Goal: Task Accomplishment & Management: Use online tool/utility

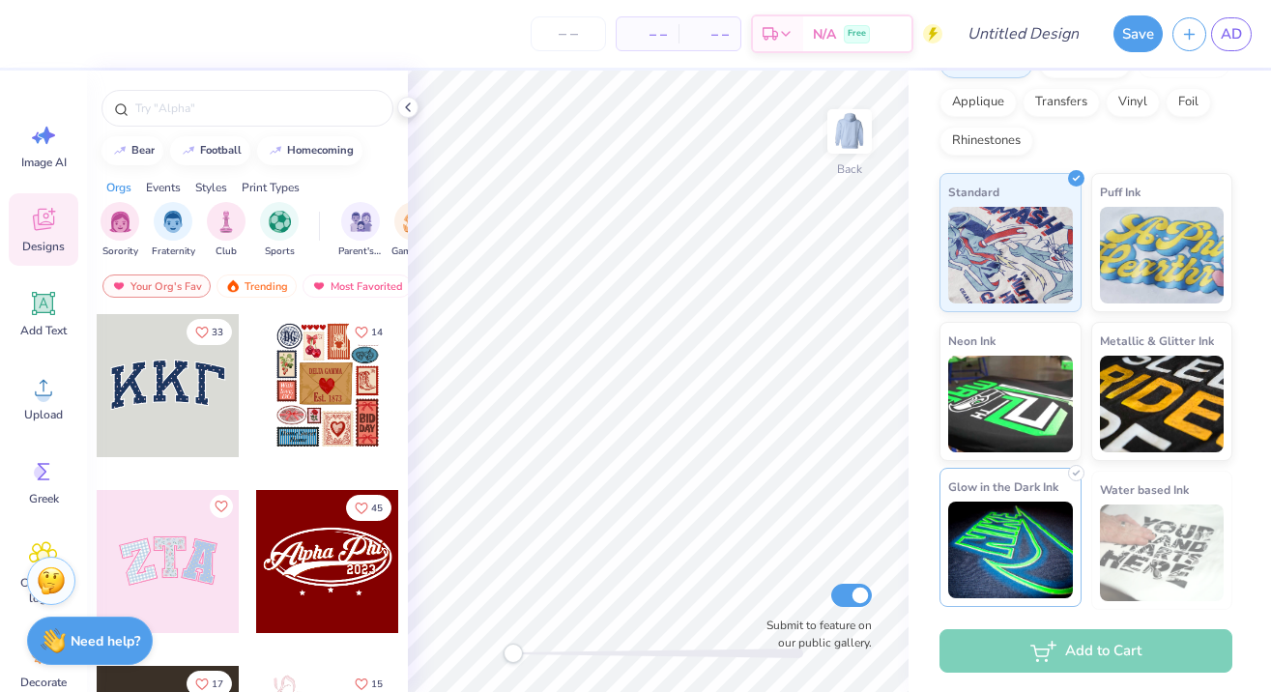
scroll to position [277, 0]
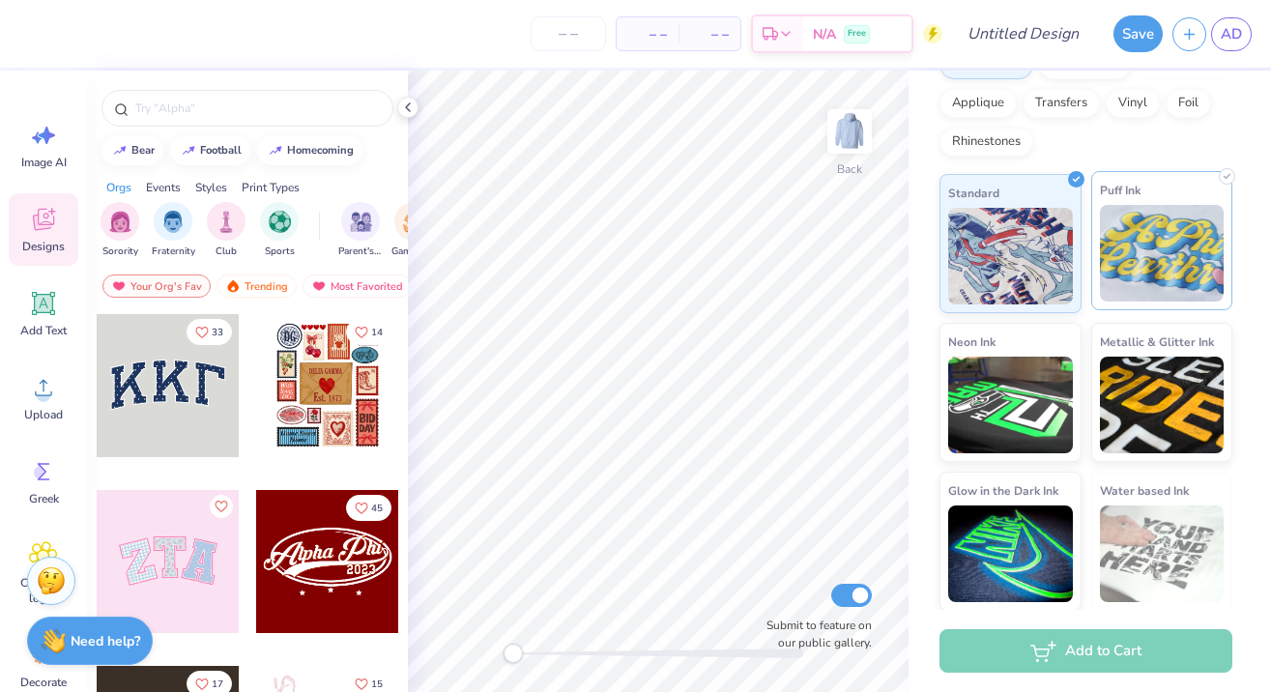
click at [1112, 234] on img at bounding box center [1162, 253] width 125 height 97
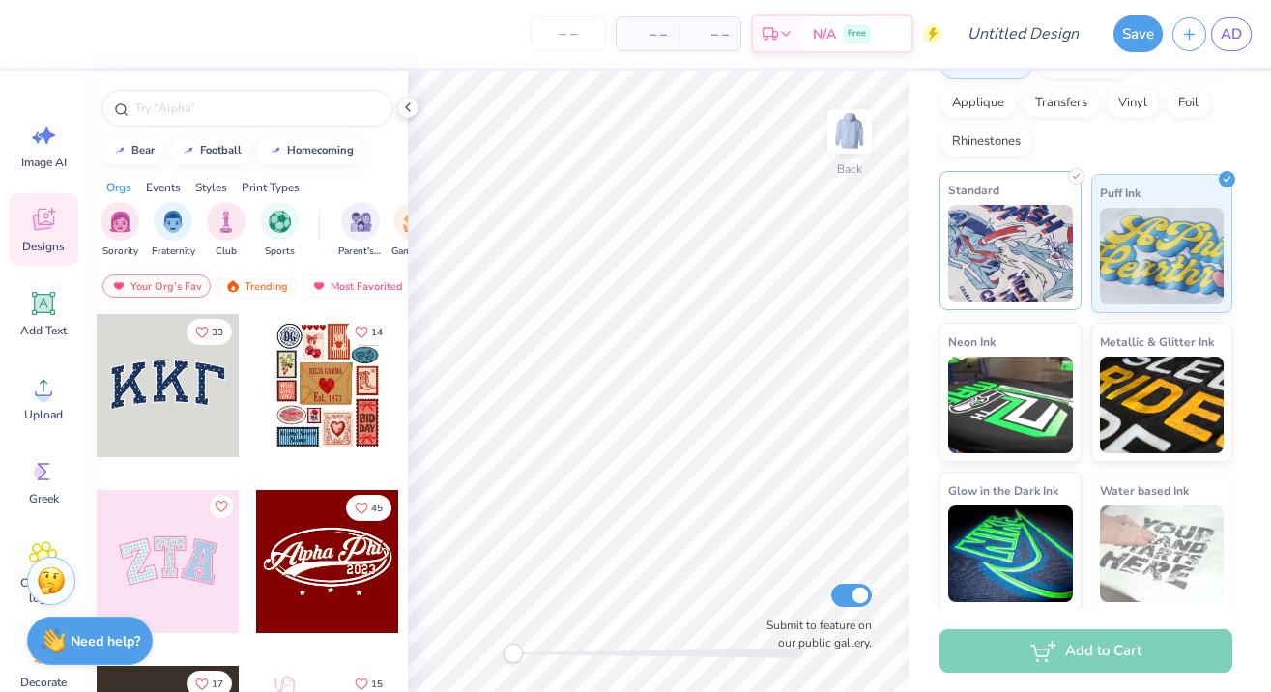
click at [1042, 260] on img at bounding box center [1010, 253] width 125 height 97
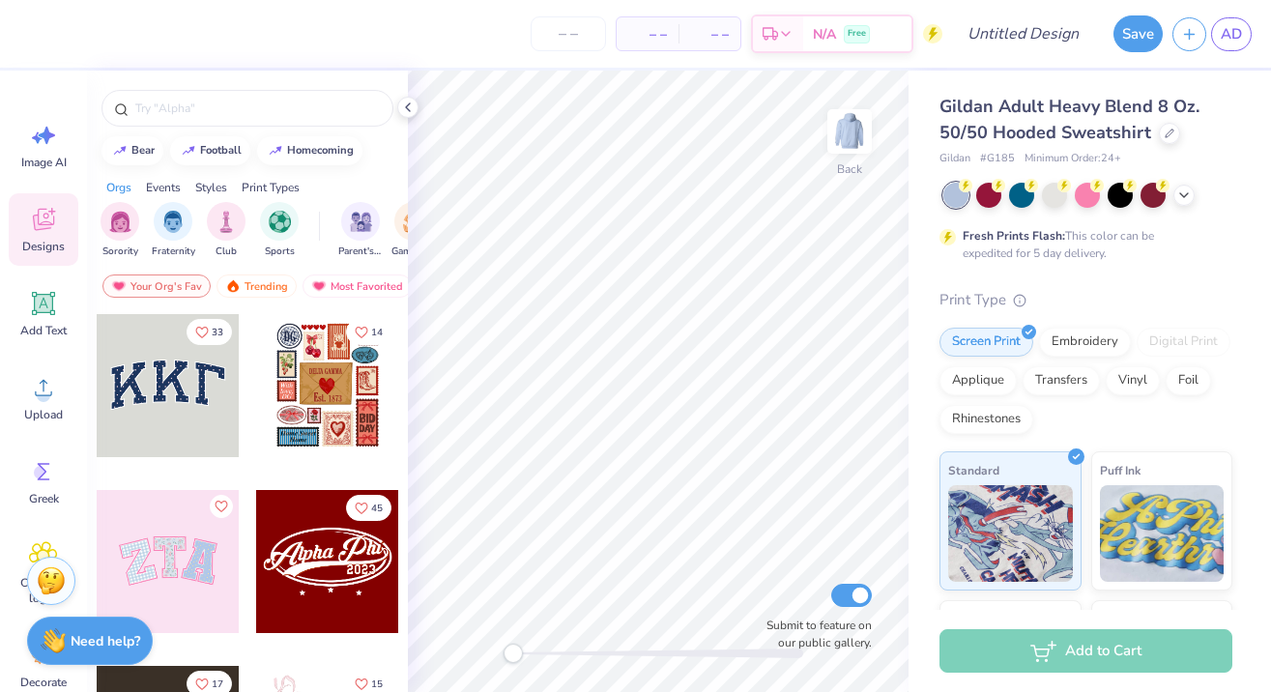
scroll to position [0, 0]
click at [27, 306] on div "Add Text" at bounding box center [44, 313] width 70 height 72
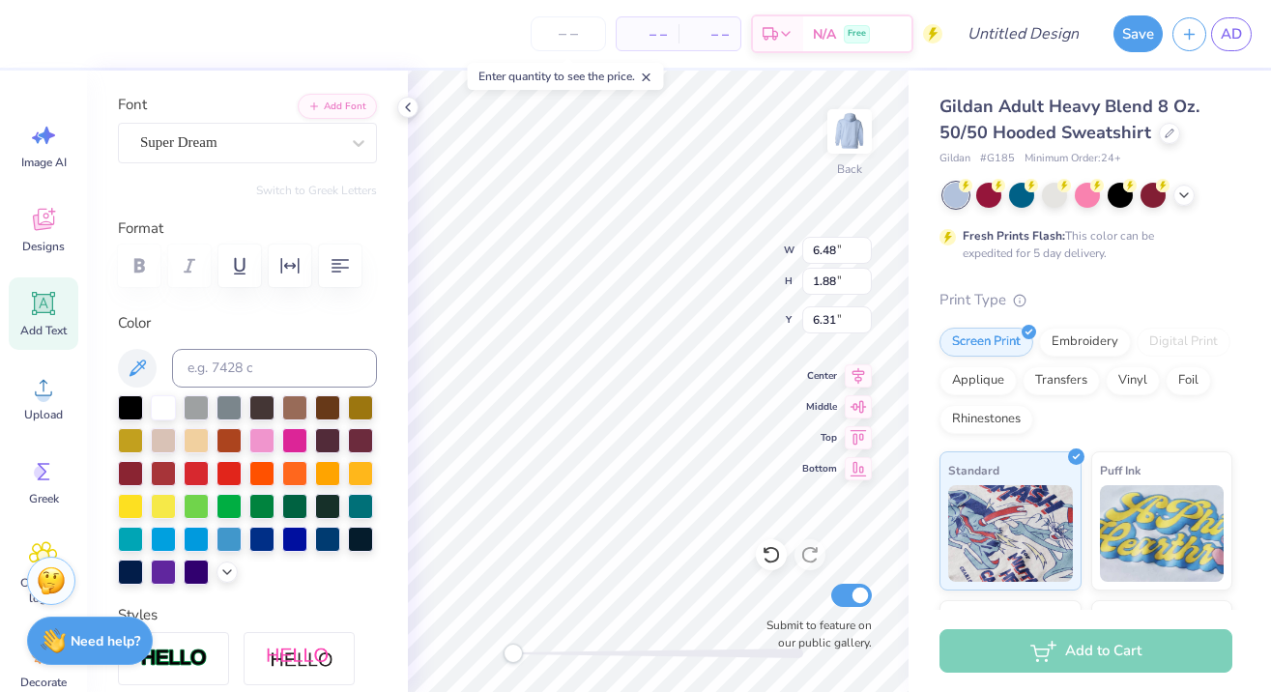
scroll to position [132, 0]
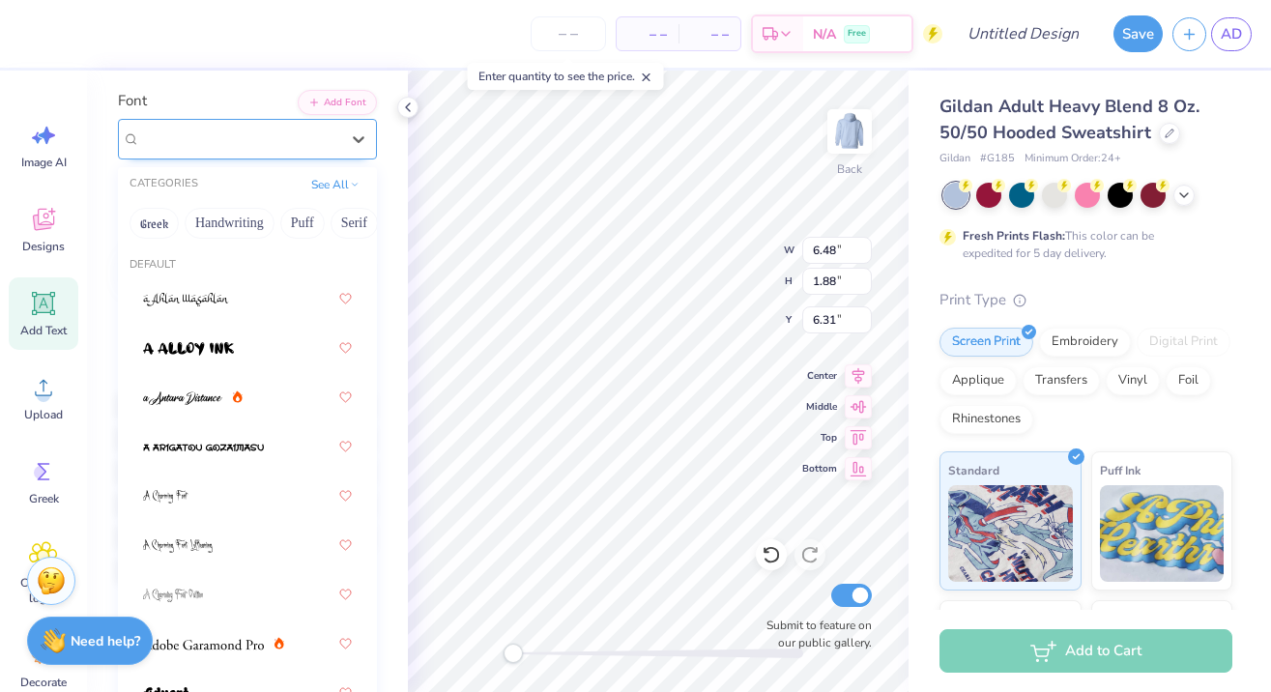
click at [168, 151] on div at bounding box center [239, 139] width 199 height 26
click at [149, 225] on button "Minimal" at bounding box center [139, 223] width 68 height 31
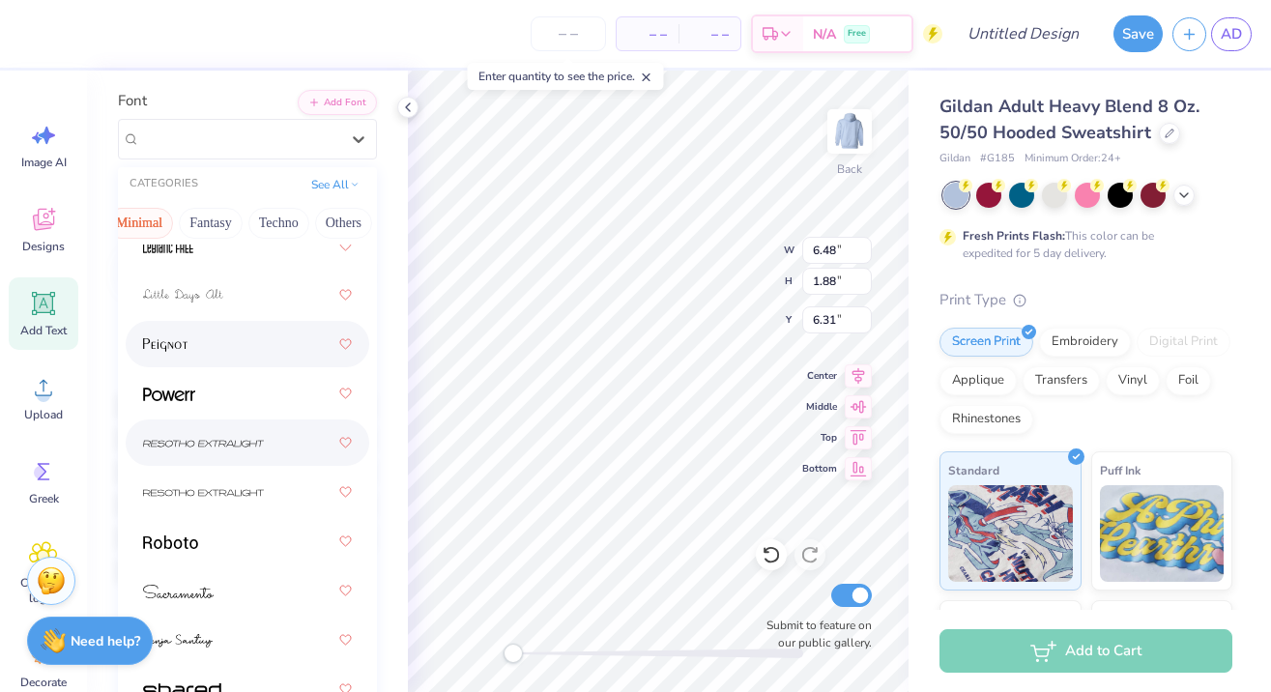
scroll to position [744, 0]
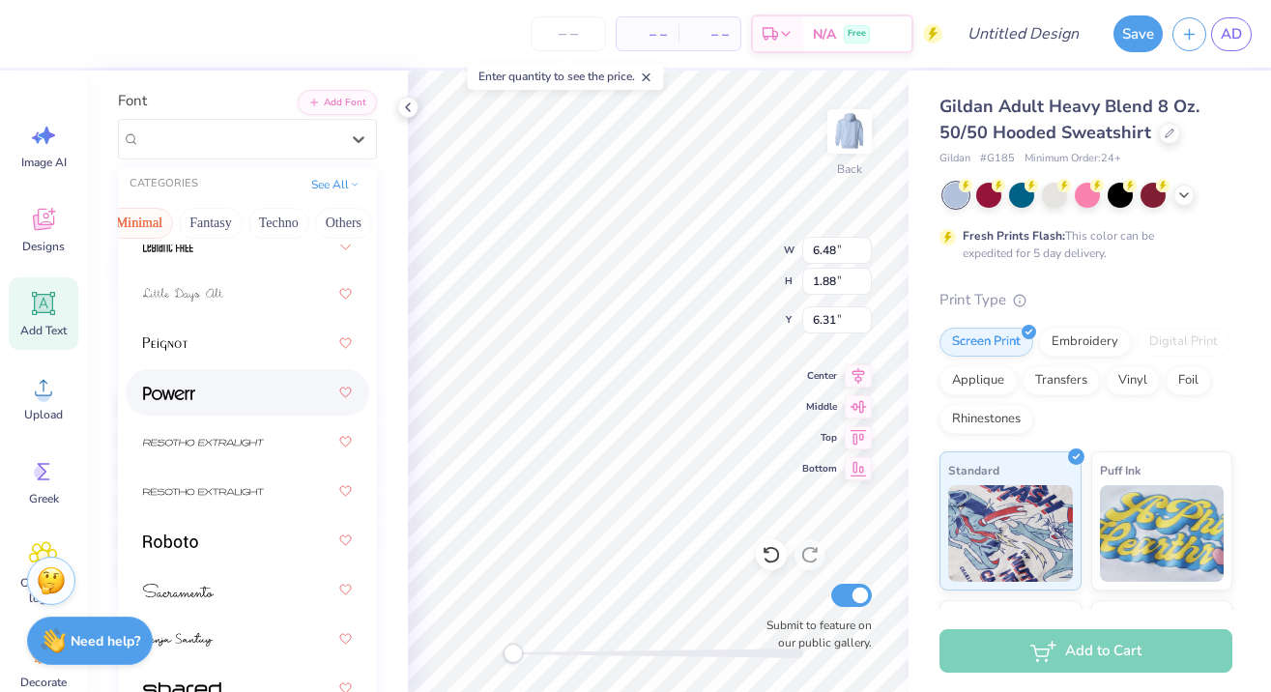
click at [217, 396] on div at bounding box center [247, 392] width 209 height 35
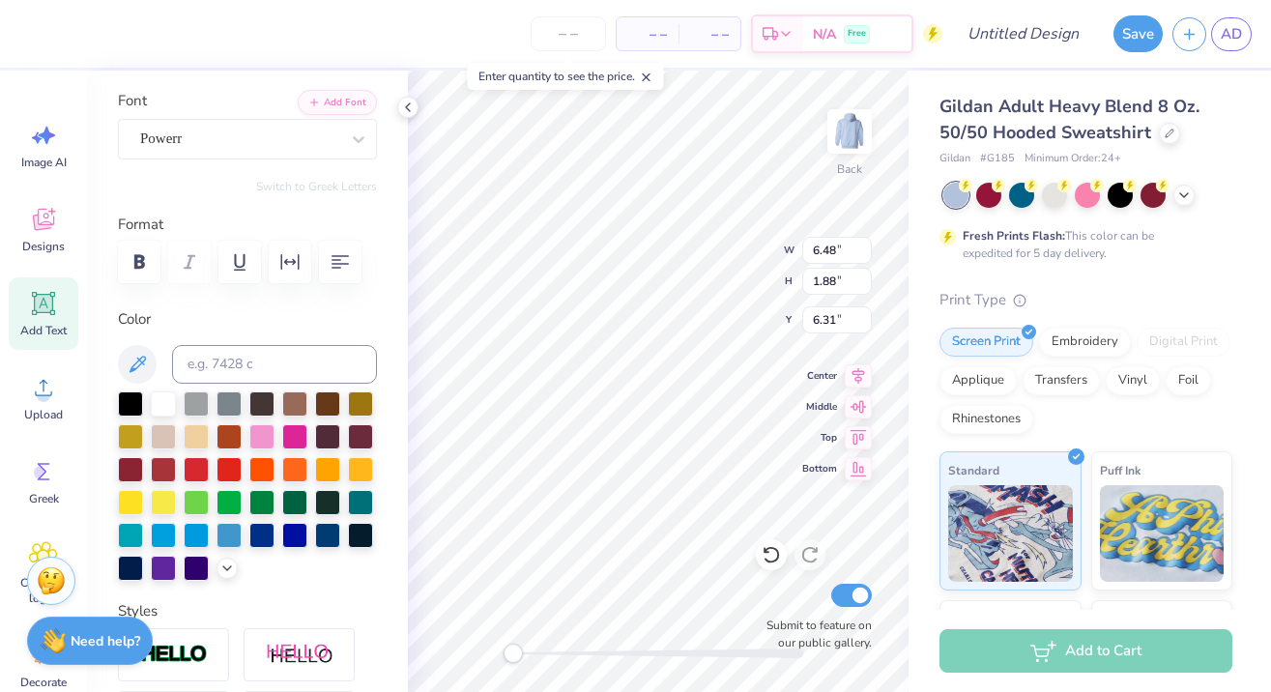
type input "5.78"
type input "2.19"
type input "2.06"
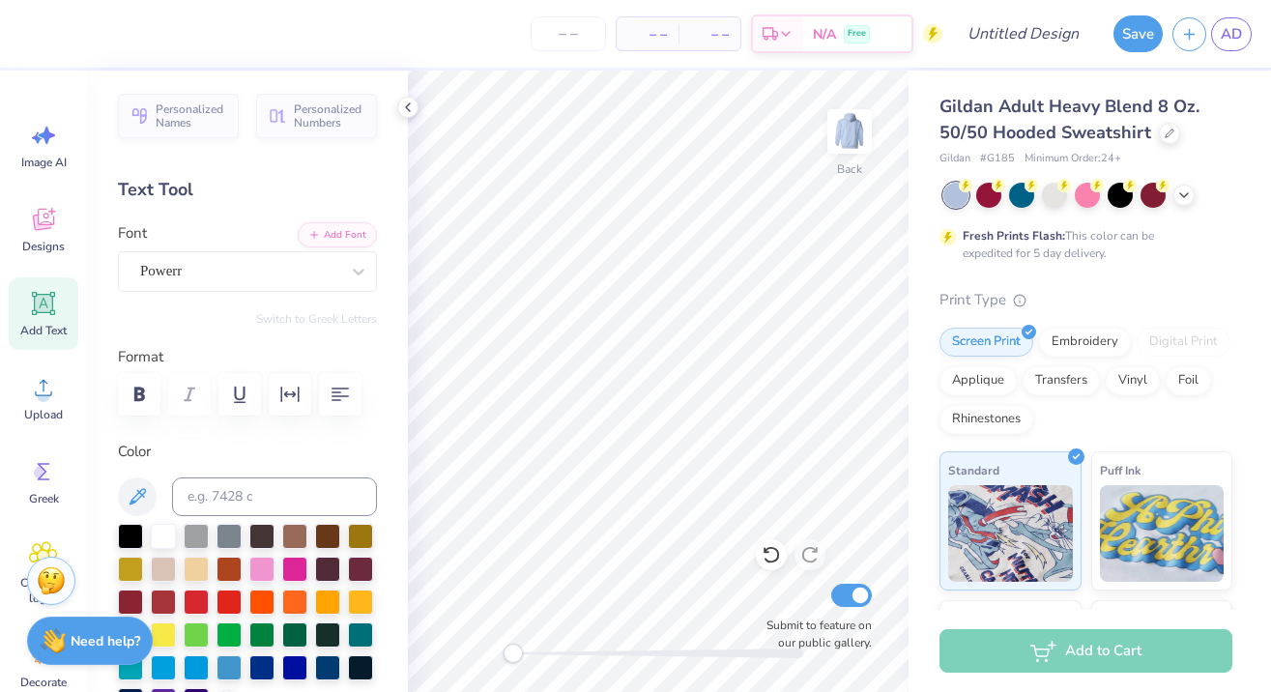
scroll to position [0, 0]
click at [202, 282] on div at bounding box center [239, 271] width 199 height 26
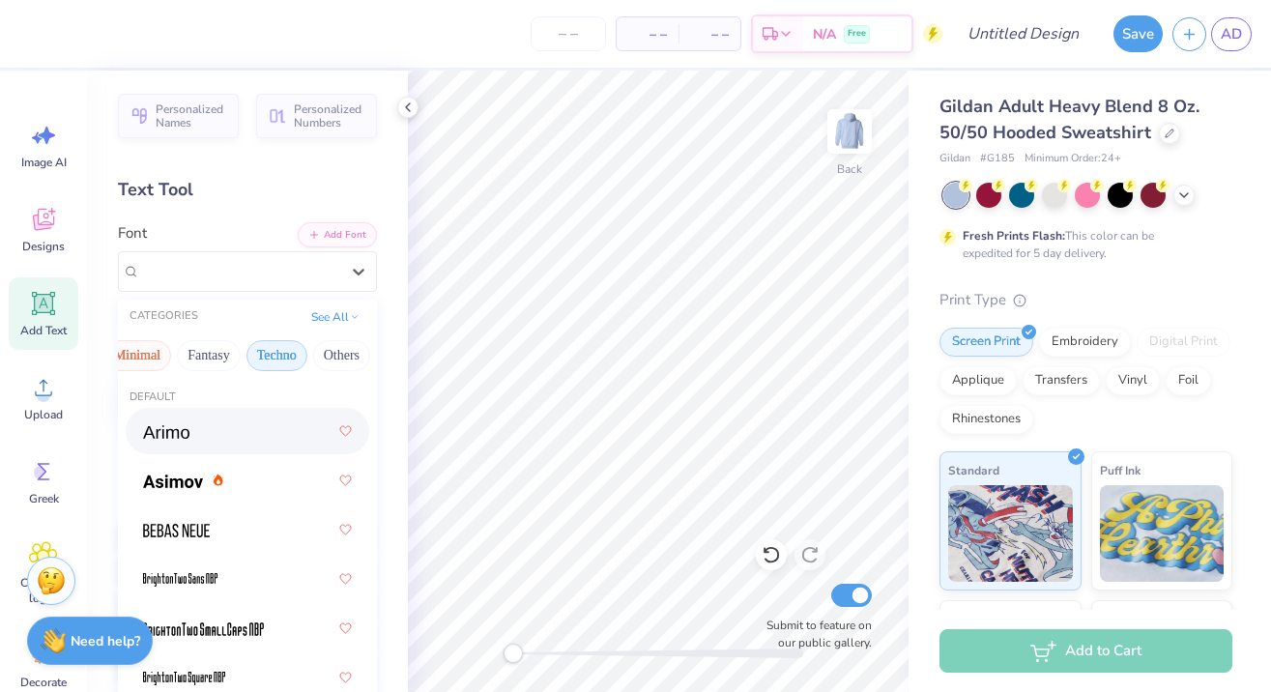
scroll to position [0, 569]
click at [317, 358] on button "Others" at bounding box center [343, 355] width 57 height 31
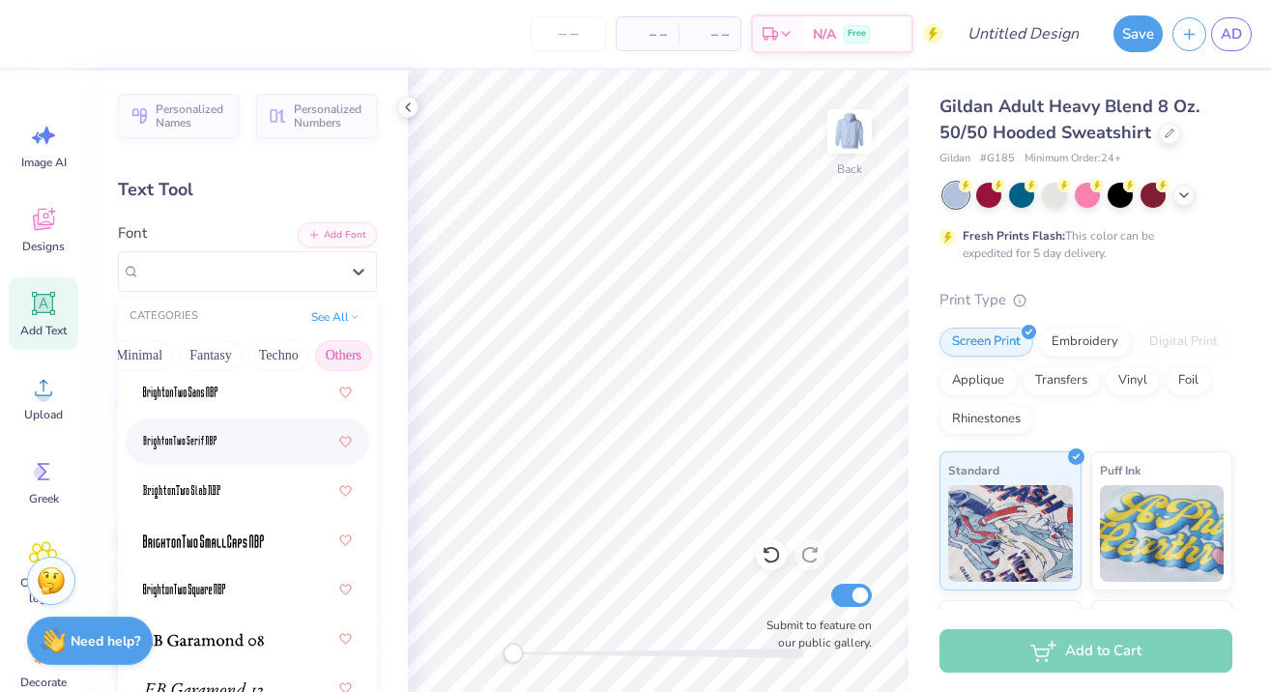
scroll to position [0, 0]
click at [212, 352] on button "Fantasy" at bounding box center [211, 355] width 64 height 31
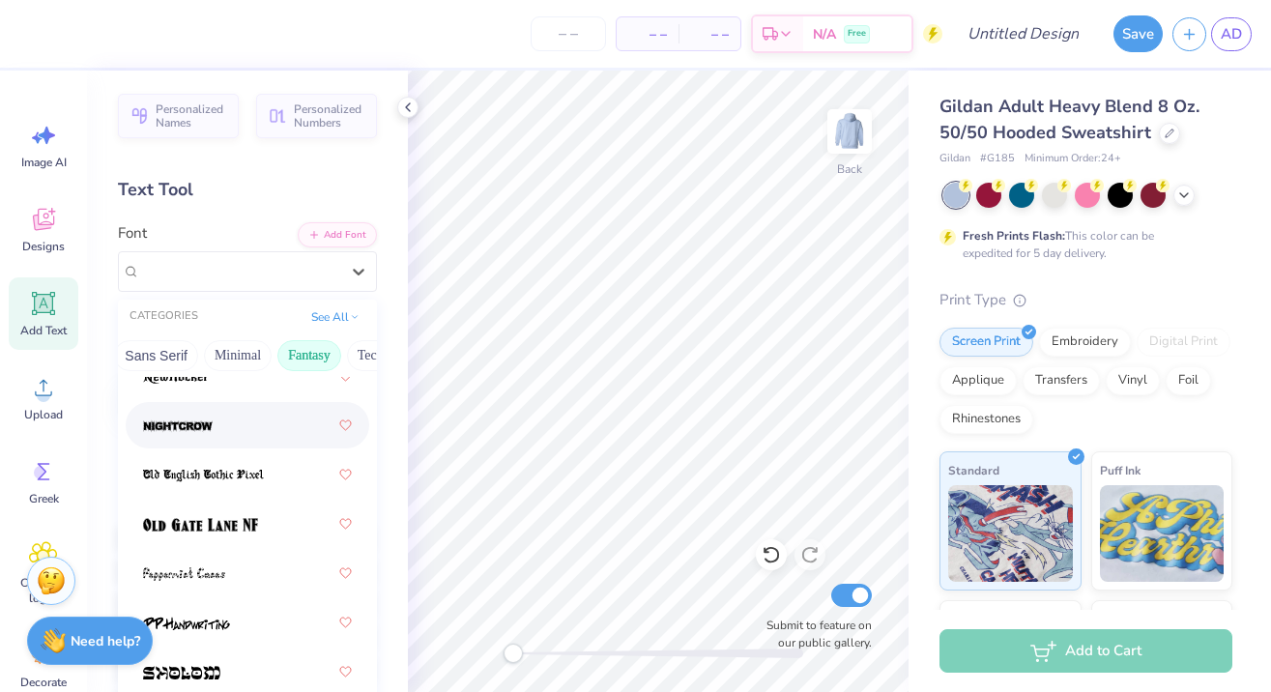
scroll to position [0, 469]
click at [175, 358] on button "Sans Serif" at bounding box center [158, 355] width 84 height 31
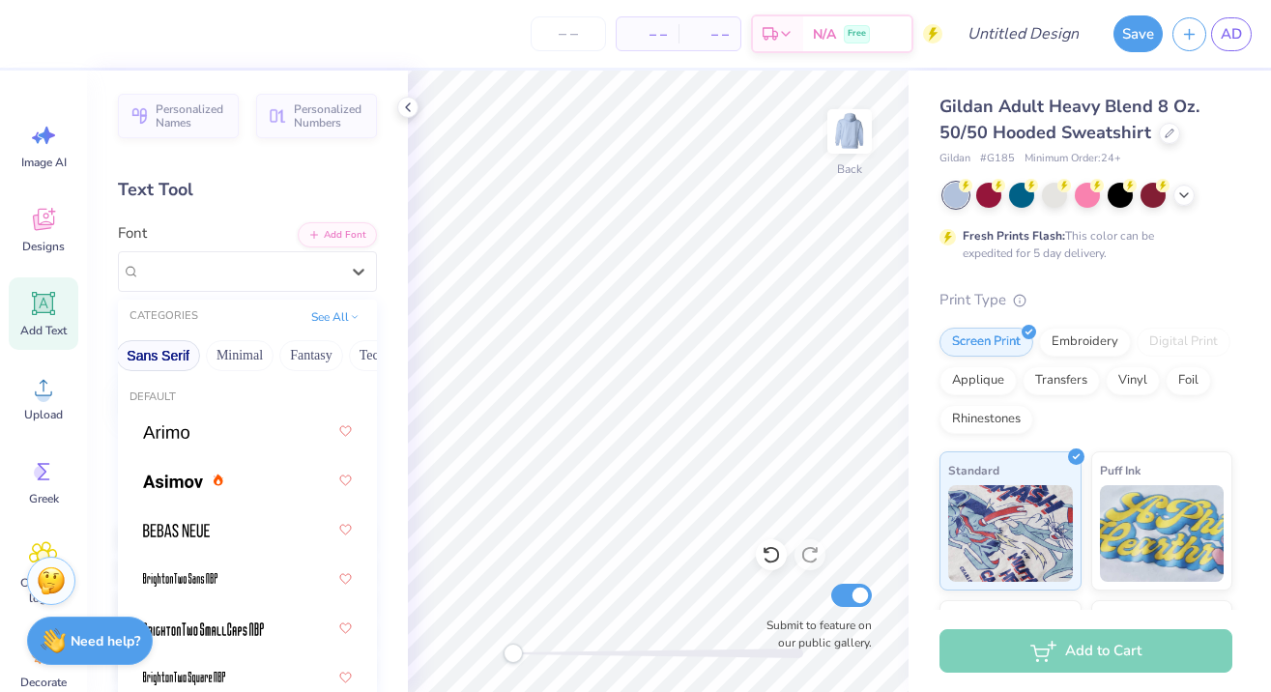
scroll to position [0, 0]
click at [169, 433] on img at bounding box center [166, 432] width 46 height 14
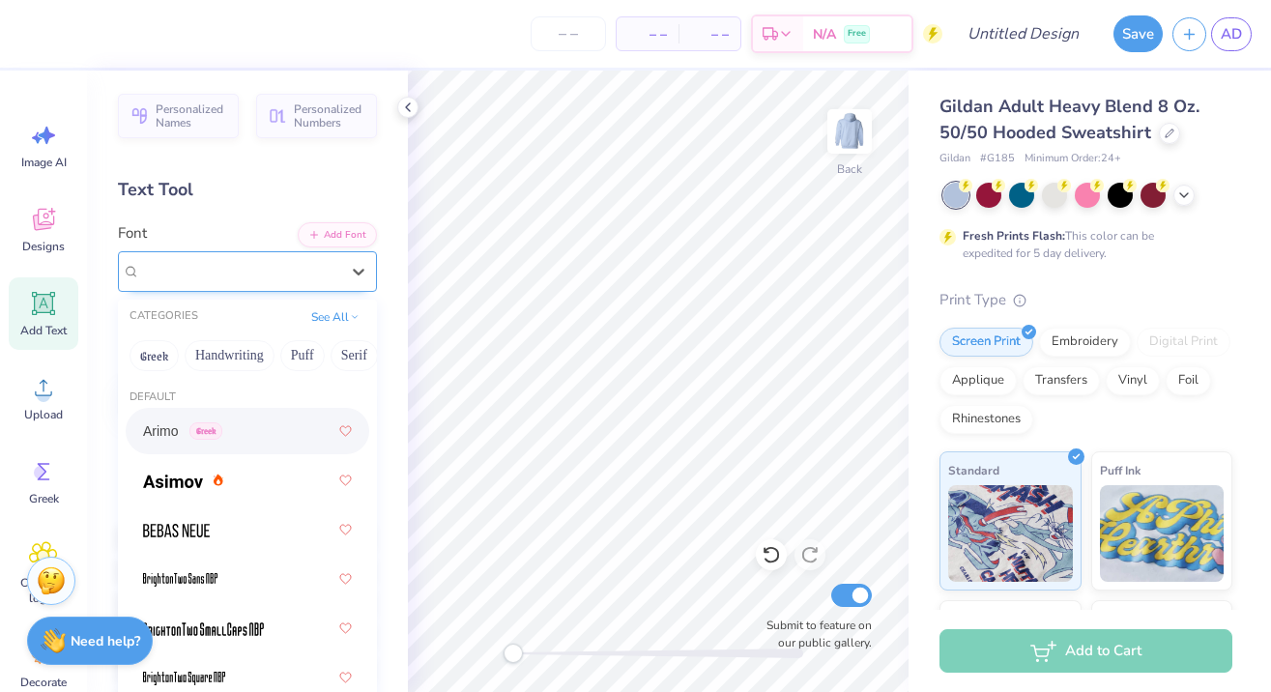
click at [300, 264] on div "Arimo Greek" at bounding box center [239, 271] width 203 height 30
click at [202, 358] on button "Handwriting" at bounding box center [230, 355] width 90 height 31
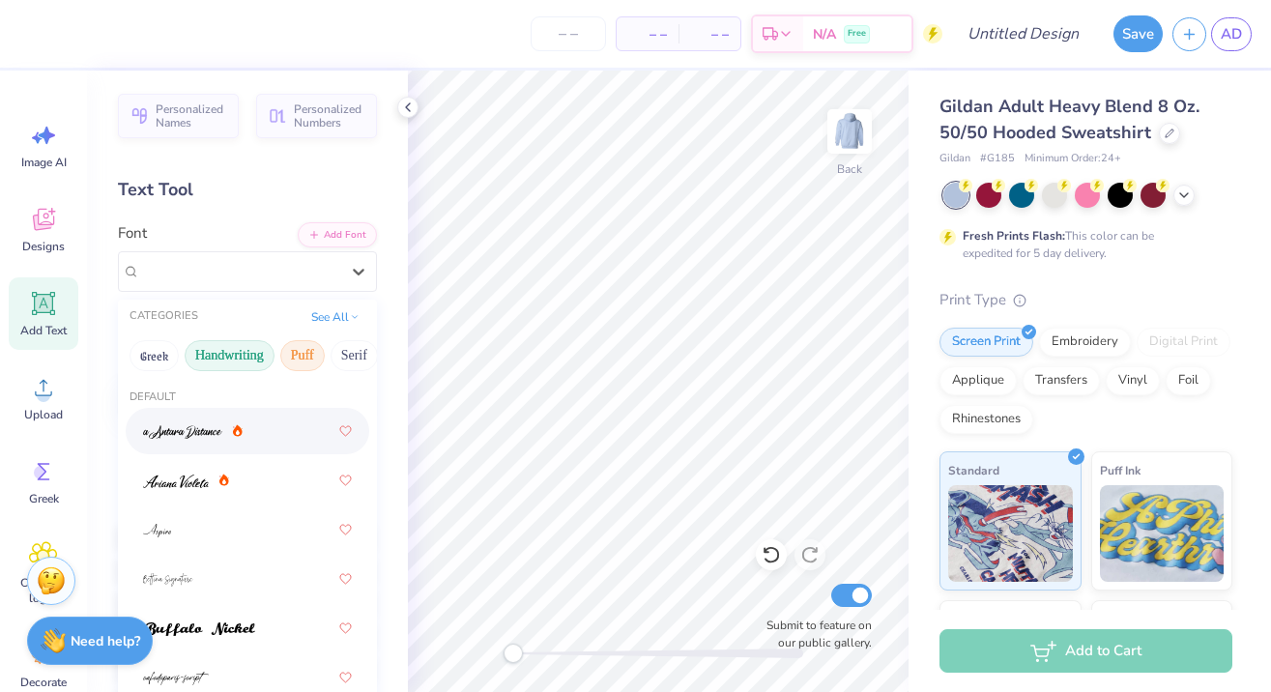
click at [300, 364] on button "Puff" at bounding box center [302, 355] width 44 height 31
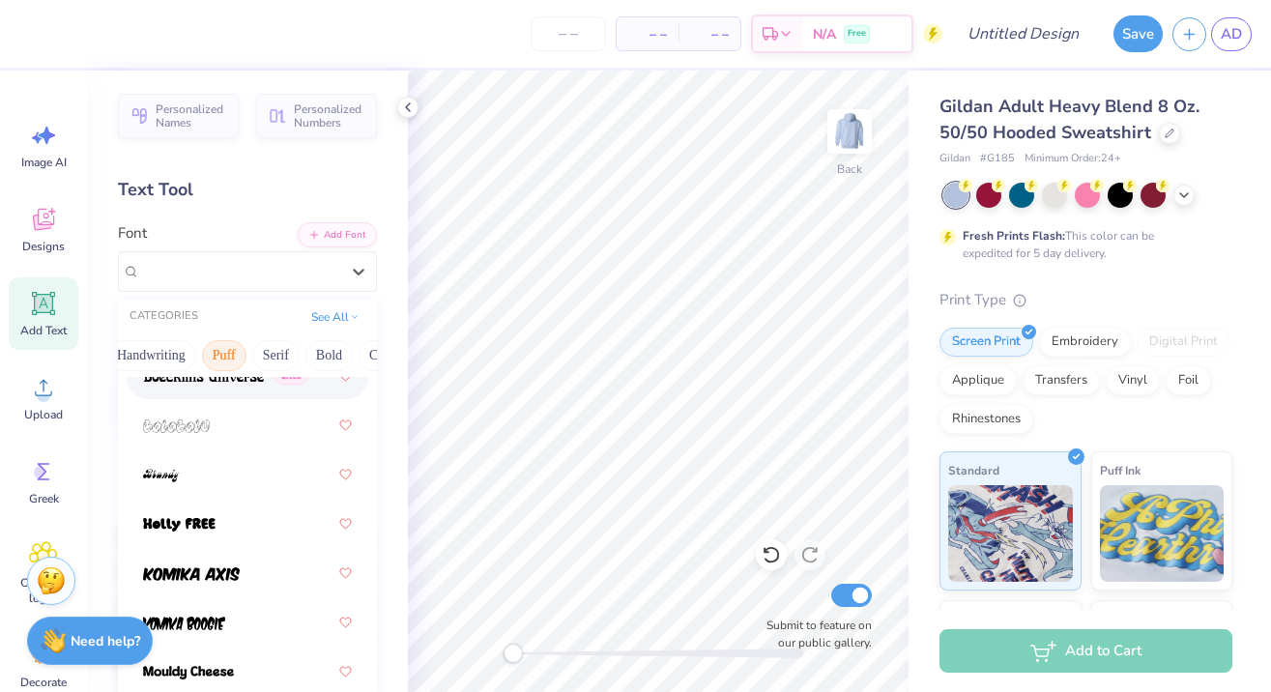
scroll to position [0, 100]
click at [248, 357] on button "Serif" at bounding box center [254, 355] width 47 height 31
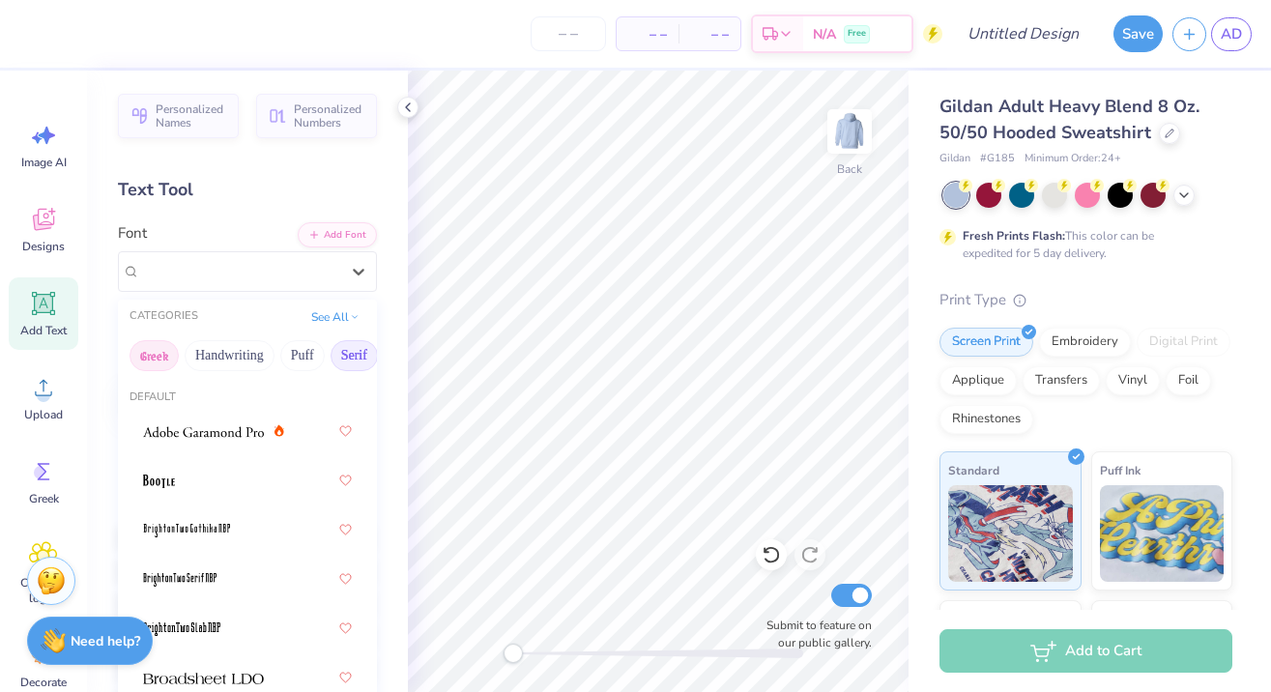
scroll to position [0, -1]
click at [158, 358] on button "Greek" at bounding box center [153, 355] width 49 height 31
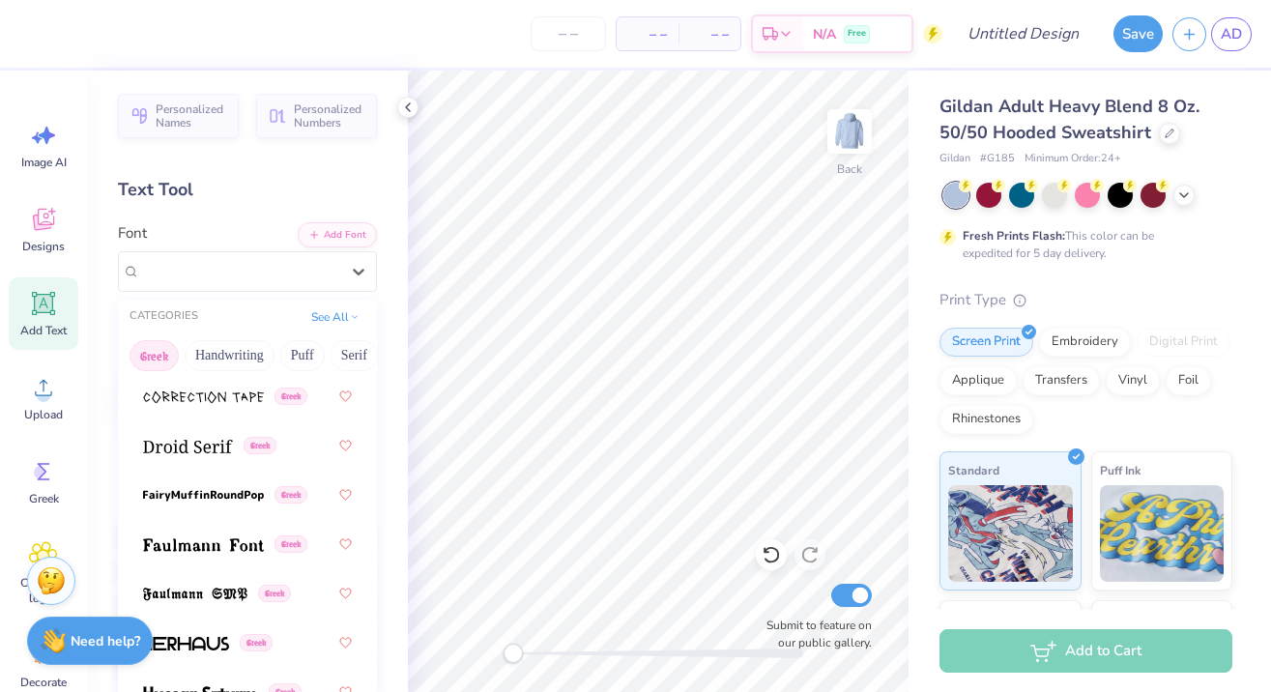
scroll to position [766, 0]
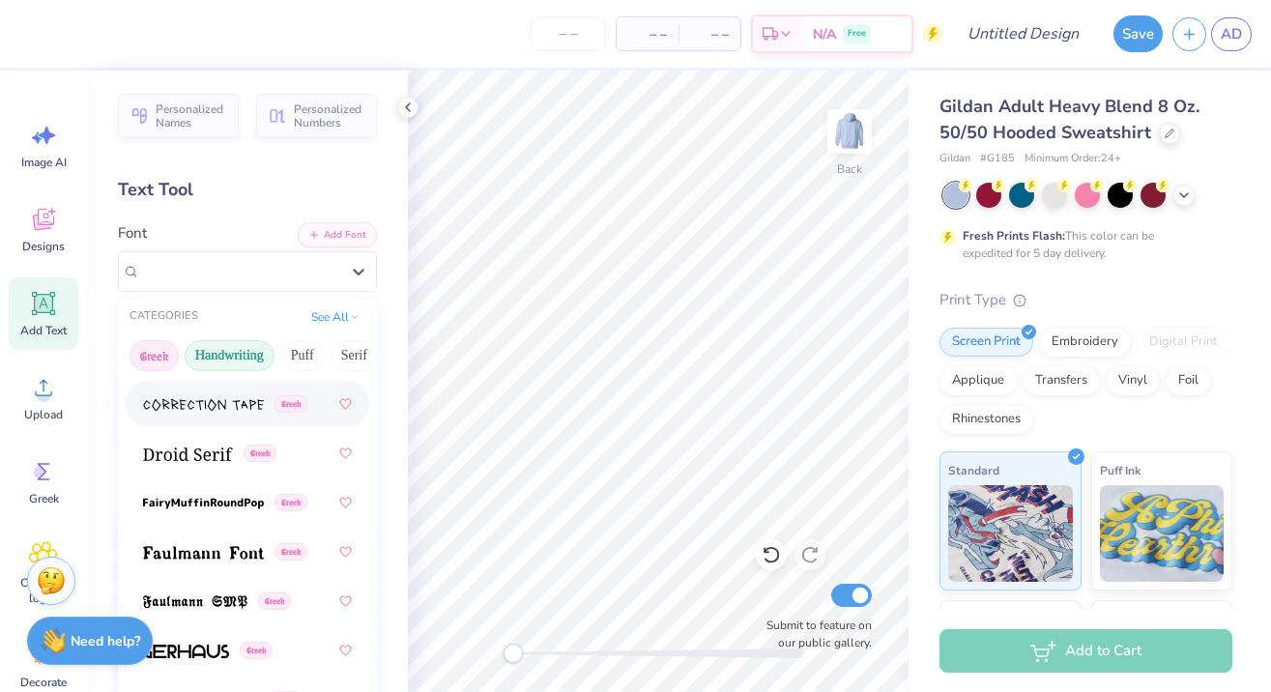
click at [199, 346] on button "Handwriting" at bounding box center [230, 355] width 90 height 31
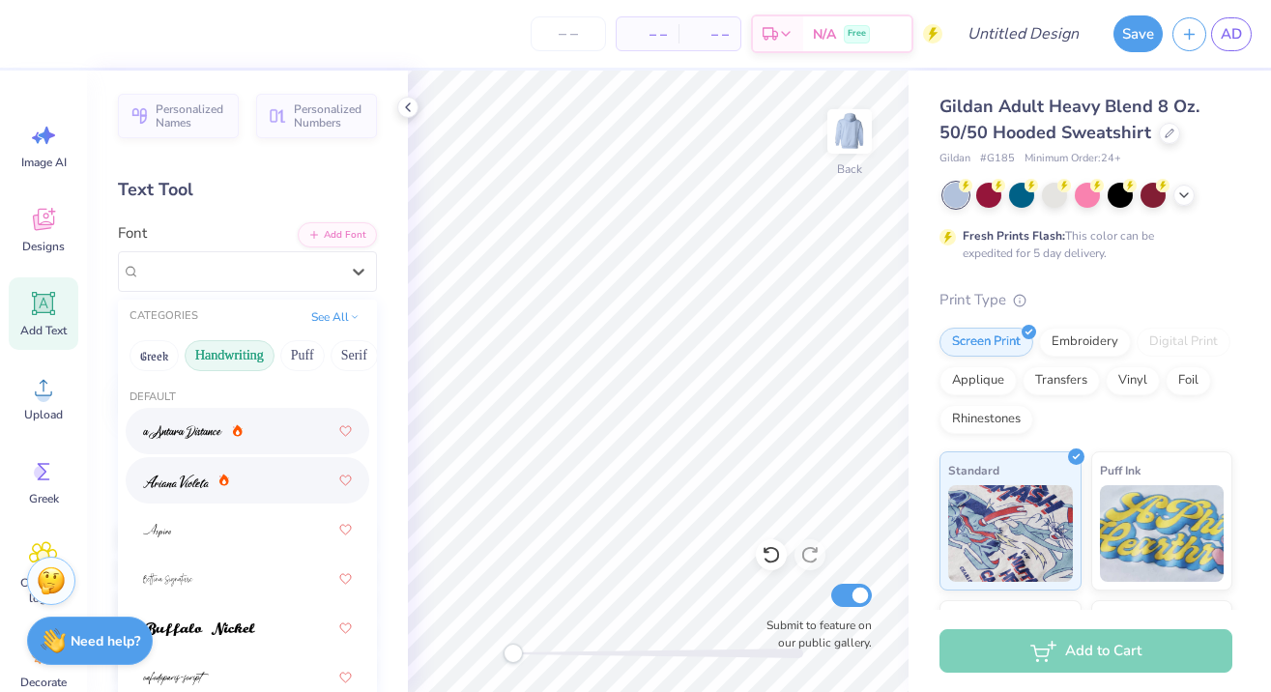
scroll to position [0, 0]
click at [294, 358] on button "Puff" at bounding box center [302, 355] width 44 height 31
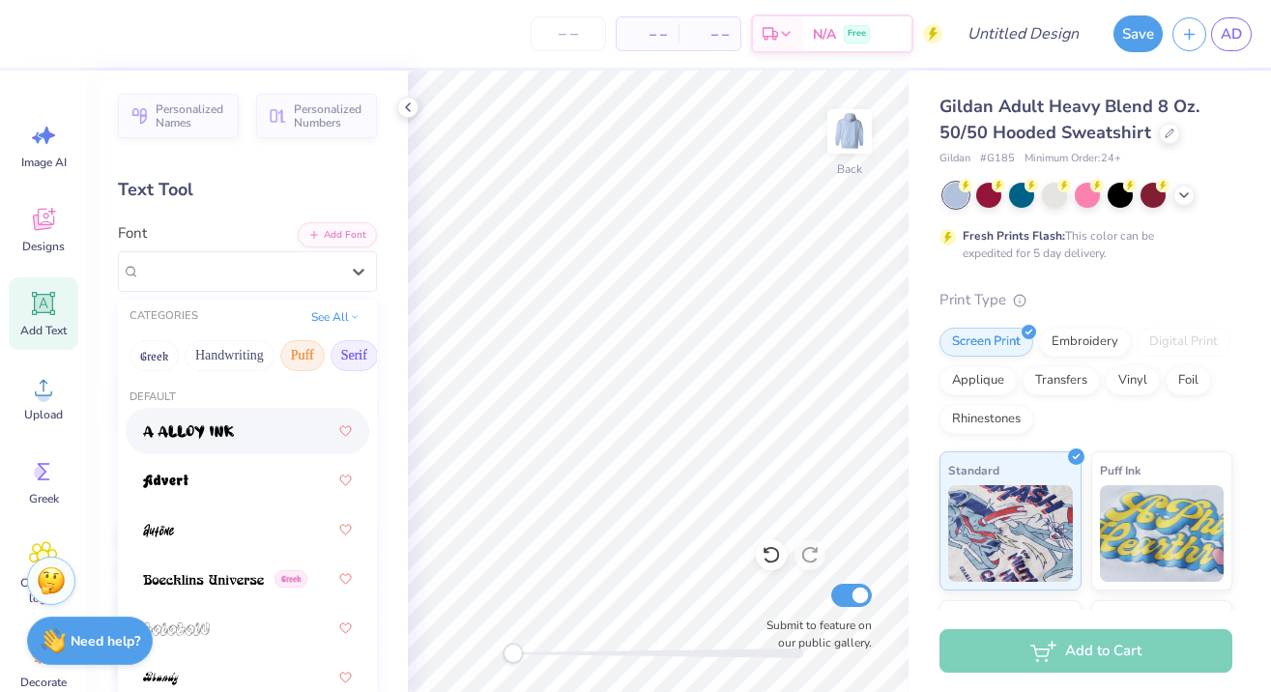
click at [352, 356] on button "Serif" at bounding box center [353, 355] width 47 height 31
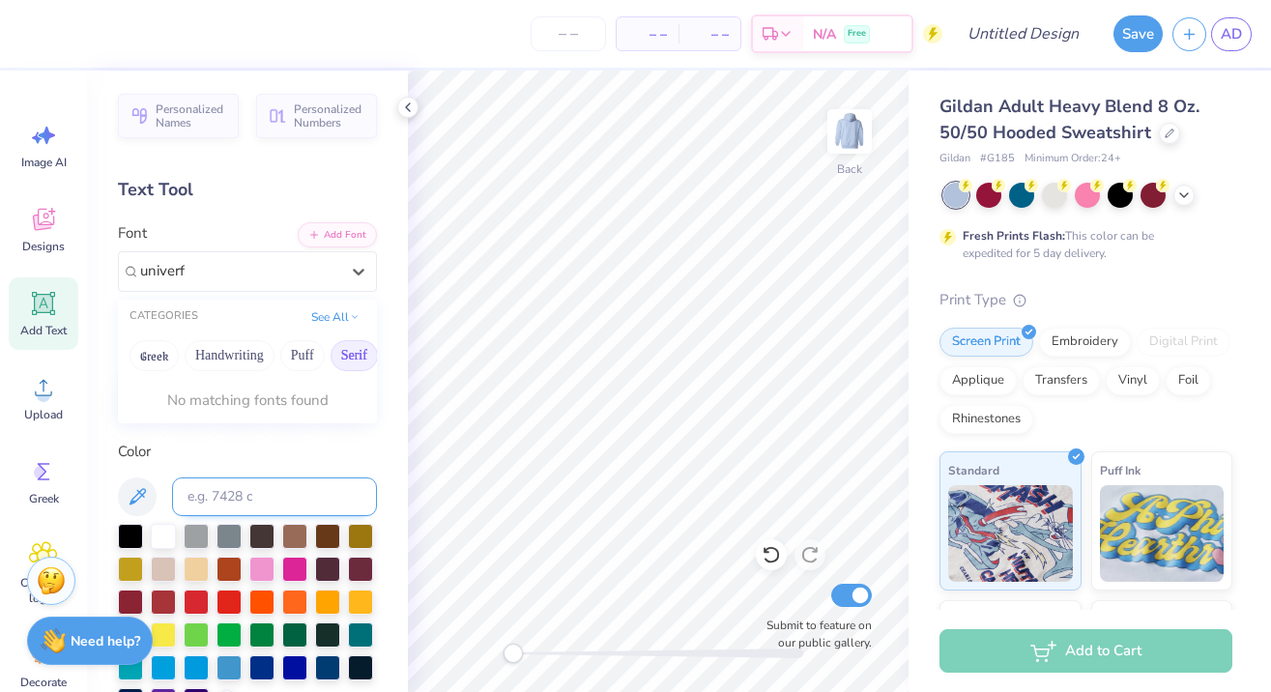
type input "univerfs"
click at [176, 440] on span "Times New Roman" at bounding box center [195, 431] width 104 height 20
type input "times"
click at [164, 540] on div at bounding box center [163, 534] width 25 height 25
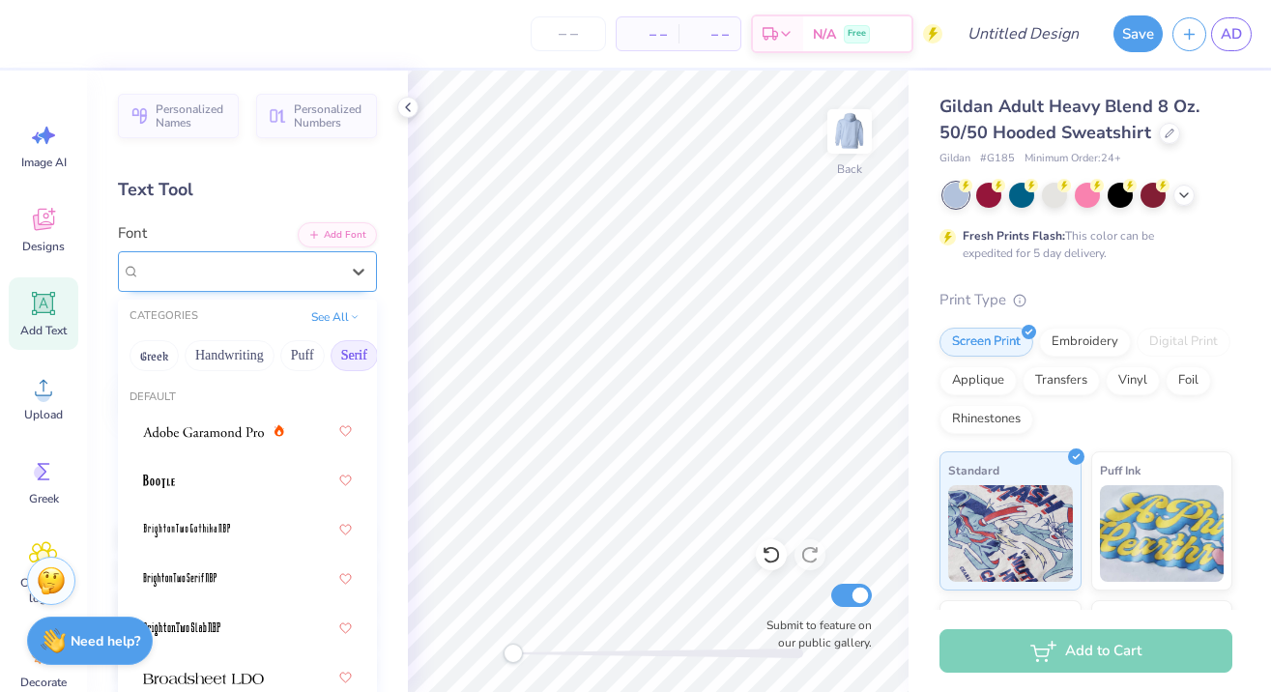
click at [181, 272] on span "Times New Roman" at bounding box center [196, 271] width 112 height 22
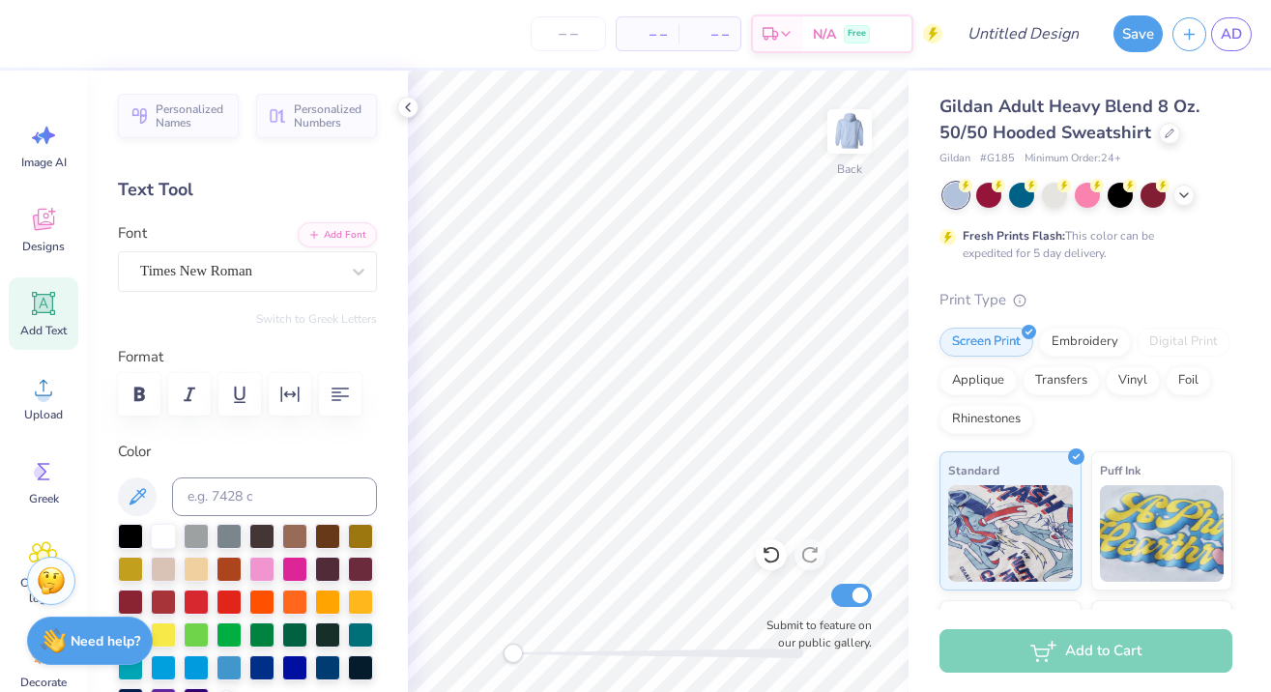
click at [43, 301] on icon at bounding box center [43, 303] width 23 height 23
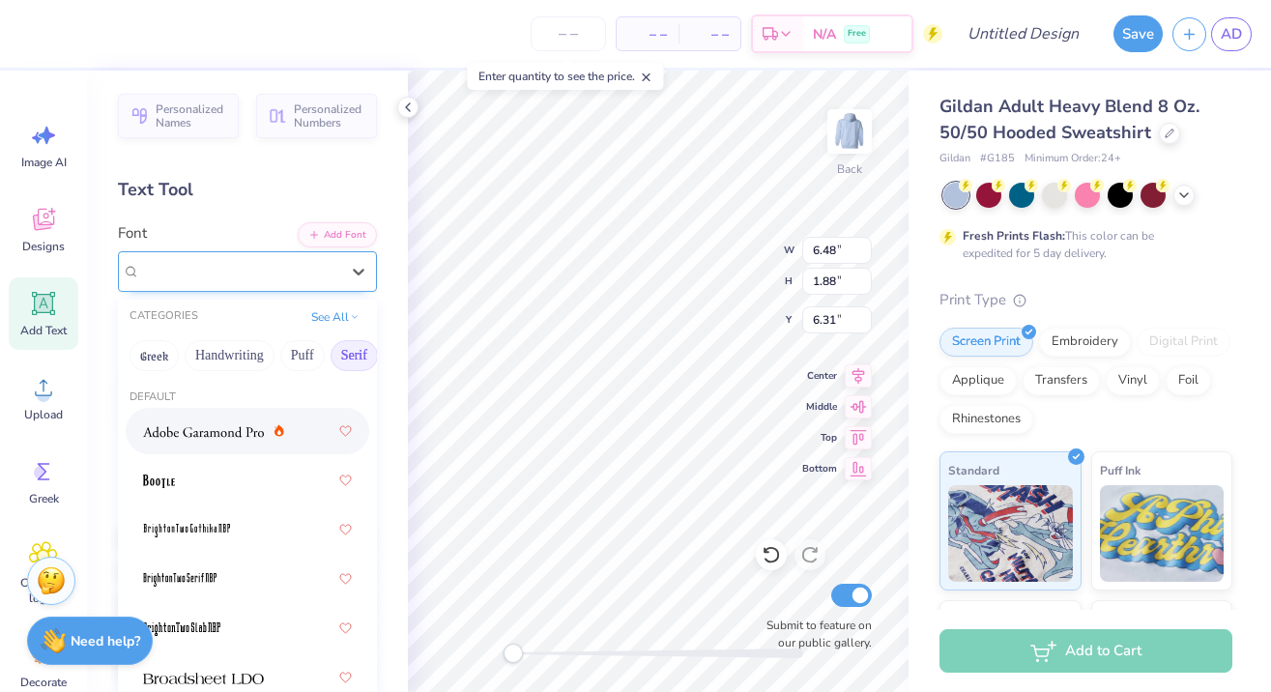
click at [208, 273] on span "Super Dream" at bounding box center [178, 271] width 77 height 22
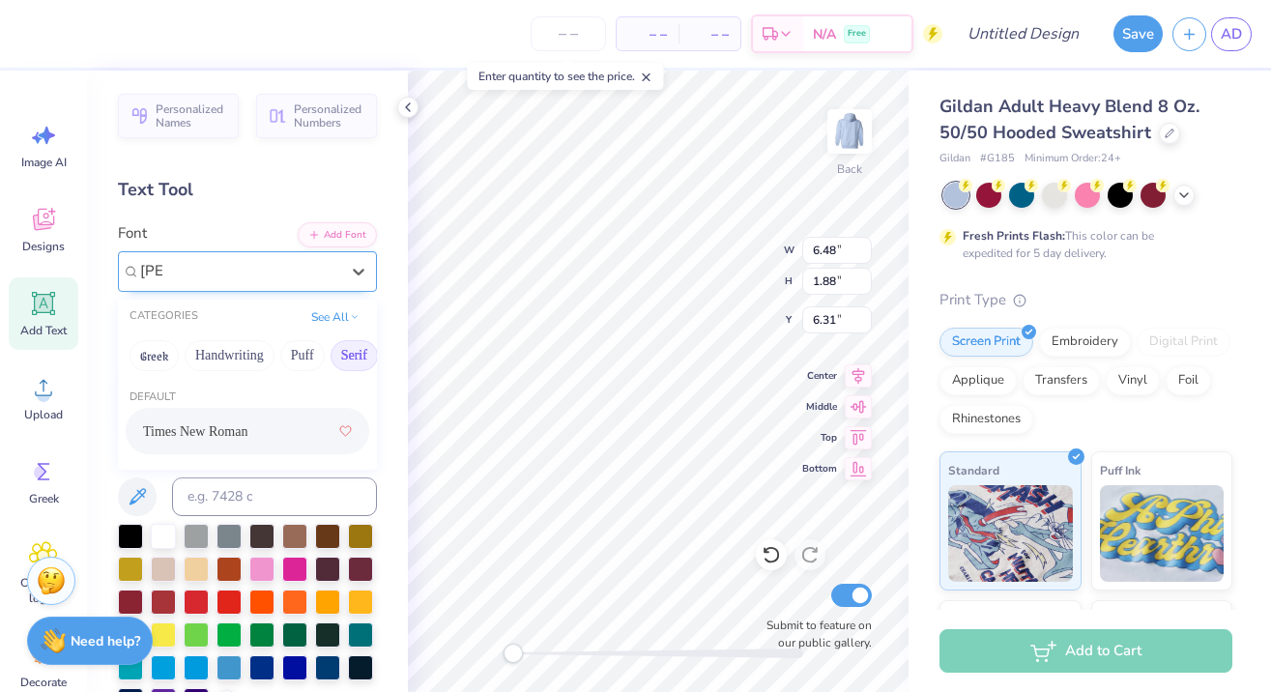
click at [236, 446] on div "Times New Roman" at bounding box center [247, 431] width 209 height 35
type input "[PERSON_NAME]"
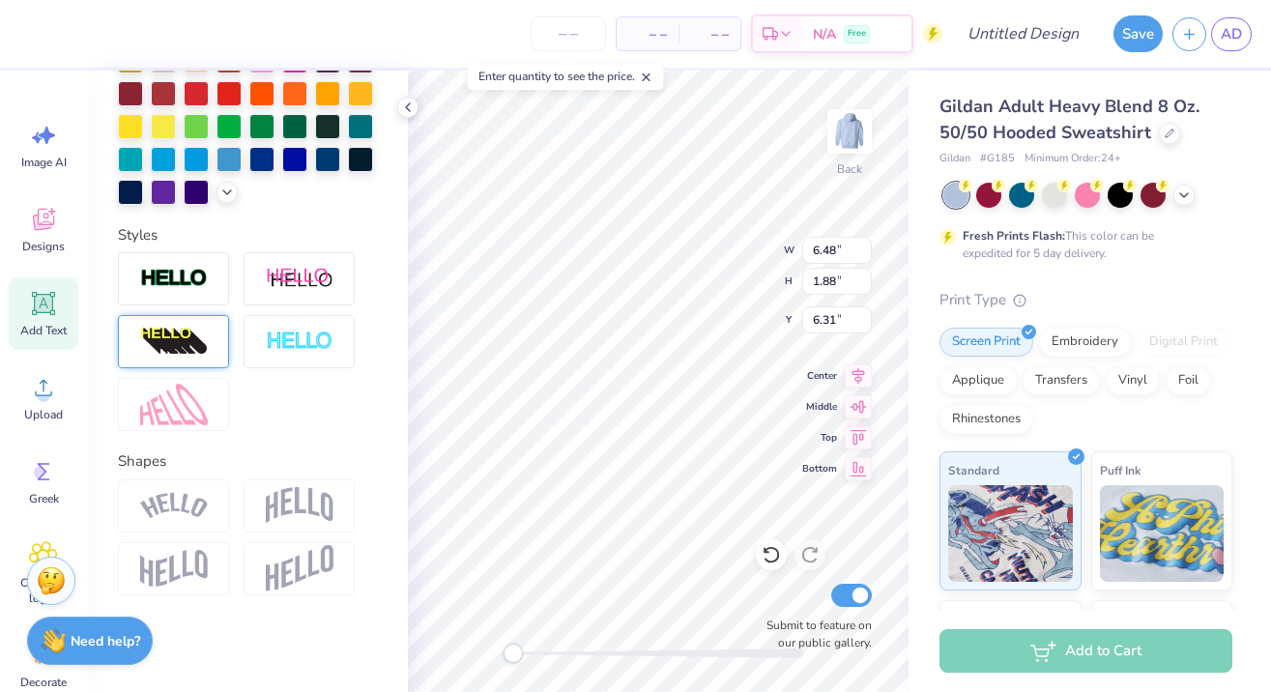
scroll to position [508, 0]
type input "2.60"
type input "0.69"
type input "3.55"
type textarea "p"
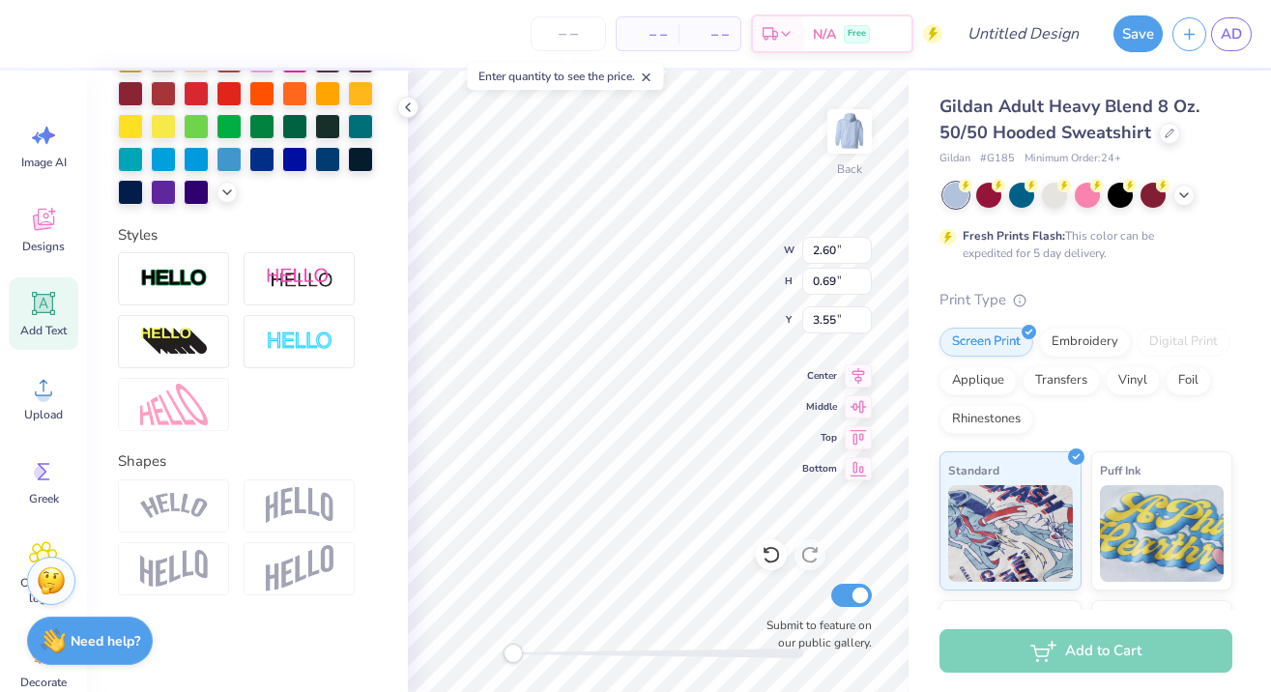
scroll to position [0, 8]
type textarea "The Faster, the Fewer."
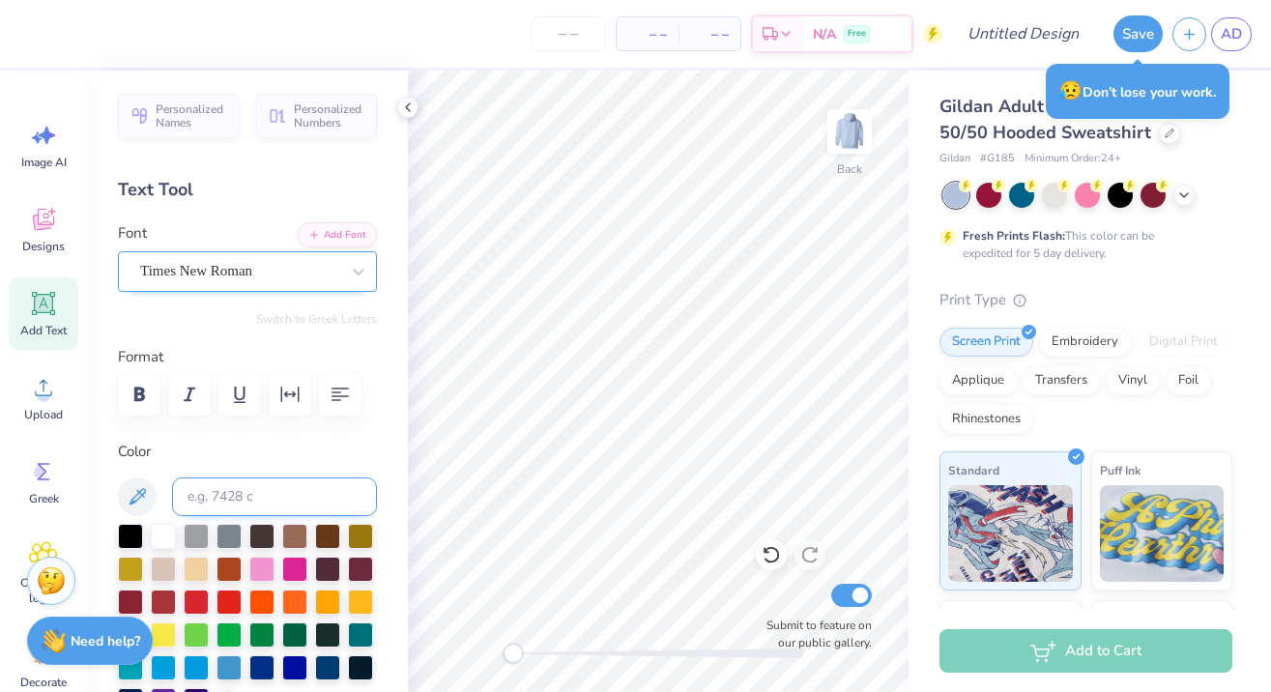
scroll to position [0, 0]
click at [238, 278] on span "Times New Roman" at bounding box center [196, 271] width 112 height 22
click at [318, 283] on div at bounding box center [239, 271] width 199 height 26
click at [220, 217] on div "Personalized Names Personalized Numbers Text Tool Add Font Font Times New Roman…" at bounding box center [247, 381] width 321 height 621
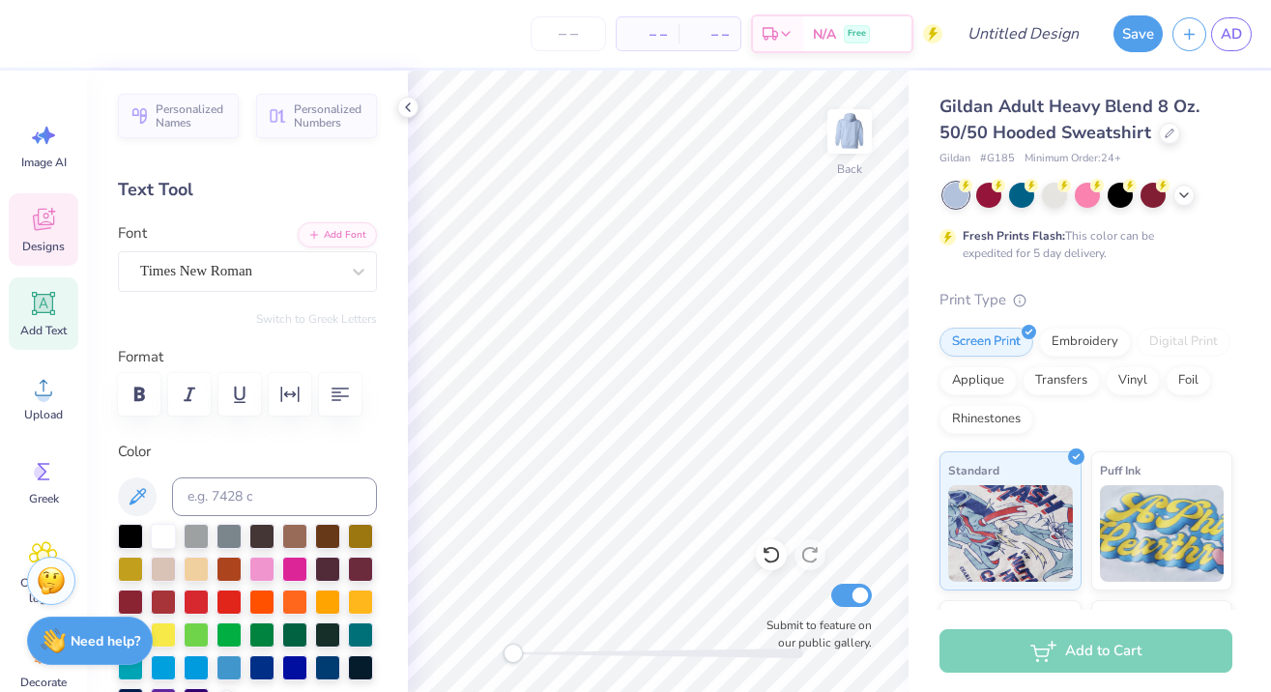
click at [44, 247] on span "Designs" at bounding box center [43, 246] width 43 height 15
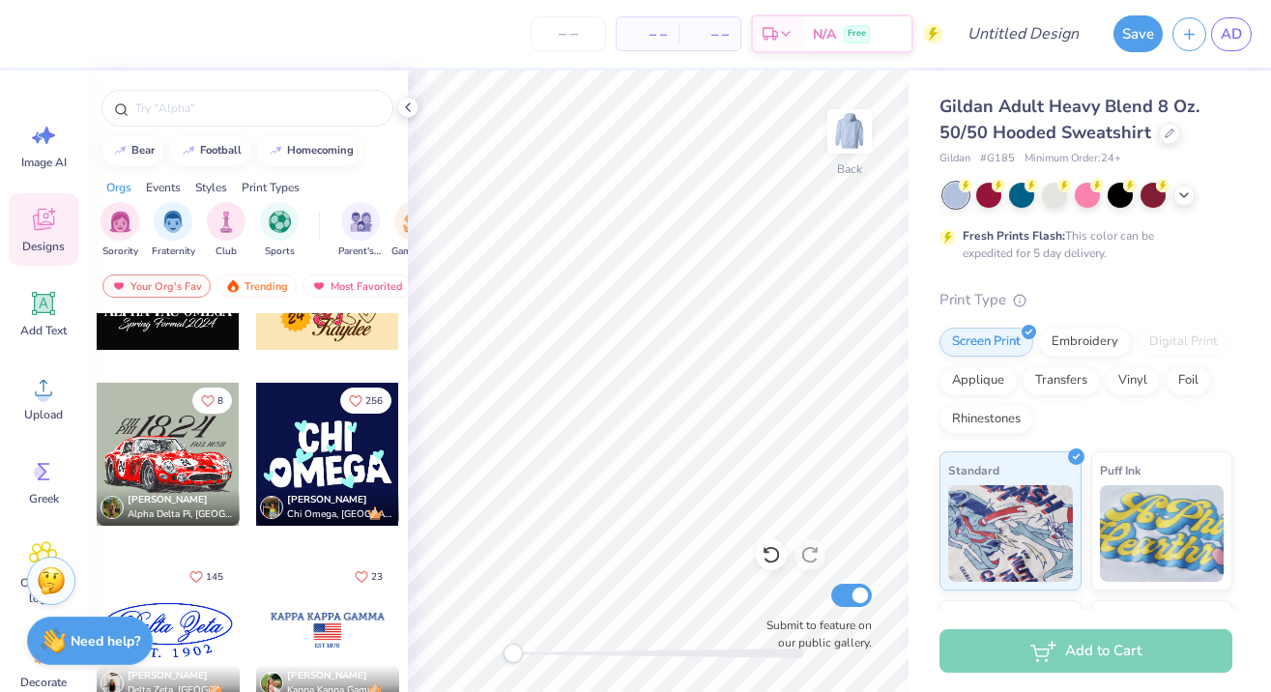
scroll to position [16802, 0]
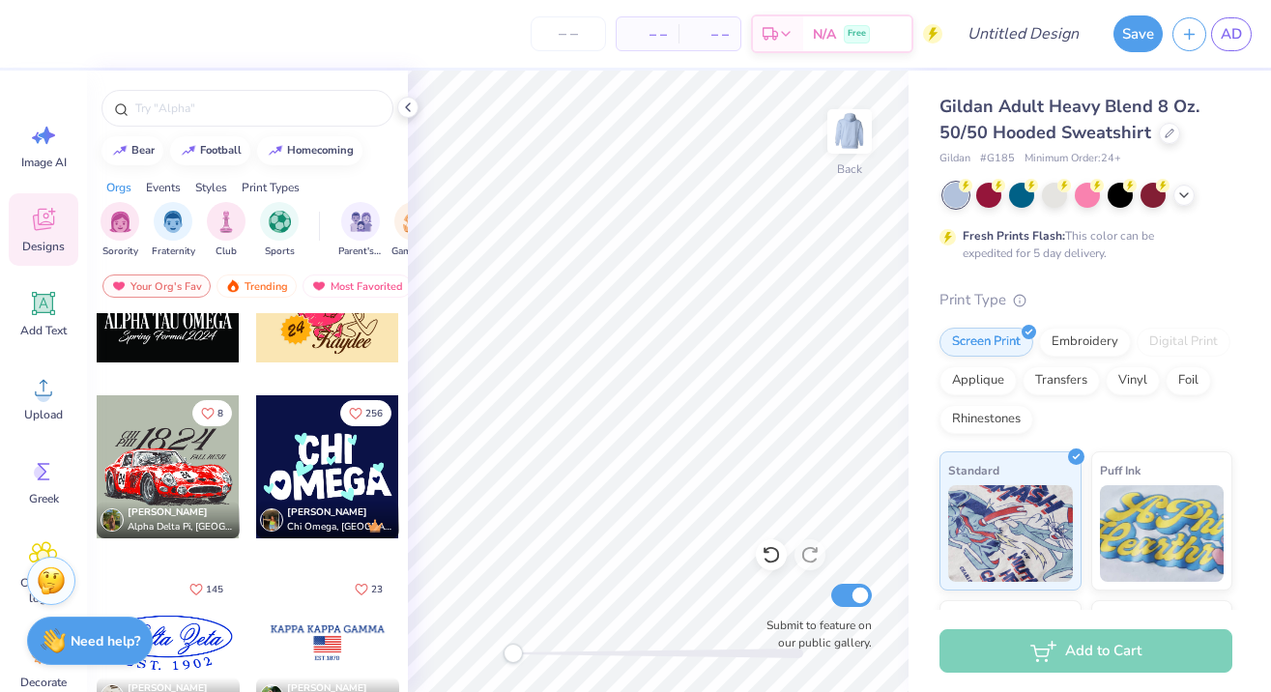
click at [175, 469] on div at bounding box center [168, 466] width 143 height 143
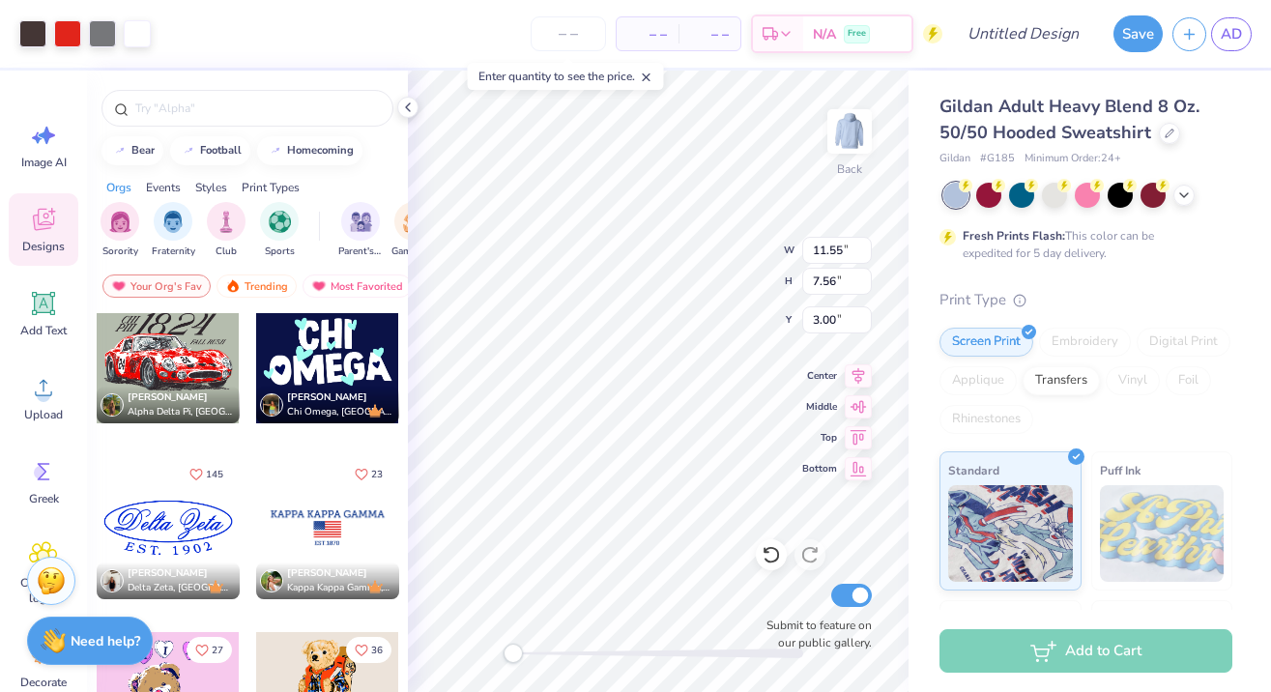
scroll to position [16931, 0]
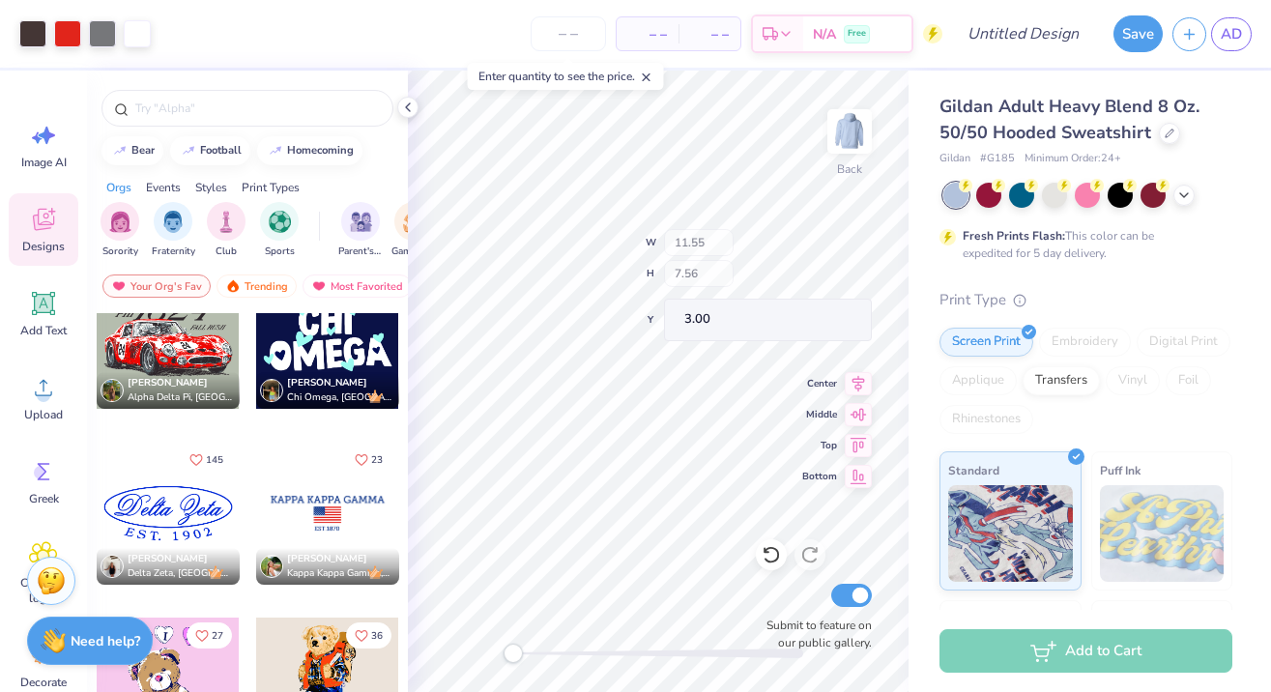
type input "1.72"
type input "0.66"
type input "3.32"
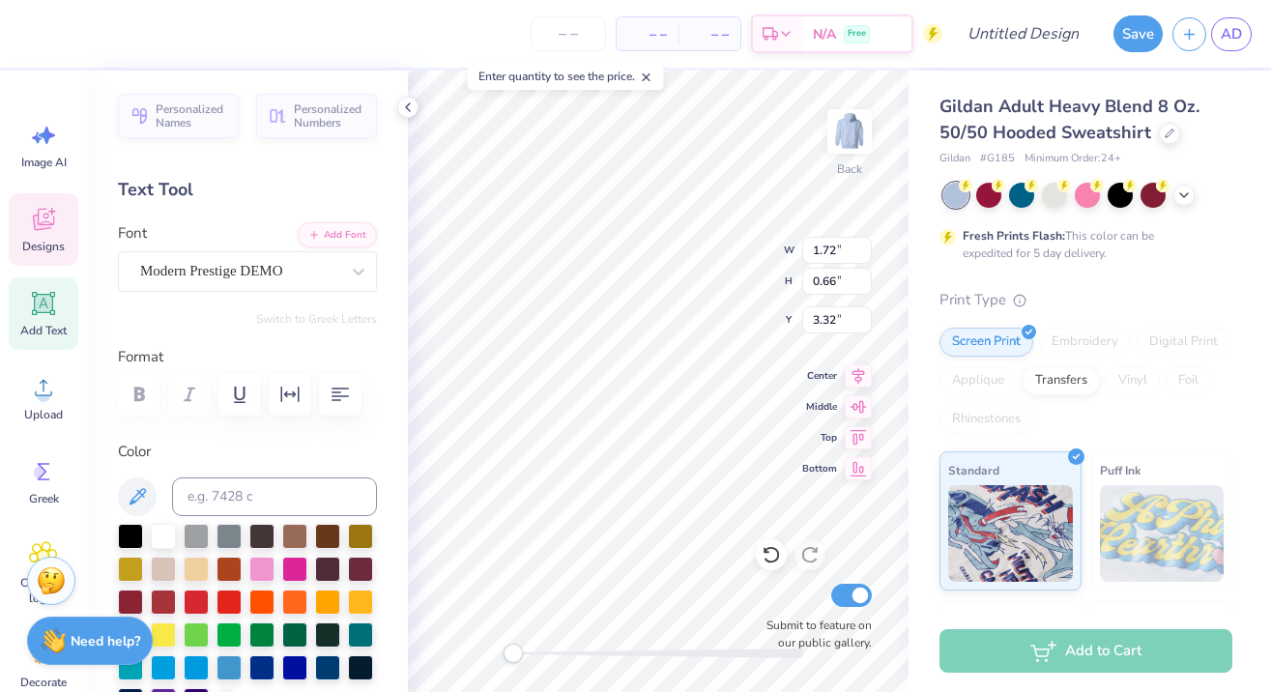
type textarea "\chi"
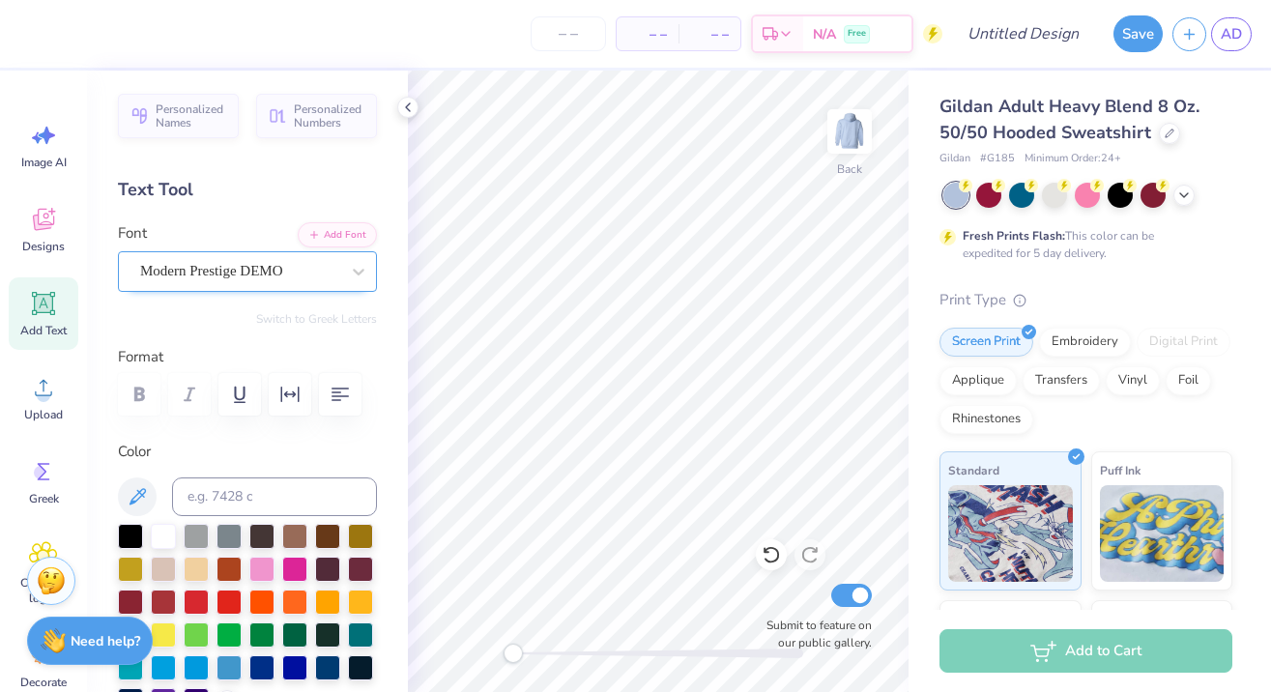
click at [285, 262] on div "Modern Prestige DEMO" at bounding box center [239, 271] width 203 height 30
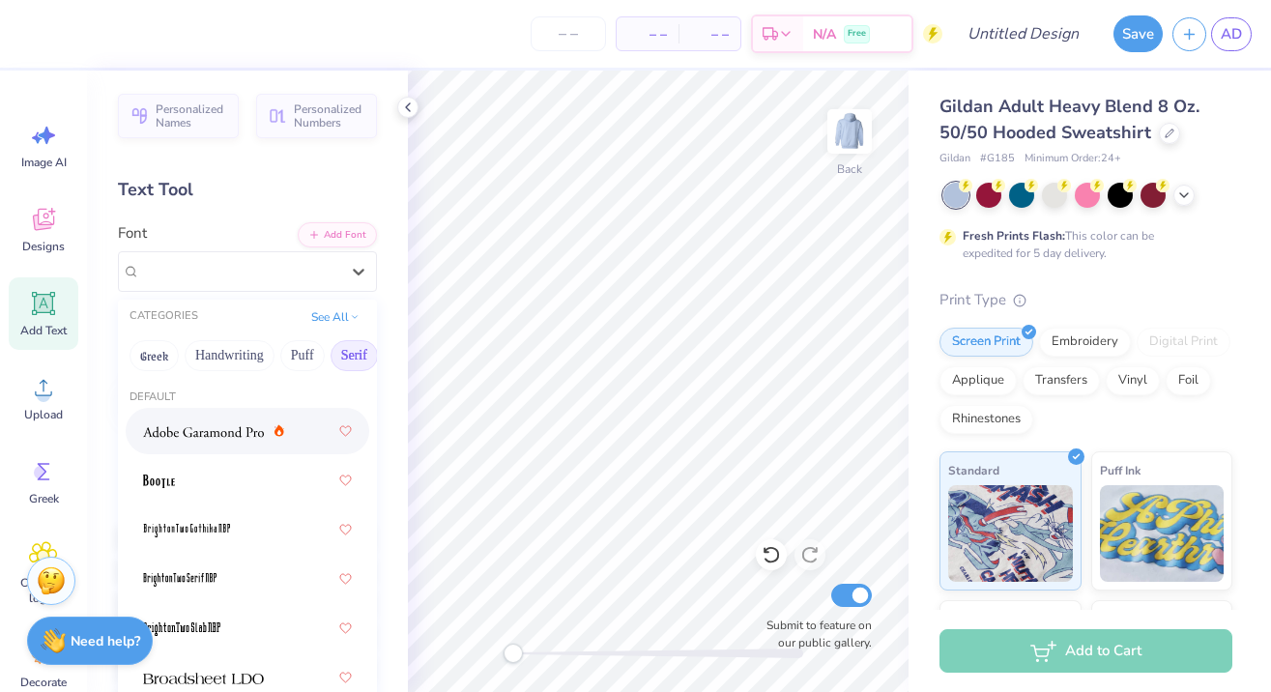
scroll to position [0, 0]
click at [203, 442] on span at bounding box center [203, 431] width 121 height 20
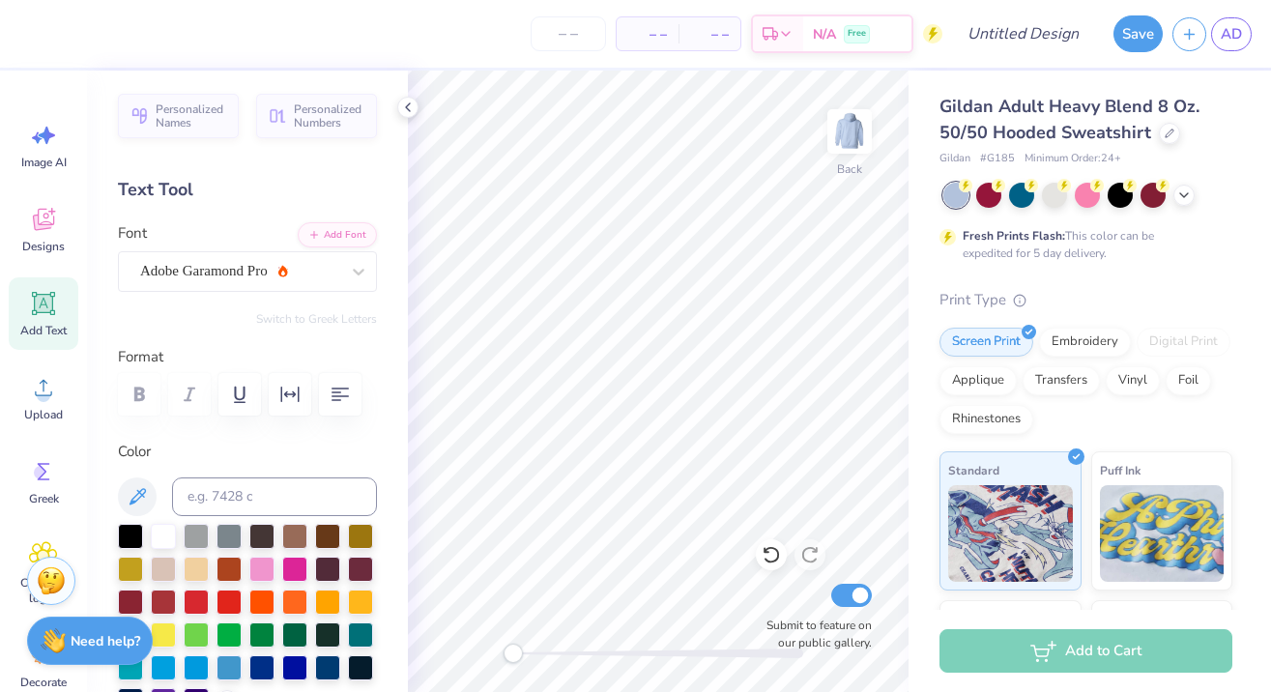
click at [47, 300] on icon at bounding box center [44, 304] width 18 height 18
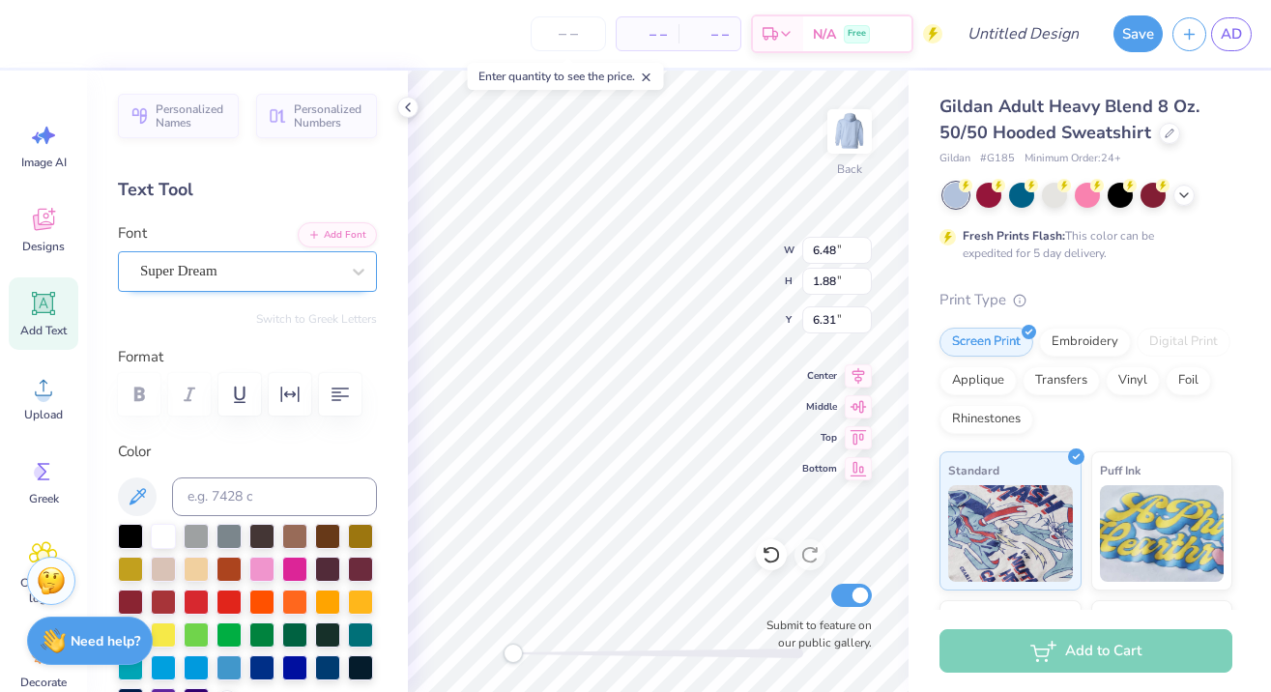
click at [208, 279] on span "Super Dream" at bounding box center [178, 271] width 77 height 22
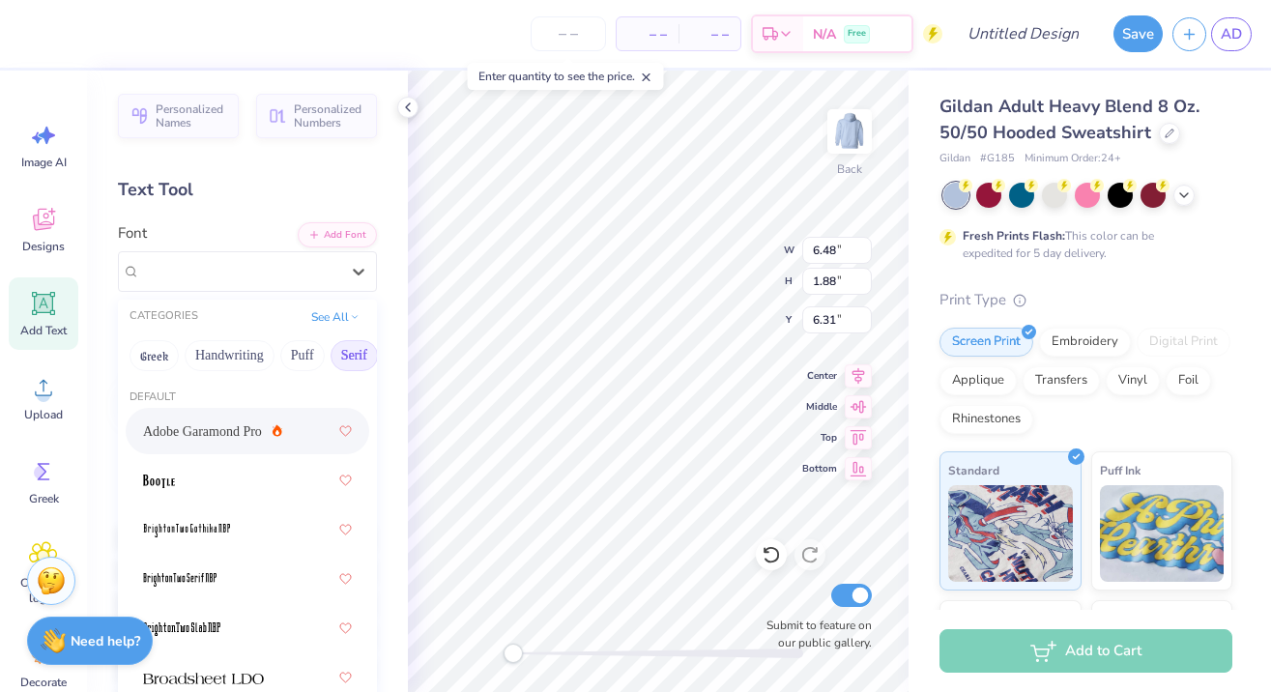
click at [205, 417] on div "Adobe Garamond Pro" at bounding box center [247, 431] width 209 height 35
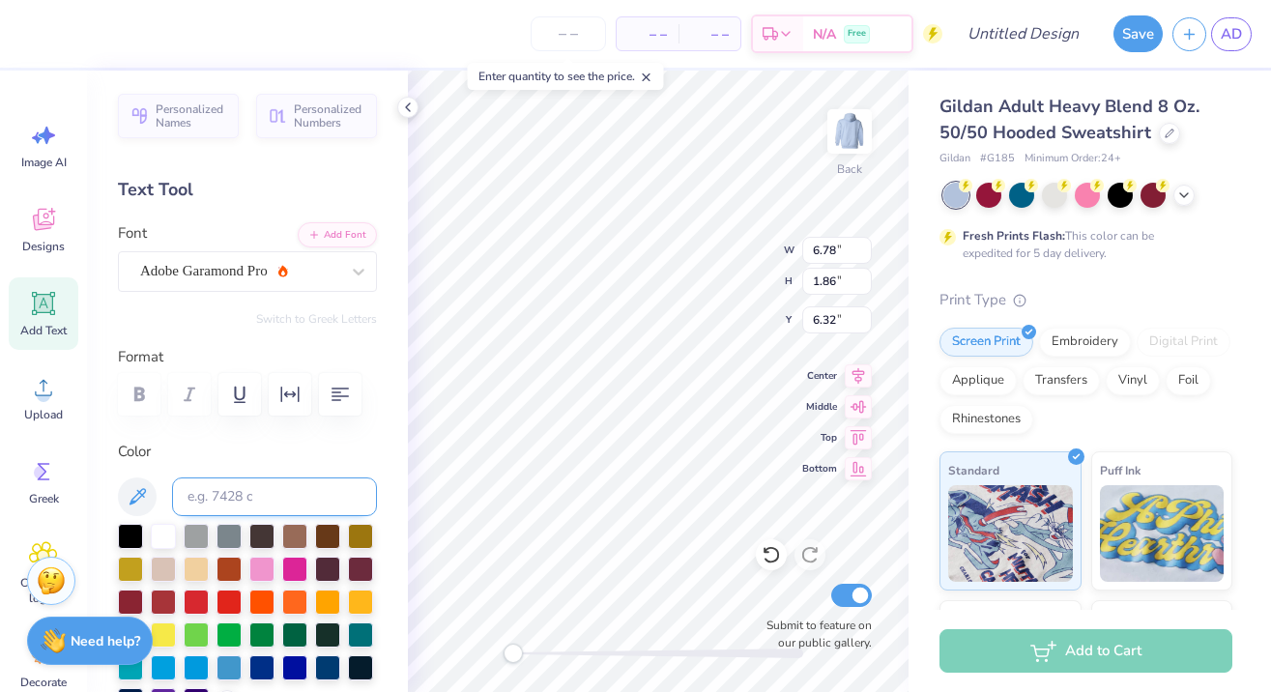
type textarea "DLX EVENTS"
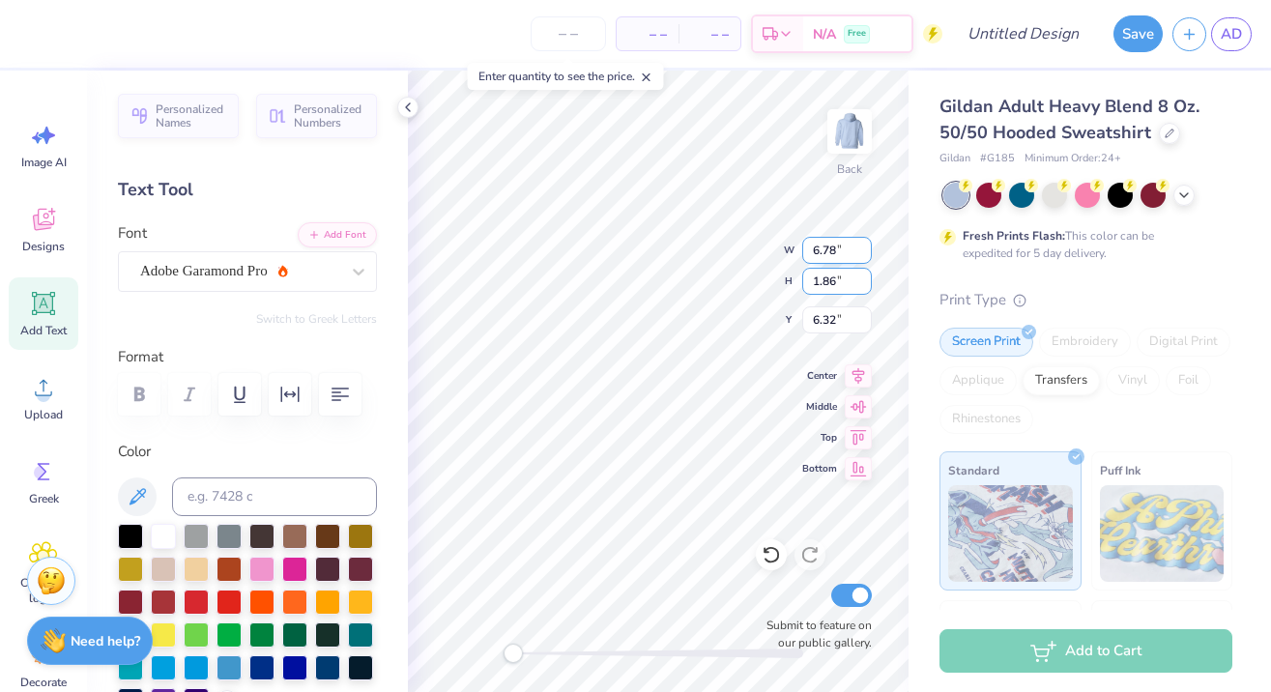
drag, startPoint x: 822, startPoint y: 281, endPoint x: 850, endPoint y: 244, distance: 46.2
click at [822, 281] on input "1.86" at bounding box center [837, 281] width 70 height 27
click at [850, 244] on input "6.78" at bounding box center [837, 250] width 70 height 27
click at [820, 253] on input "6.78" at bounding box center [837, 250] width 70 height 27
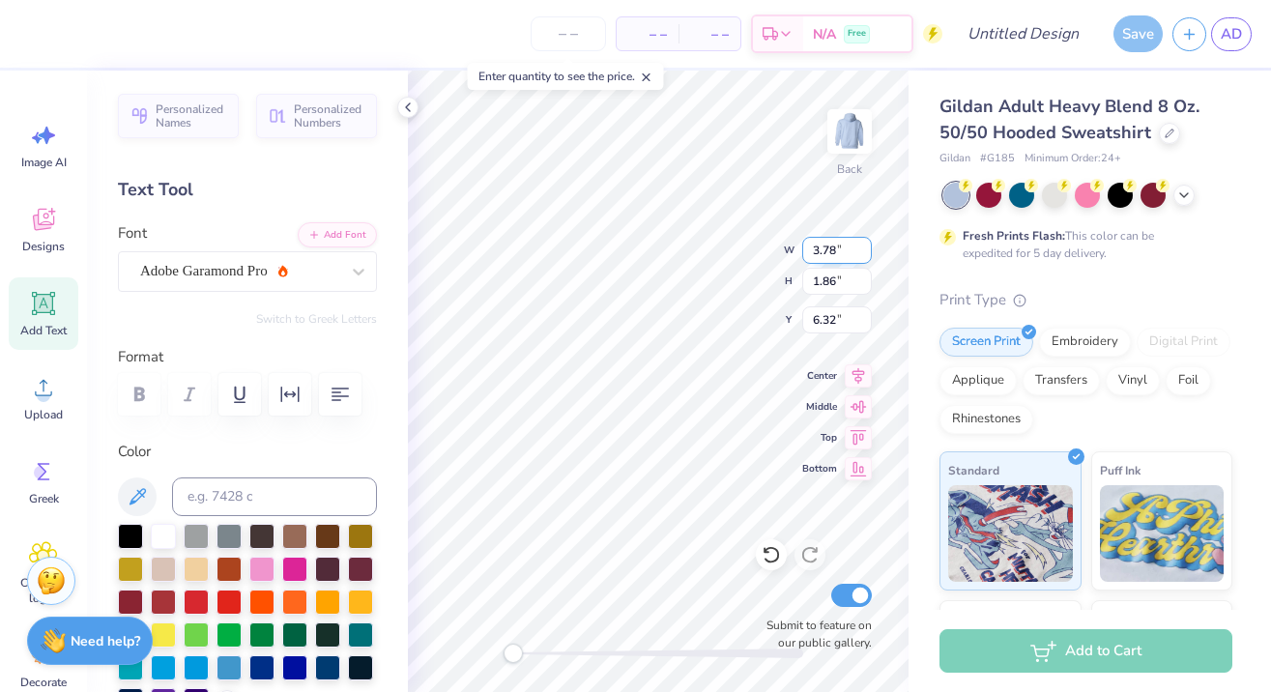
type input "8.63"
type input "1.04"
type input "6.73"
click at [865, 256] on input "8.62" at bounding box center [837, 250] width 70 height 27
click at [865, 256] on input "8.61" at bounding box center [837, 250] width 70 height 27
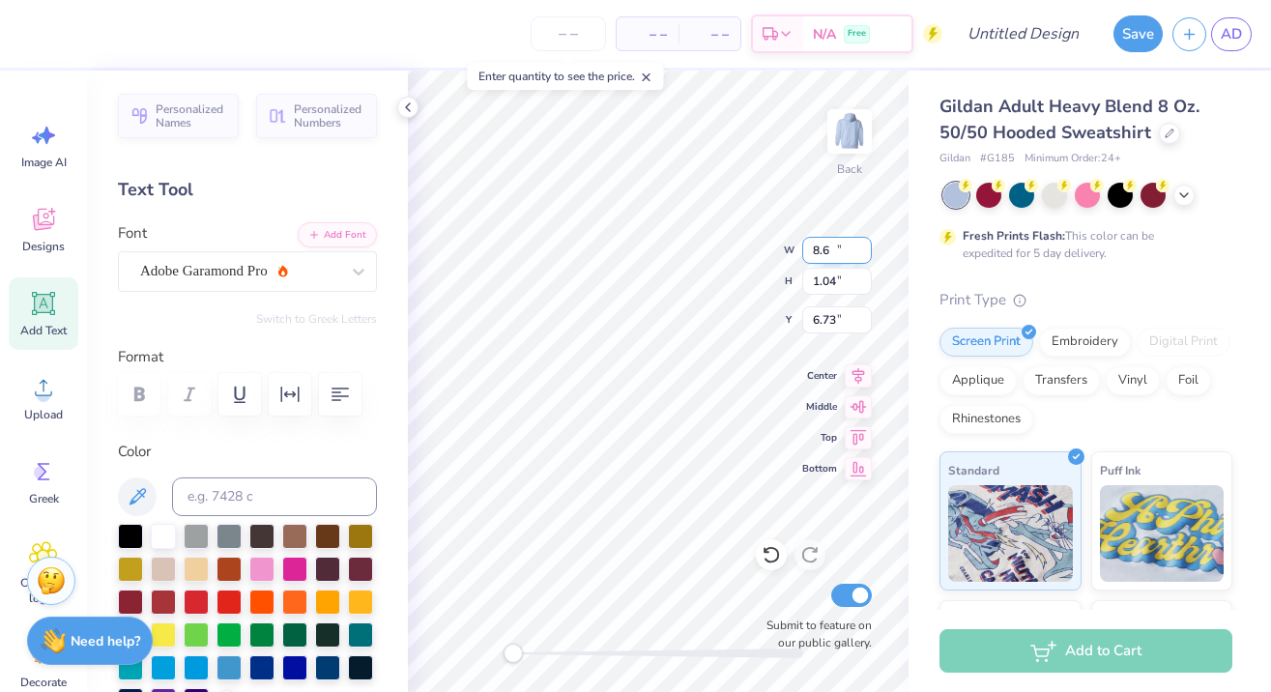
click at [865, 256] on input "8.6" at bounding box center [837, 250] width 70 height 27
click at [865, 256] on input "7.83" at bounding box center [837, 250] width 70 height 27
click at [820, 256] on input "7.83" at bounding box center [837, 250] width 70 height 27
type input "4.00"
type input "0.48"
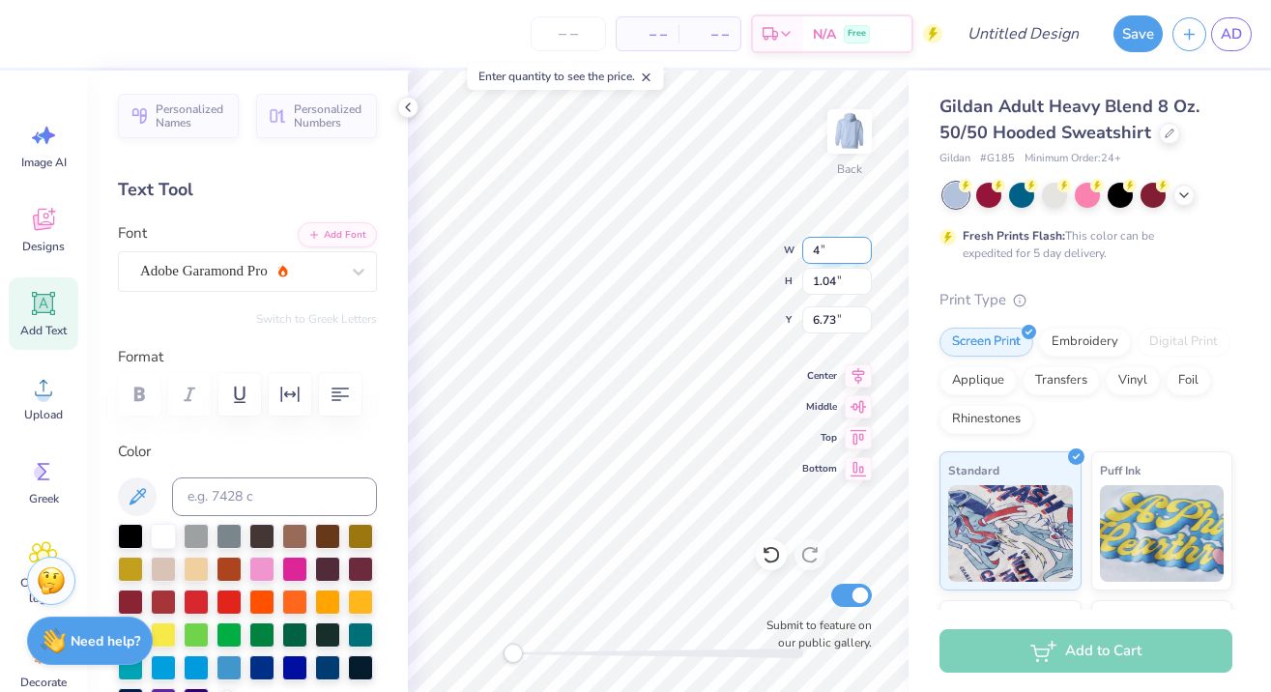
type input "7.01"
click at [144, 388] on div at bounding box center [247, 394] width 259 height 43
click at [139, 383] on div at bounding box center [247, 394] width 259 height 43
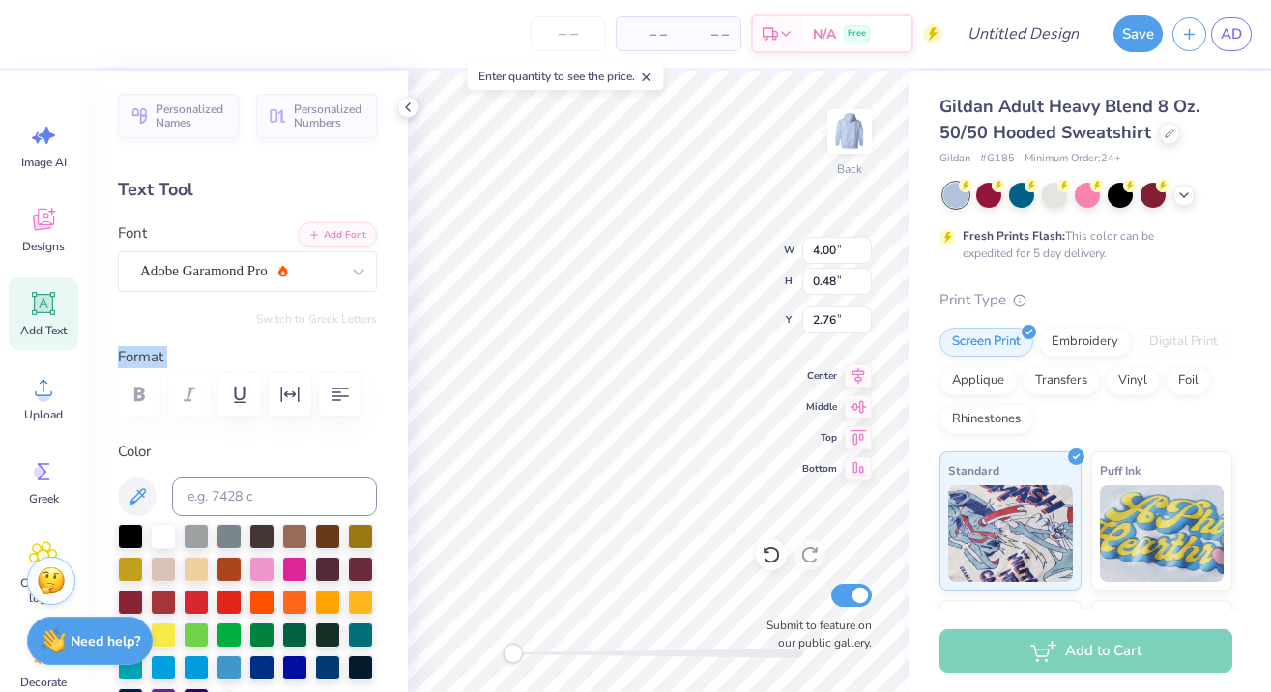
click at [139, 383] on div at bounding box center [247, 394] width 259 height 43
click at [170, 412] on div at bounding box center [247, 394] width 259 height 43
click at [247, 396] on icon "button" at bounding box center [239, 394] width 23 height 23
click at [243, 397] on icon "button" at bounding box center [240, 395] width 12 height 16
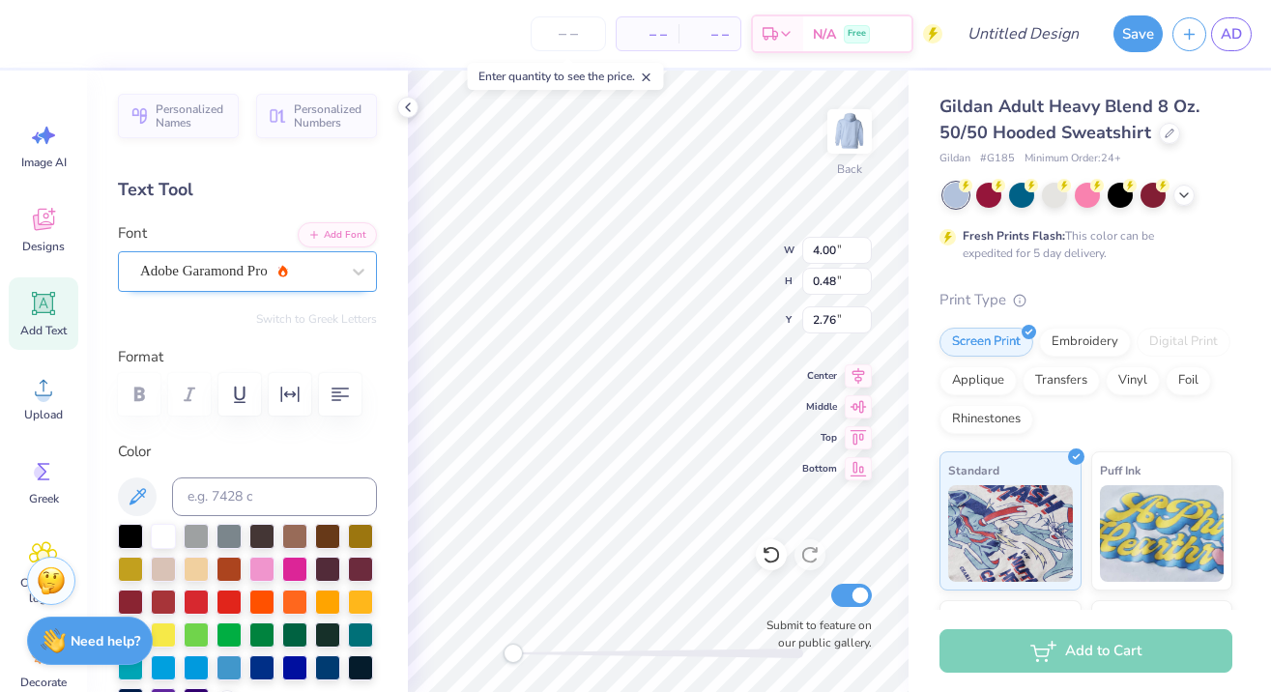
click at [338, 279] on div "Adobe Garamond Pro" at bounding box center [239, 271] width 203 height 30
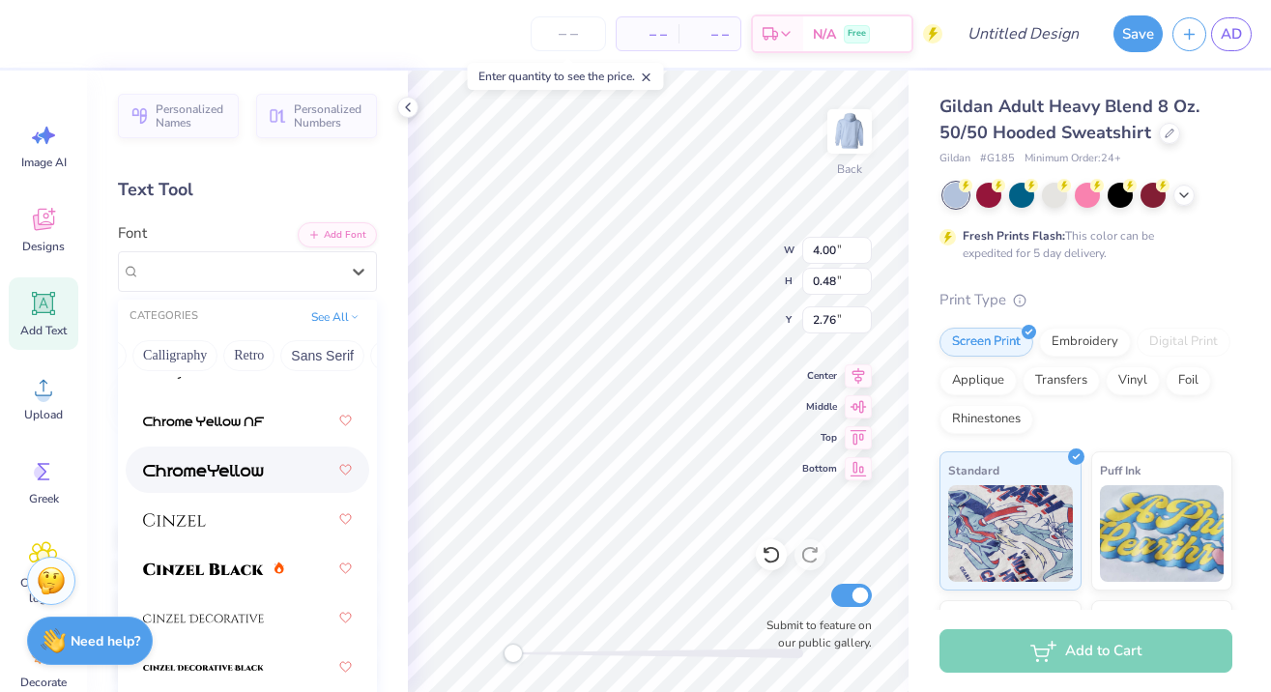
scroll to position [0, 299]
click at [331, 354] on button "Sans Serif" at bounding box center [328, 355] width 84 height 31
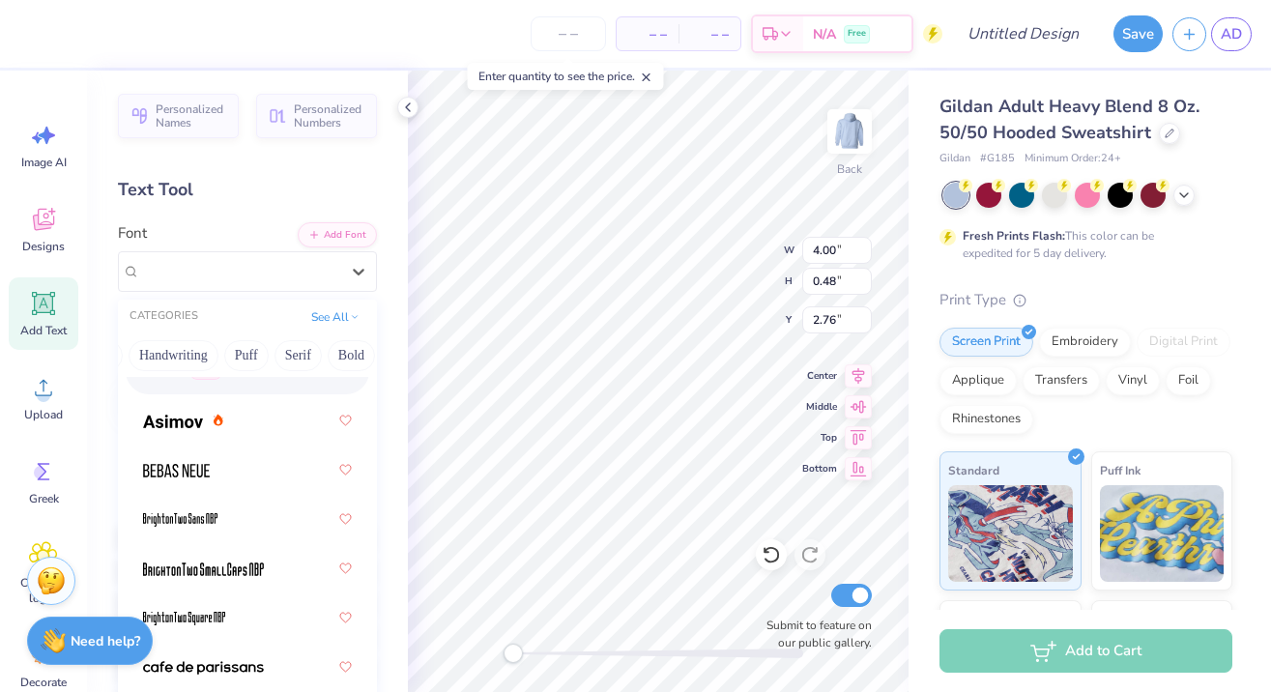
scroll to position [0, 39]
click at [303, 358] on button "Serif" at bounding box center [315, 355] width 47 height 31
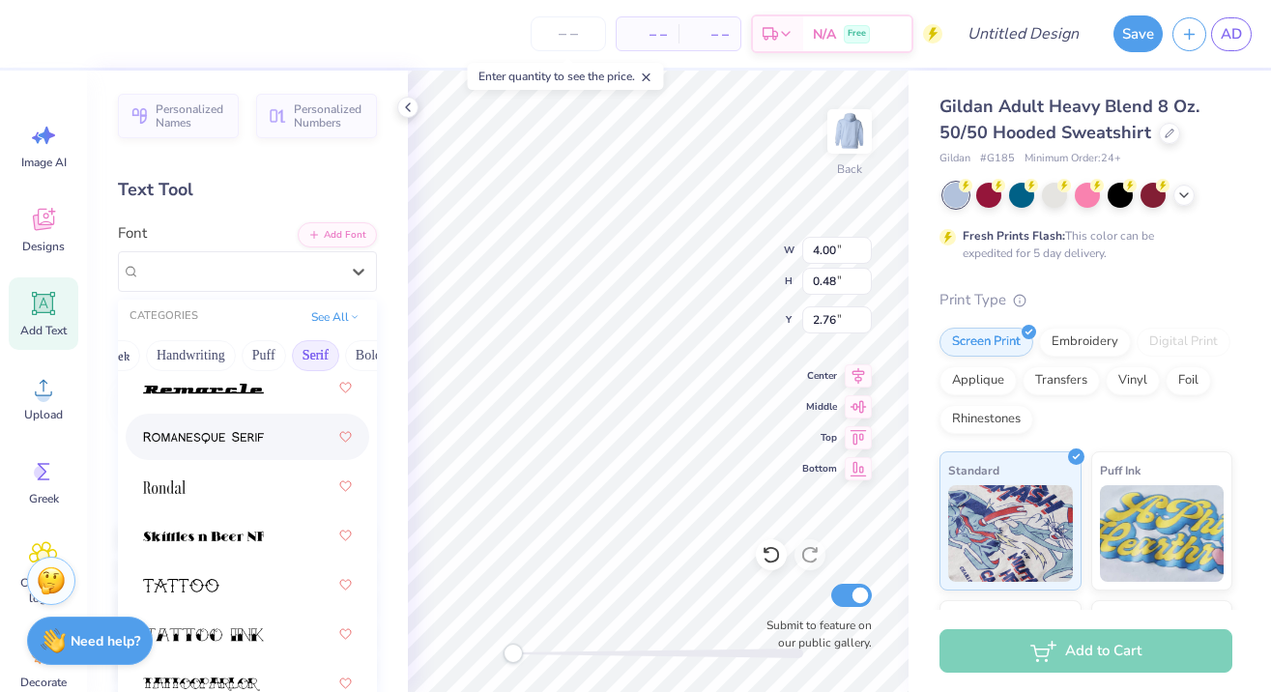
scroll to position [3195, 0]
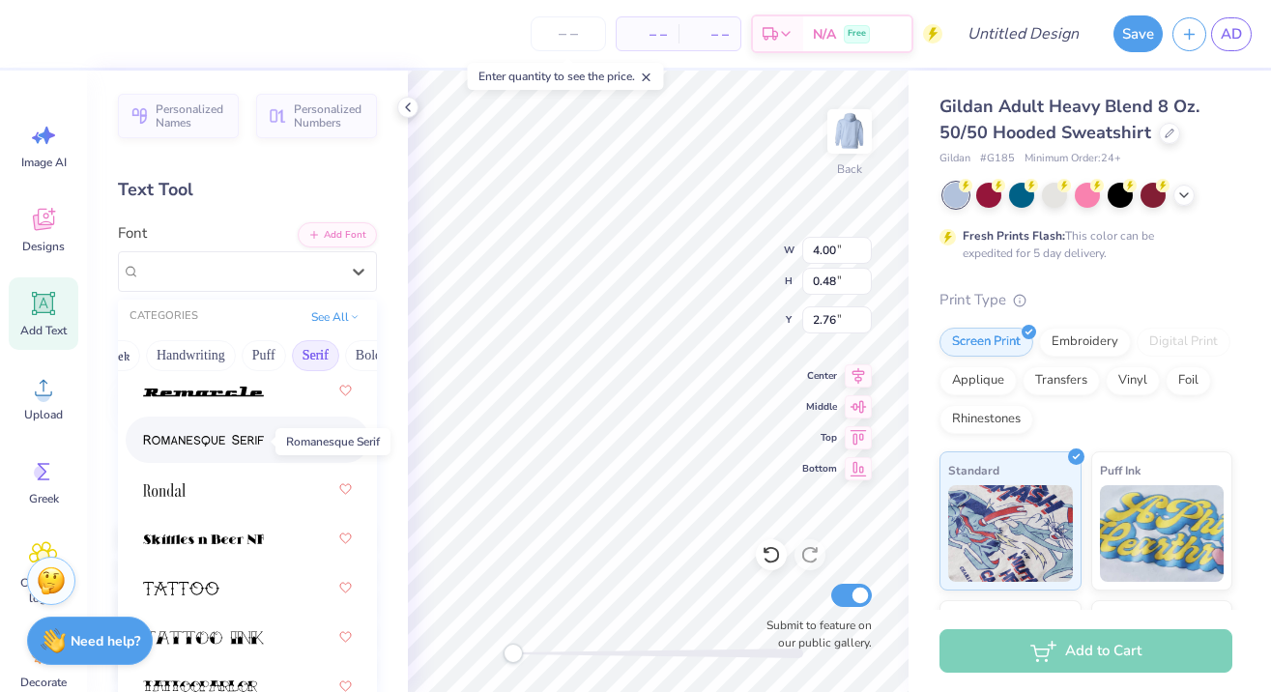
click at [253, 446] on img at bounding box center [203, 441] width 121 height 14
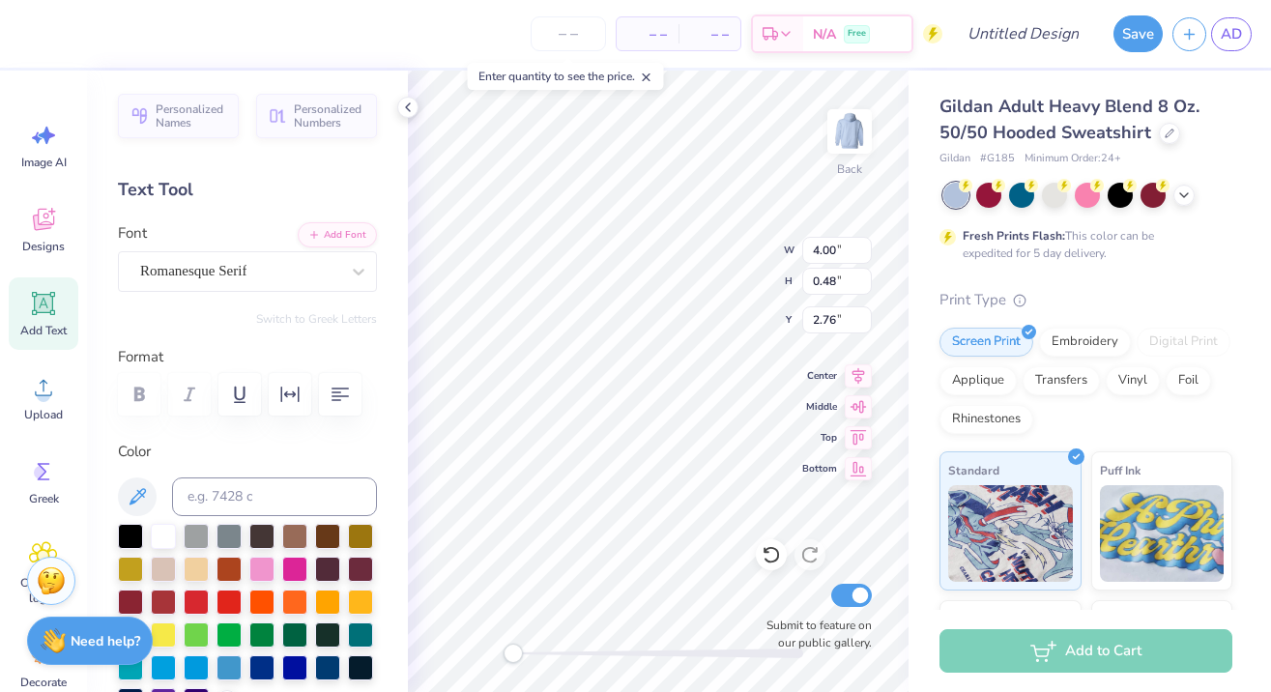
click at [140, 393] on div at bounding box center [247, 394] width 259 height 43
click at [322, 269] on div "Romanesque Serif" at bounding box center [239, 271] width 203 height 30
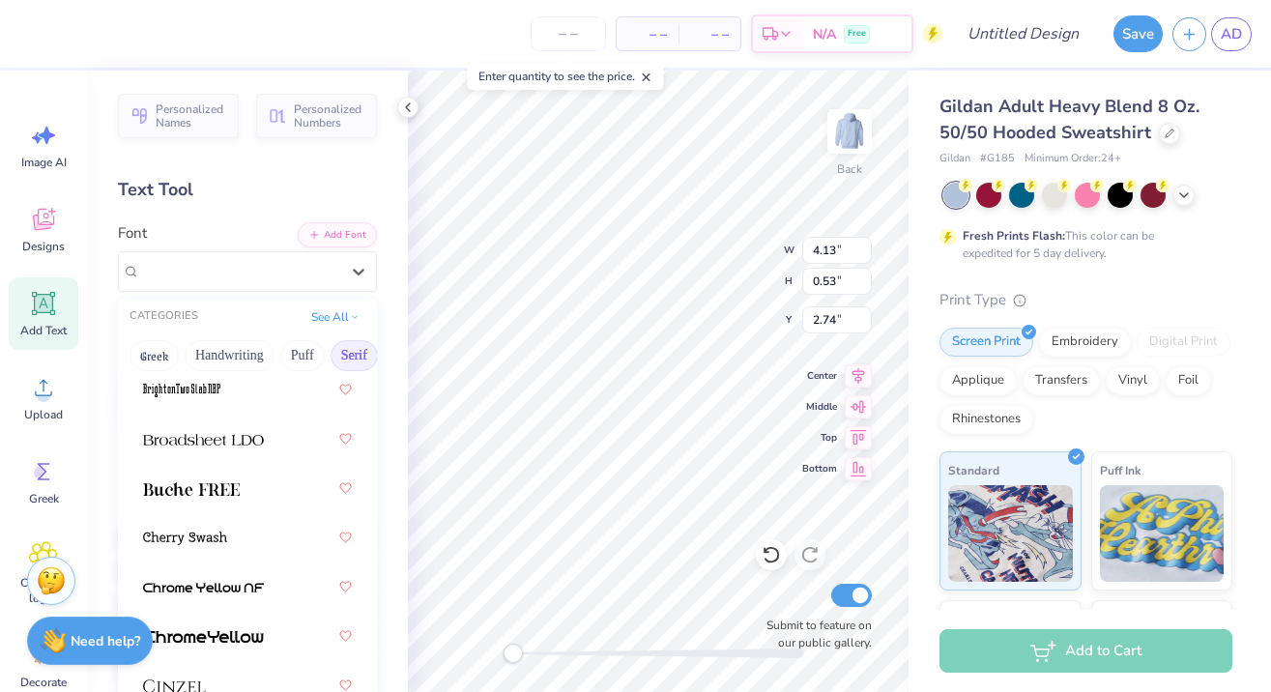
scroll to position [240, 0]
click at [323, 182] on div "Text Tool" at bounding box center [247, 190] width 259 height 26
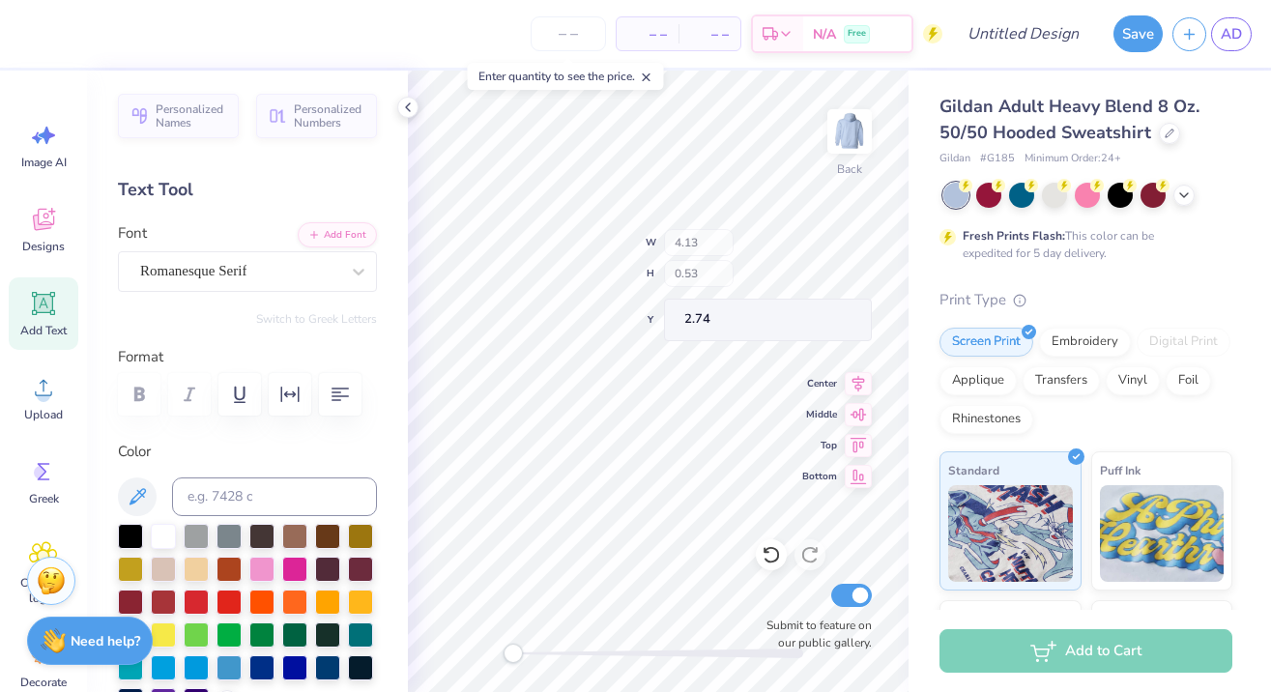
click at [49, 319] on div "Add Text" at bounding box center [44, 313] width 70 height 72
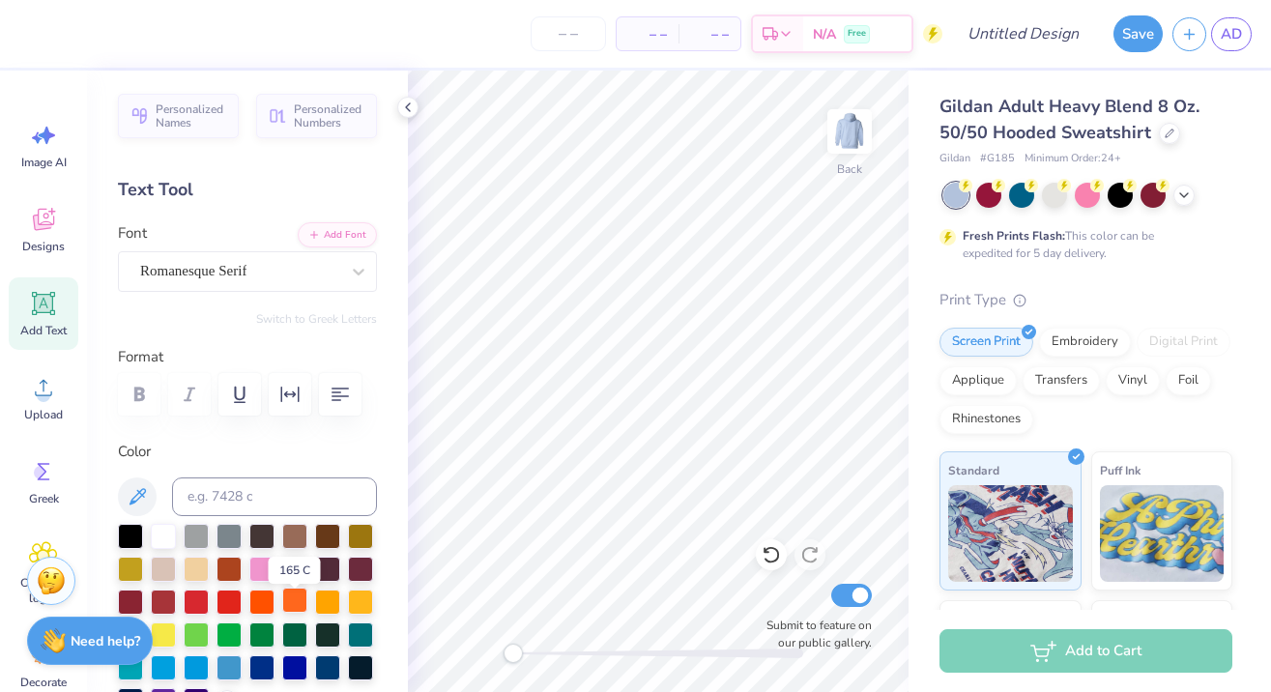
scroll to position [0, 0]
click at [46, 300] on icon at bounding box center [44, 304] width 18 height 18
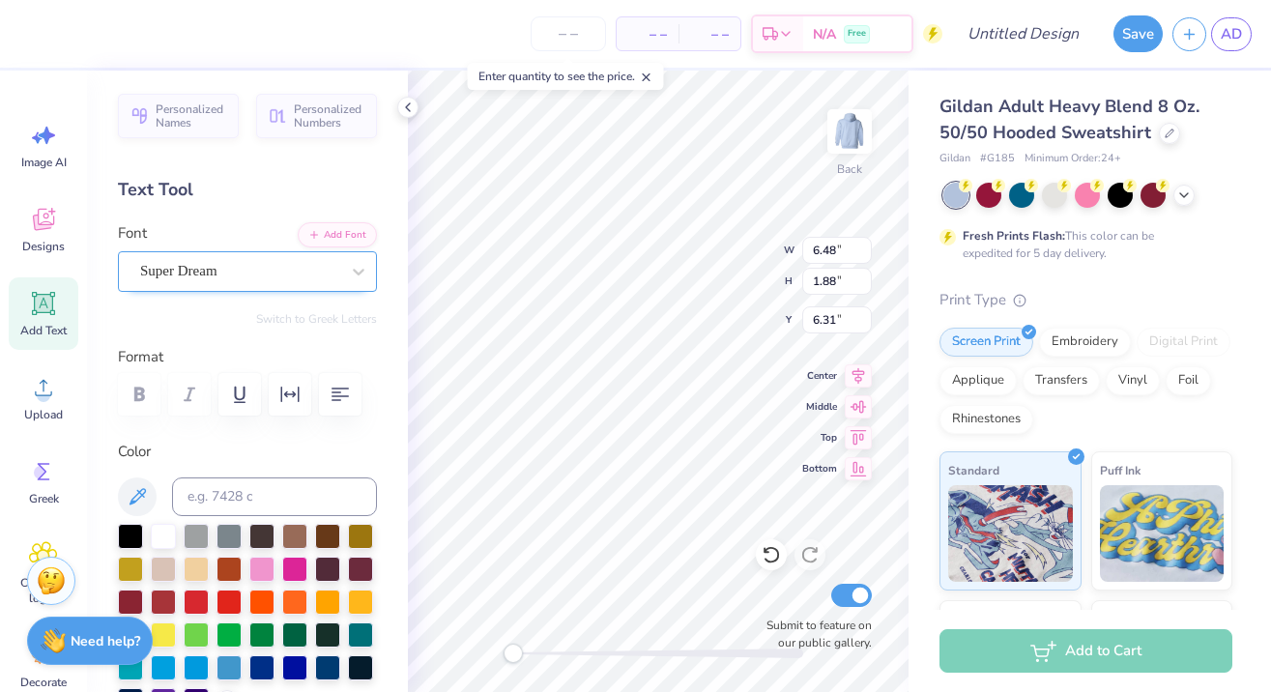
click at [198, 266] on span "Super Dream" at bounding box center [178, 271] width 77 height 22
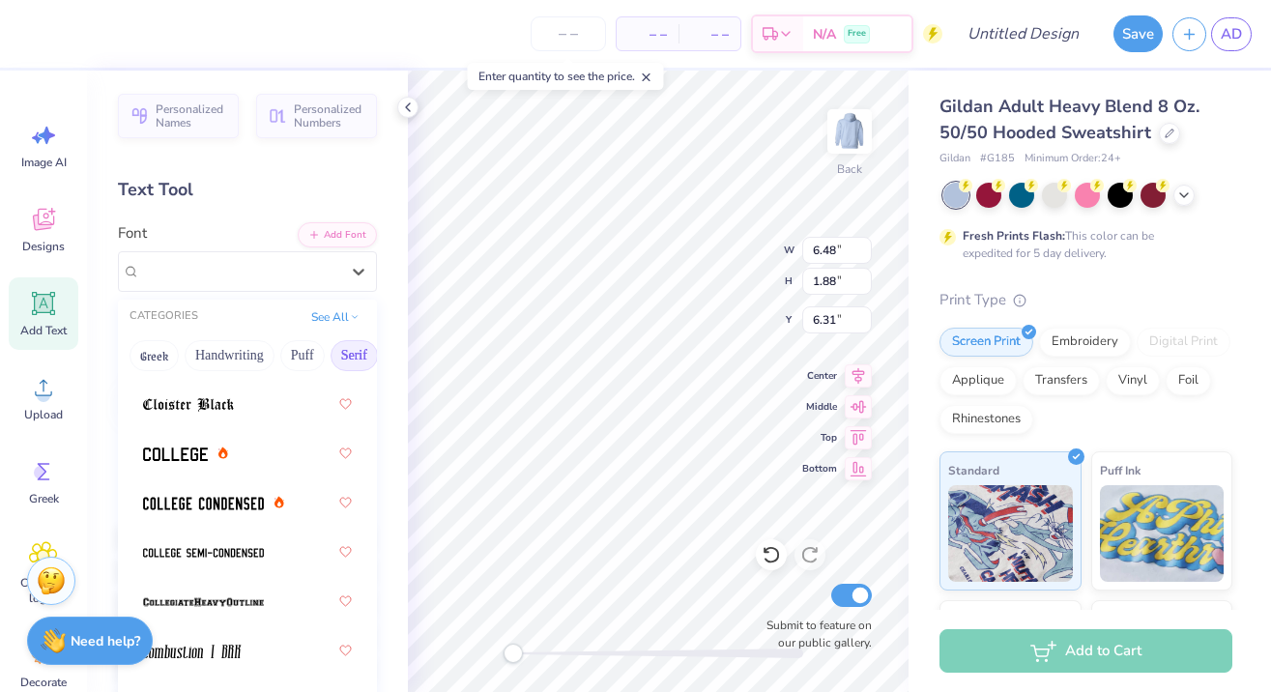
scroll to position [1006, 0]
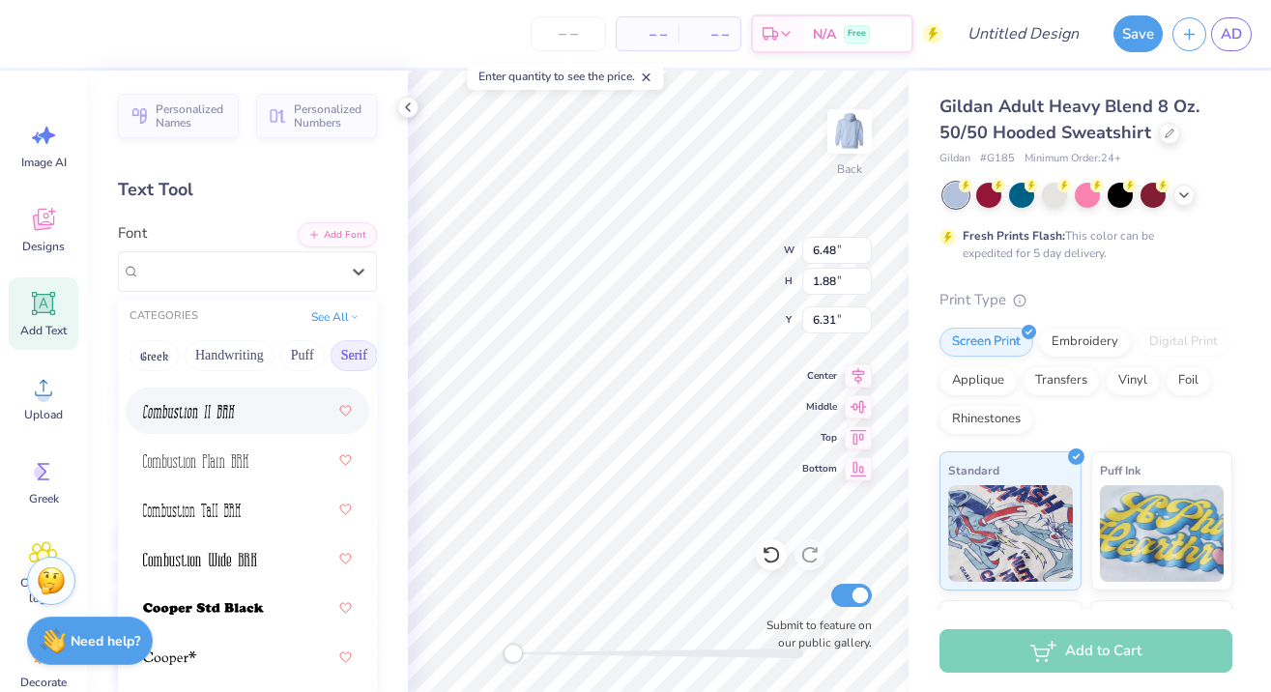
click at [273, 214] on div "Personalized Names Personalized Numbers Text Tool Add Font Font option Combusti…" at bounding box center [247, 381] width 321 height 621
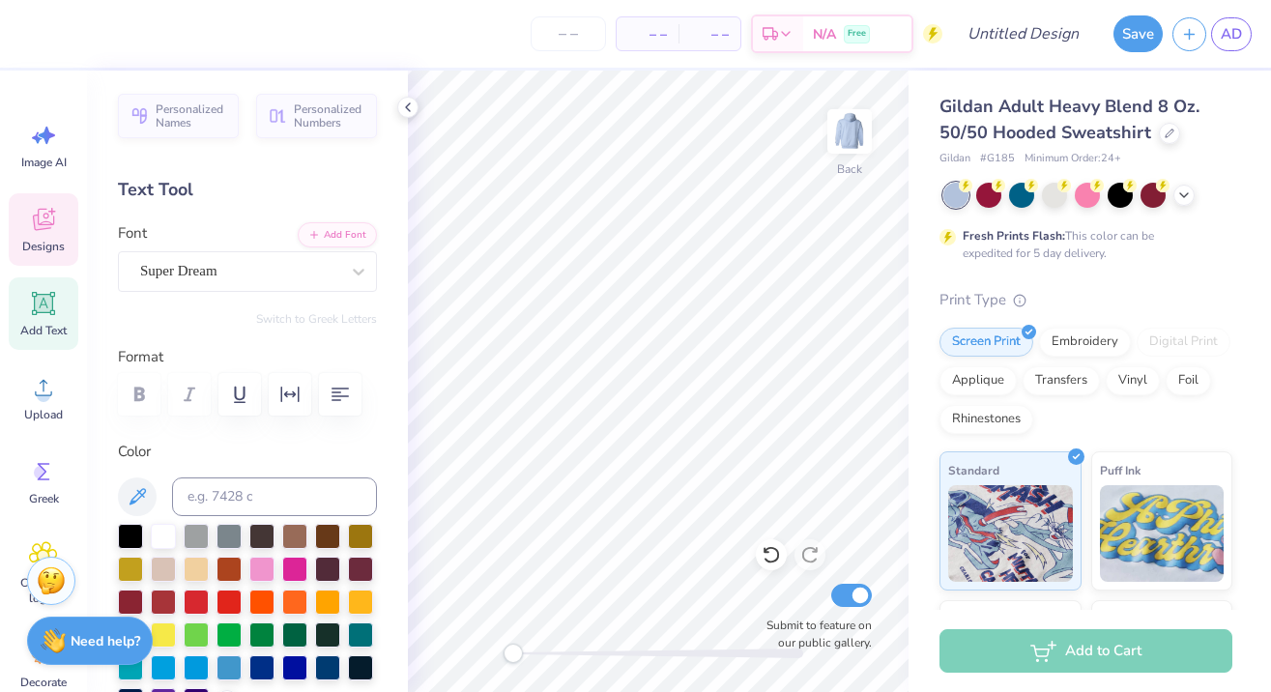
click at [35, 223] on icon at bounding box center [43, 220] width 21 height 22
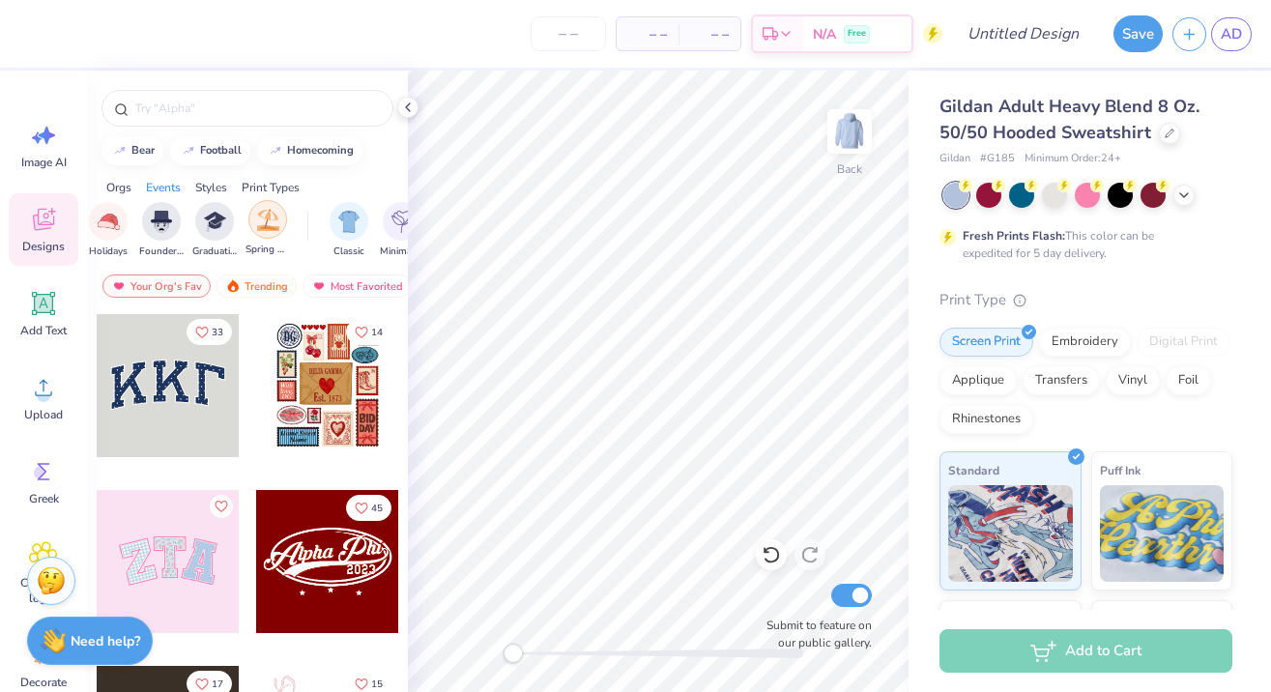
scroll to position [0, 783]
click at [339, 219] on img "filter for Classic" at bounding box center [350, 220] width 22 height 22
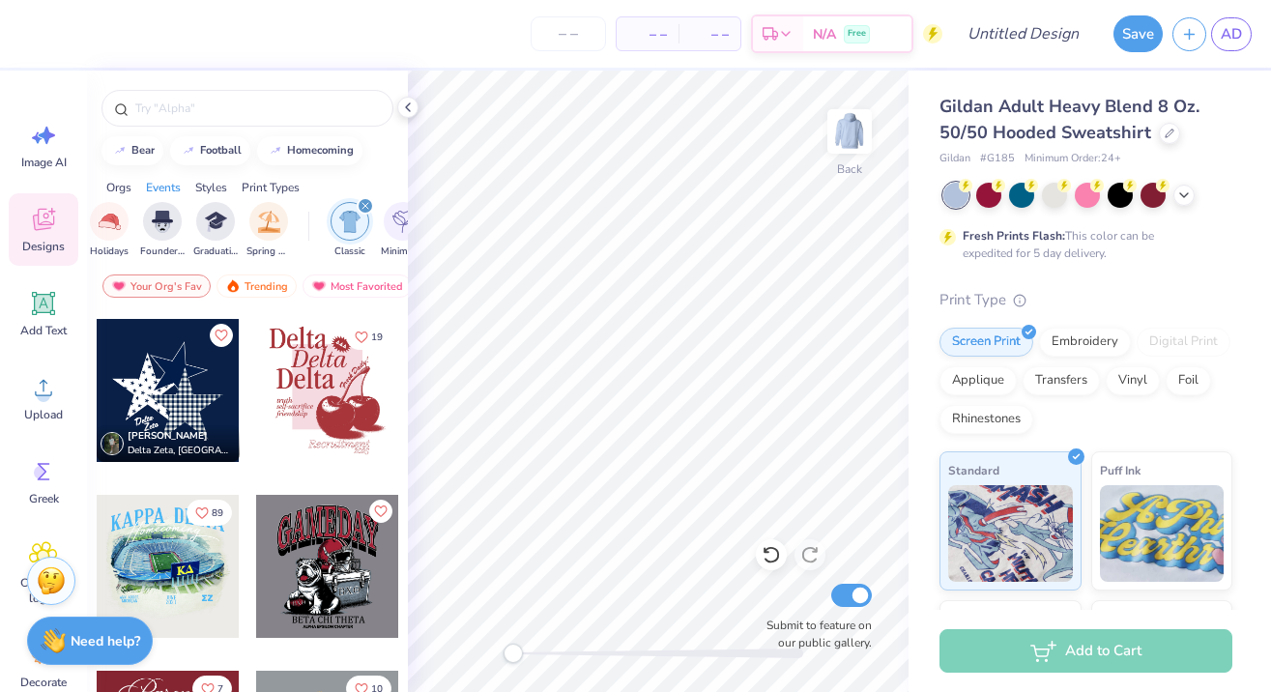
scroll to position [560, 0]
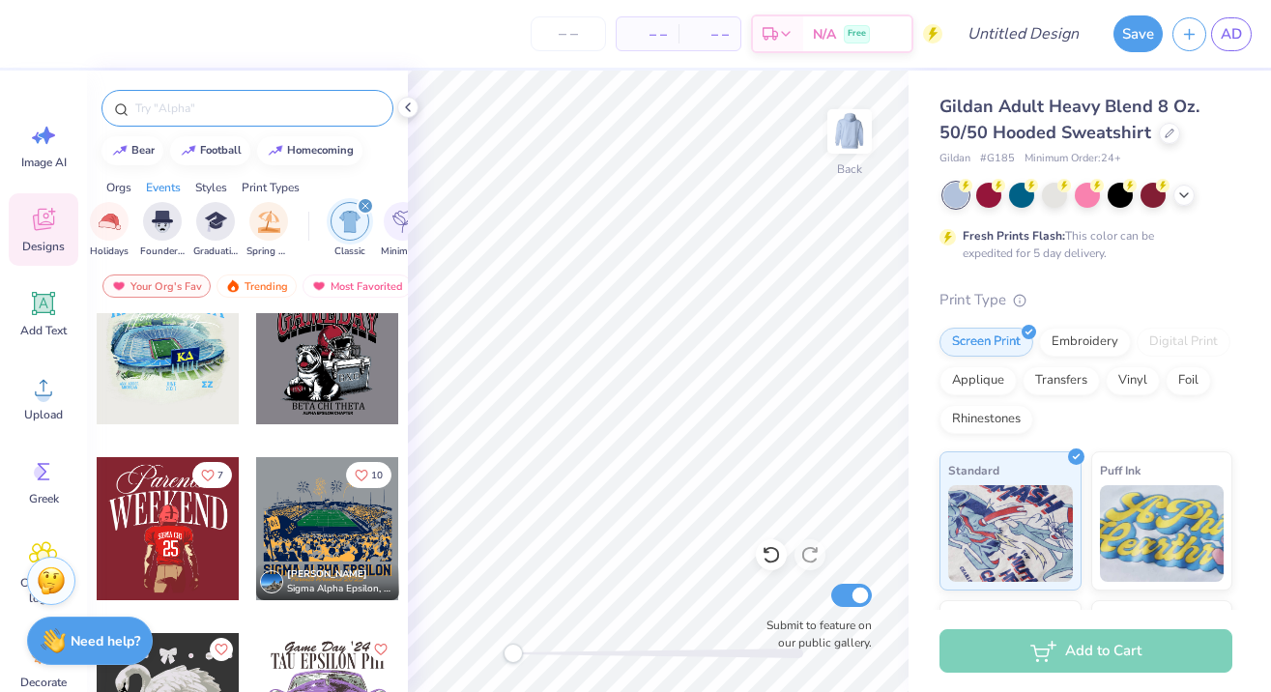
click at [177, 117] on input "text" at bounding box center [256, 108] width 247 height 19
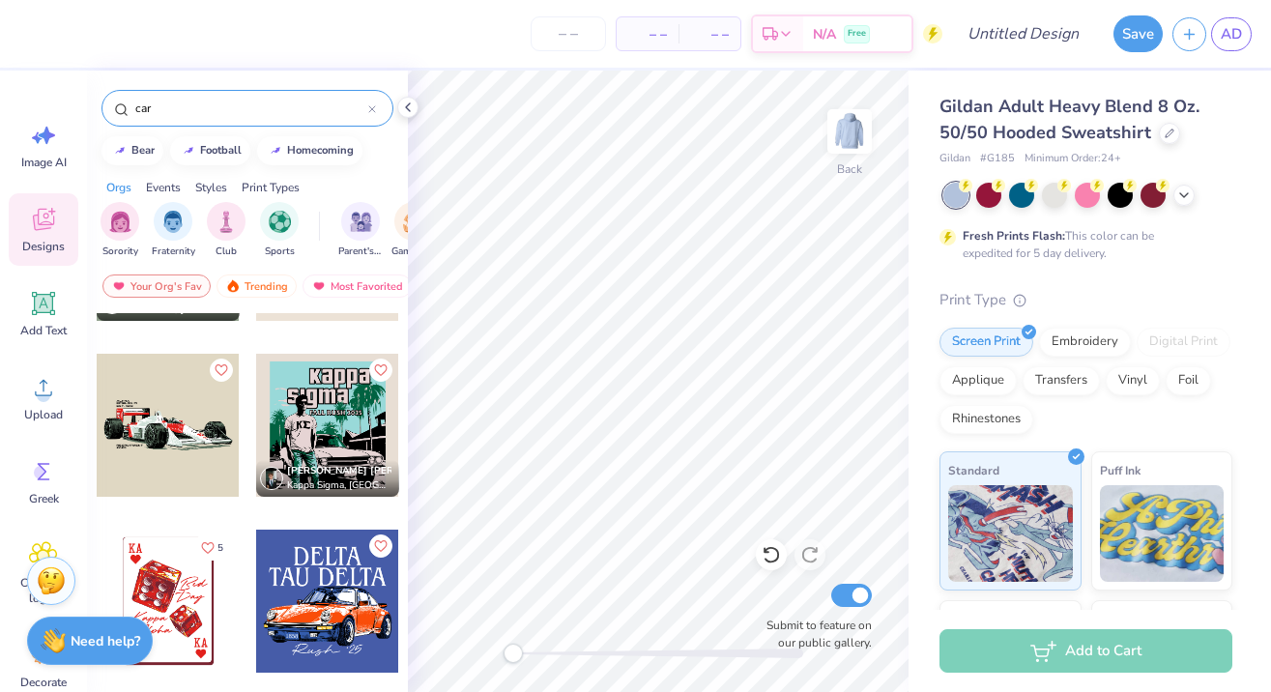
scroll to position [1367, 0]
type input "car"
click at [176, 428] on div at bounding box center [168, 425] width 143 height 143
click at [152, 432] on div at bounding box center [168, 425] width 143 height 143
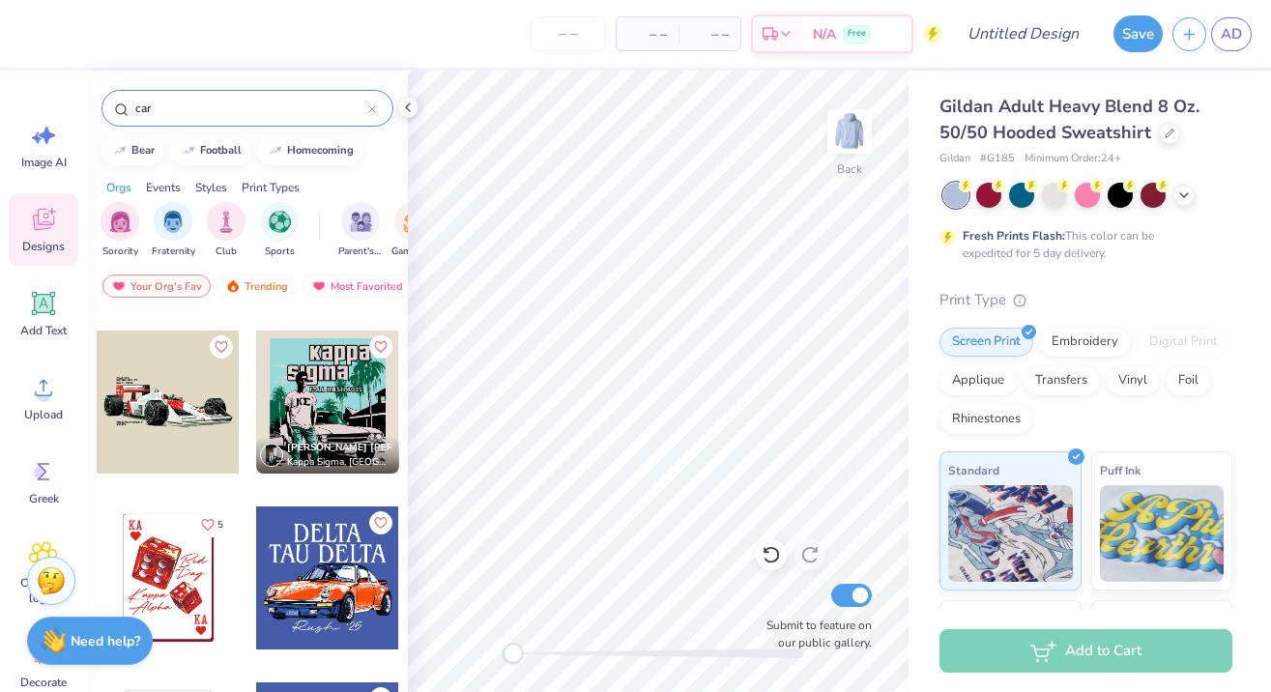
scroll to position [1348, 0]
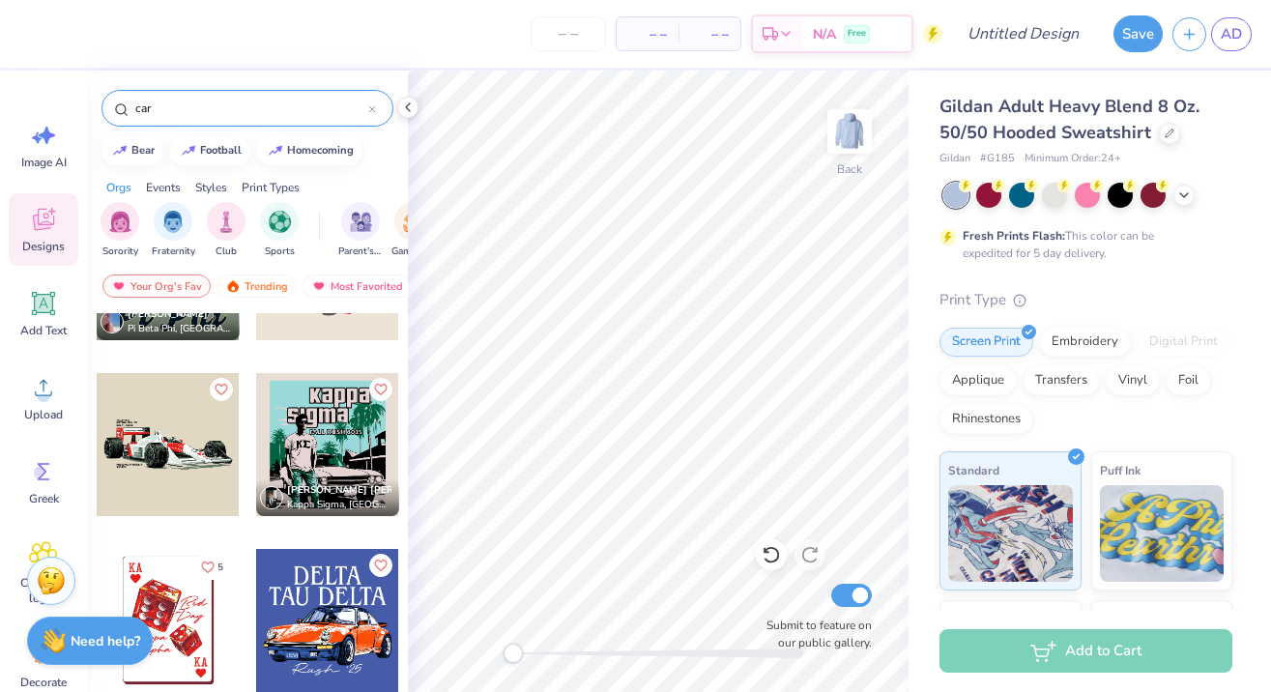
click at [191, 436] on div at bounding box center [168, 444] width 143 height 143
click at [223, 388] on icon "Like" at bounding box center [221, 388] width 14 height 14
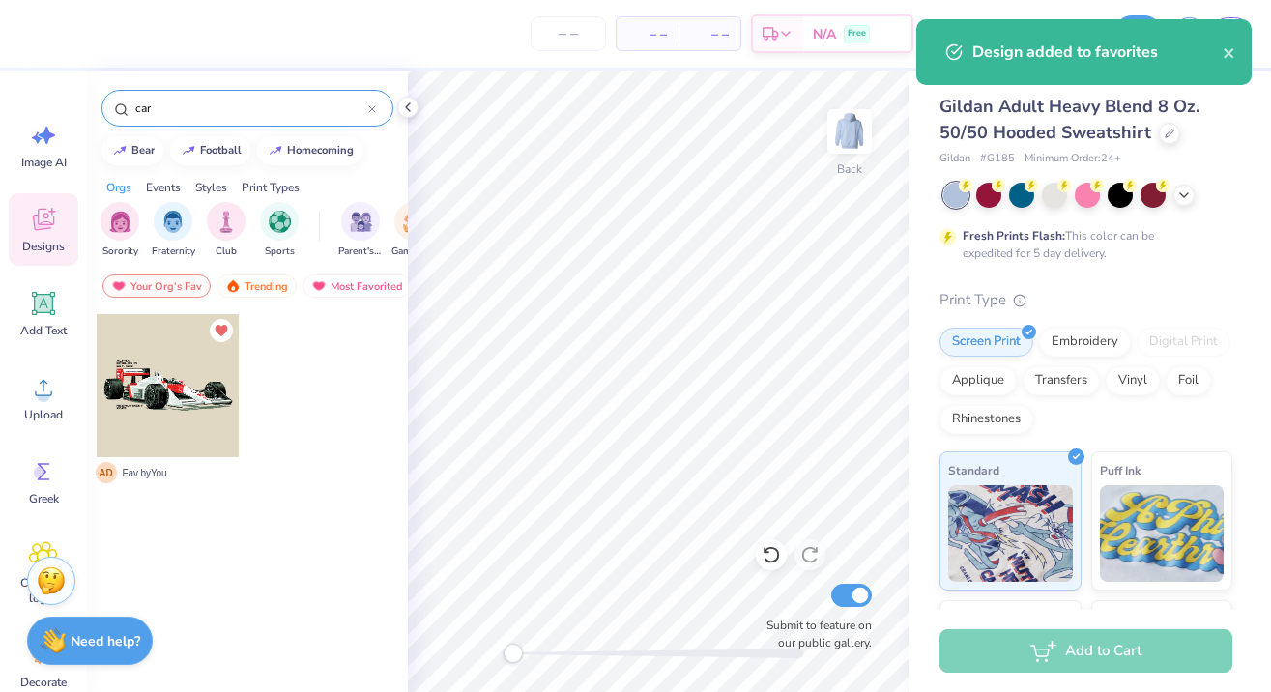
scroll to position [0, 0]
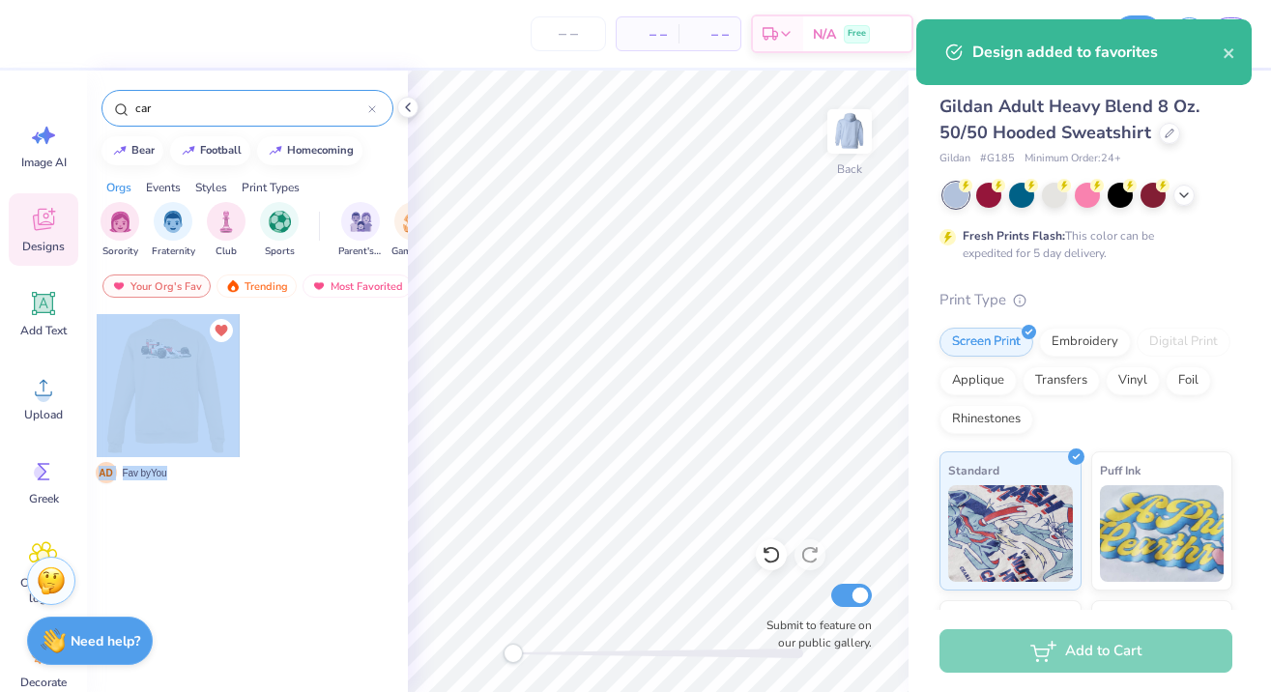
click at [623, 439] on div "– – Per Item – – Total Est. Delivery N/A Free Design Title Save AD Image AI Des…" at bounding box center [635, 346] width 1271 height 692
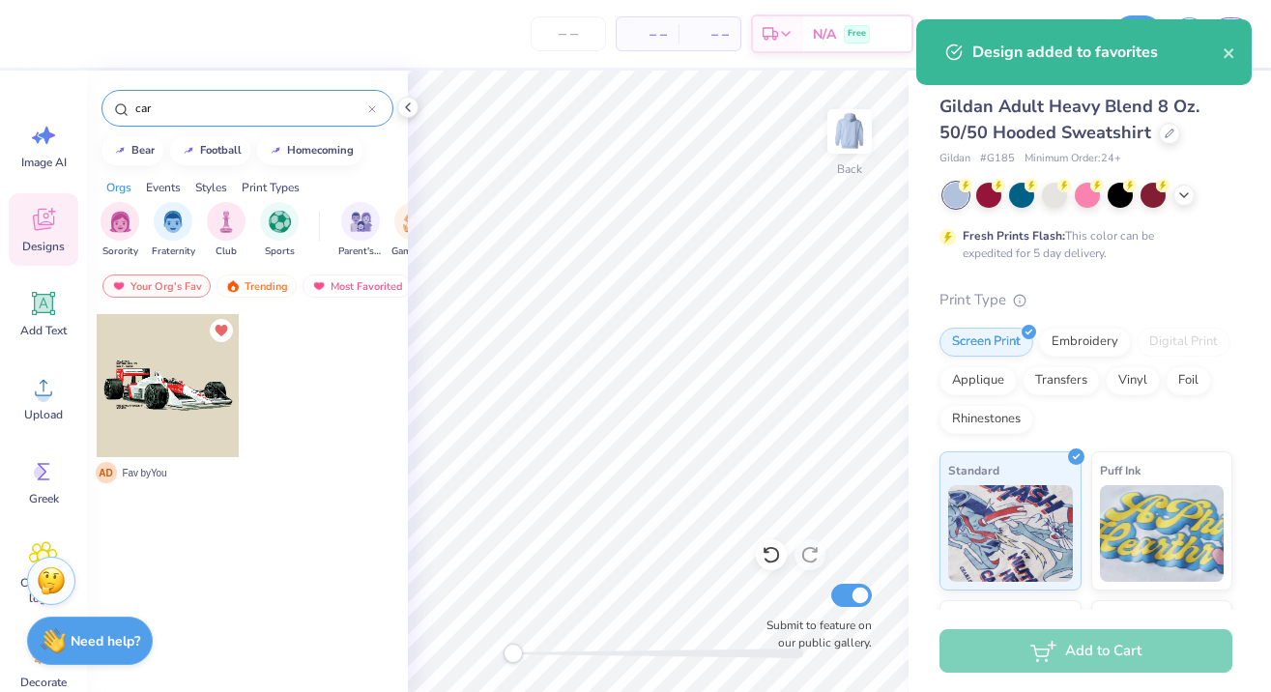
click at [245, 428] on div "A D Fav by You" at bounding box center [248, 400] width 304 height 175
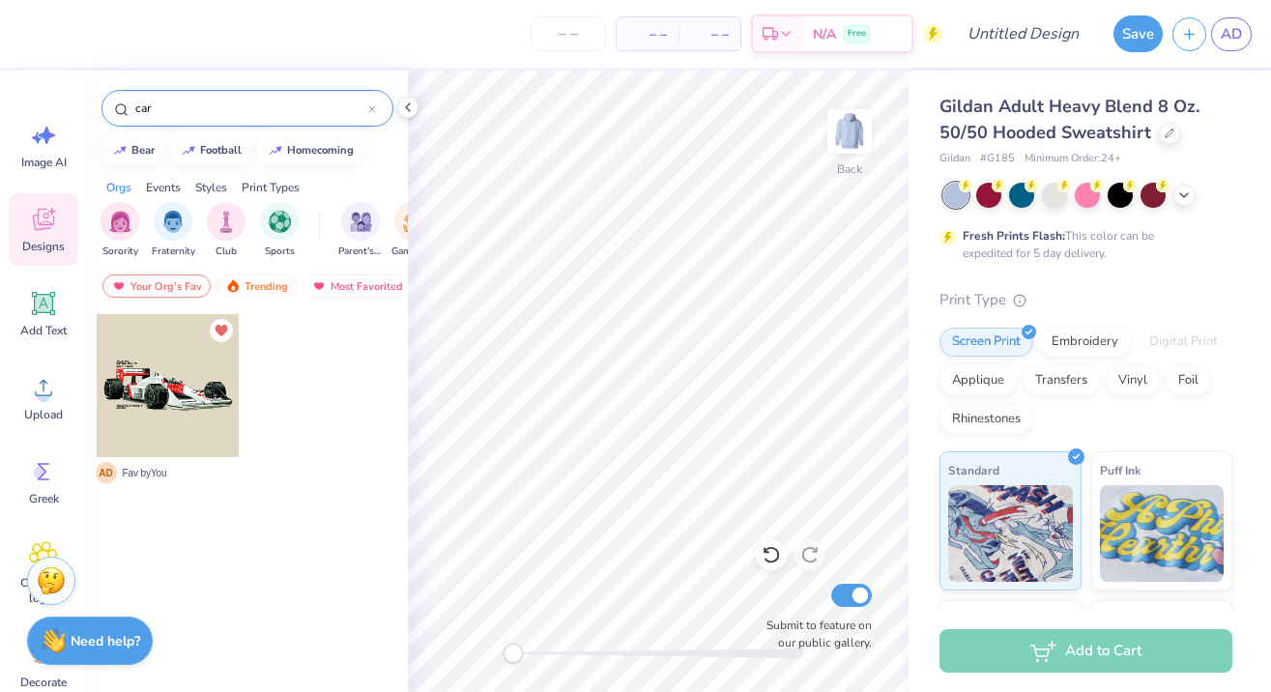
click at [214, 404] on div at bounding box center [168, 385] width 143 height 143
click at [108, 645] on strong "Need help?" at bounding box center [106, 638] width 70 height 18
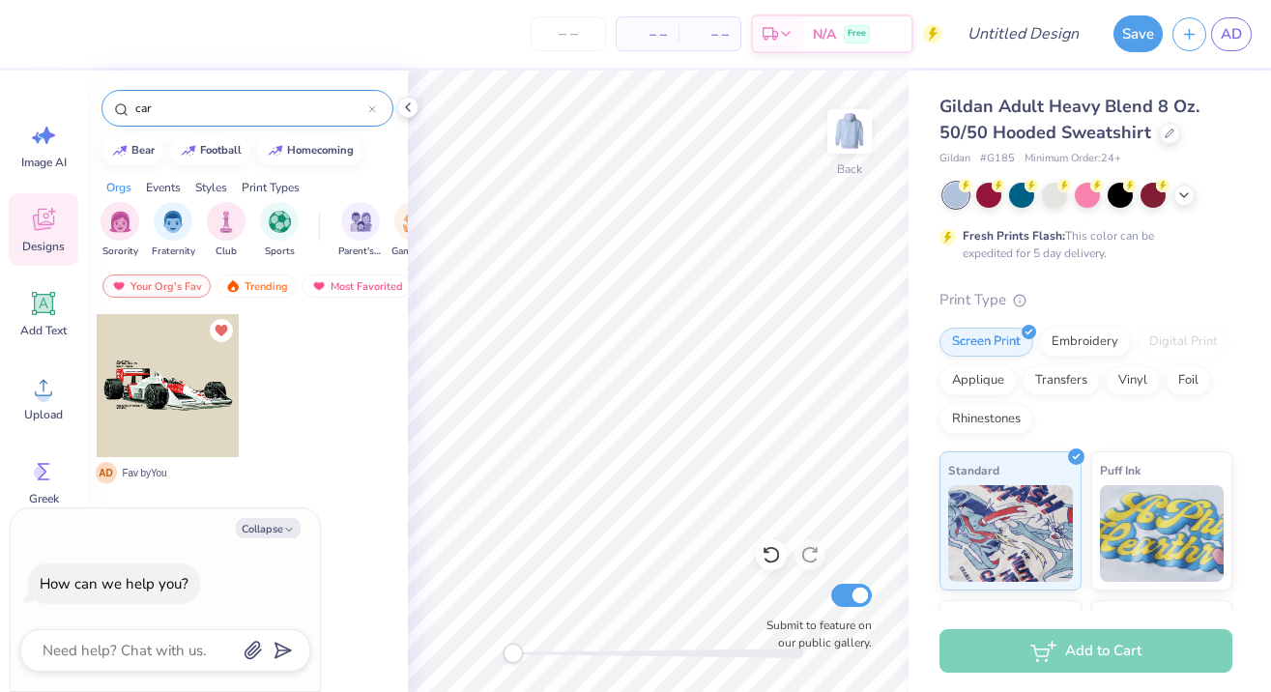
click at [361, 512] on div "A D Fav by You" at bounding box center [247, 538] width 321 height 450
click at [254, 522] on button "Collapse" at bounding box center [268, 528] width 65 height 20
type textarea "x"
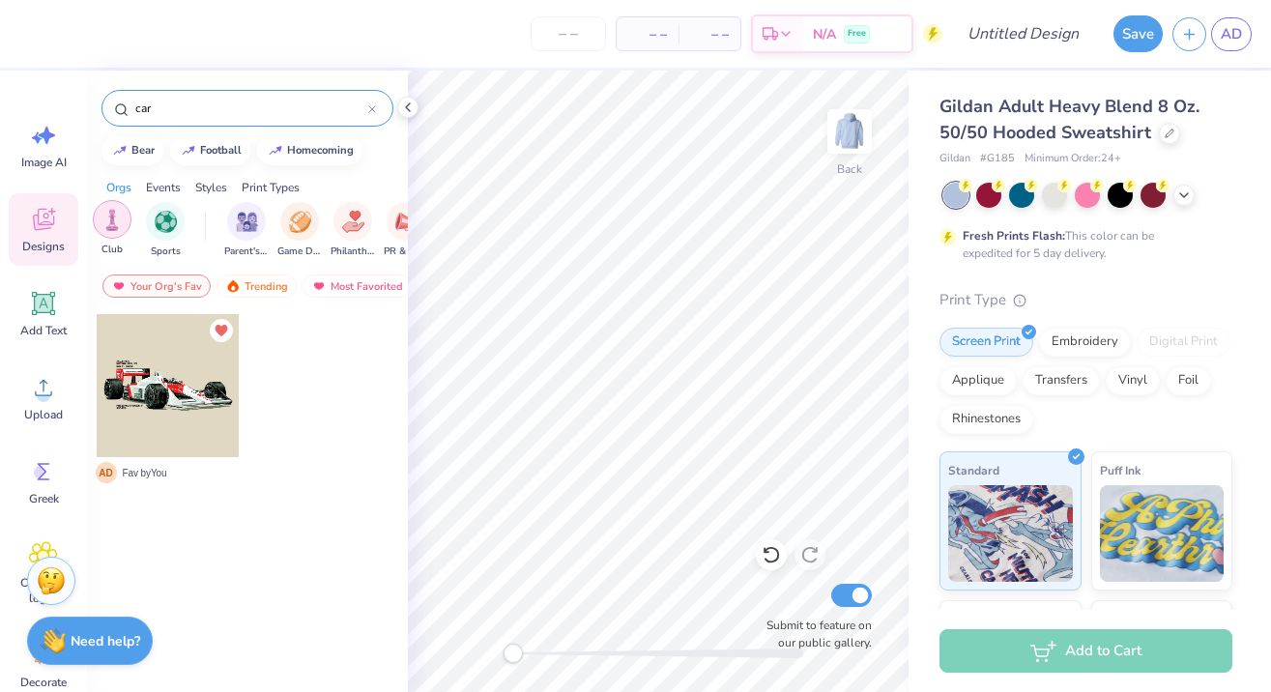
scroll to position [0, 137]
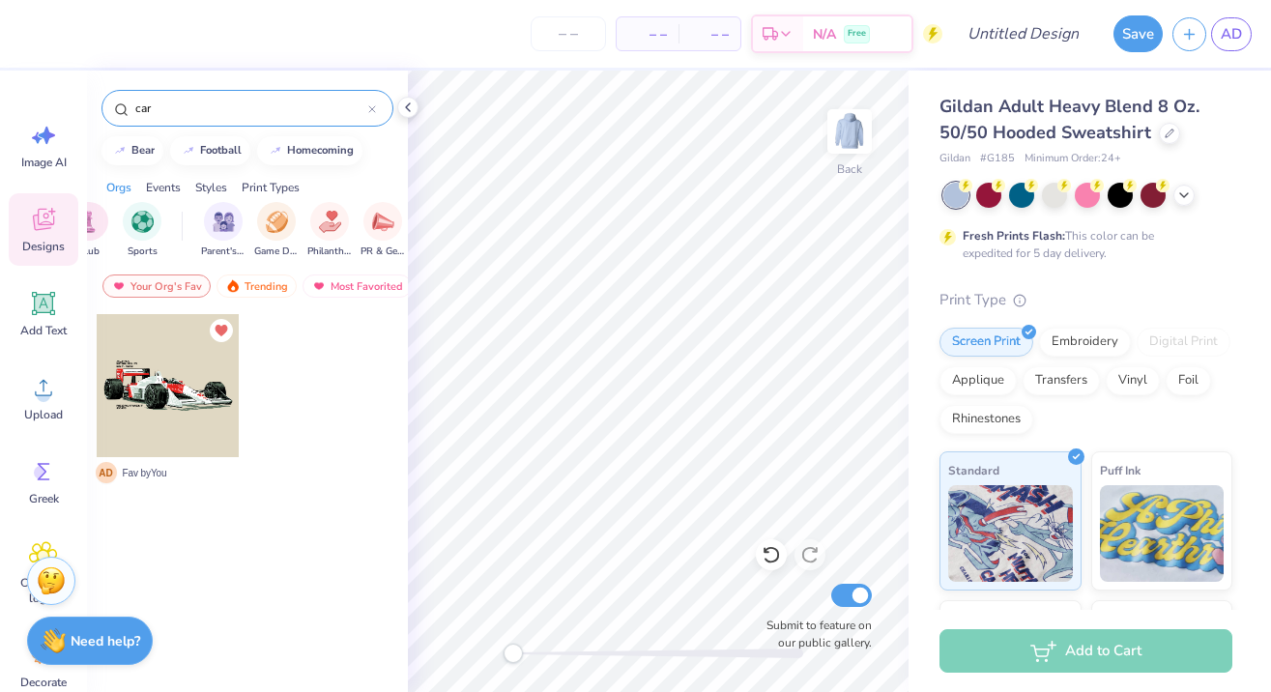
click at [208, 186] on div "Styles" at bounding box center [211, 187] width 32 height 17
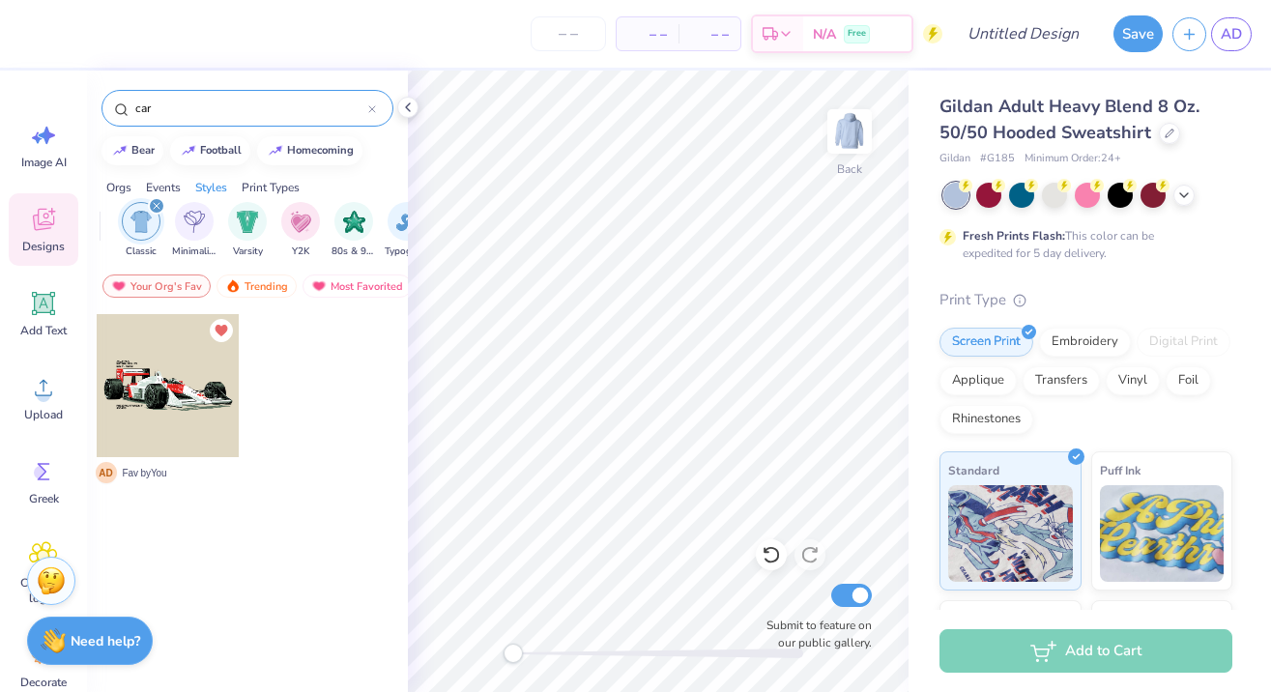
scroll to position [0, 1013]
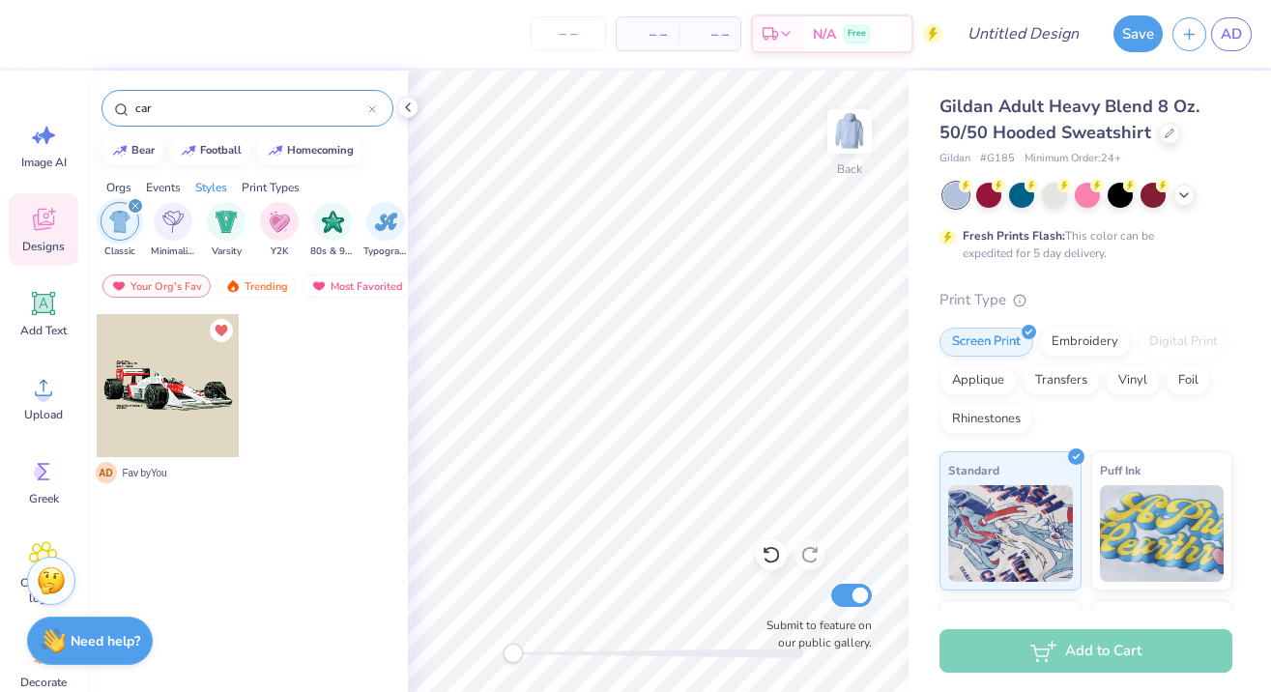
click at [160, 116] on input "car" at bounding box center [250, 108] width 235 height 19
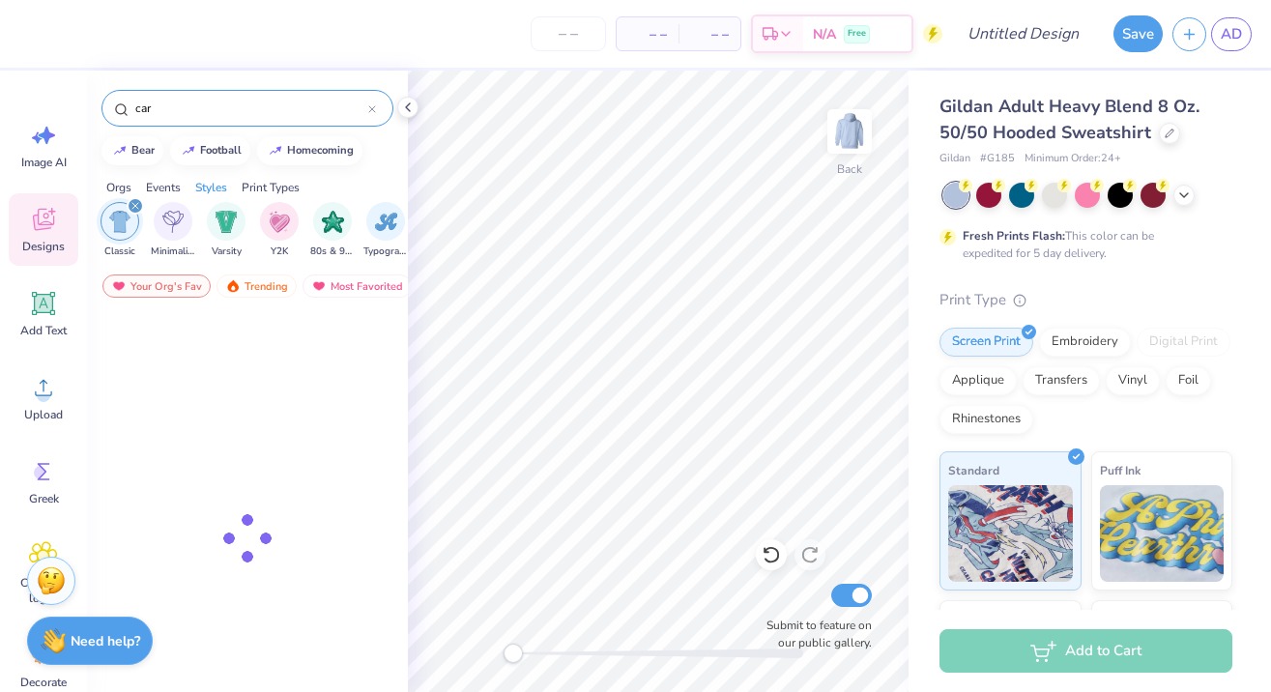
click at [160, 116] on input "car" at bounding box center [250, 108] width 235 height 19
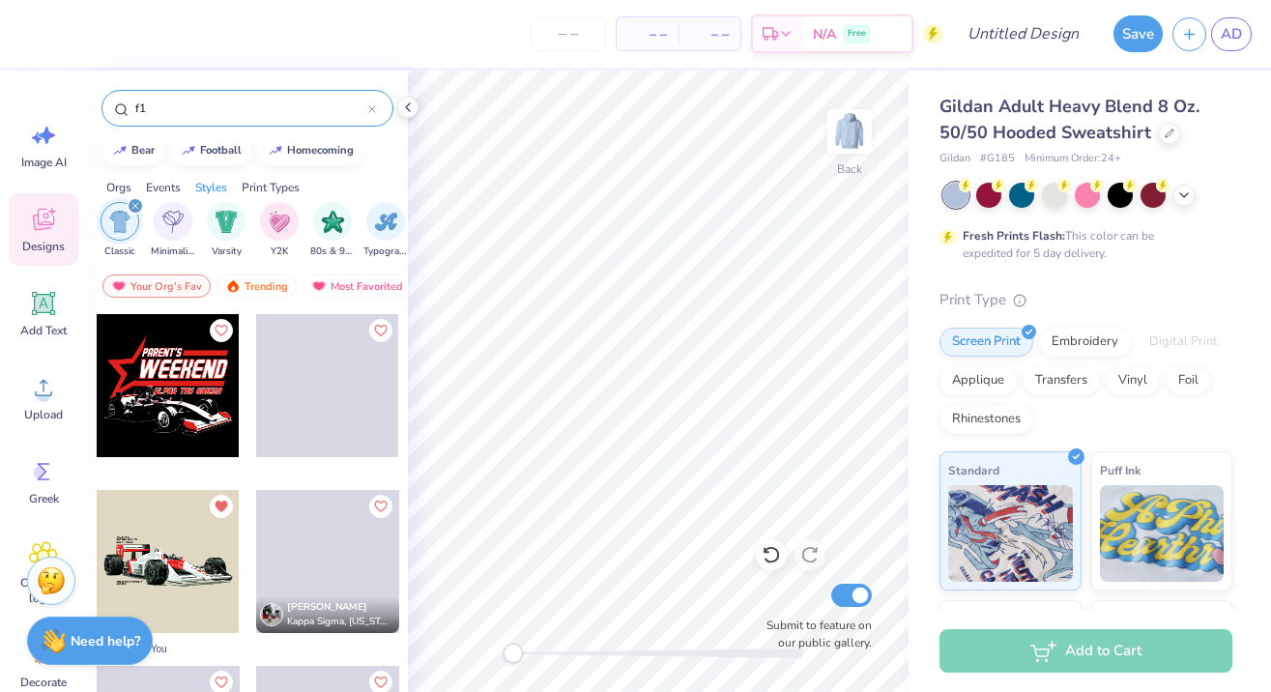
type input "f1"
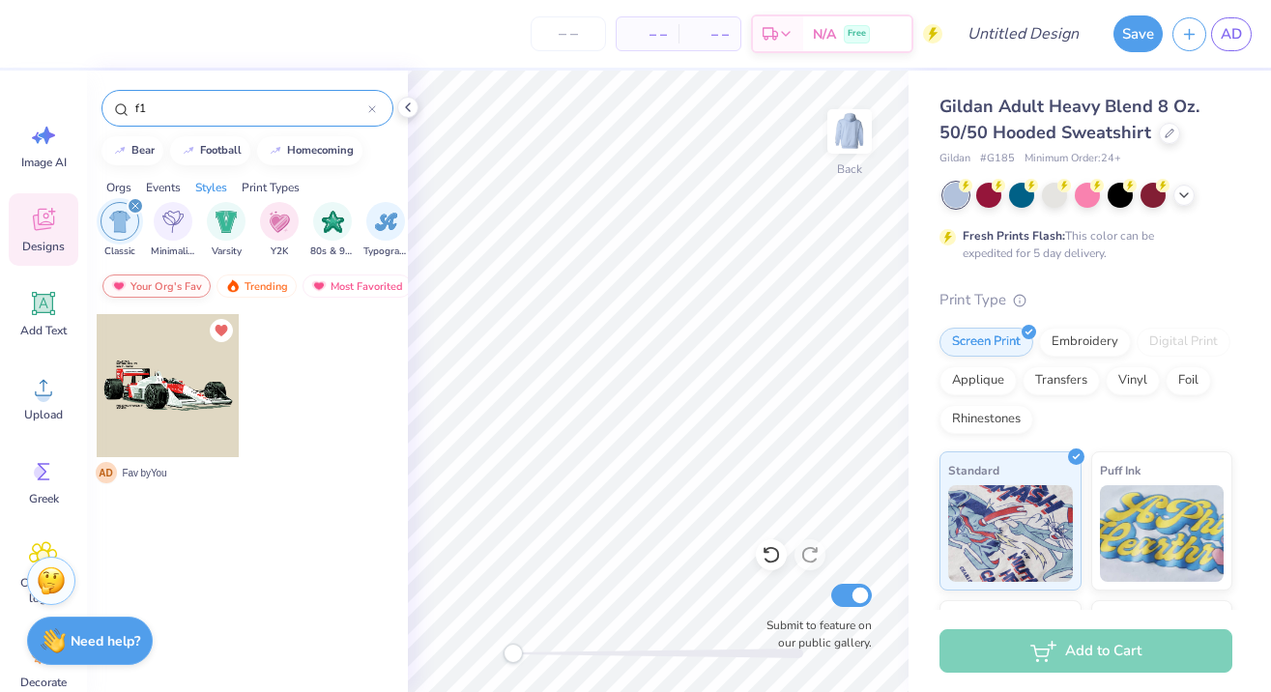
click at [165, 285] on div "Your Org's Fav" at bounding box center [156, 285] width 108 height 23
click at [161, 107] on input "f1" at bounding box center [250, 108] width 235 height 19
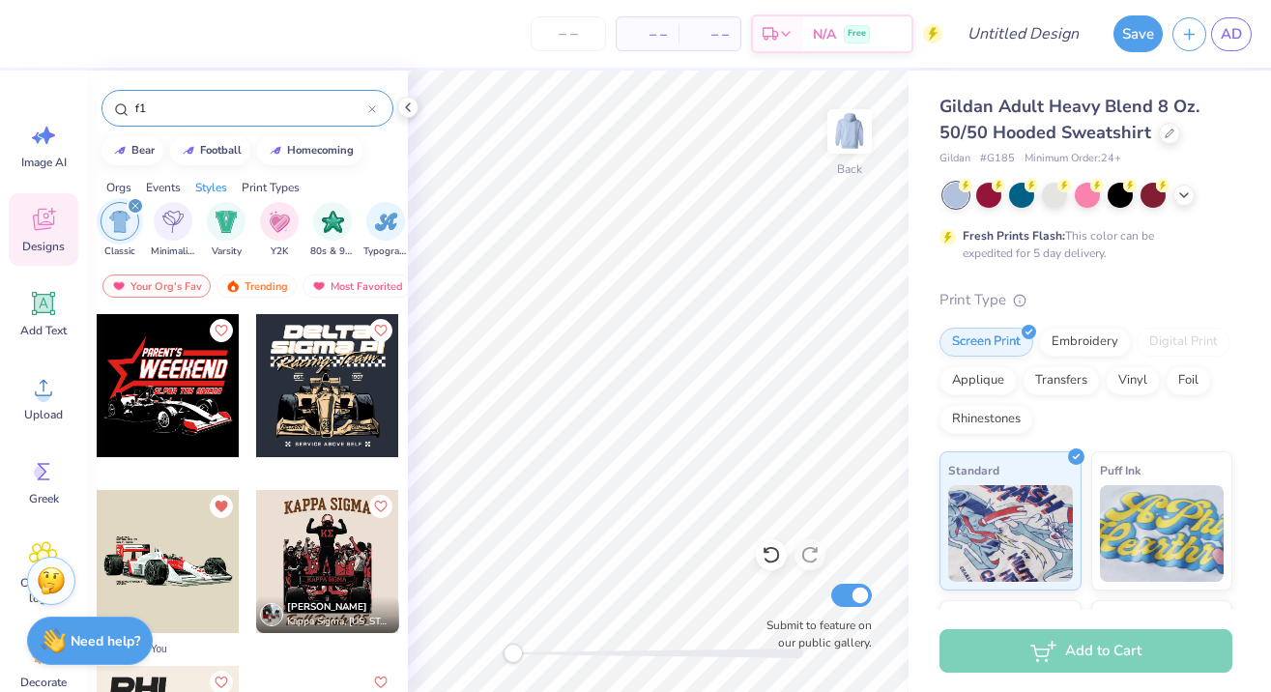
scroll to position [0, 0]
click at [195, 558] on div at bounding box center [168, 561] width 143 height 143
click at [842, 152] on img at bounding box center [849, 131] width 77 height 77
click at [60, 243] on span "Designs" at bounding box center [43, 246] width 43 height 15
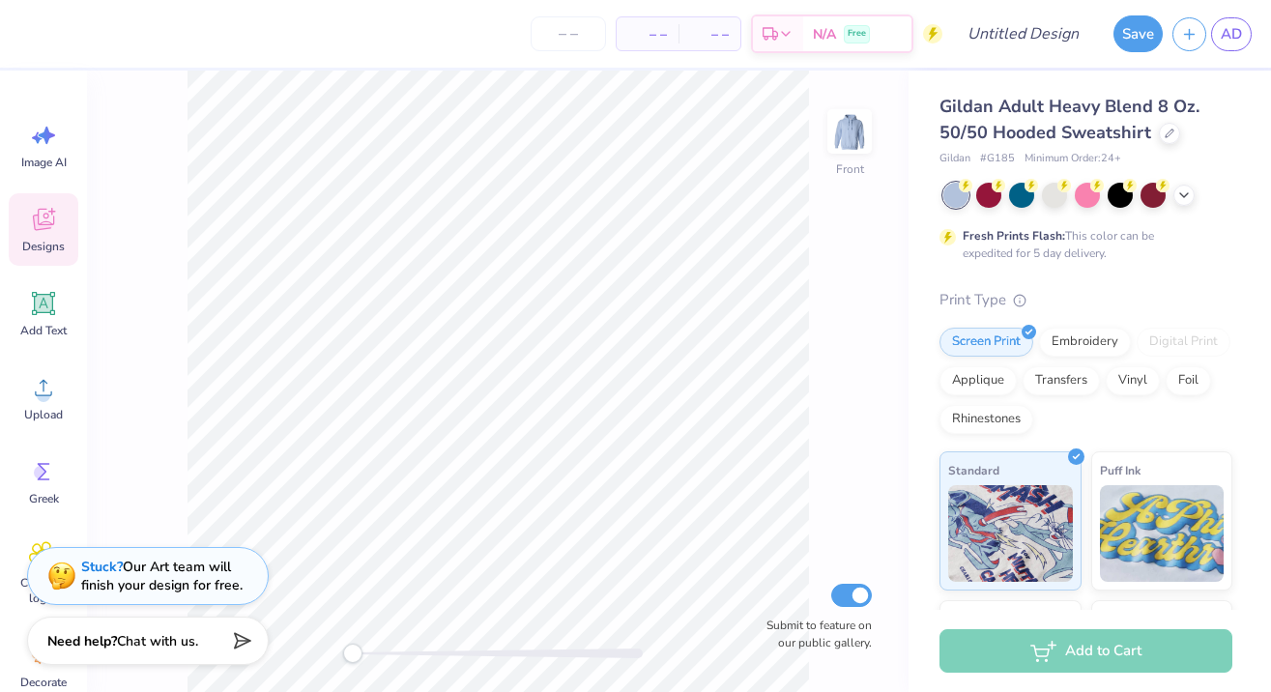
click at [26, 220] on div "Designs" at bounding box center [44, 229] width 70 height 72
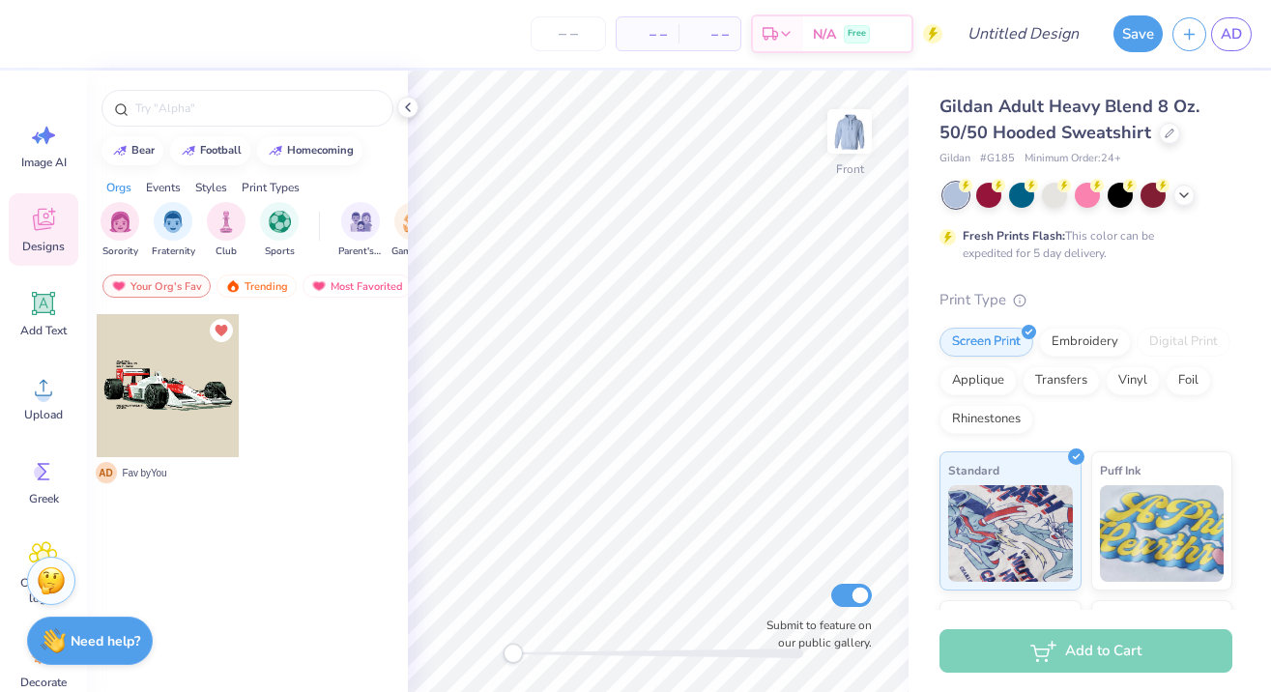
click at [22, 212] on div "Designs" at bounding box center [44, 229] width 70 height 72
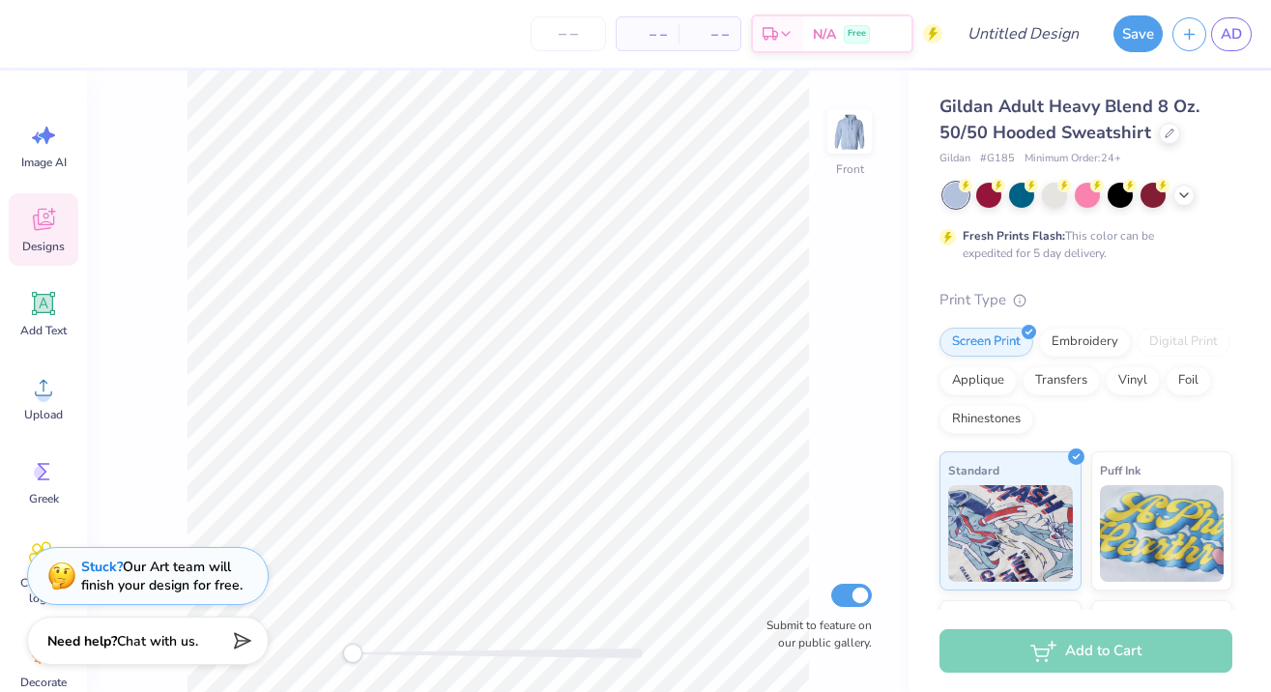
click at [41, 241] on span "Designs" at bounding box center [43, 246] width 43 height 15
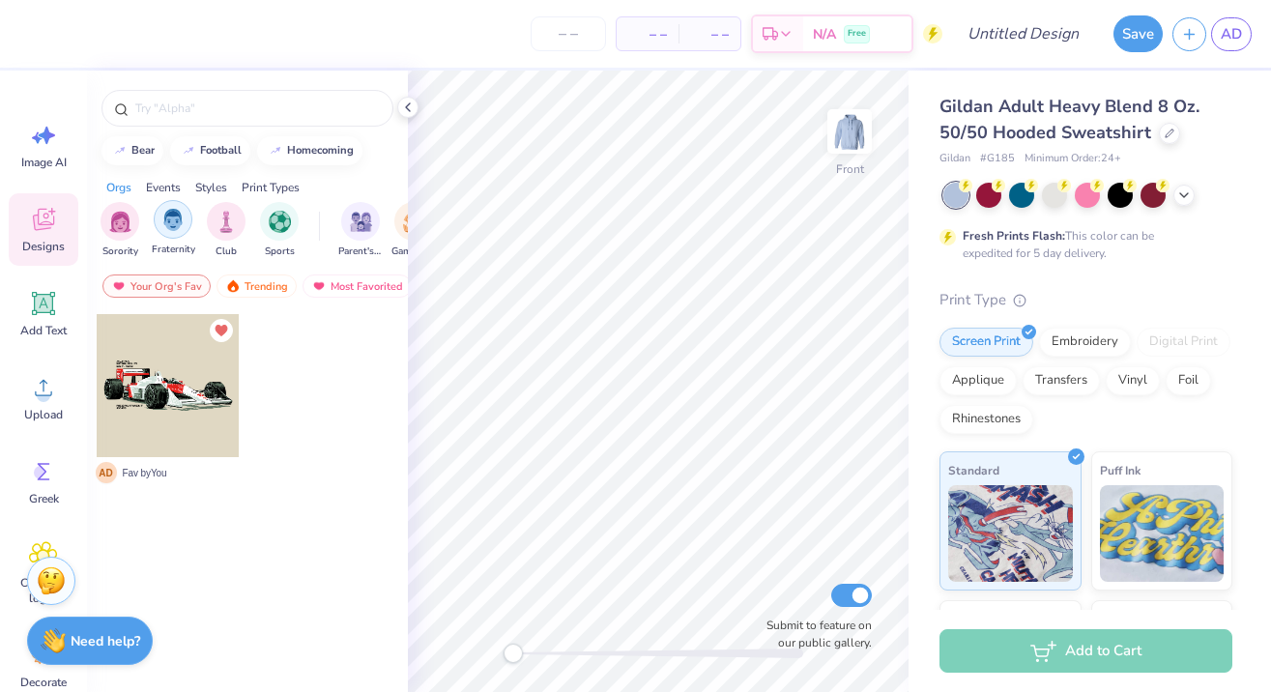
scroll to position [0, 41]
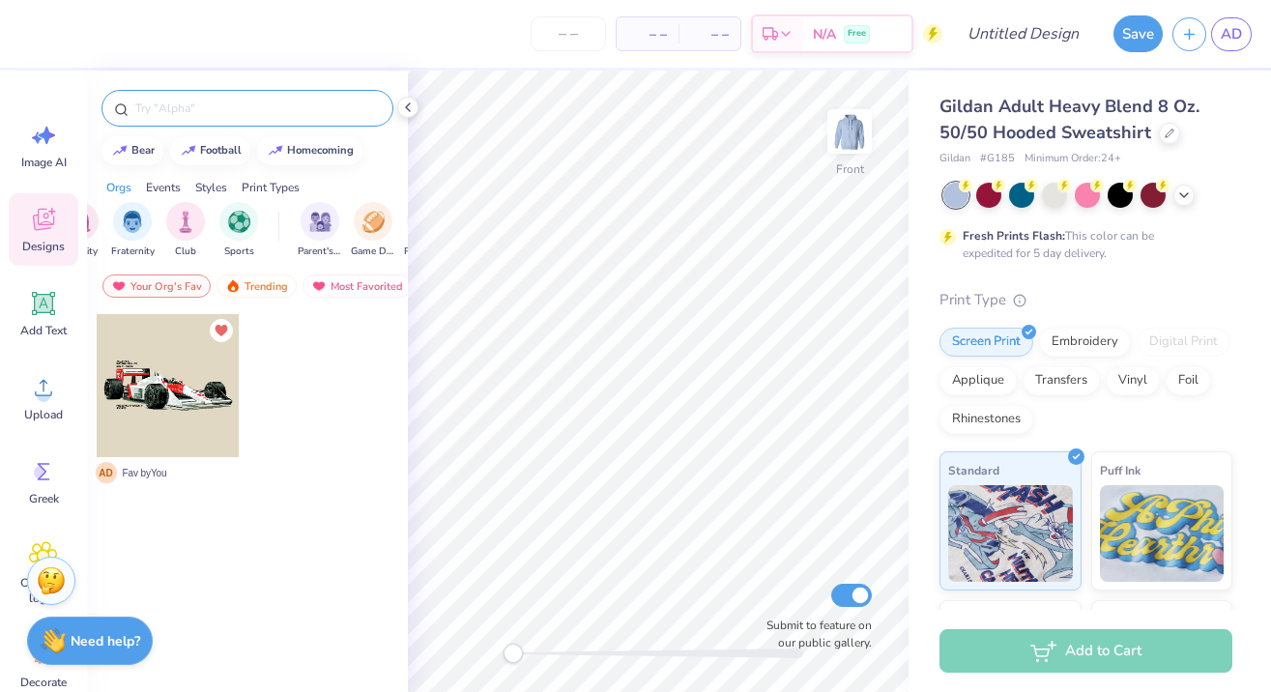
click at [190, 118] on div at bounding box center [247, 108] width 292 height 37
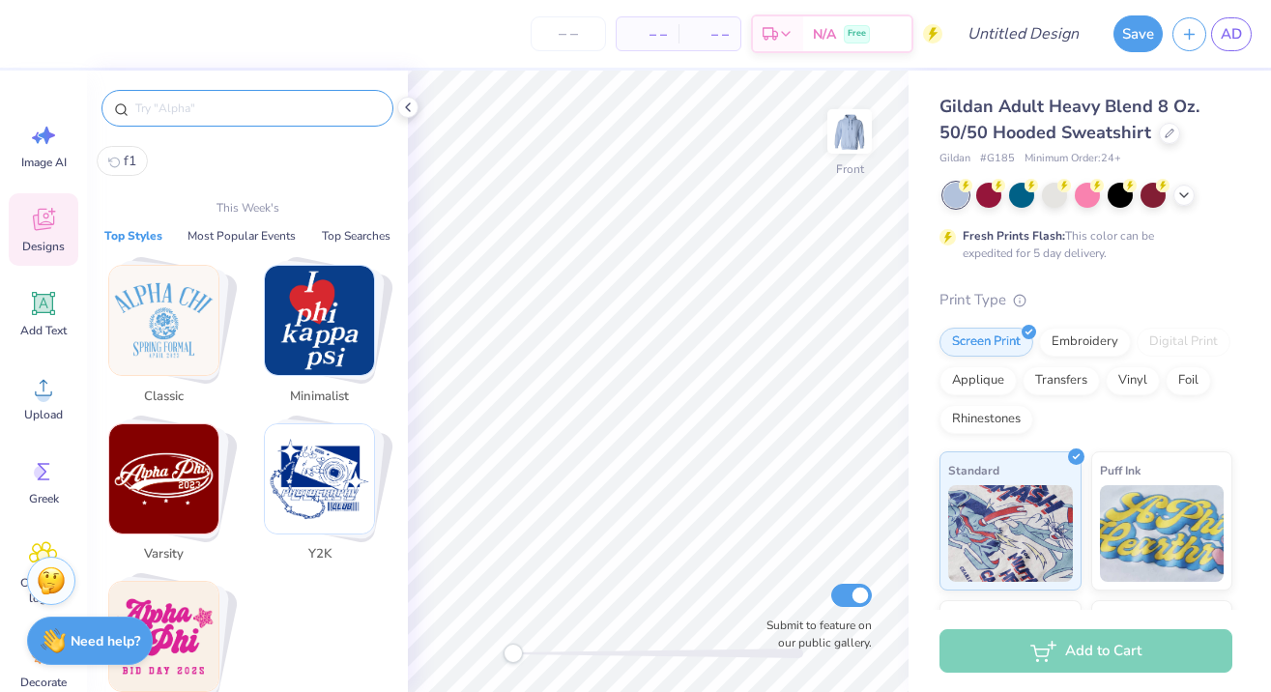
click at [186, 99] on input "text" at bounding box center [256, 108] width 247 height 19
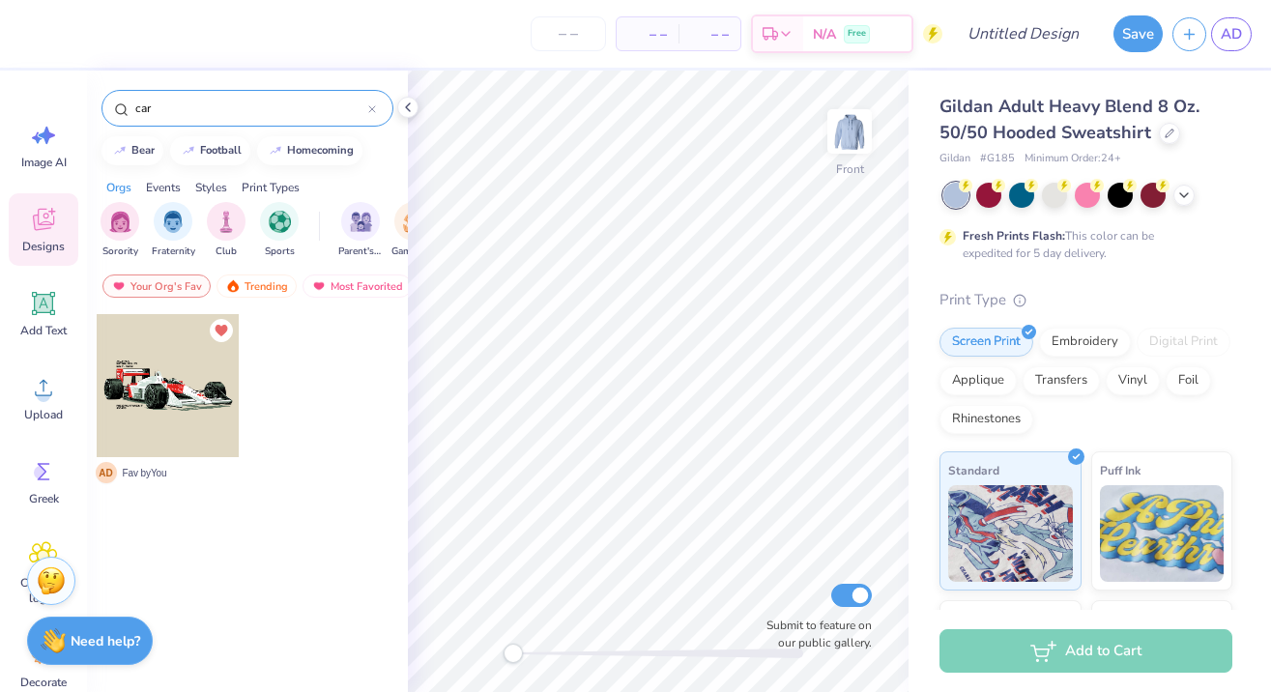
type input "car"
click at [297, 371] on div at bounding box center [327, 400] width 145 height 175
click at [199, 118] on div "car" at bounding box center [247, 108] width 292 height 37
click at [192, 105] on input "car" at bounding box center [250, 108] width 235 height 19
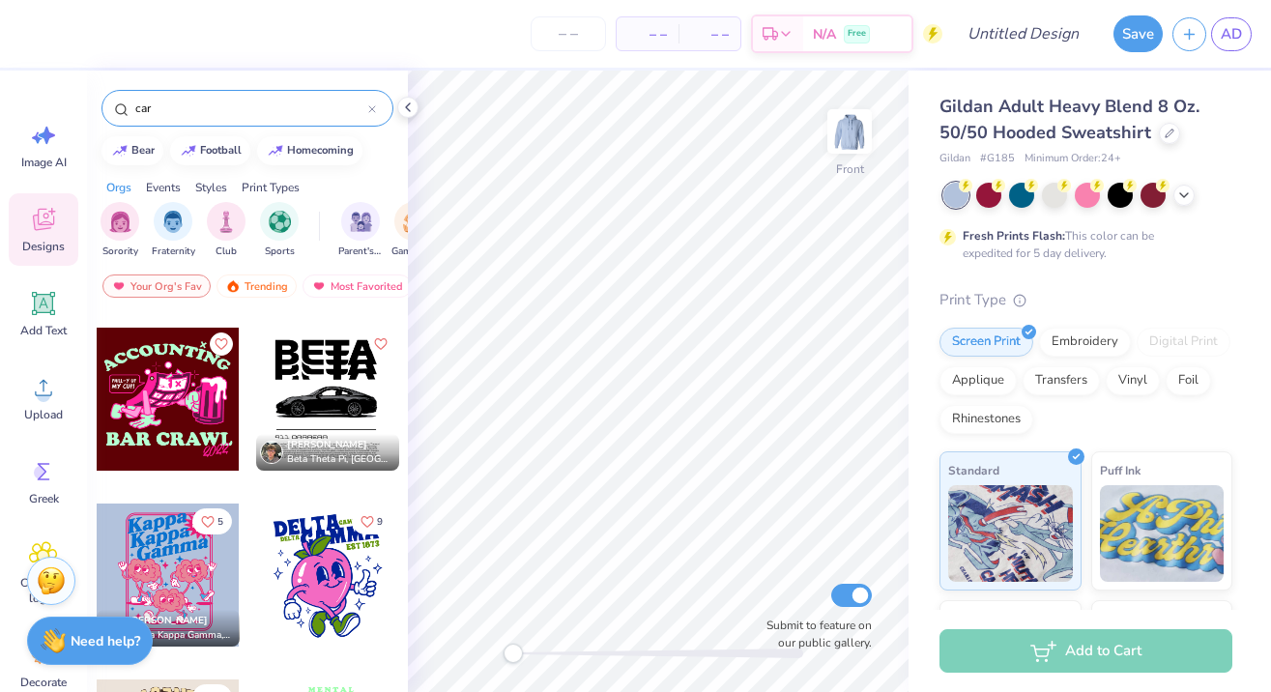
scroll to position [1046, 0]
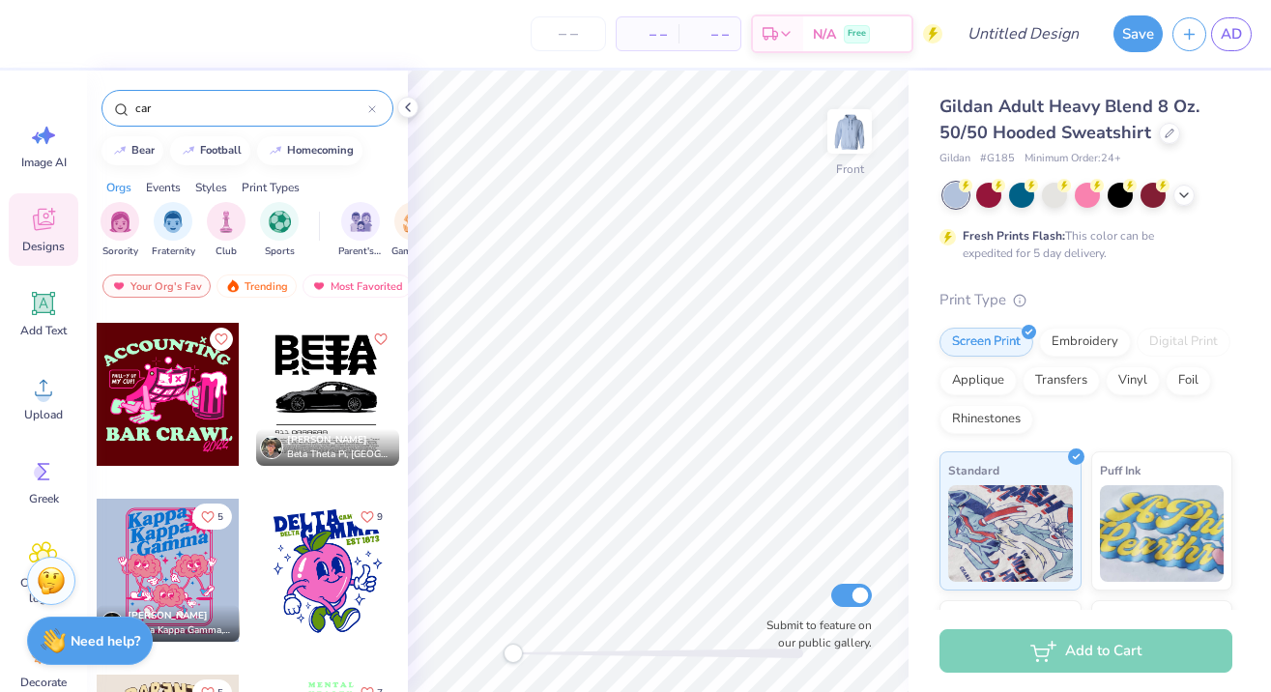
click at [334, 393] on div at bounding box center [327, 394] width 143 height 143
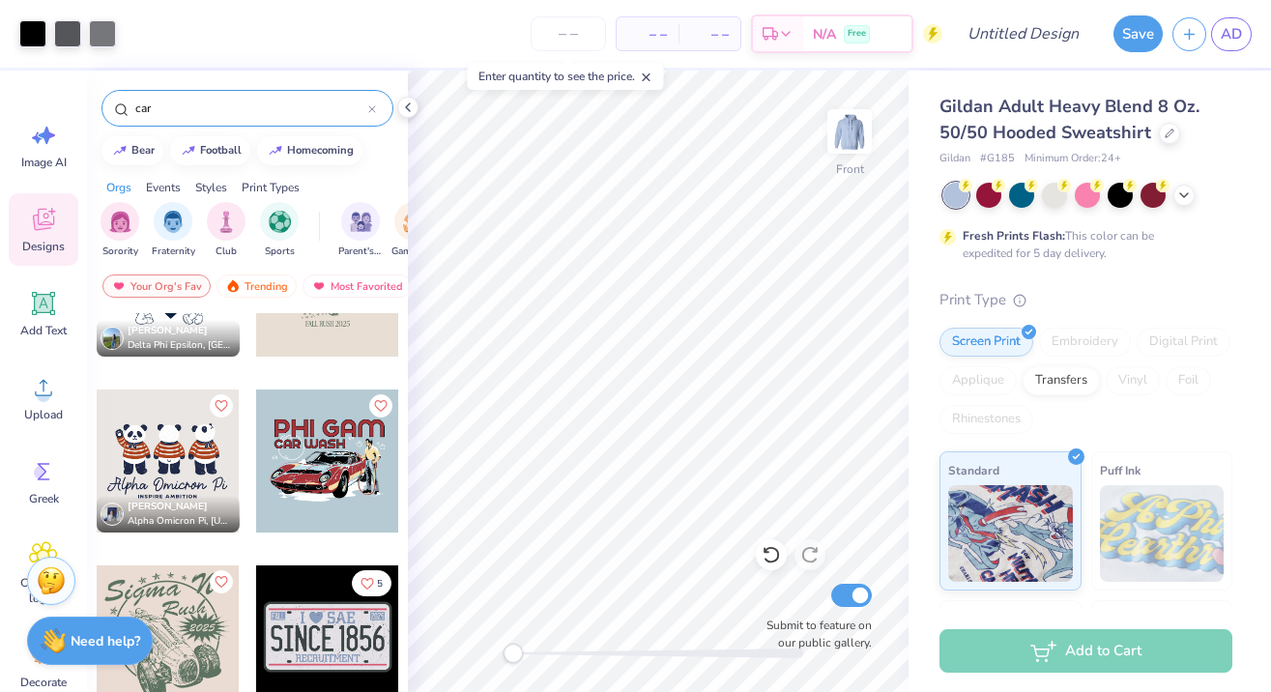
scroll to position [1688, 0]
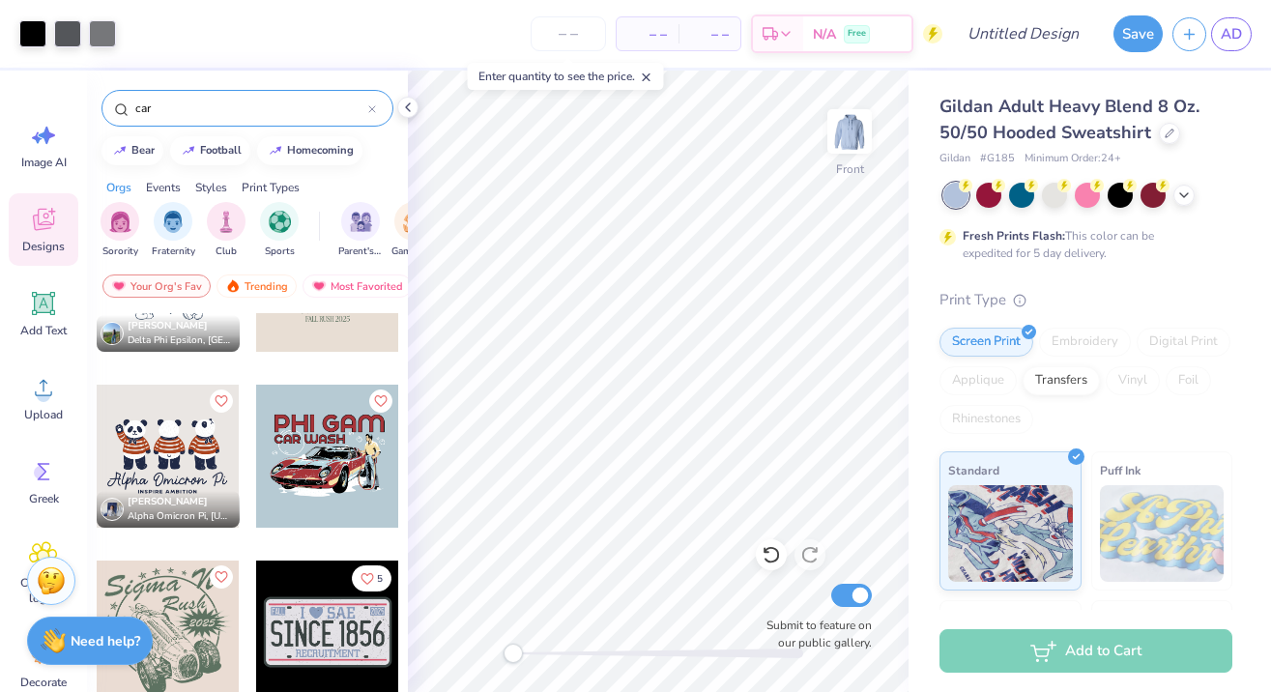
click at [842, 636] on div "Front Submit to feature on our public gallery." at bounding box center [658, 381] width 501 height 621
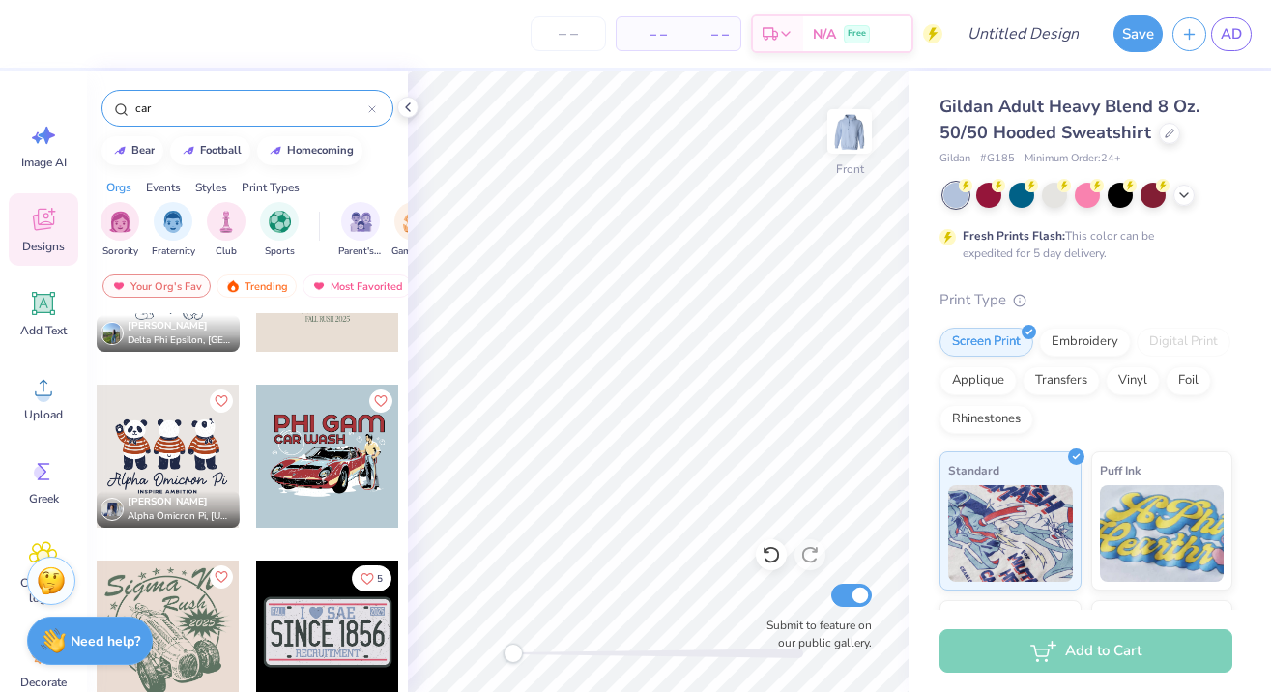
click at [346, 483] on div at bounding box center [327, 456] width 143 height 143
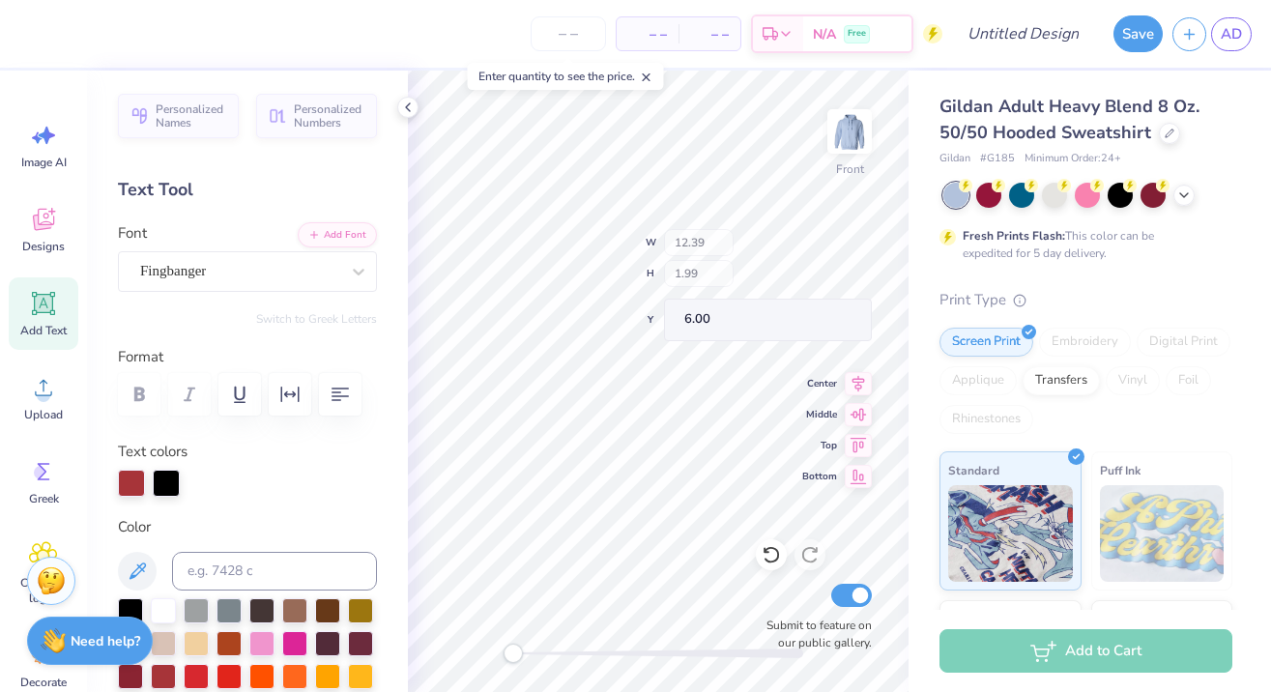
type input "7.98"
type input "1.04"
type input "8.25"
type textarea "Cars"
type input "12.34"
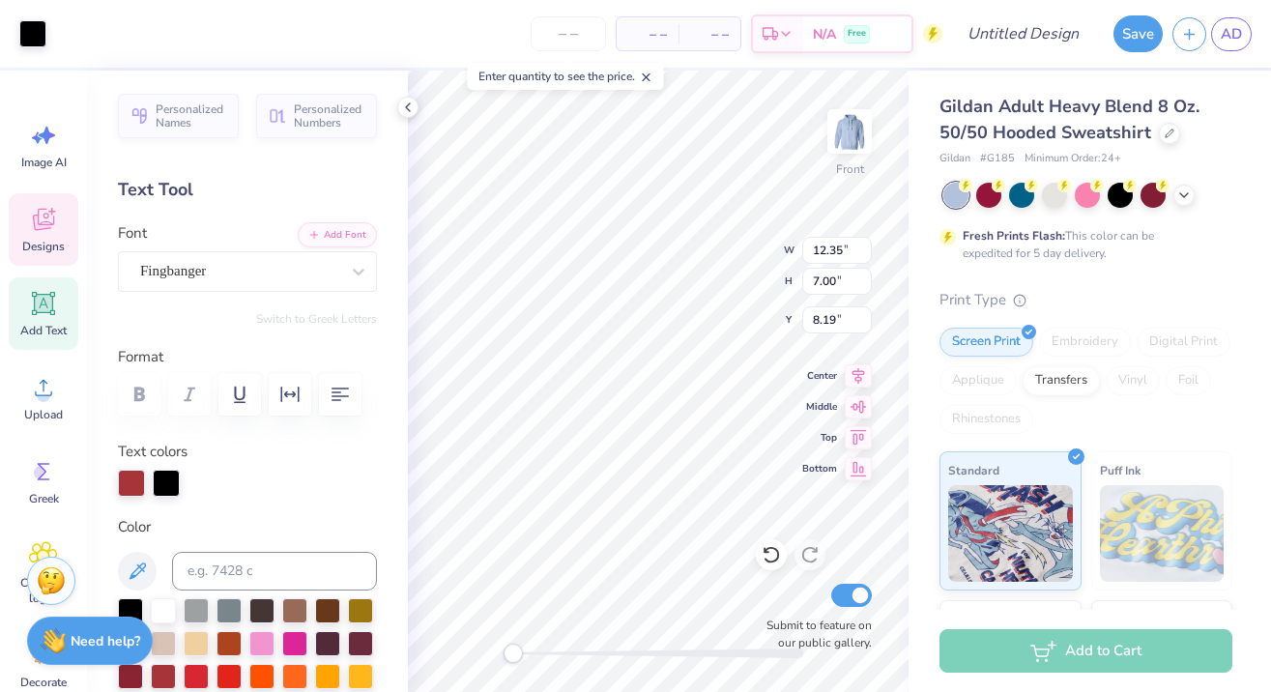
type input "6.69"
type input "12.32"
type input "5.49"
type input "8.94"
type input "12.49"
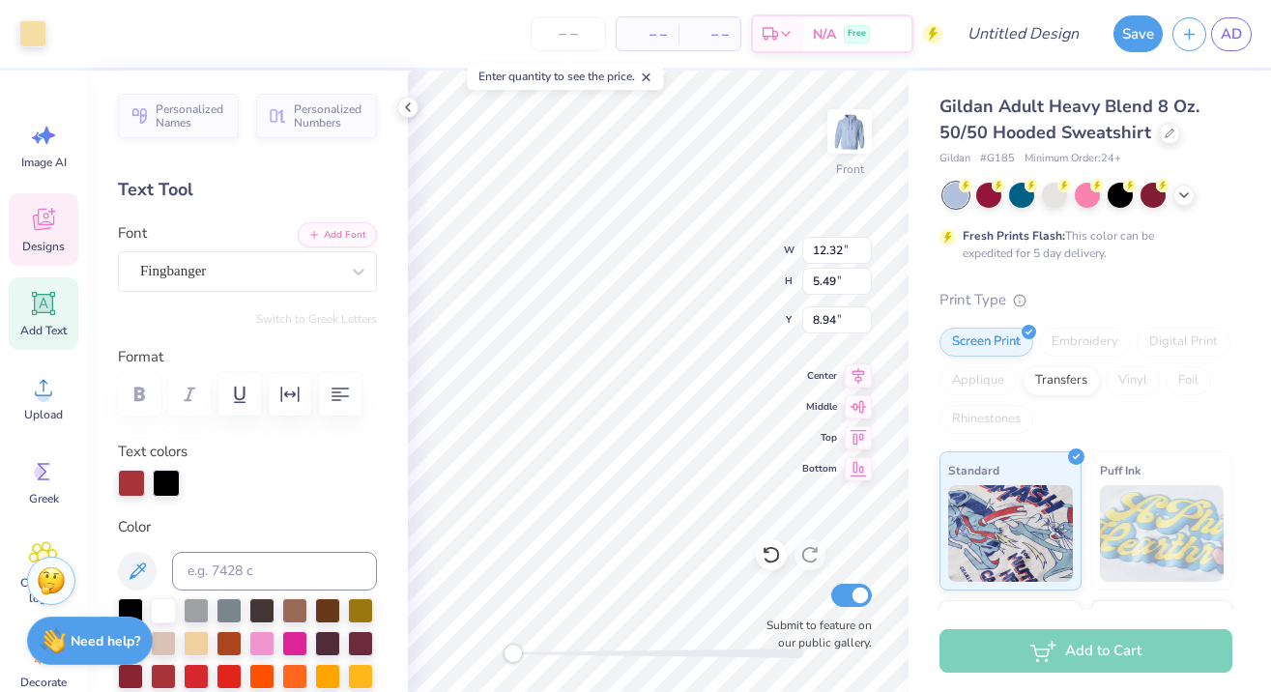
type input "6.38"
type input "8.86"
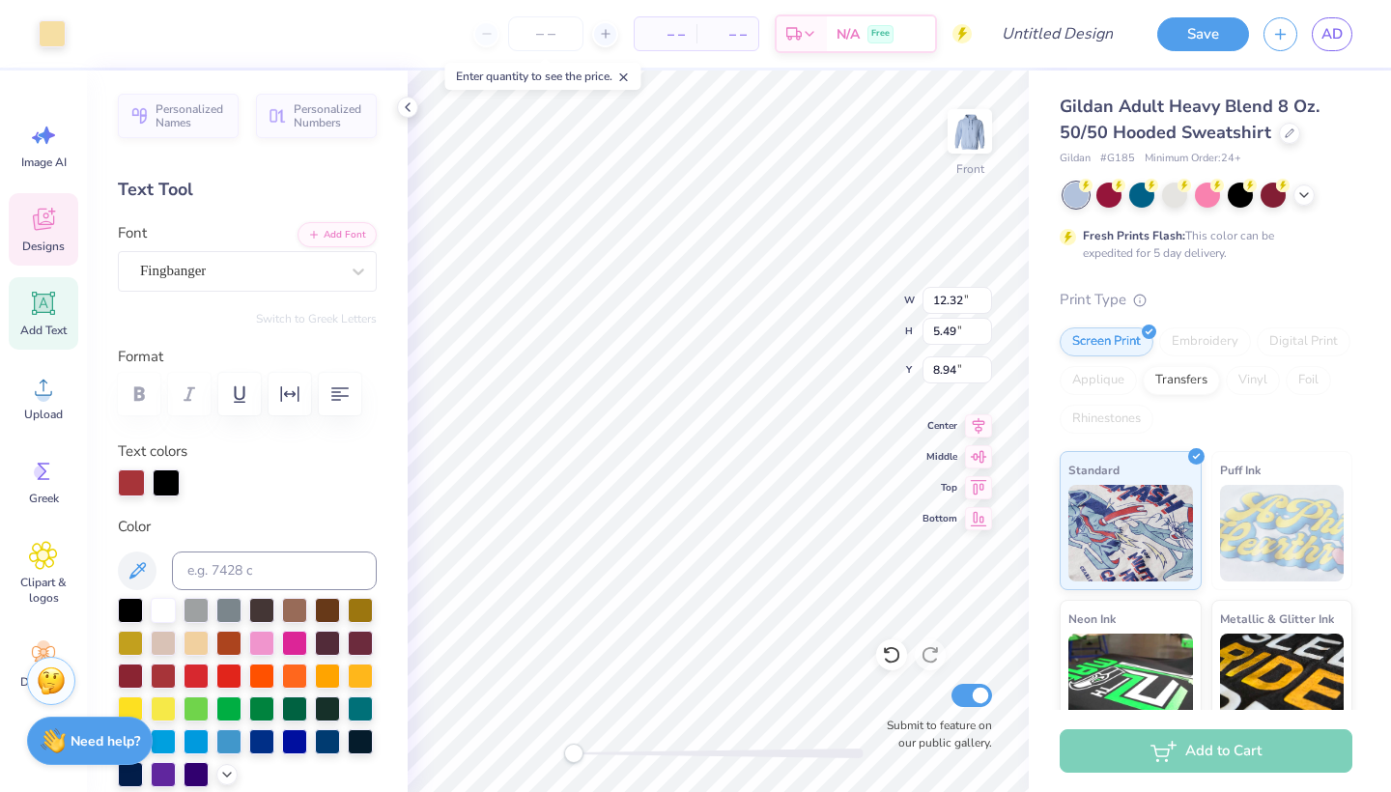
type input "12.34"
type input "6.69"
type input "8.19"
type input "12.00"
type input "4.84"
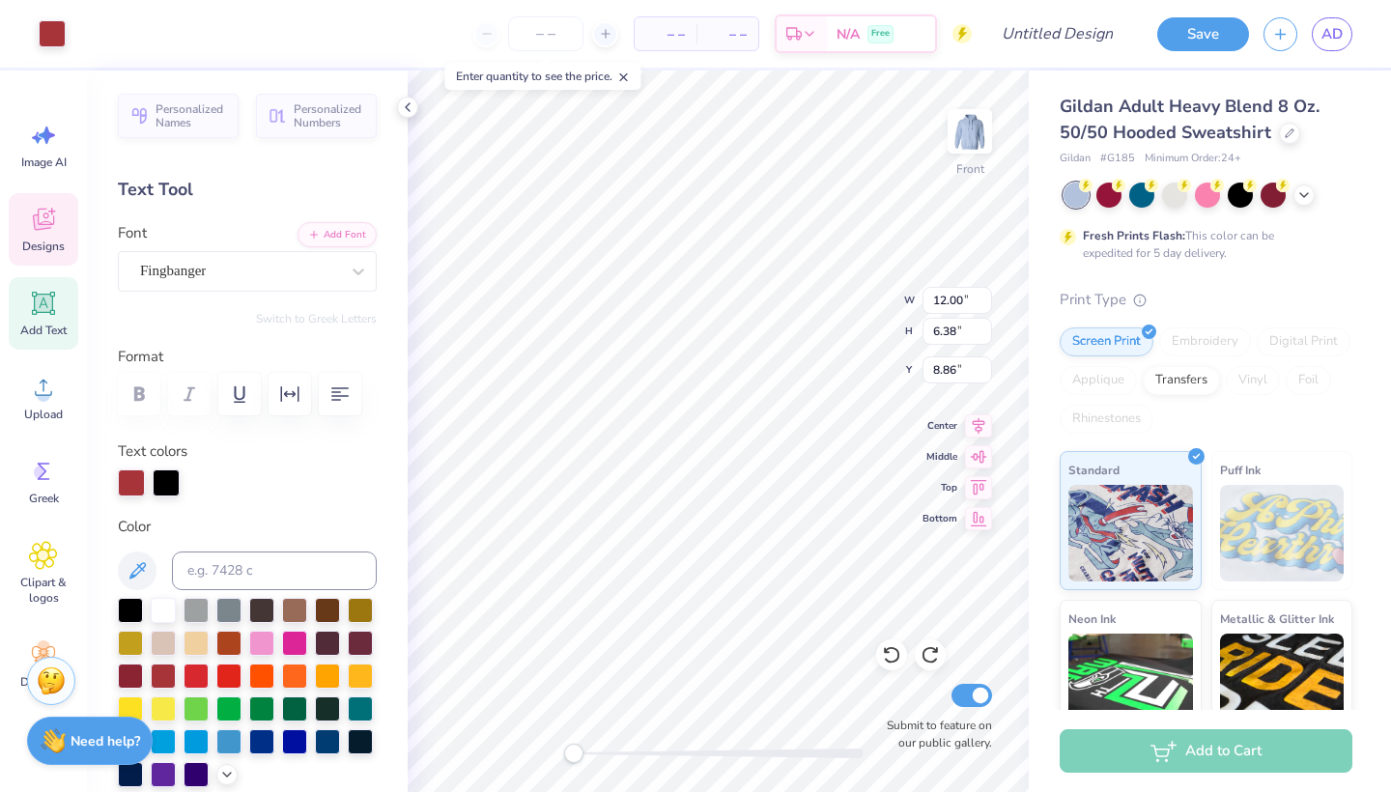
type input "9.65"
type input "12.34"
type input "6.69"
type input "8.19"
type input "12.35"
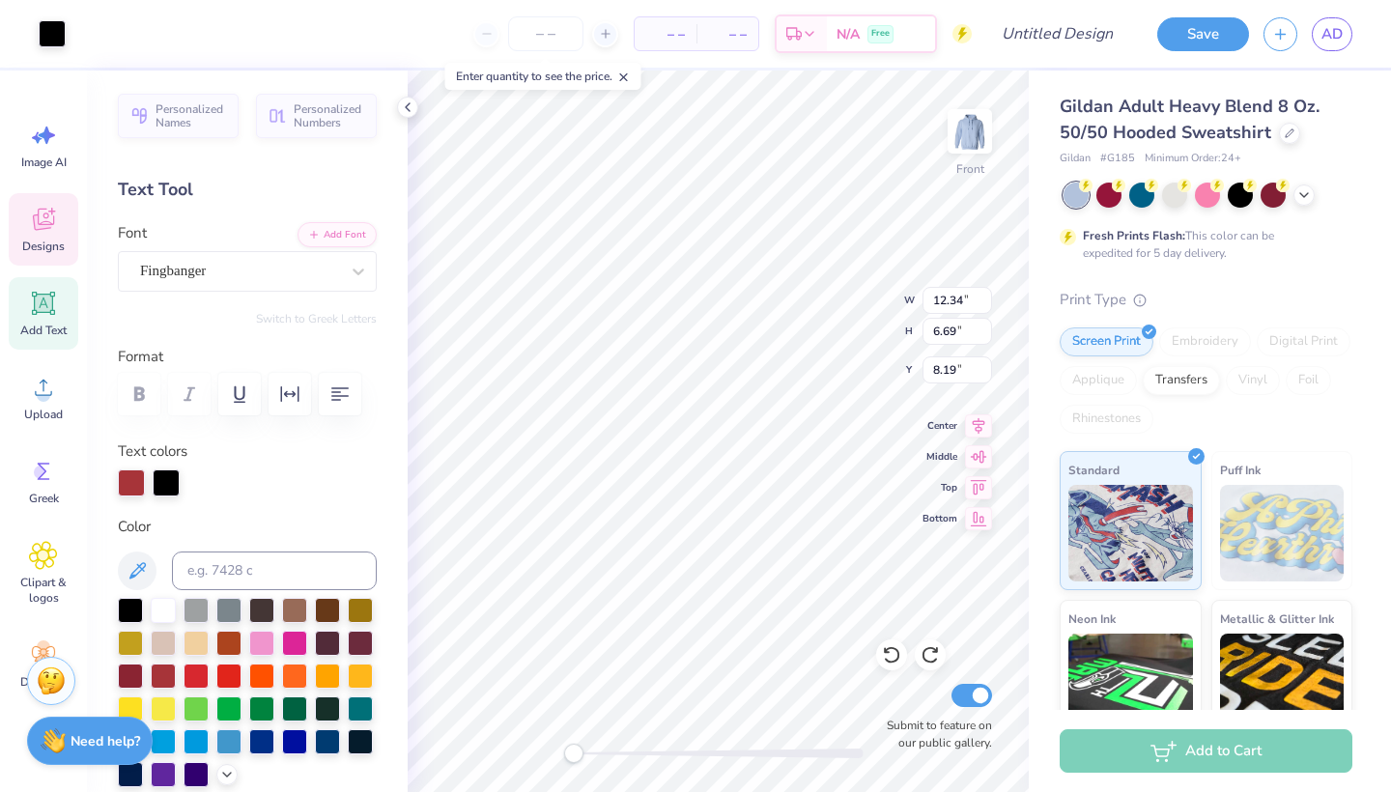
type input "7.00"
type input "6.25"
type input "3.86"
type input "10.18"
type input "7.98"
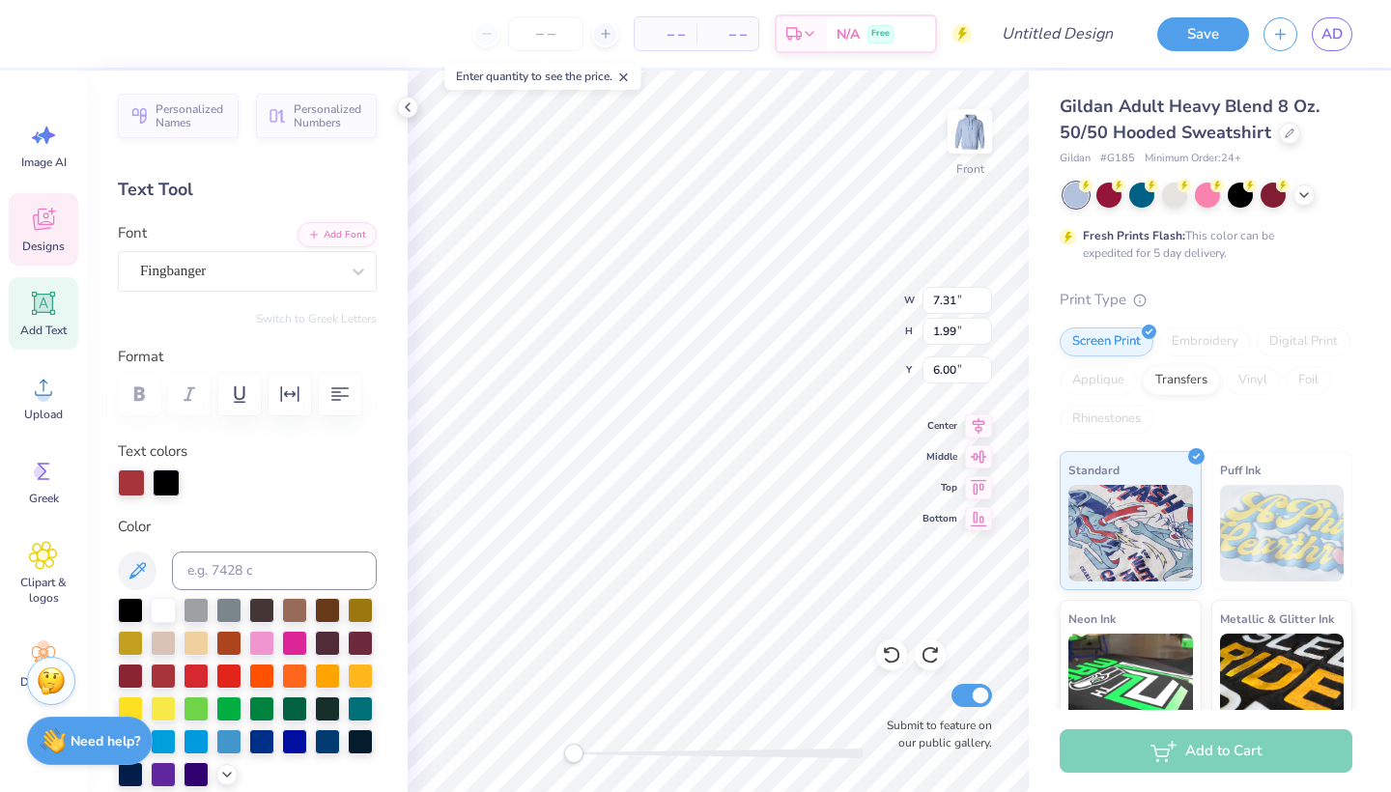
type input "1.04"
type input "8.25"
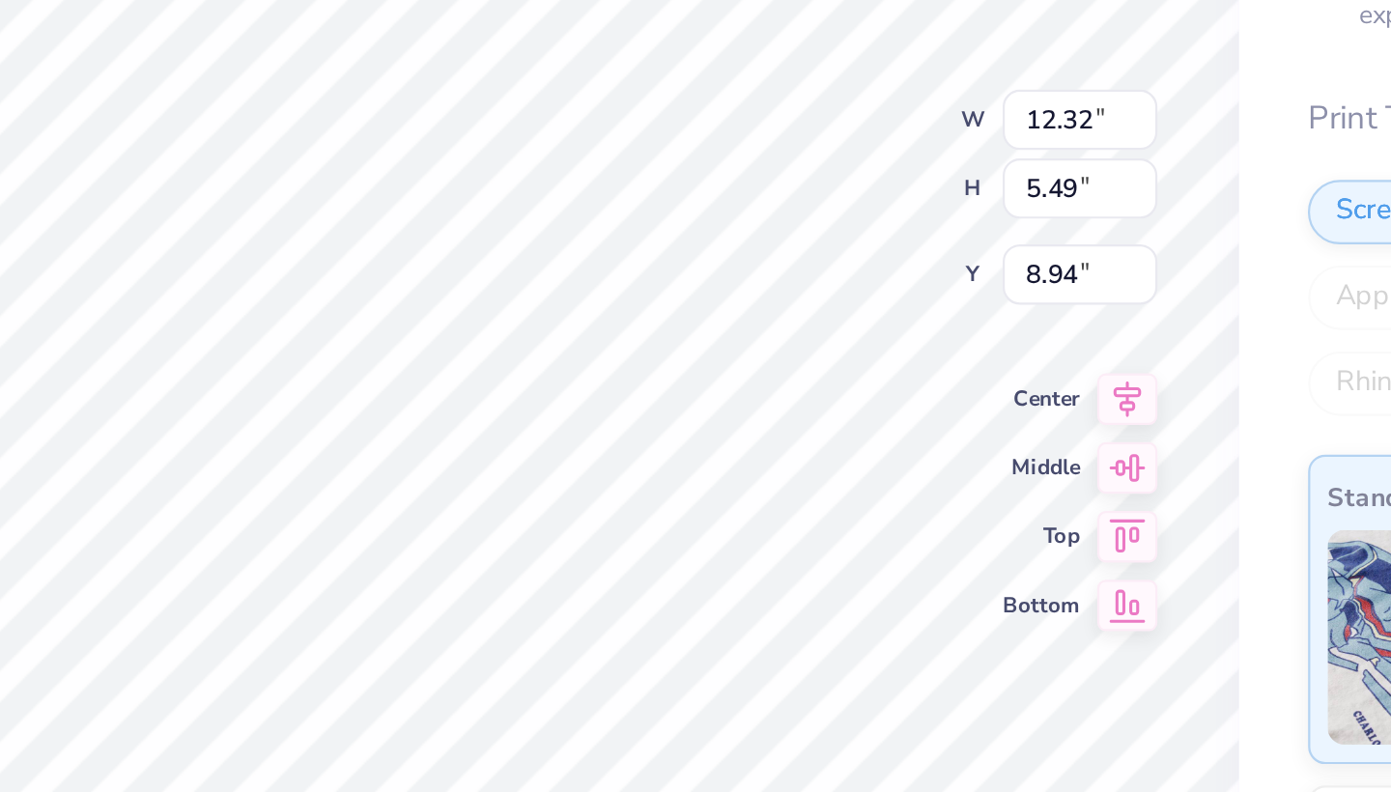
type input "12.32"
type input "5.49"
type input "8.94"
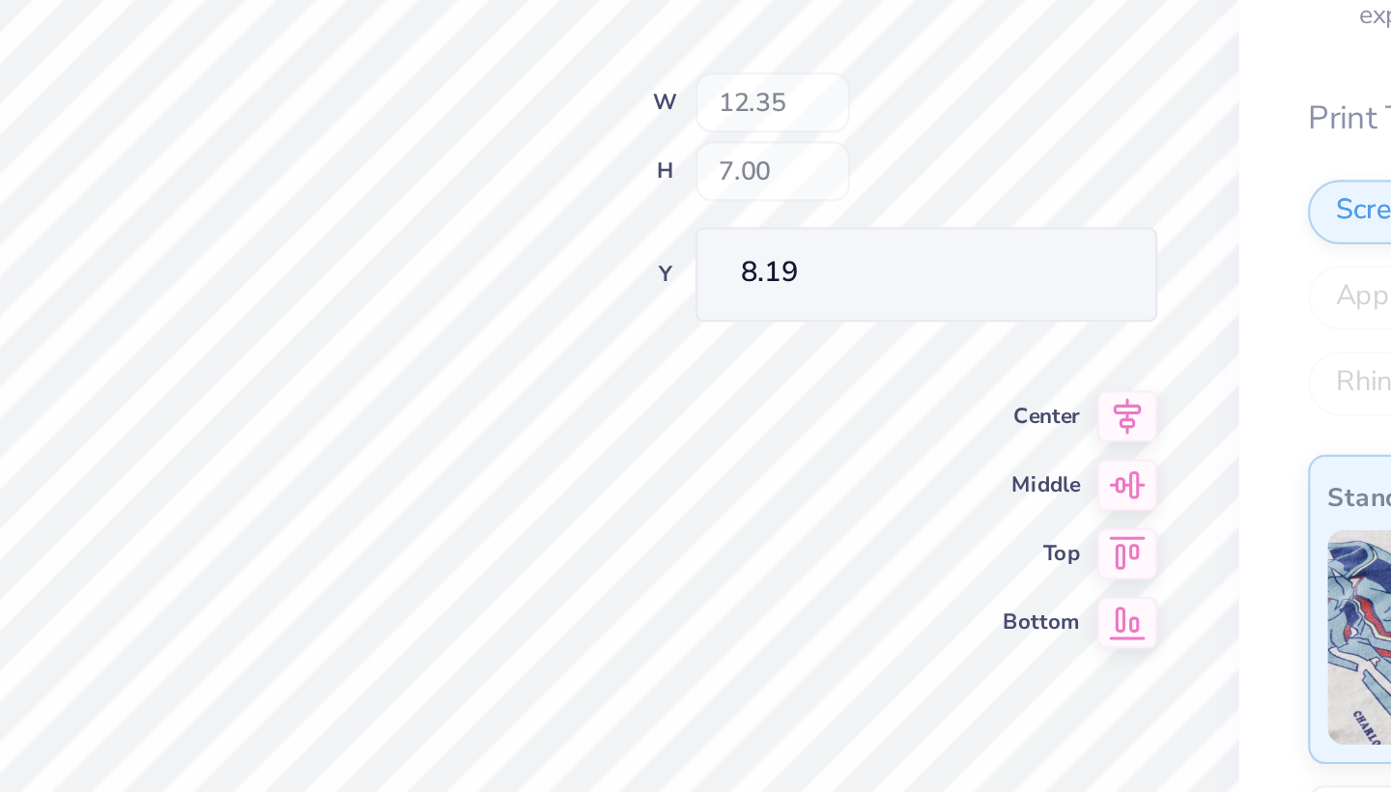
type input "7.98"
type input "1.04"
type input "8.25"
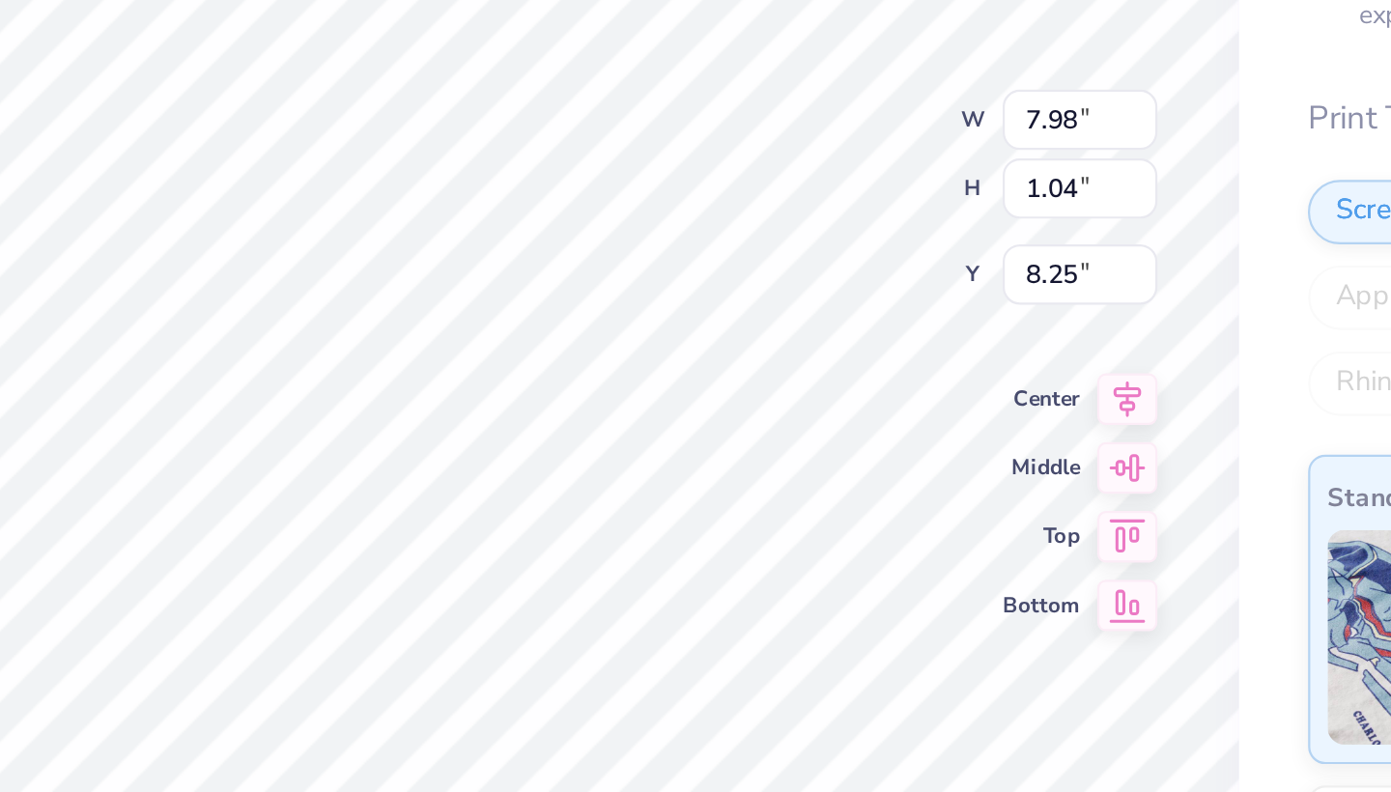
type input "3.12"
type input "2.86"
type input "7.74"
type input "7.98"
type input "1.04"
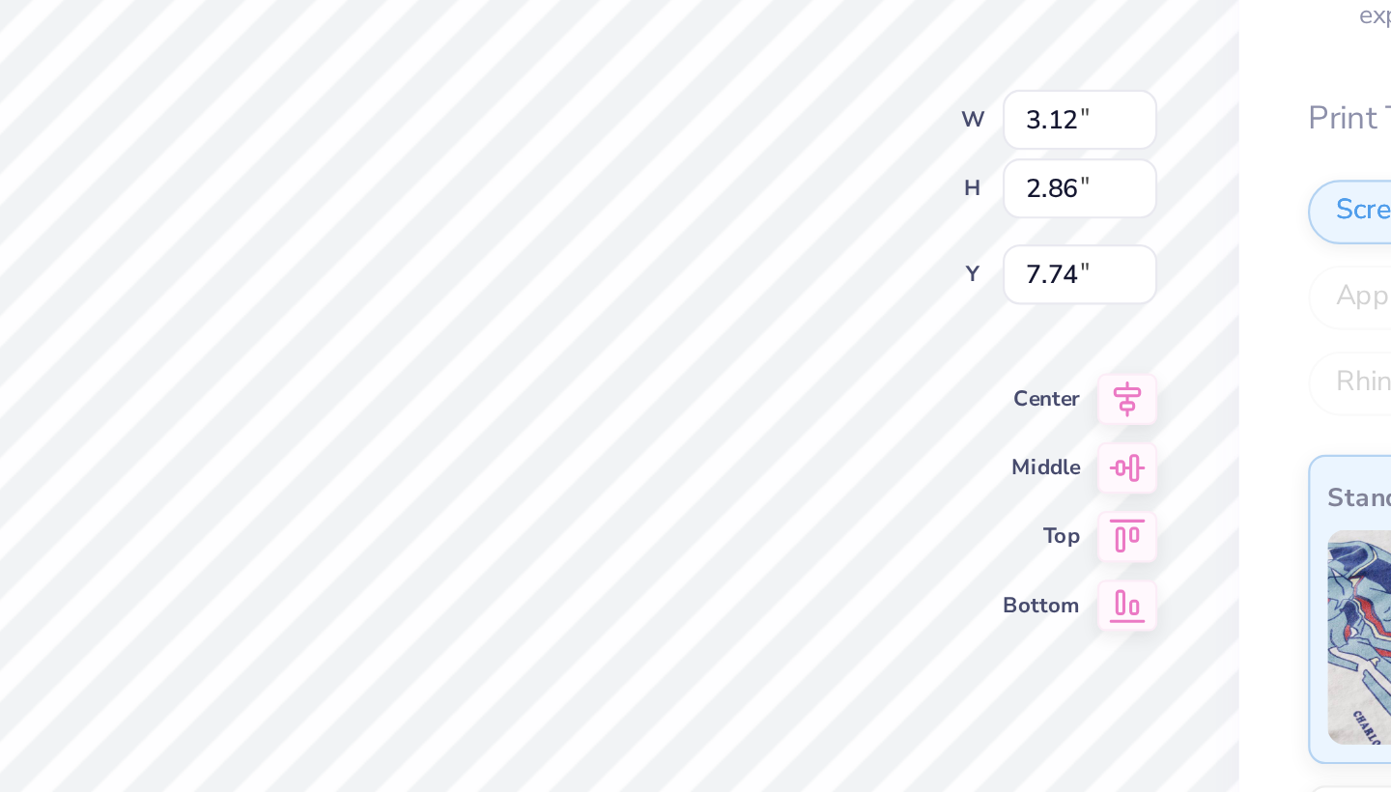
type input "8.27"
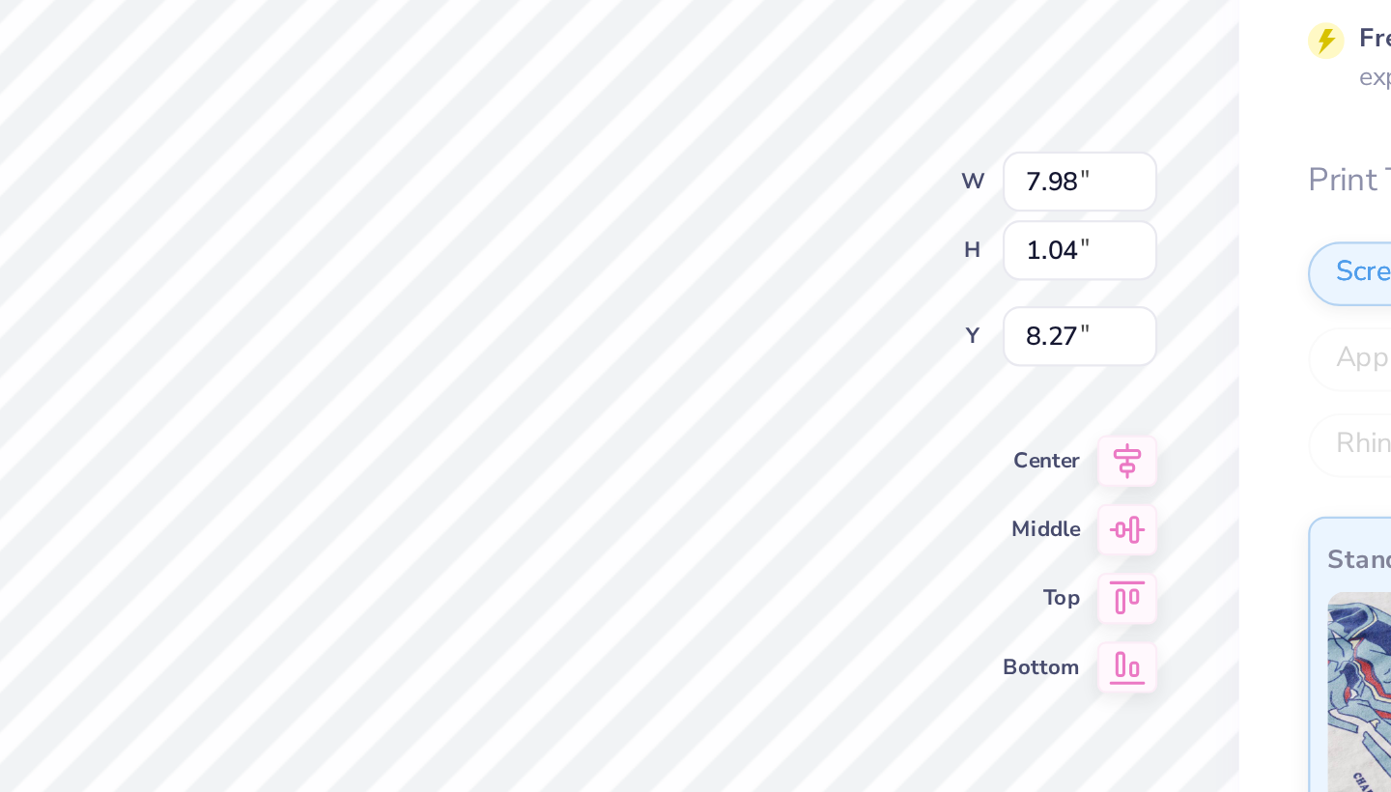
type input "12.32"
type input "5.49"
type input "8.94"
type input "2.48"
type input "2.86"
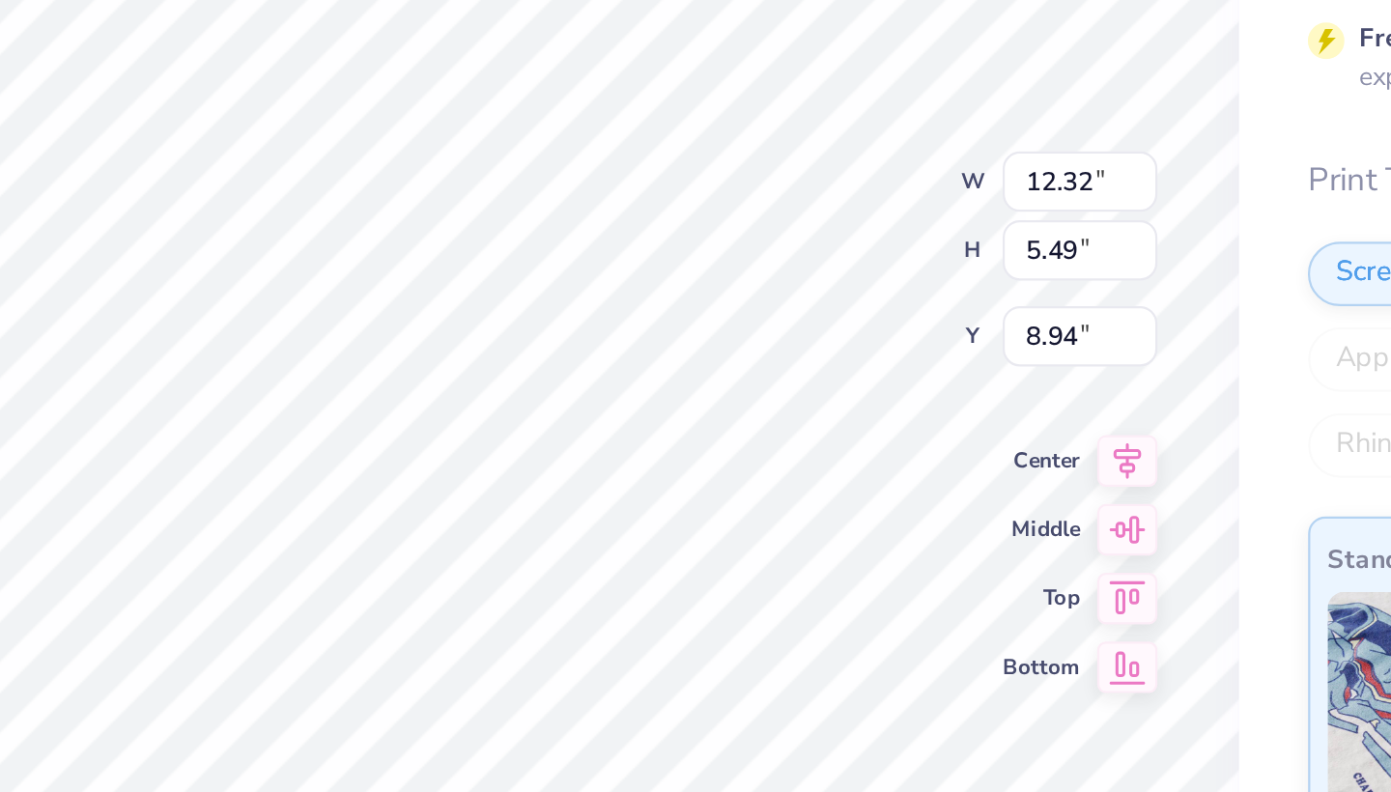
type input "8.21"
type input "12.34"
type input "6.69"
type input "8.19"
type input "12.32"
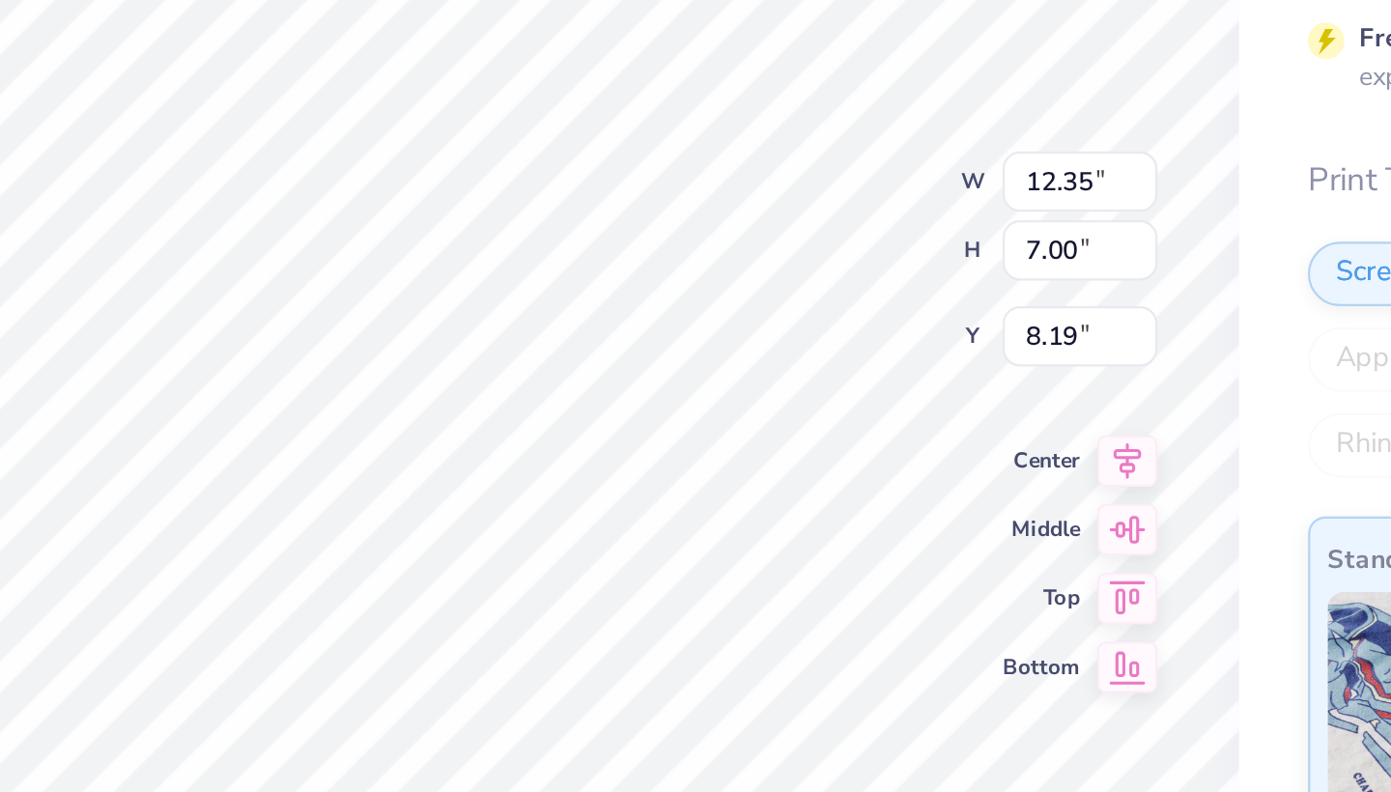
type input "5.49"
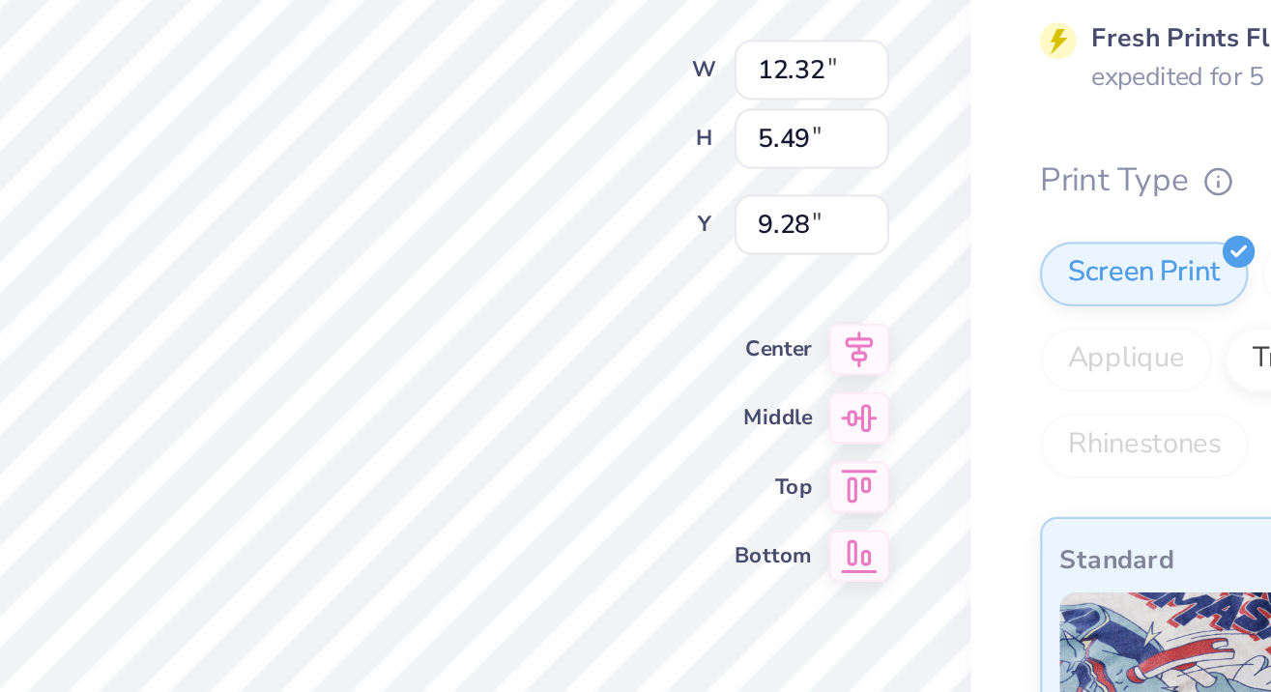
type input "8.94"
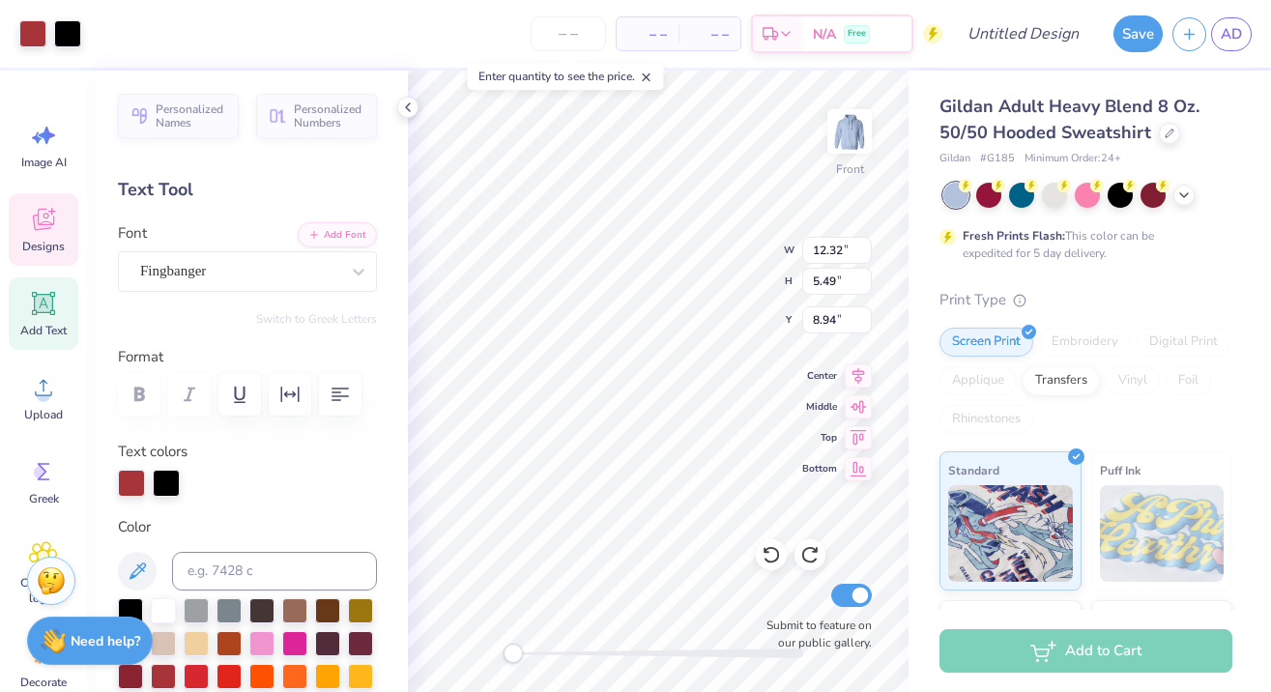
type input "7.31"
type input "1.99"
type input "6.00"
type input "7.98"
type input "1.04"
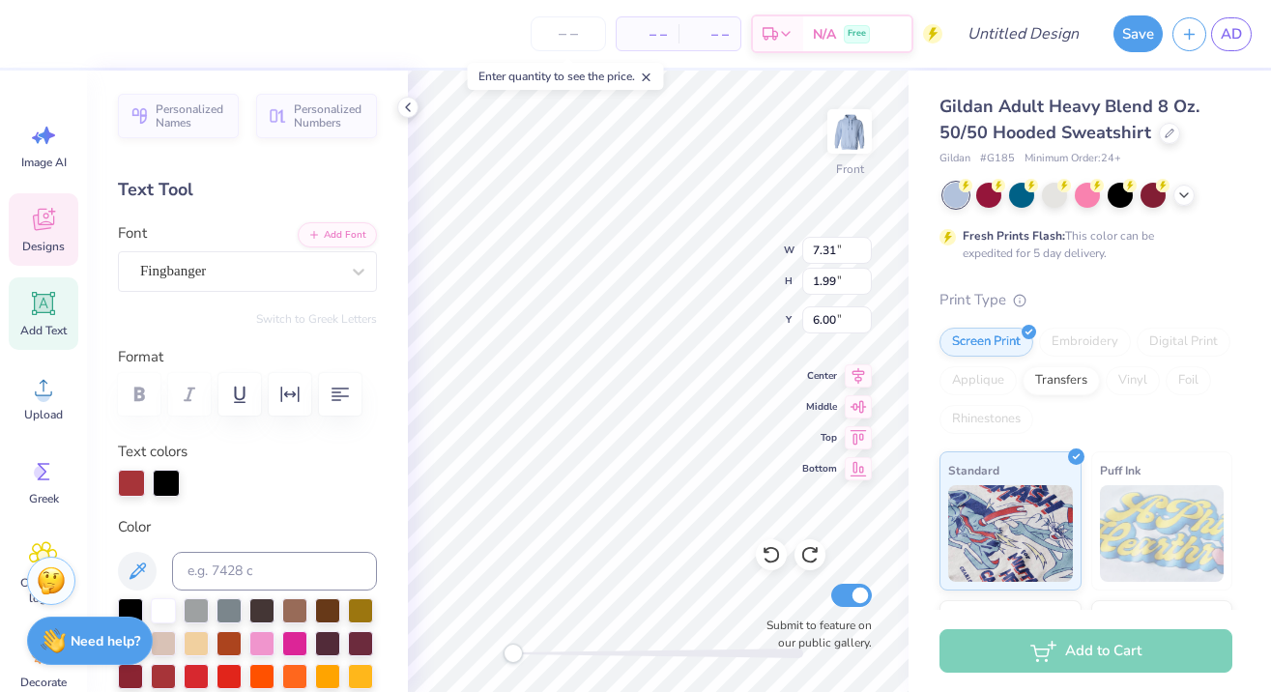
type input "8.25"
type textarea "Don't Melt."
type input "9.20"
type input "1.04"
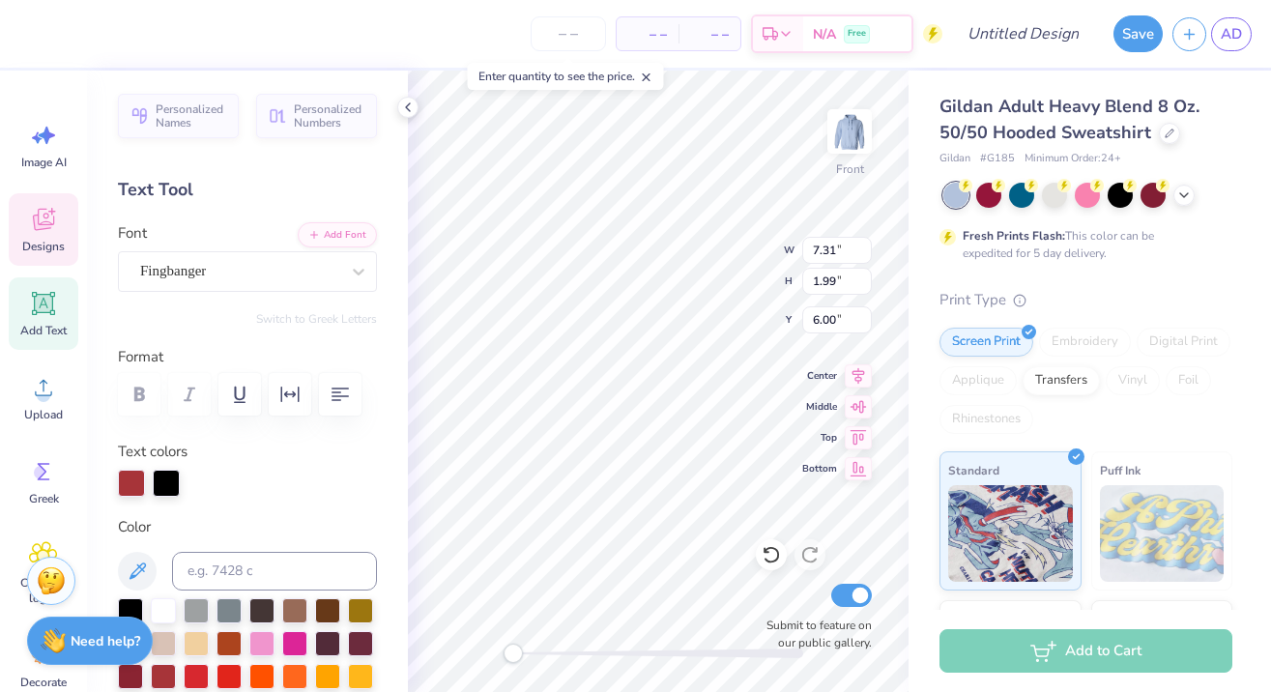
type input "8.25"
type textarea "Cars Don't Melt."
type input "7.31"
type input "1.99"
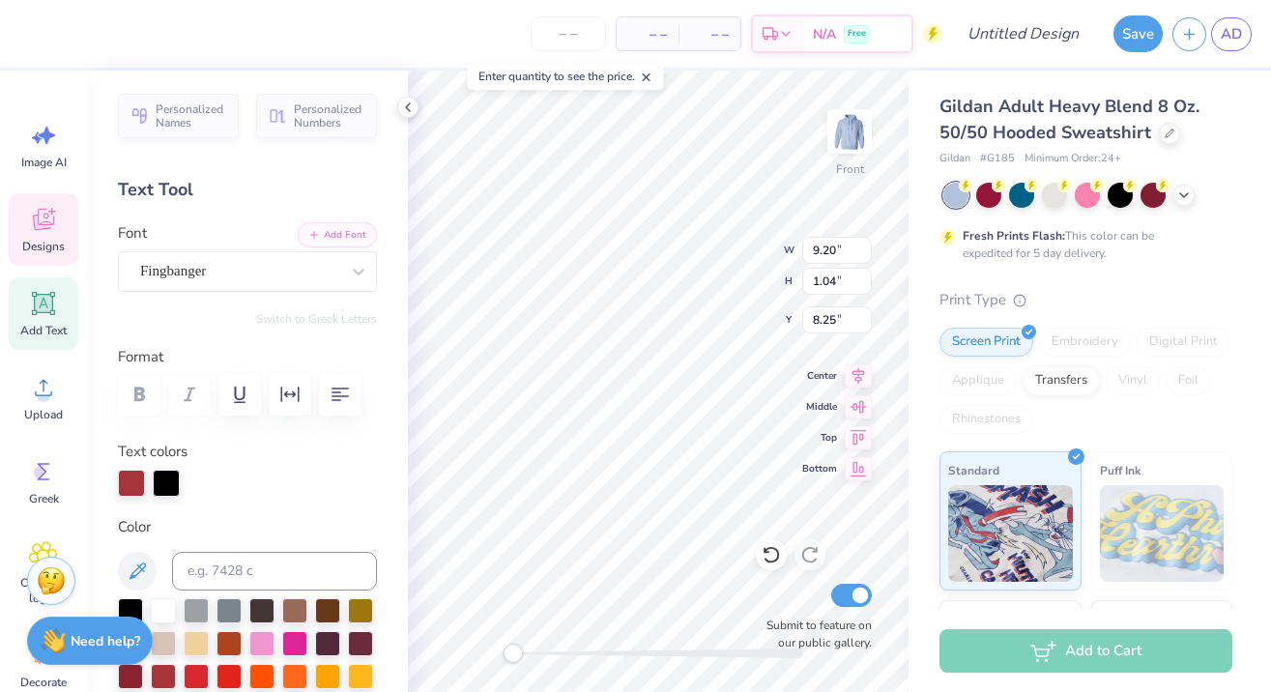
type input "6.00"
type textarea "Cars Don't Melt."
type textarea "A Little Rain NEver Hurt ANybody"
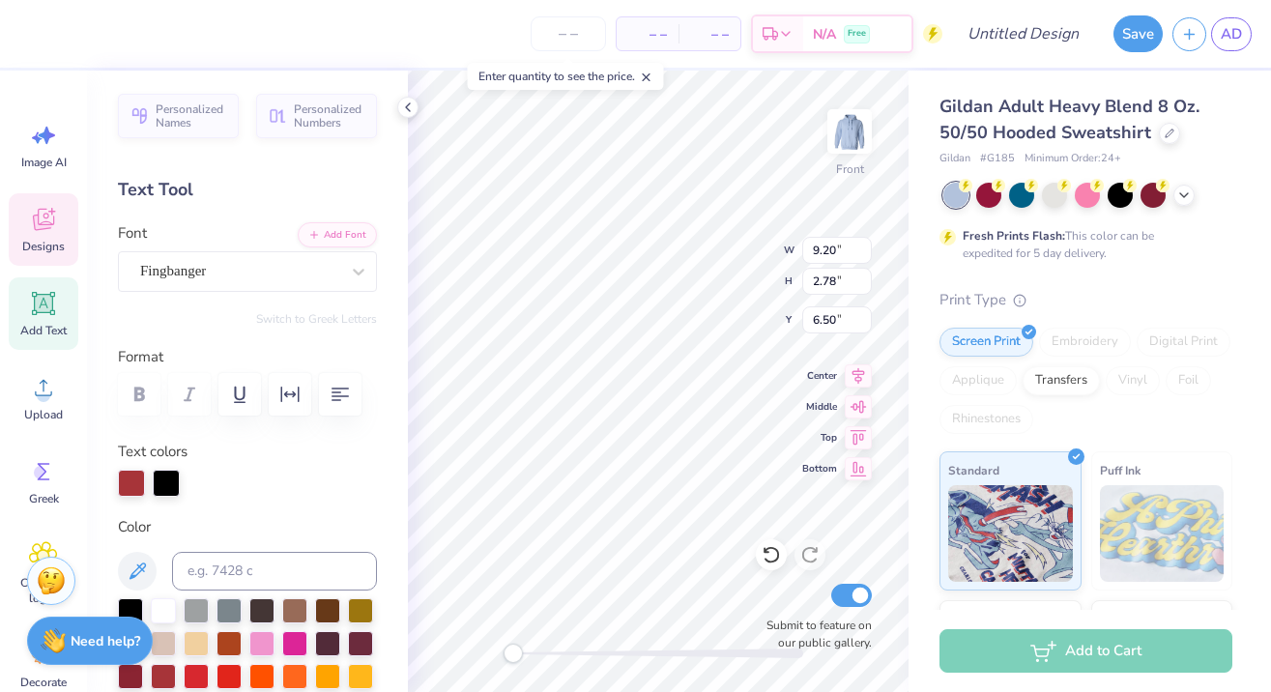
scroll to position [0, 13]
type input "13.84"
type input "0.54"
type input "10.99"
type input "0.43"
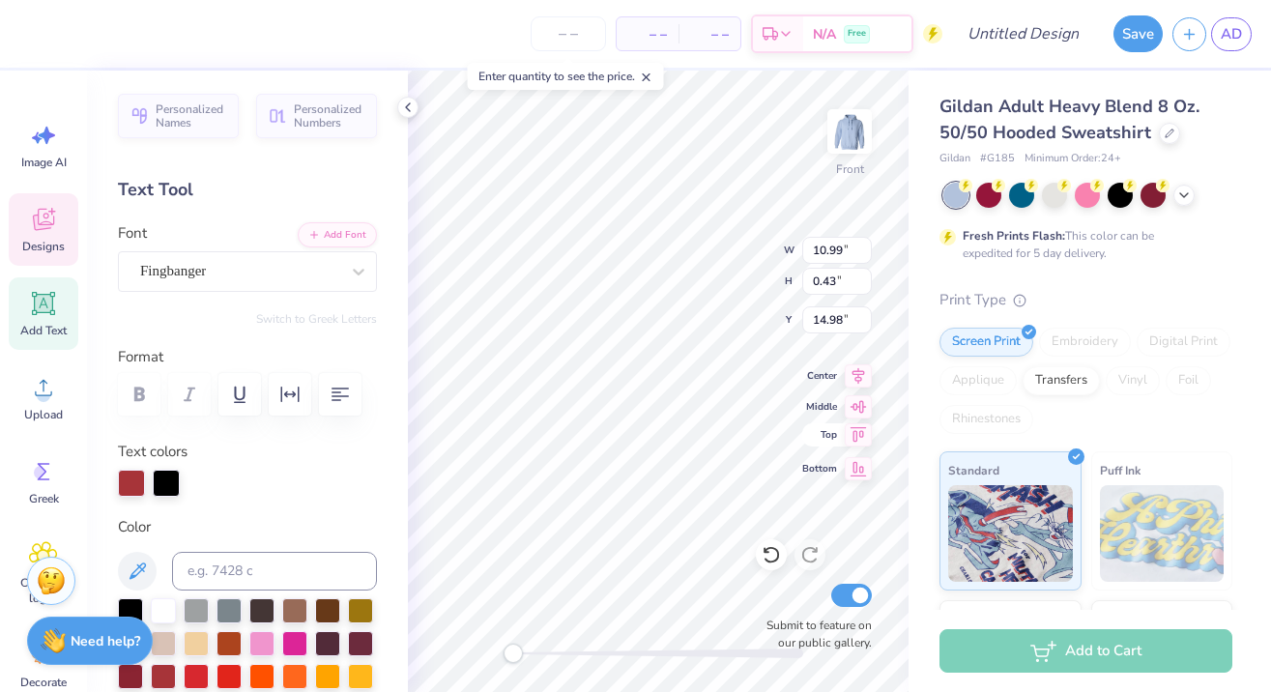
click at [866, 432] on icon at bounding box center [858, 434] width 27 height 23
click at [858, 468] on icon at bounding box center [858, 465] width 27 height 23
click at [854, 411] on icon at bounding box center [858, 403] width 27 height 23
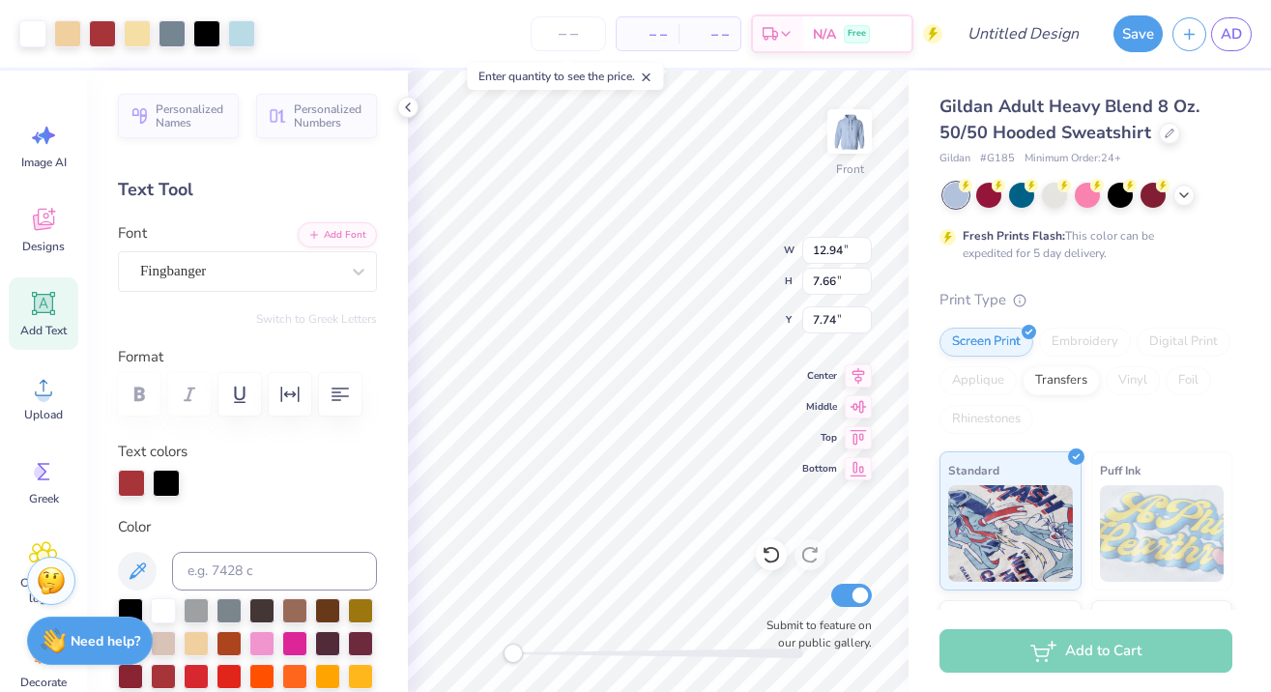
type input "6.00"
click at [857, 380] on icon at bounding box center [858, 373] width 13 height 16
click at [854, 144] on img at bounding box center [849, 131] width 77 height 77
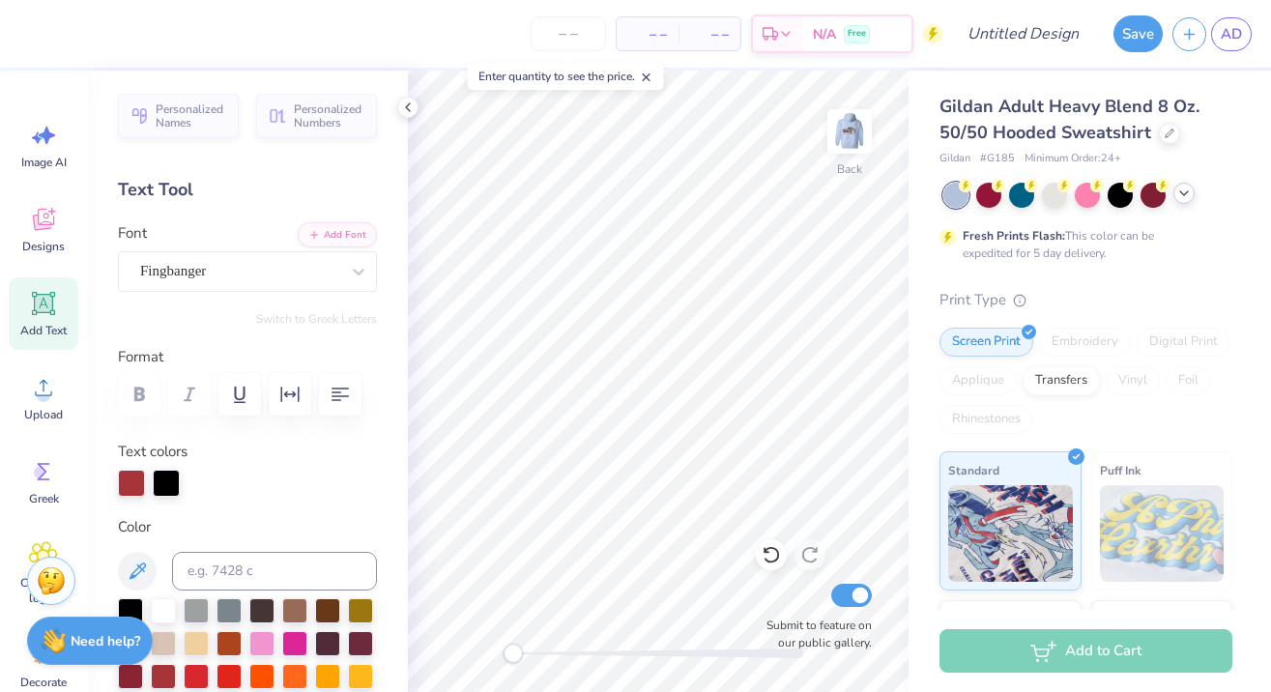
click at [1182, 201] on div at bounding box center [1183, 193] width 21 height 21
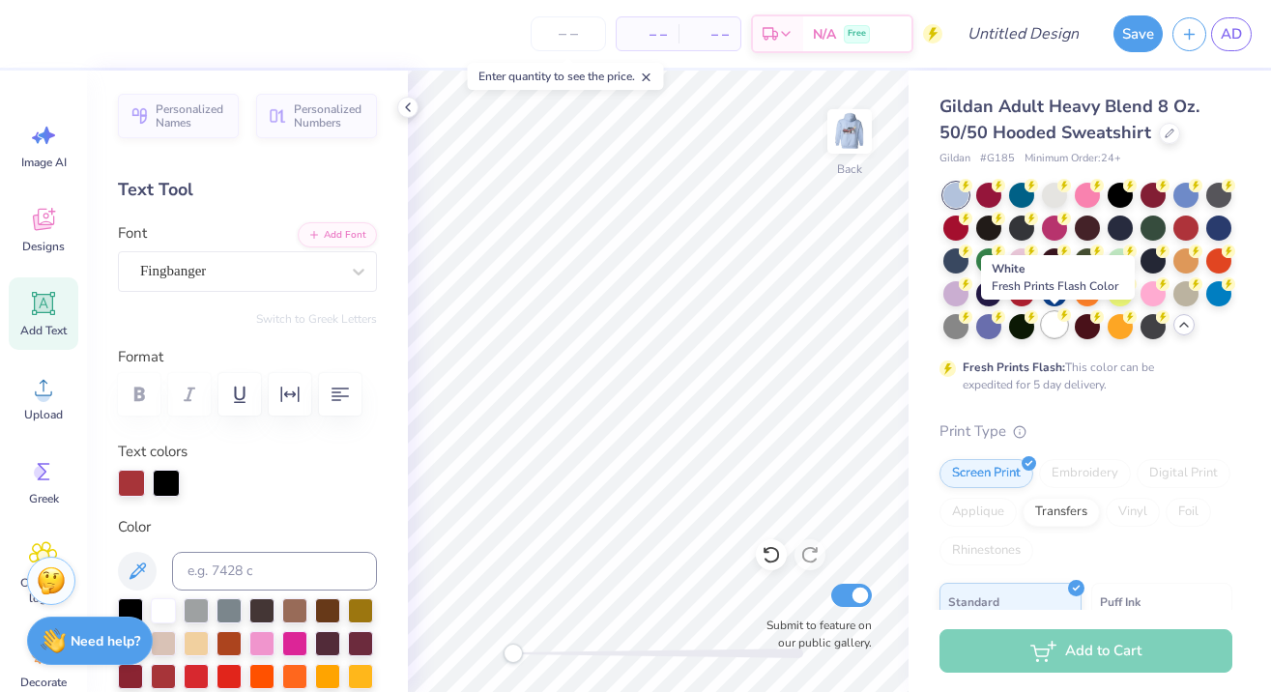
click at [1046, 335] on div at bounding box center [1054, 324] width 25 height 25
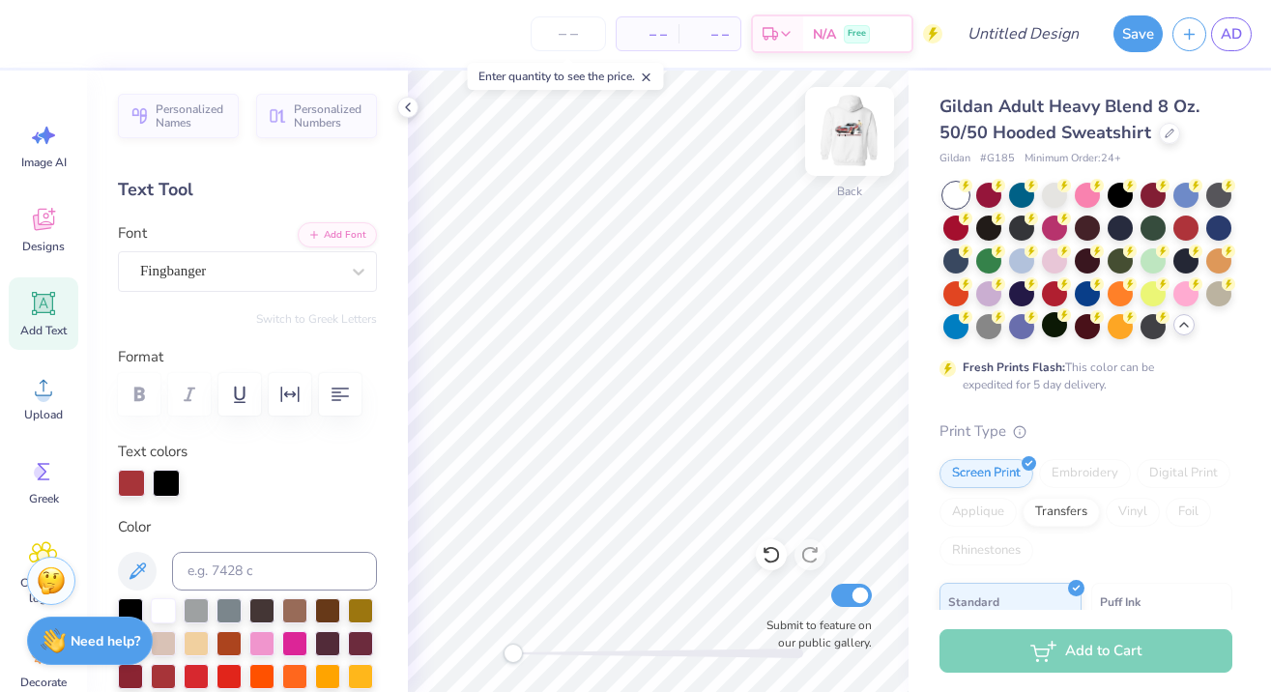
click at [846, 137] on img at bounding box center [849, 131] width 77 height 77
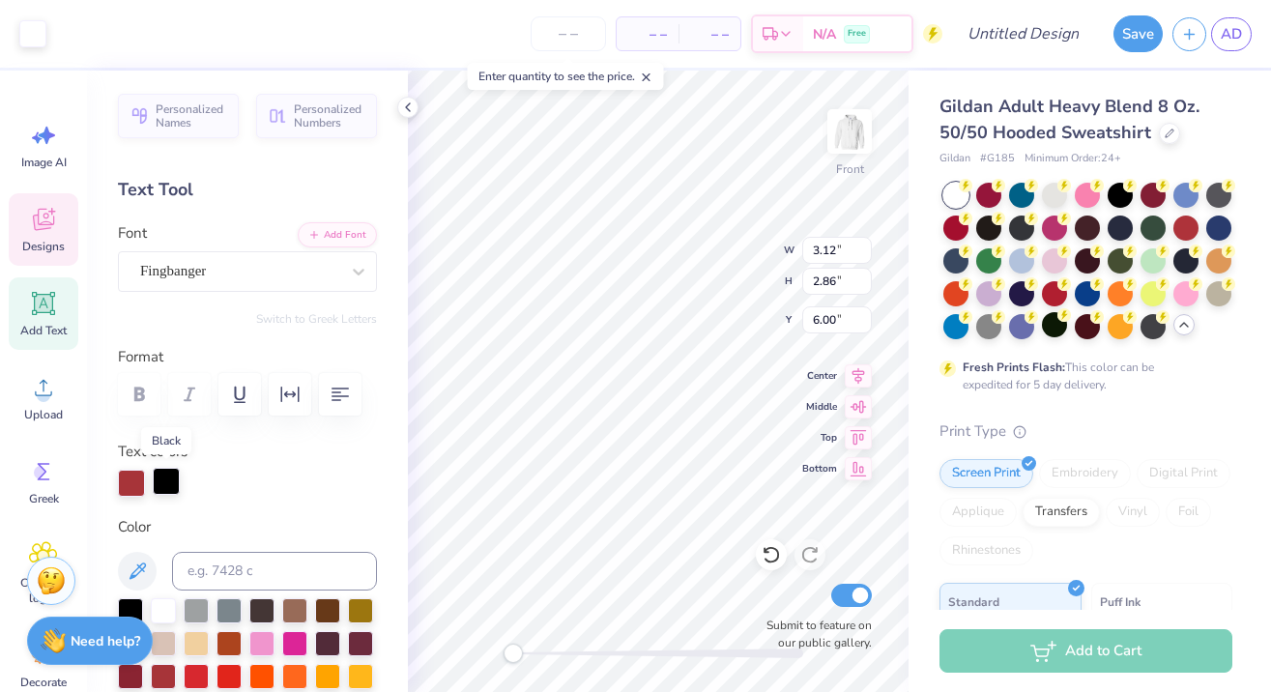
click at [163, 479] on div at bounding box center [166, 481] width 27 height 27
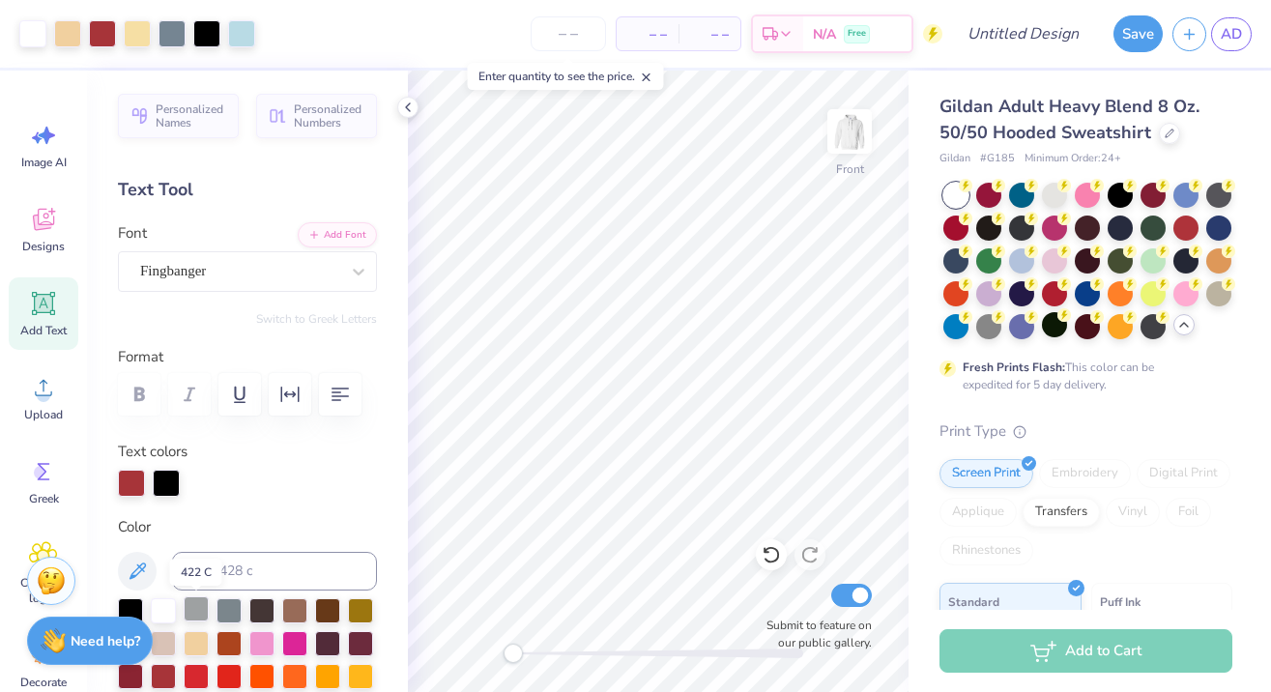
click at [201, 612] on div at bounding box center [196, 608] width 25 height 25
click at [765, 550] on icon at bounding box center [766, 551] width 4 height 4
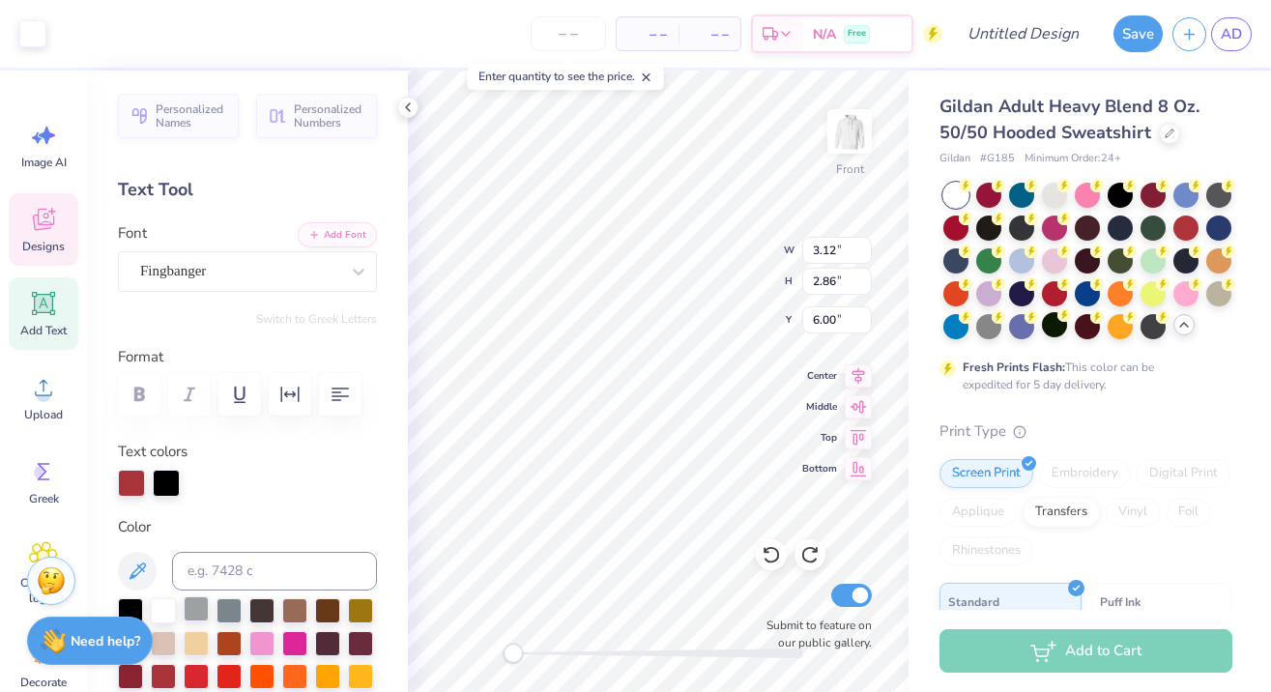
click at [195, 609] on div at bounding box center [196, 608] width 25 height 25
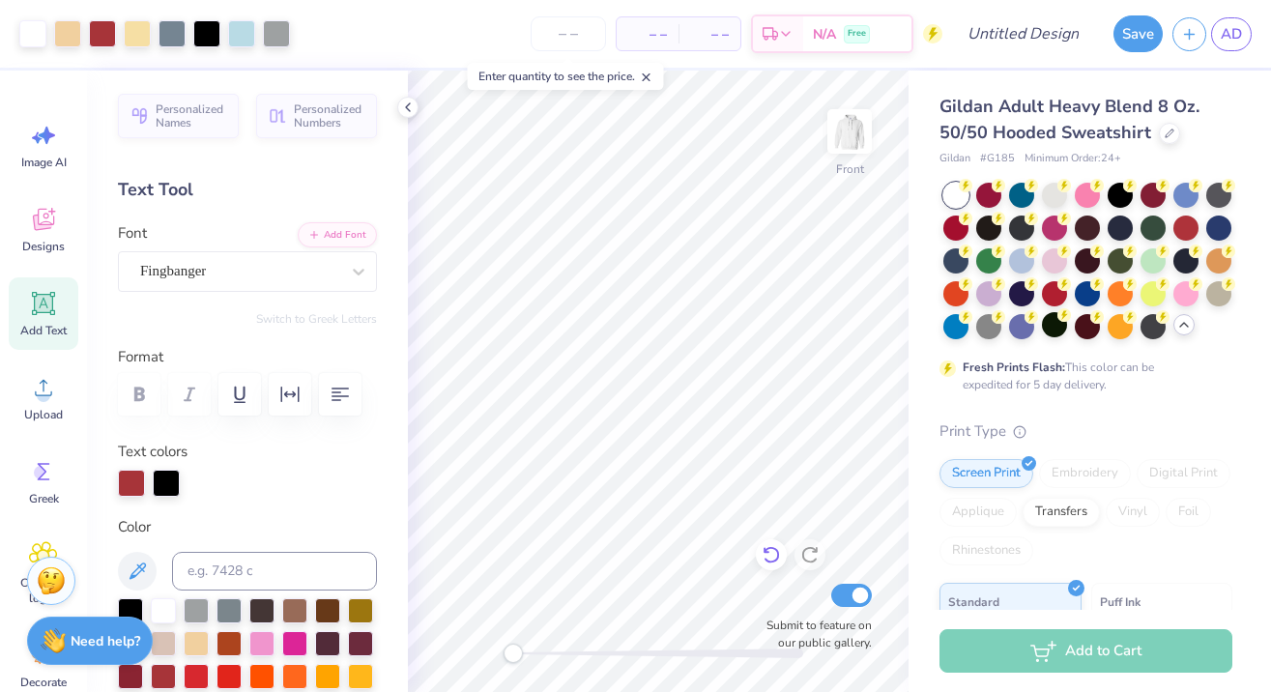
click at [759, 553] on div at bounding box center [771, 554] width 31 height 31
click at [38, 225] on icon at bounding box center [43, 222] width 18 height 15
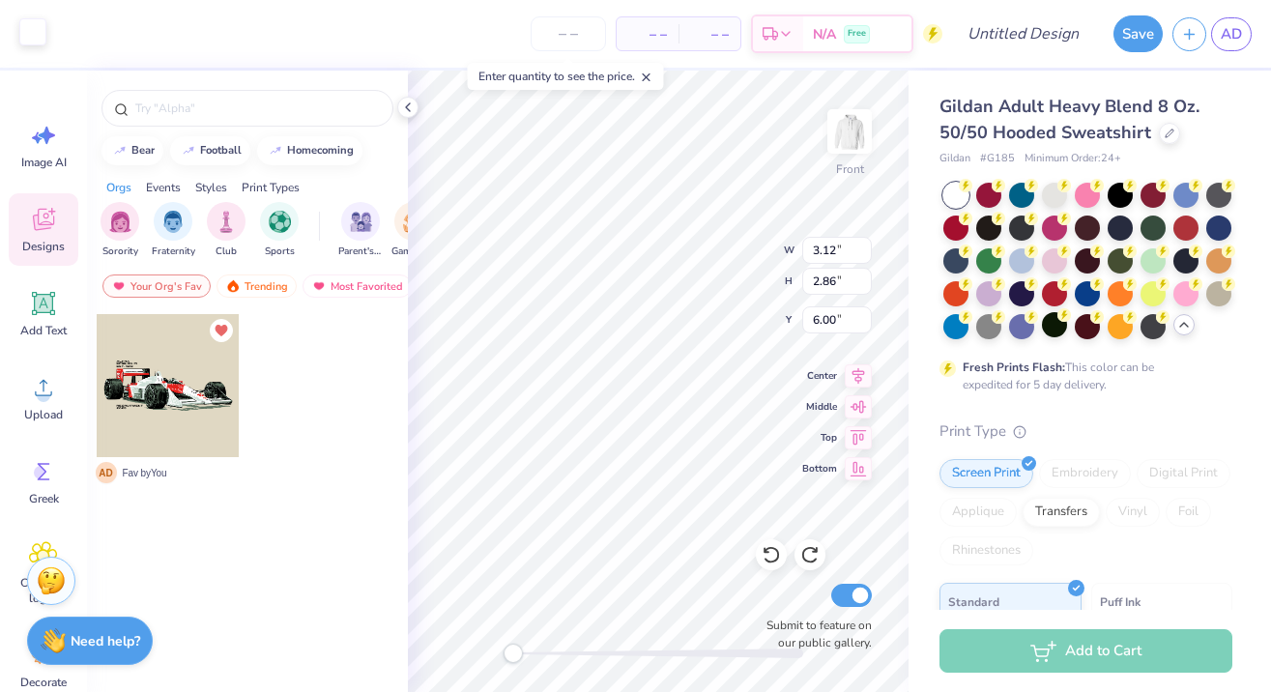
click at [33, 29] on div at bounding box center [32, 31] width 27 height 27
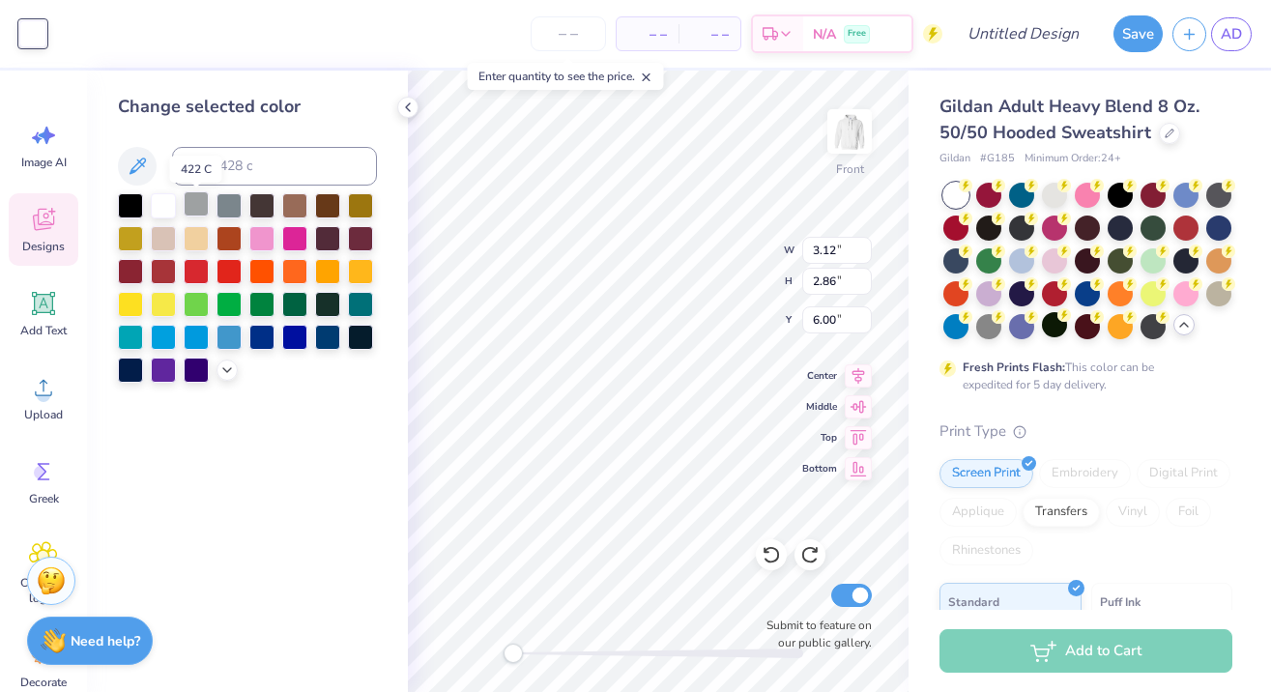
click at [203, 209] on div at bounding box center [196, 203] width 25 height 25
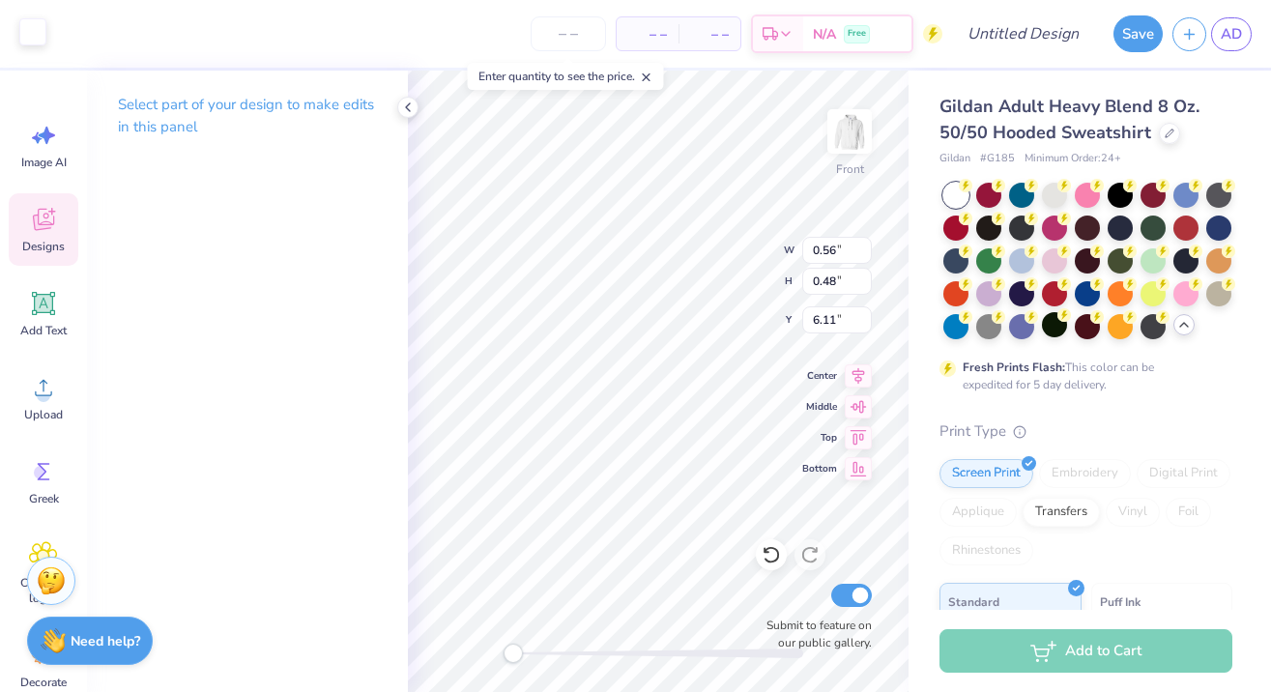
click at [22, 22] on div at bounding box center [32, 31] width 27 height 27
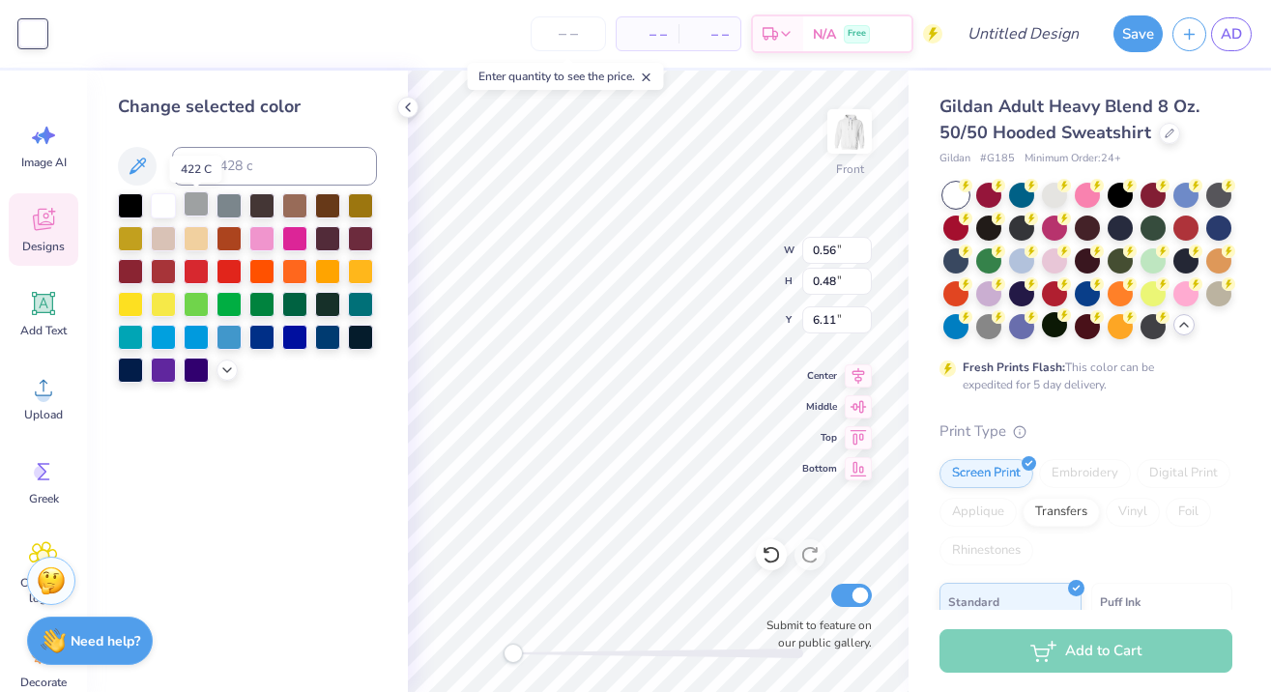
click at [197, 212] on div at bounding box center [196, 203] width 25 height 25
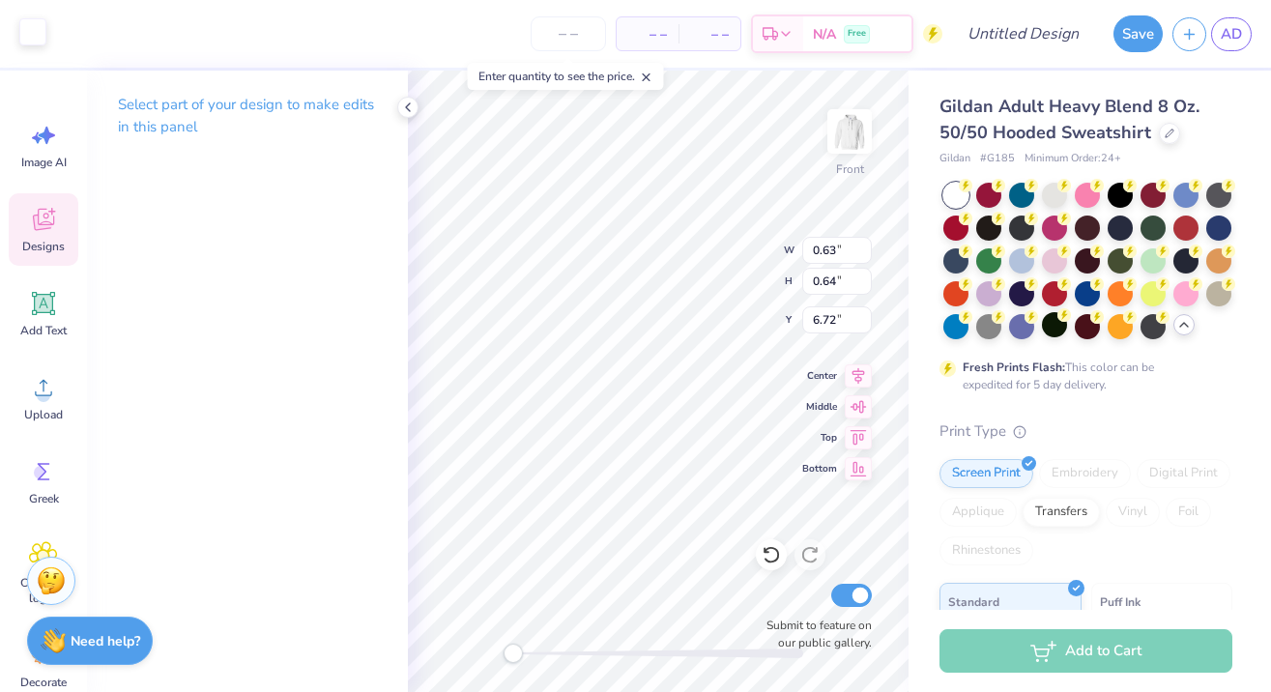
click at [25, 28] on div at bounding box center [32, 31] width 27 height 27
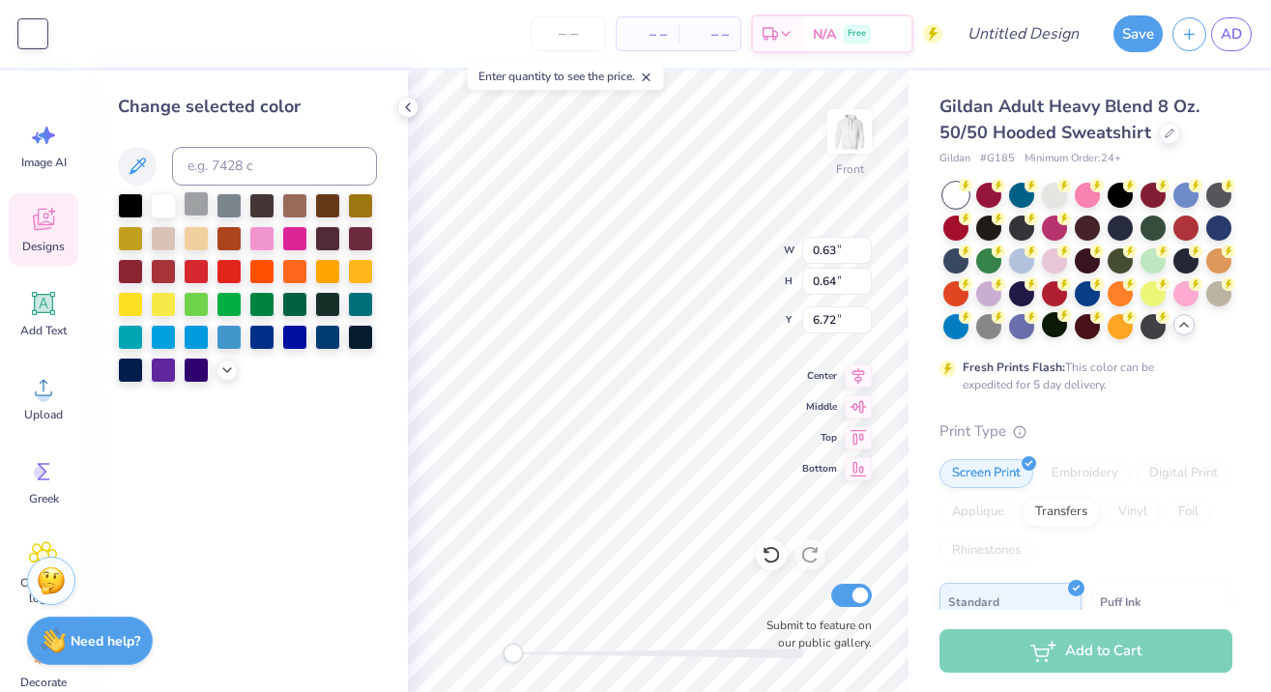
click at [199, 211] on div at bounding box center [196, 203] width 25 height 25
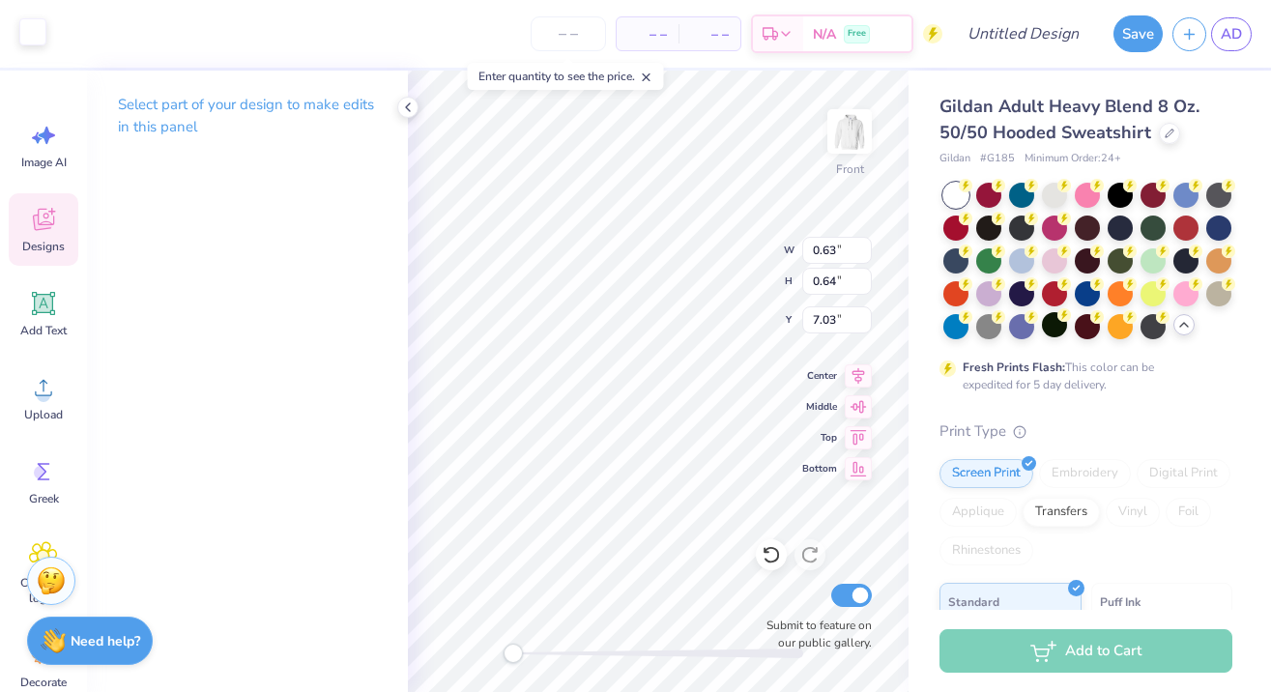
click at [27, 24] on div at bounding box center [32, 31] width 27 height 27
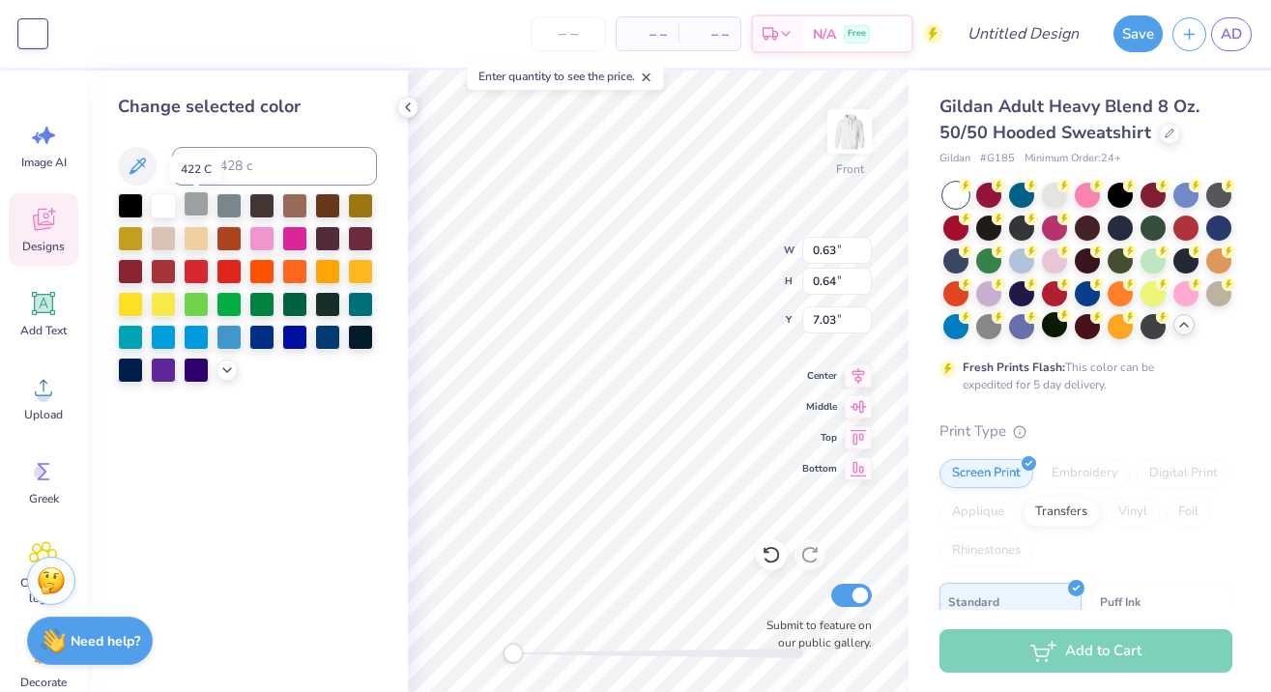
click at [189, 209] on div at bounding box center [196, 203] width 25 height 25
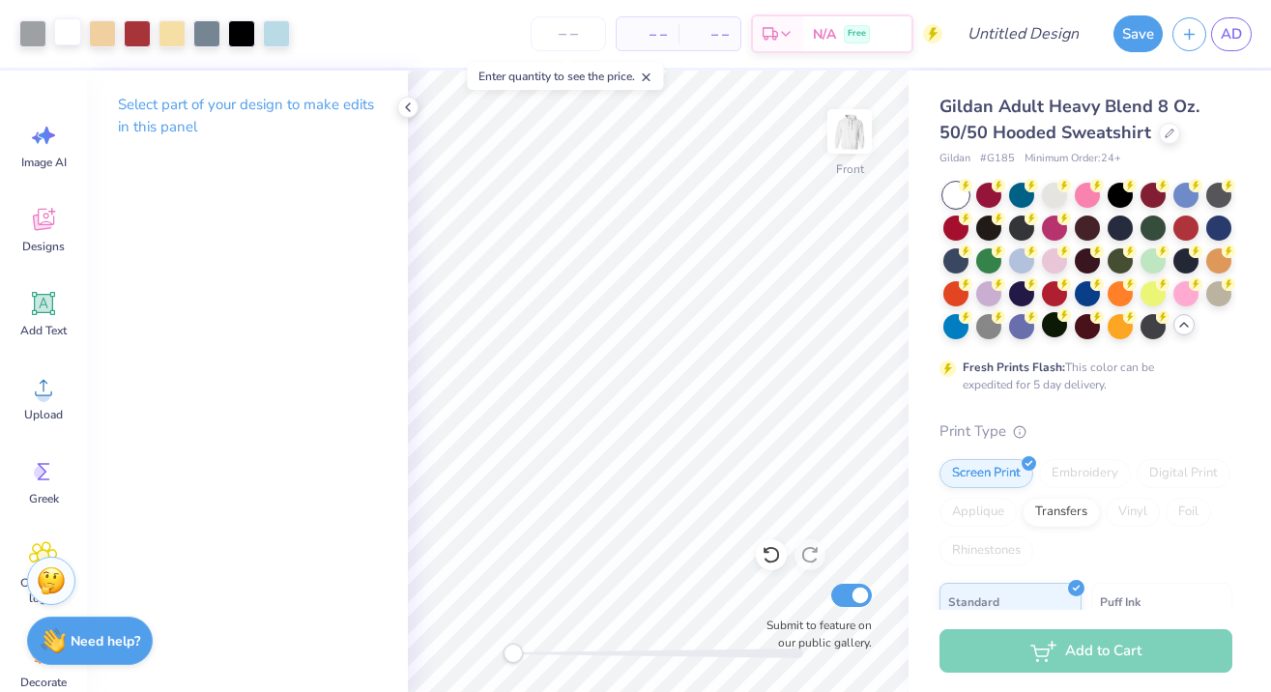
click at [67, 26] on div at bounding box center [67, 31] width 27 height 27
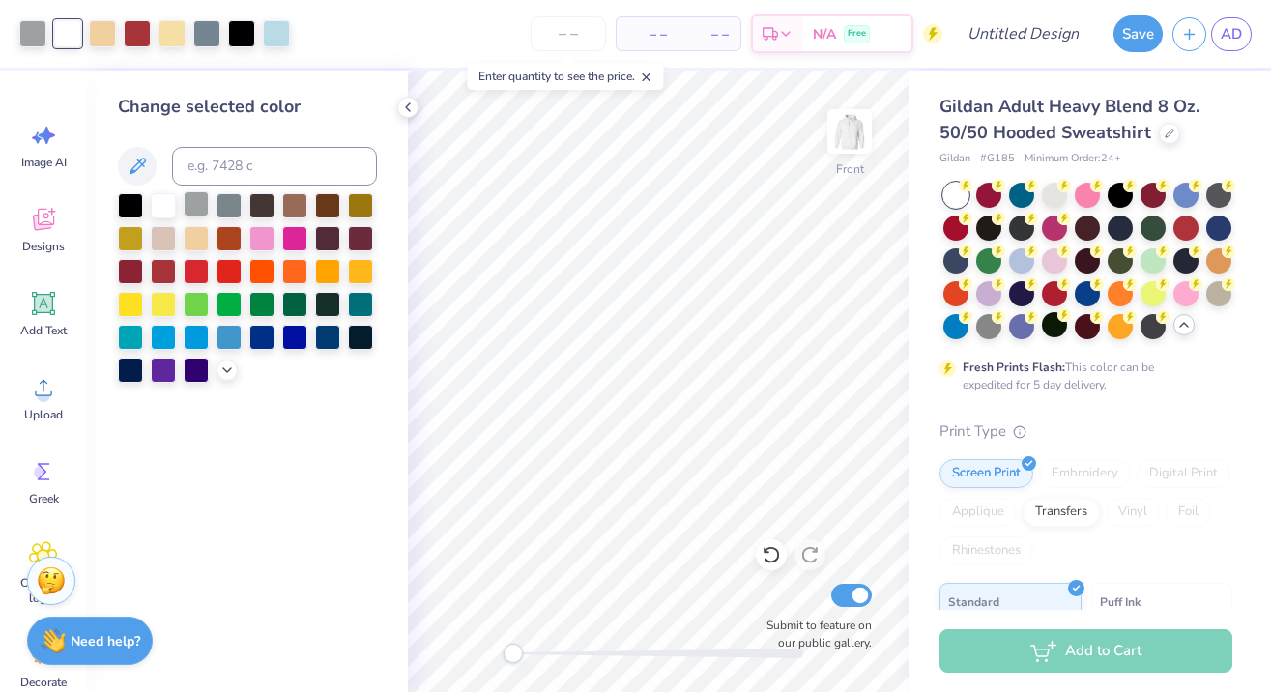
click at [196, 201] on div at bounding box center [196, 203] width 25 height 25
click at [253, 36] on div at bounding box center [241, 31] width 27 height 27
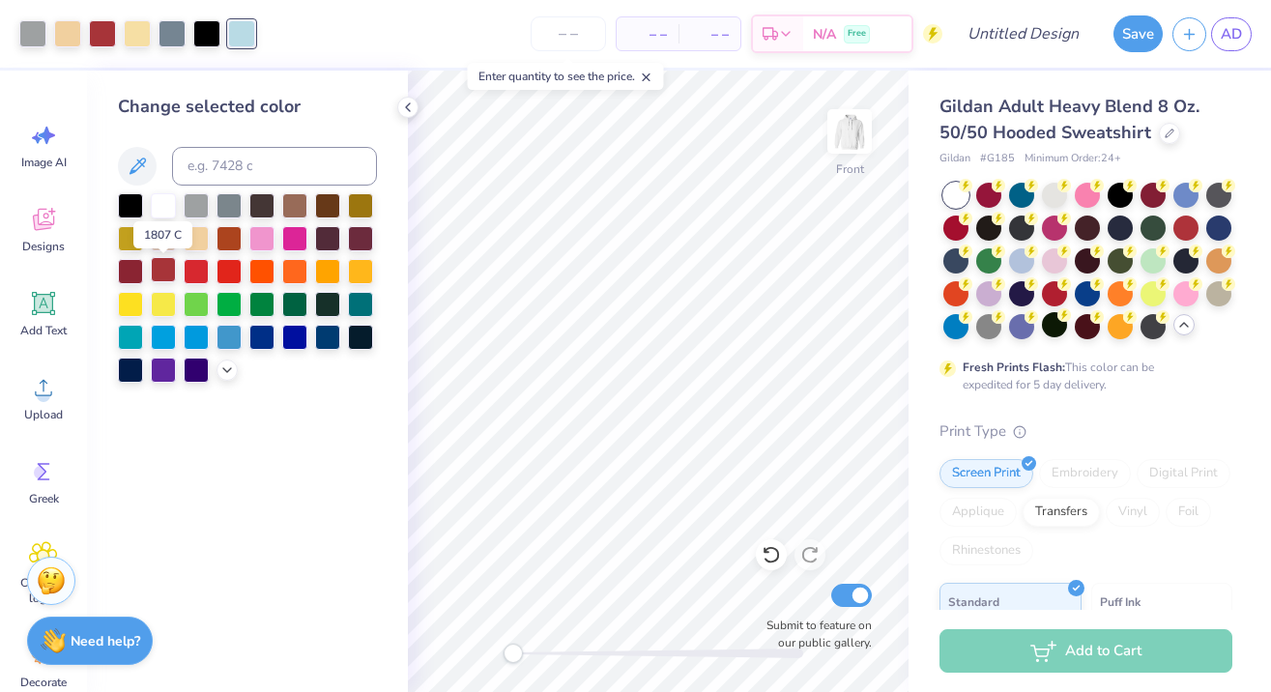
click at [164, 269] on div at bounding box center [163, 269] width 25 height 25
click at [768, 555] on icon at bounding box center [770, 554] width 19 height 19
click at [209, 37] on div at bounding box center [206, 31] width 27 height 27
click at [167, 269] on div at bounding box center [163, 269] width 25 height 25
click at [771, 559] on icon at bounding box center [770, 554] width 19 height 19
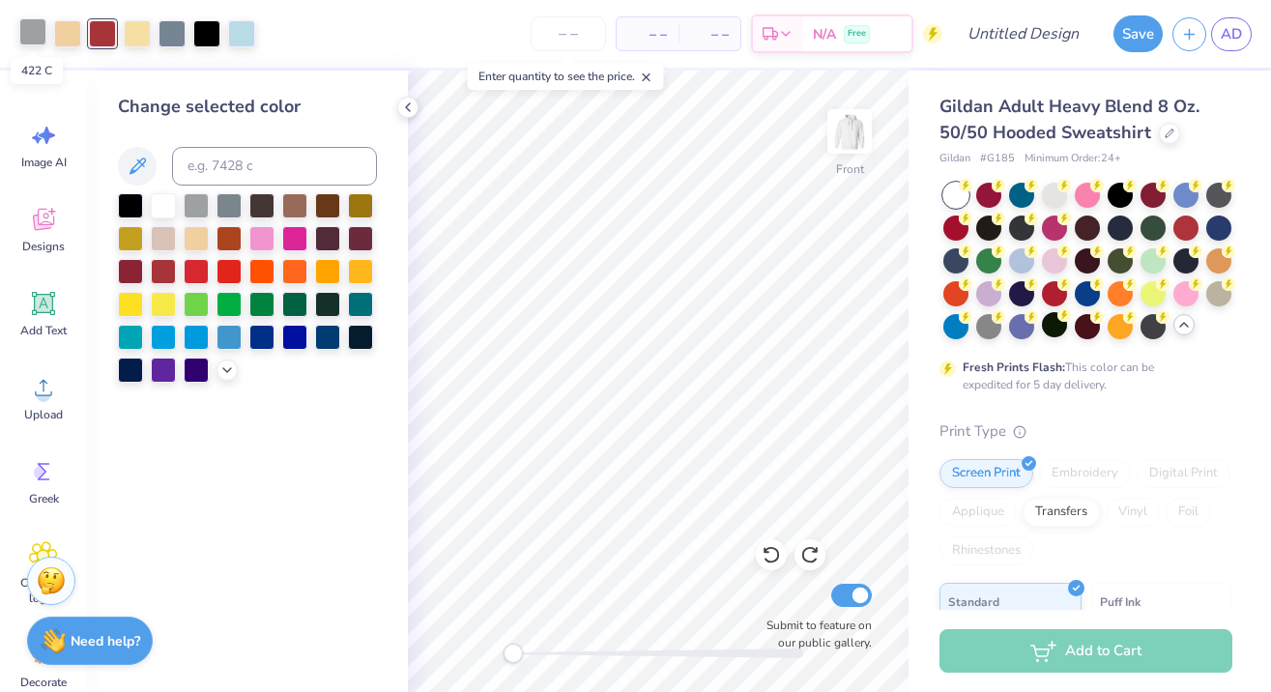
click at [26, 33] on div at bounding box center [32, 31] width 27 height 27
click at [211, 170] on input at bounding box center [274, 166] width 205 height 39
type input "7544"
click at [241, 160] on input at bounding box center [274, 166] width 205 height 39
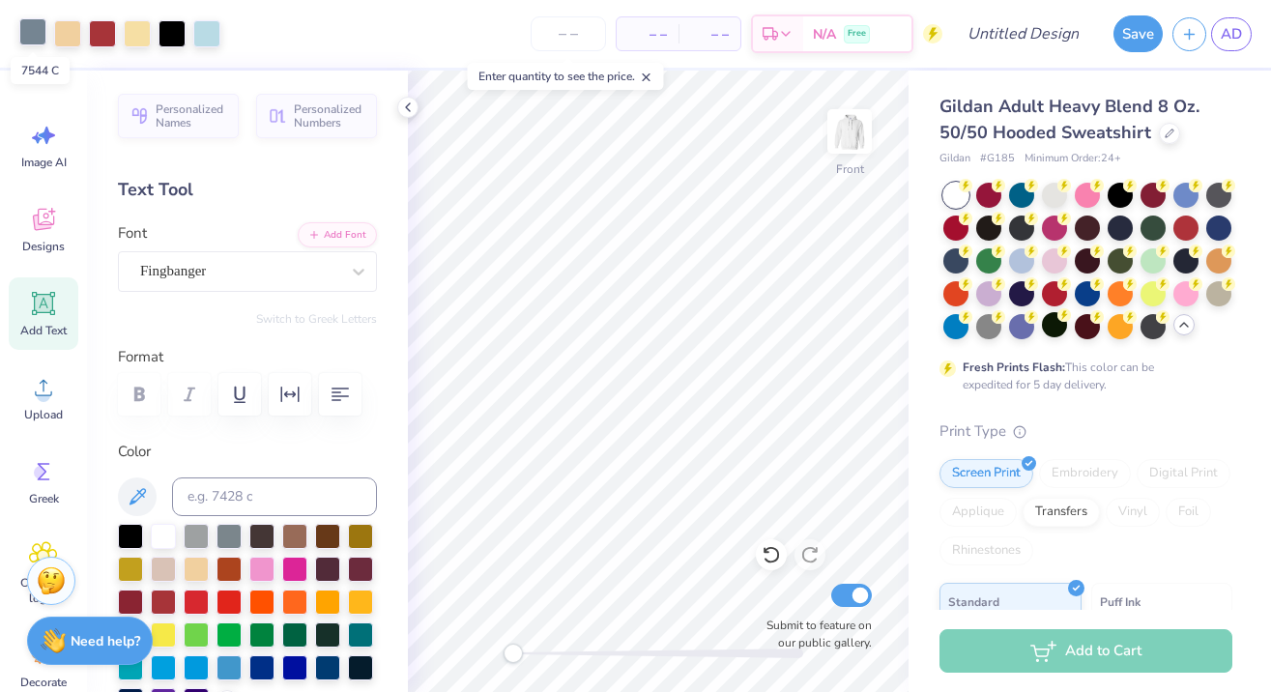
click at [35, 41] on div at bounding box center [32, 31] width 27 height 27
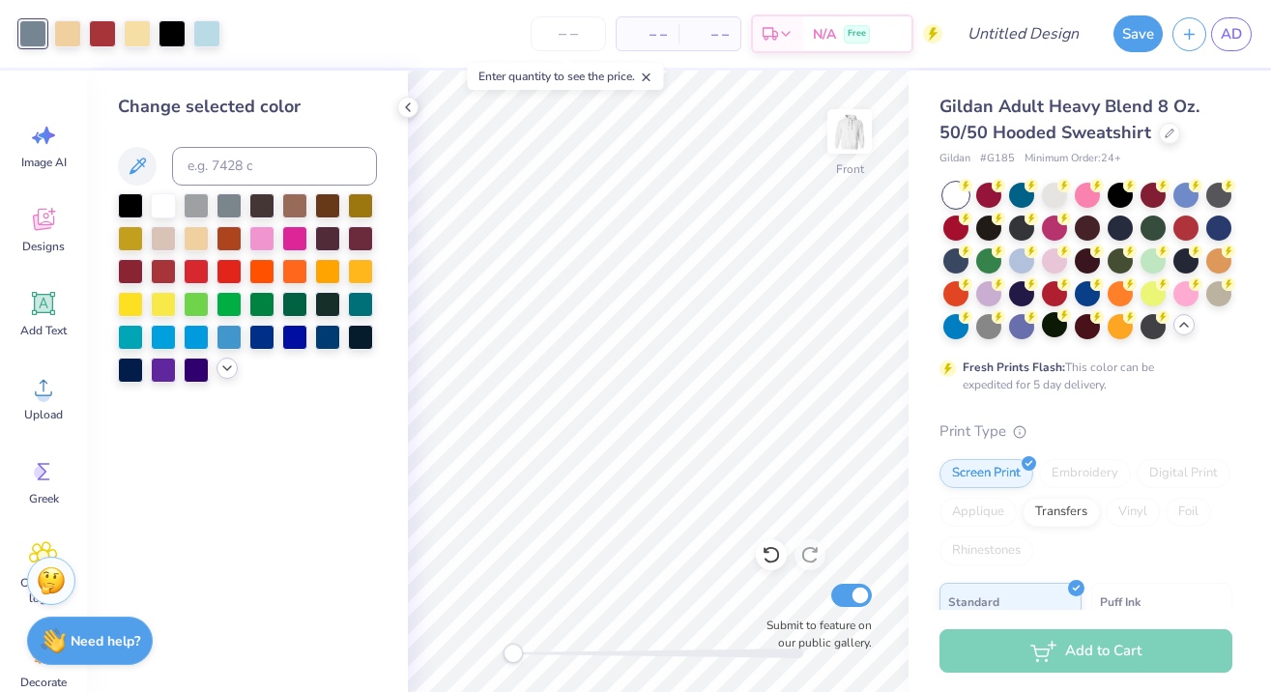
click at [221, 368] on icon at bounding box center [226, 367] width 15 height 15
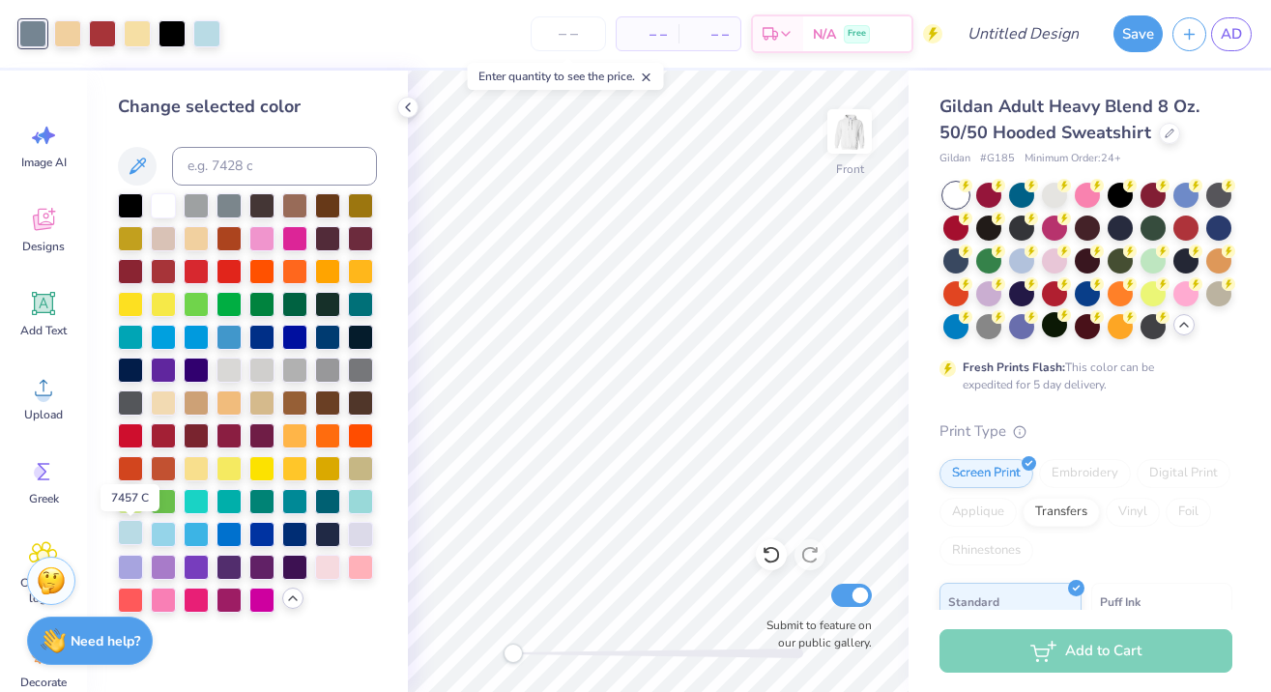
click at [127, 541] on div at bounding box center [130, 532] width 25 height 25
click at [770, 561] on icon at bounding box center [770, 555] width 16 height 17
click at [32, 37] on div at bounding box center [32, 31] width 27 height 27
click at [235, 377] on div at bounding box center [228, 368] width 25 height 25
click at [325, 378] on div at bounding box center [327, 368] width 25 height 25
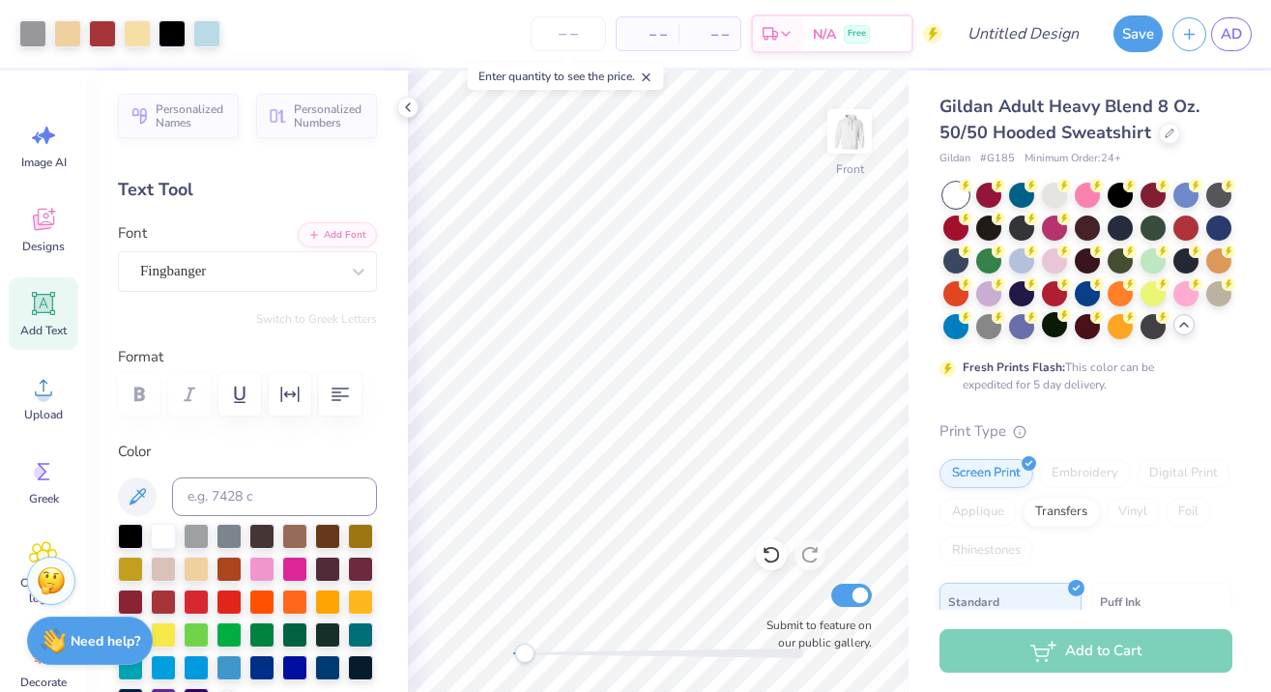
click at [524, 649] on div "Accessibility label" at bounding box center [524, 653] width 19 height 19
click at [848, 140] on img at bounding box center [849, 131] width 77 height 77
click at [840, 145] on img at bounding box center [849, 131] width 77 height 77
click at [446, 643] on div "Front Submit to feature on our public gallery." at bounding box center [658, 381] width 501 height 621
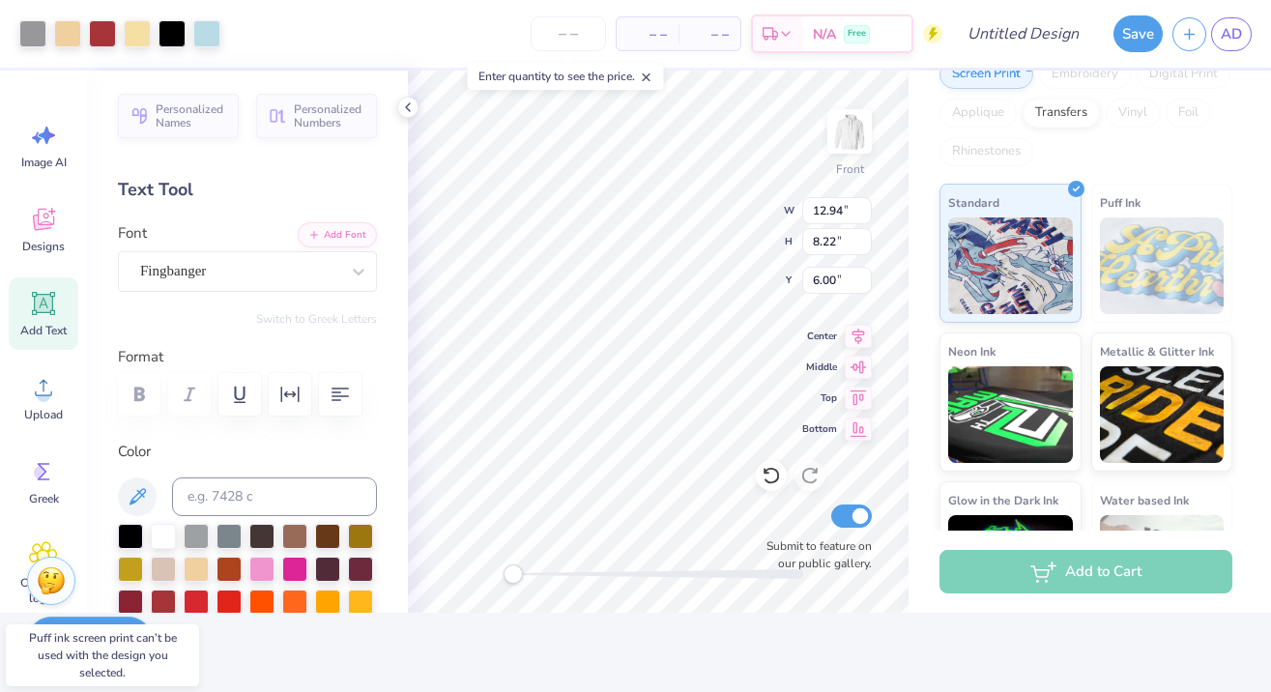
scroll to position [400, 0]
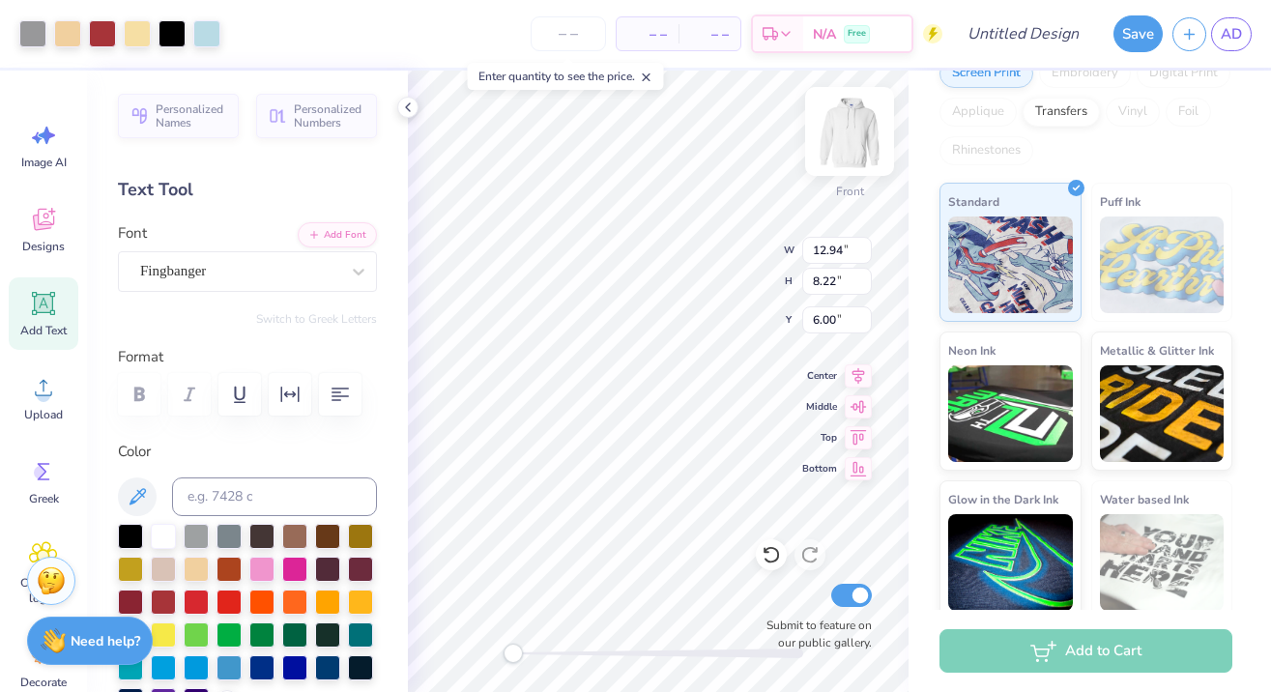
click at [852, 136] on img at bounding box center [849, 131] width 77 height 77
type input "12.75"
type input "8.10"
type input "3.81"
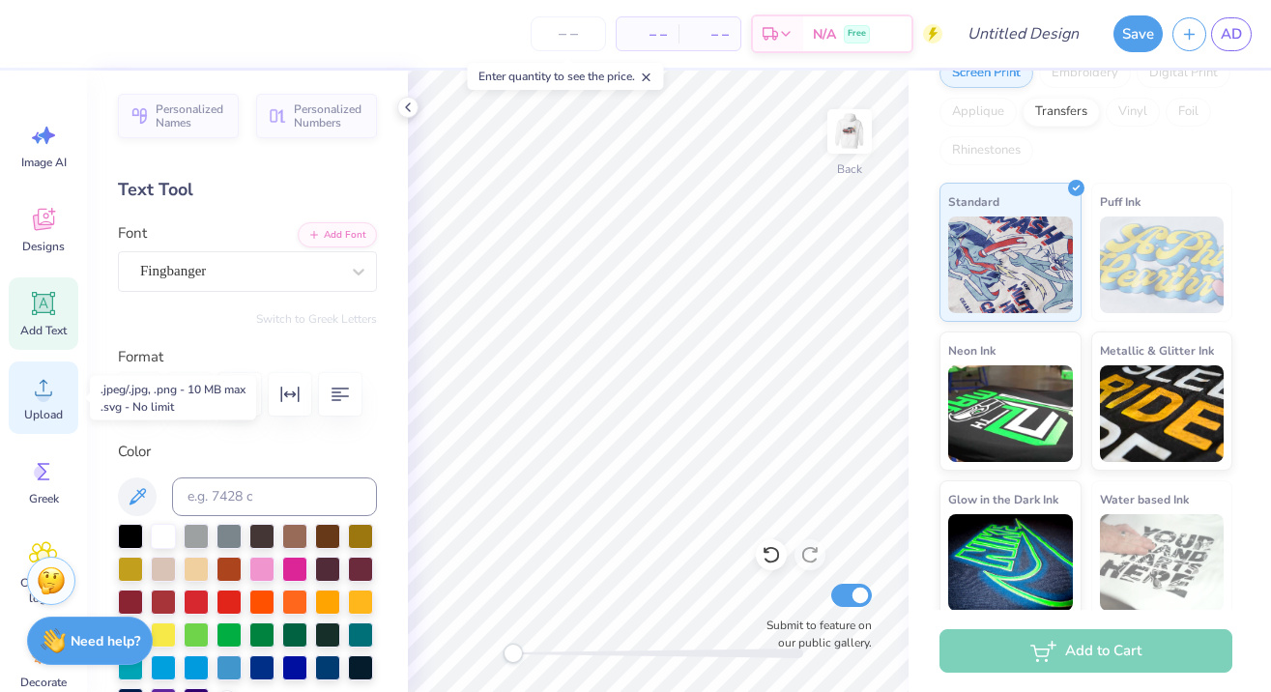
click at [39, 408] on span "Upload" at bounding box center [43, 414] width 39 height 15
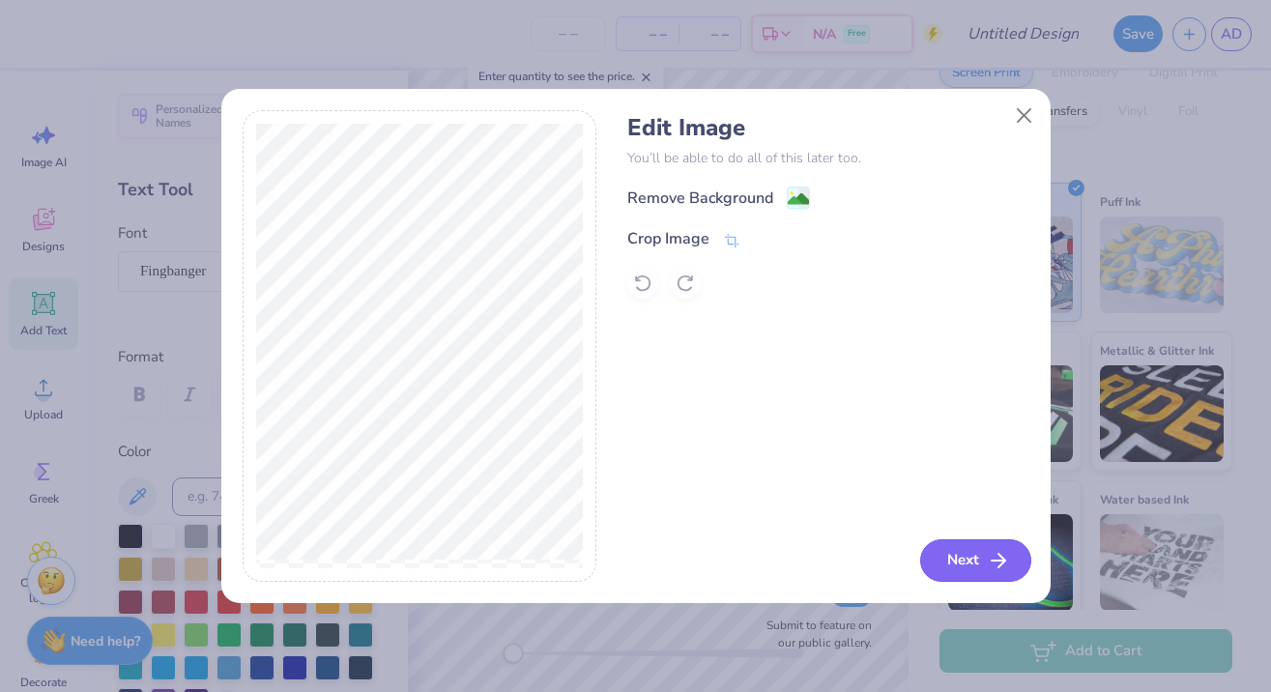
click at [958, 556] on button "Next" at bounding box center [975, 560] width 111 height 43
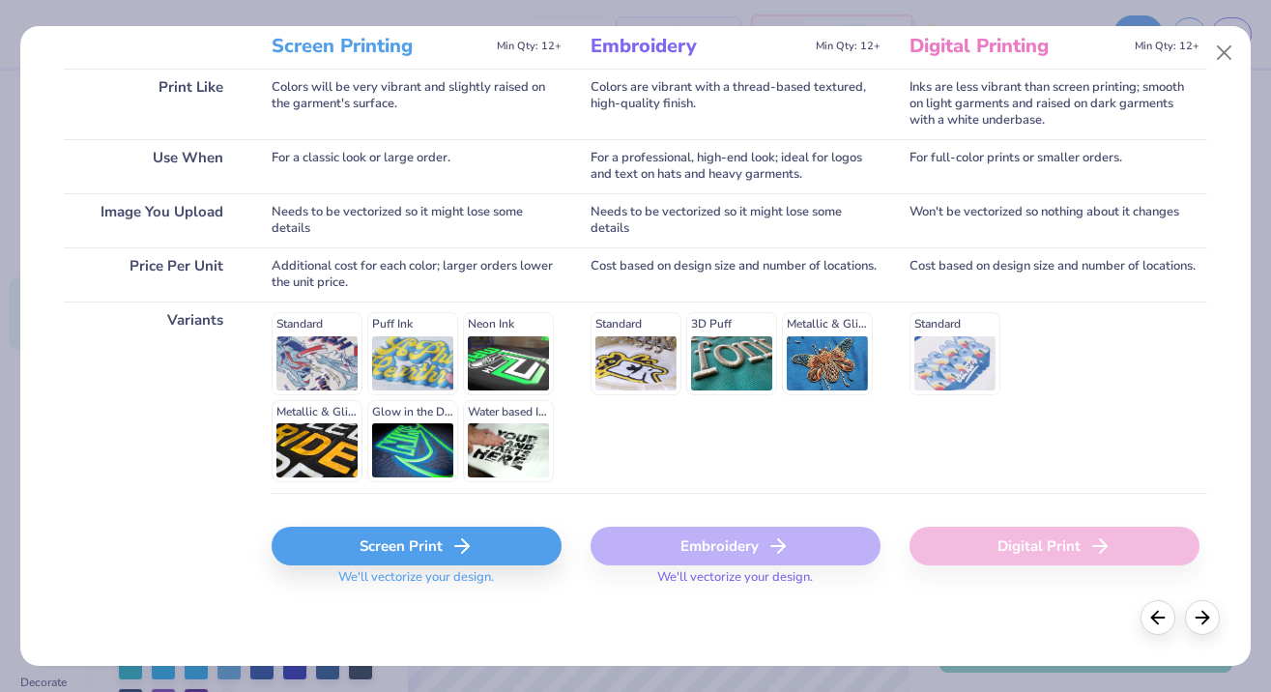
scroll to position [271, 0]
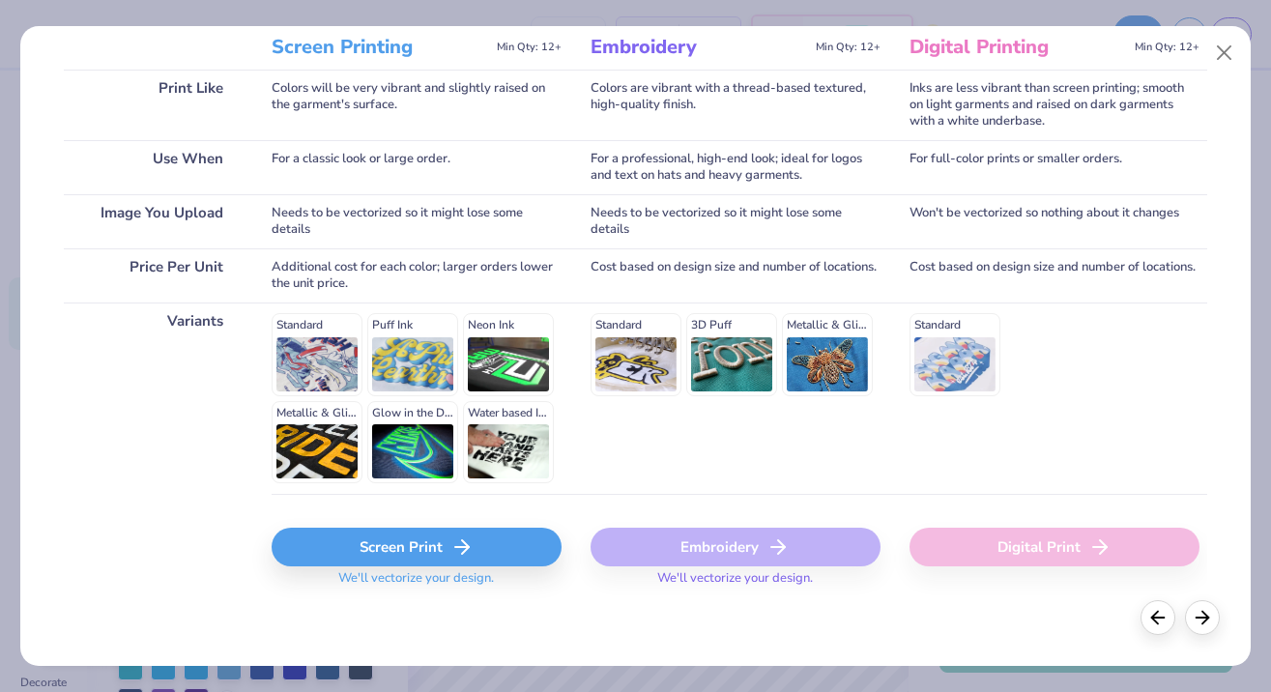
click at [419, 558] on div "Screen Print" at bounding box center [417, 547] width 290 height 39
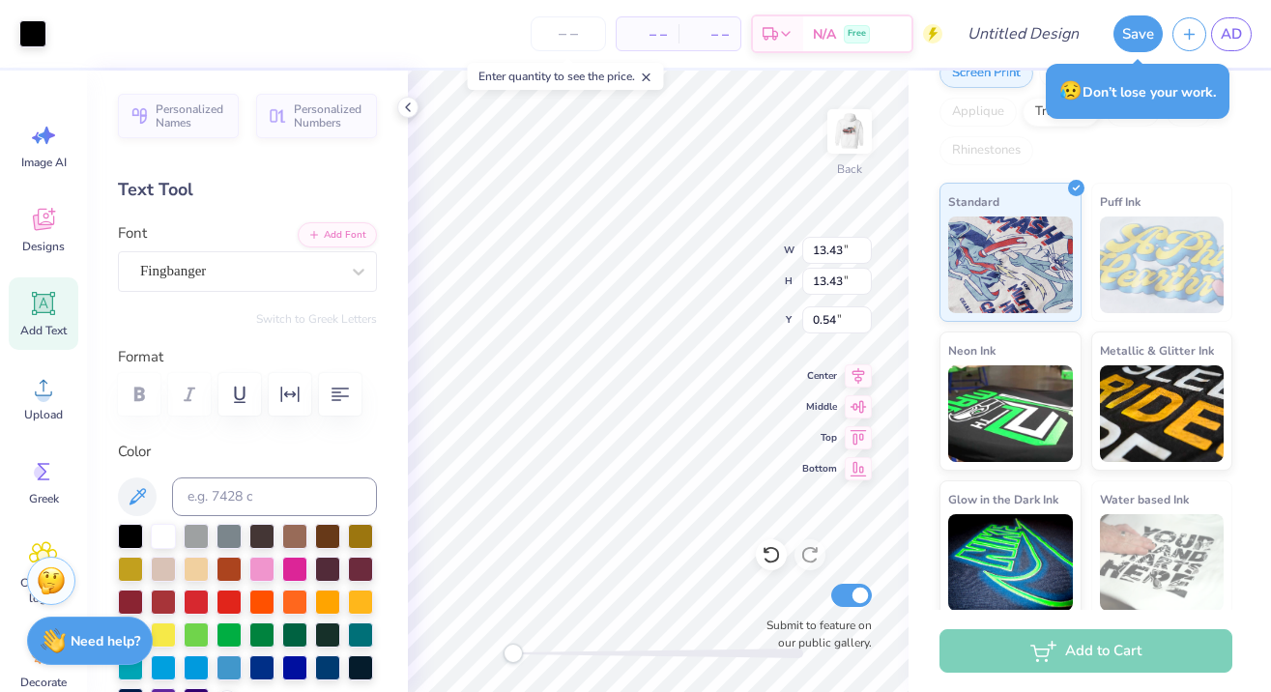
type input "2.42"
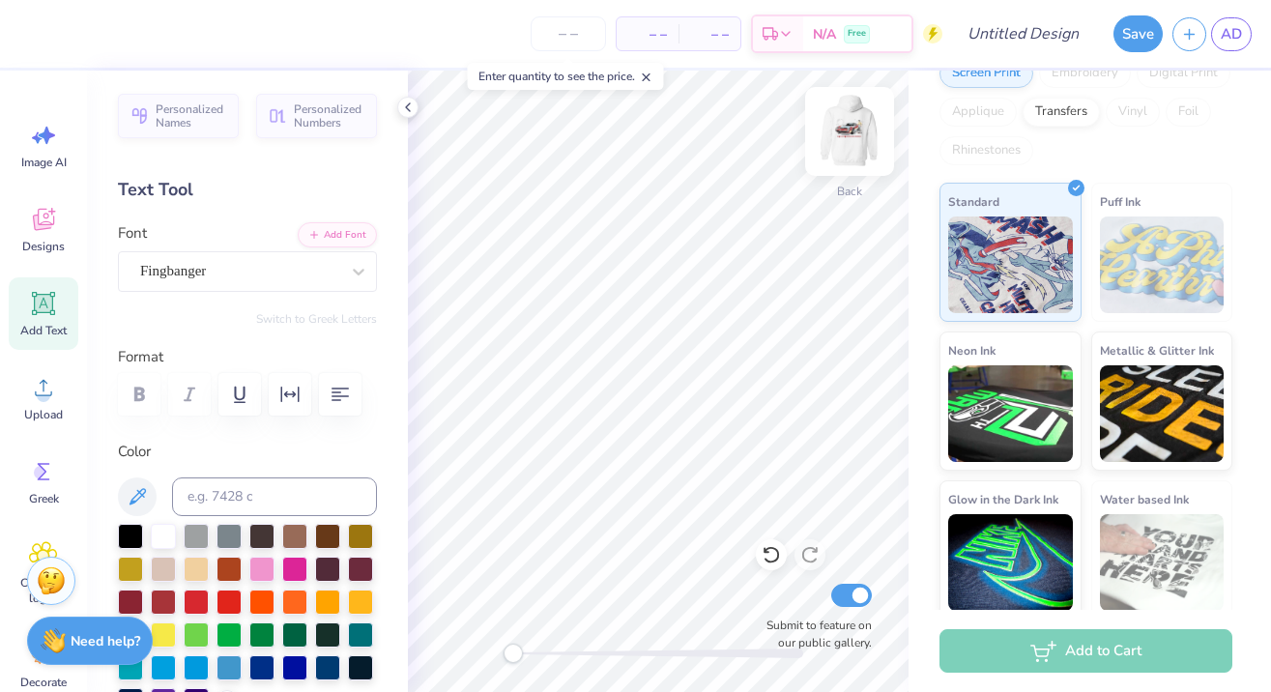
click at [849, 135] on img at bounding box center [849, 131] width 77 height 77
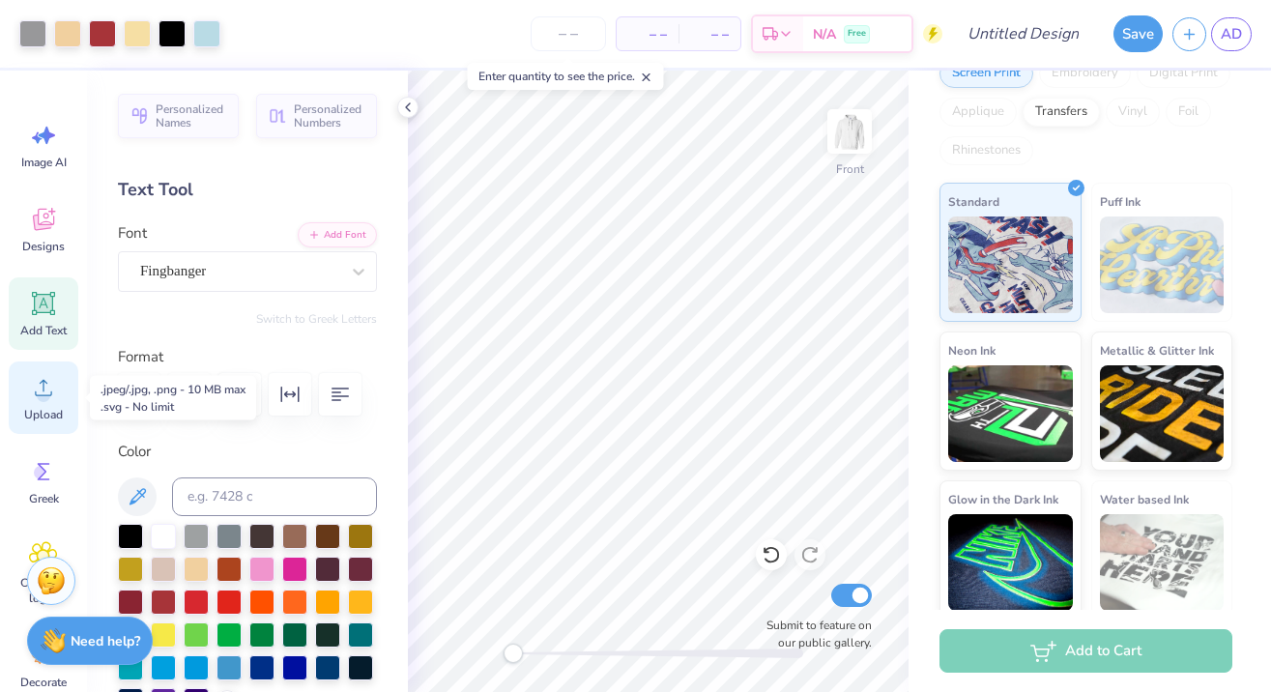
click at [22, 399] on div "Upload" at bounding box center [44, 397] width 70 height 72
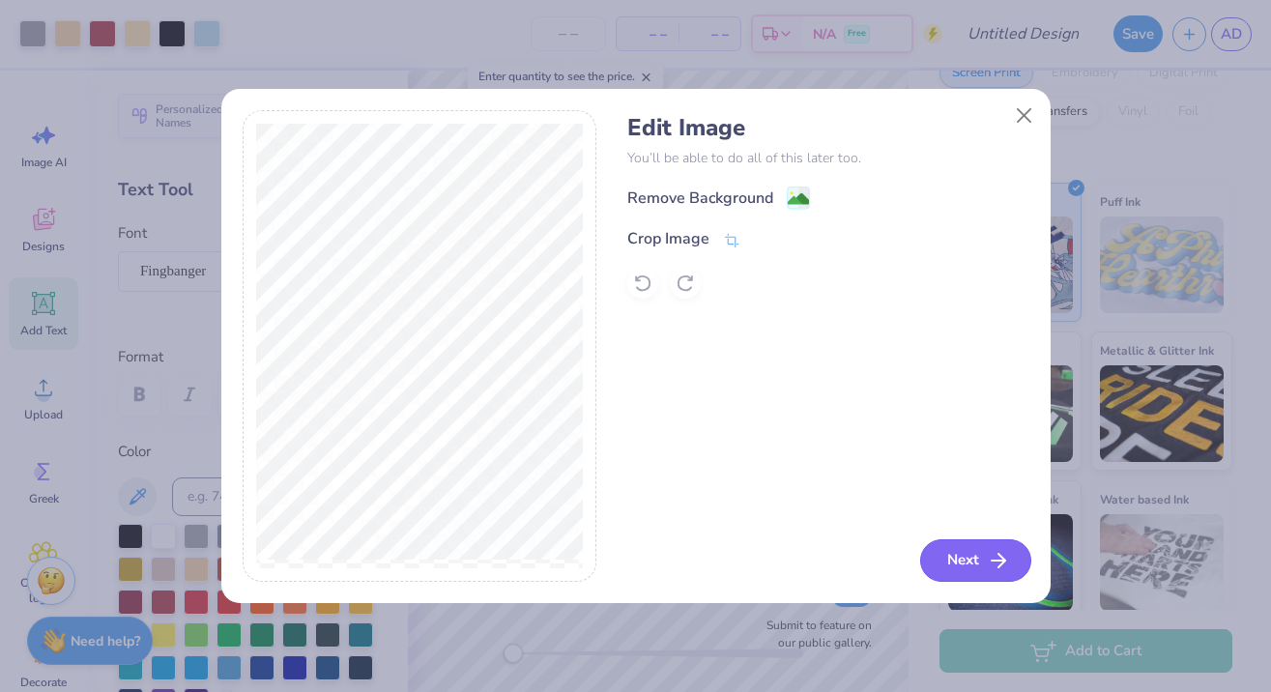
click at [952, 554] on button "Next" at bounding box center [975, 560] width 111 height 43
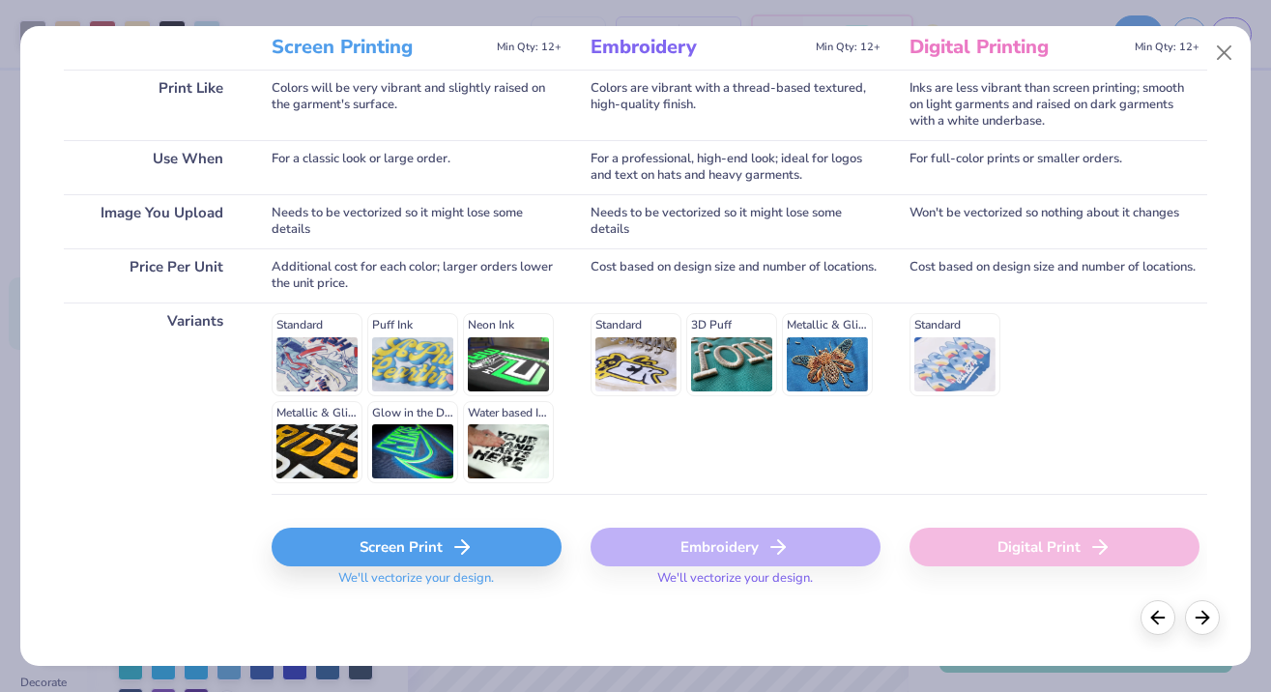
click at [317, 538] on div "Screen Print" at bounding box center [417, 547] width 290 height 39
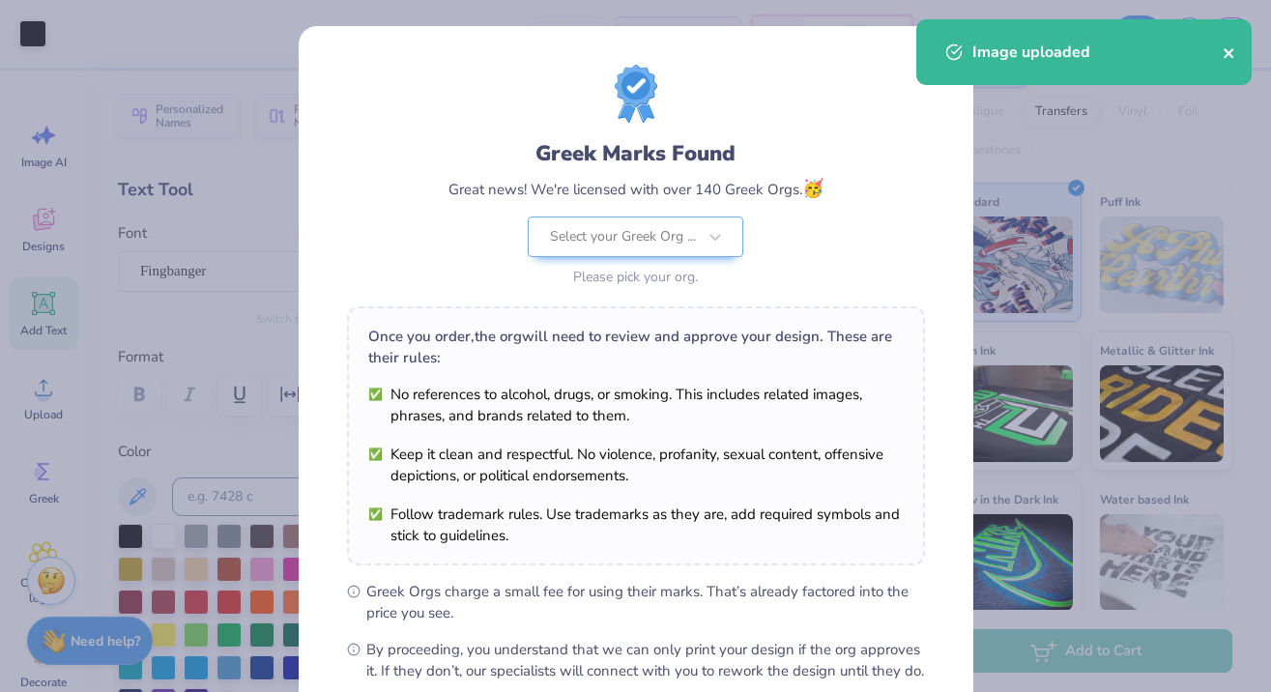
click at [1226, 54] on icon "close" at bounding box center [1228, 53] width 10 height 10
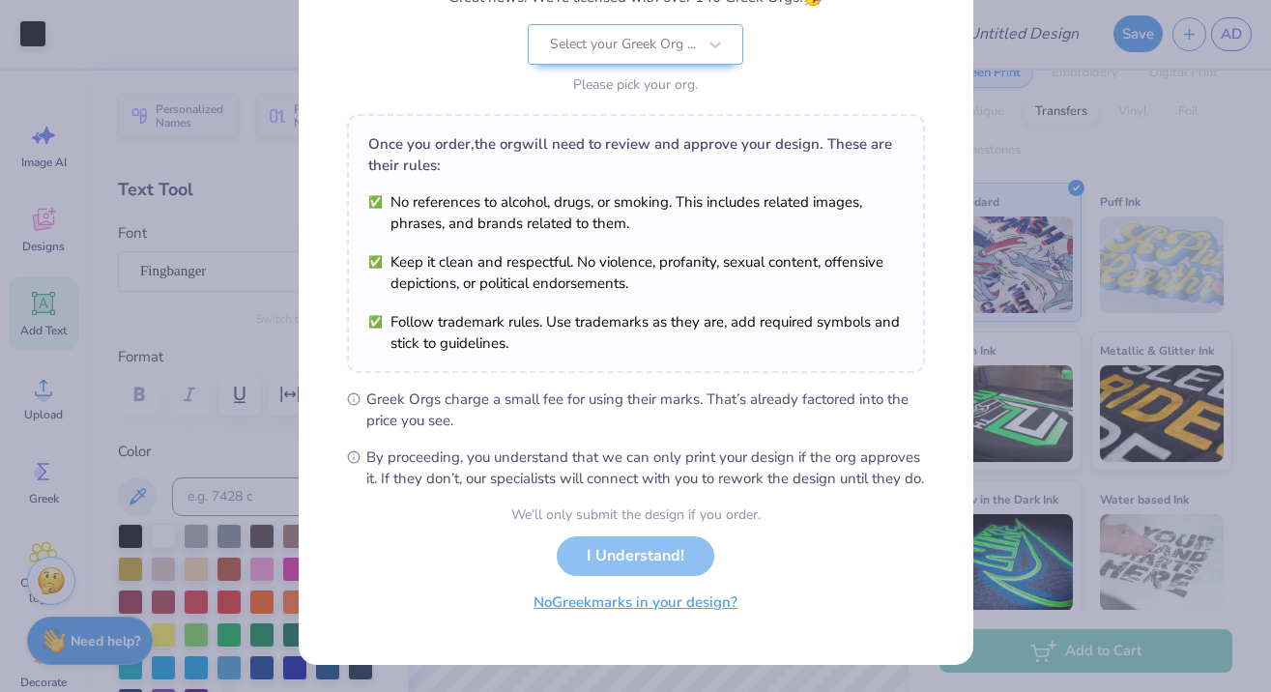
scroll to position [213, 0]
click at [607, 612] on button "No Greek marks in your design?" at bounding box center [635, 603] width 237 height 40
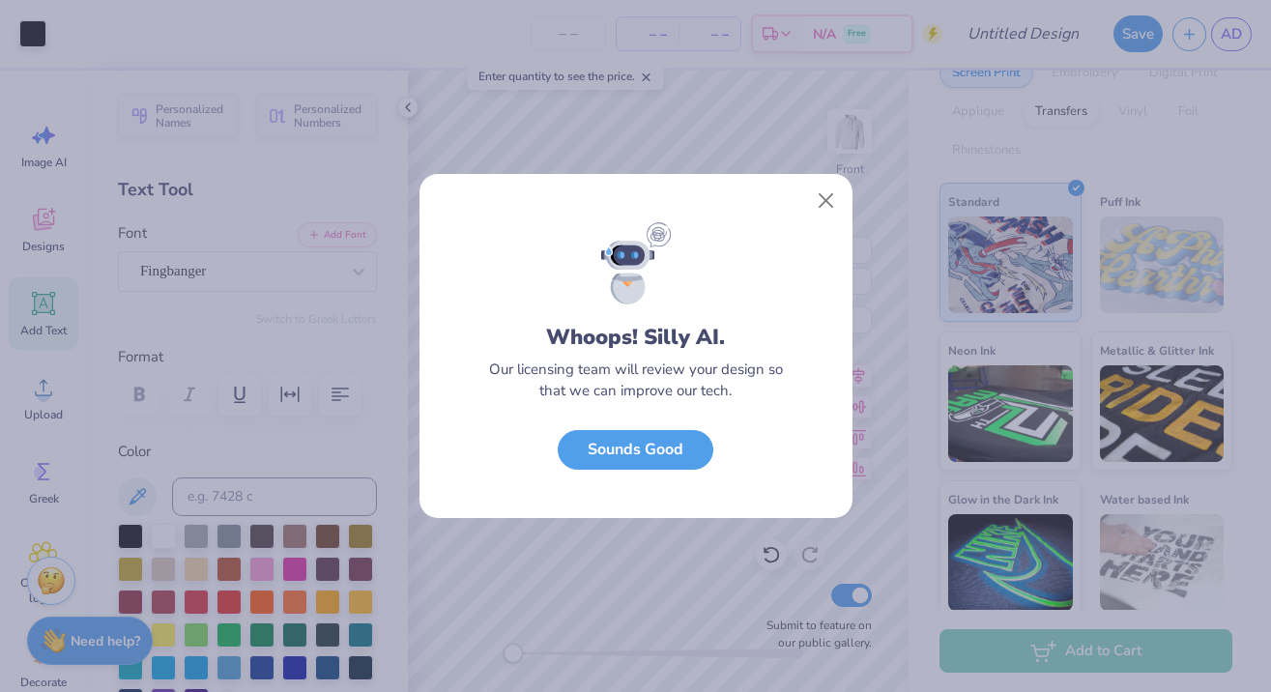
scroll to position [0, 0]
click at [826, 202] on button "Close" at bounding box center [825, 201] width 37 height 37
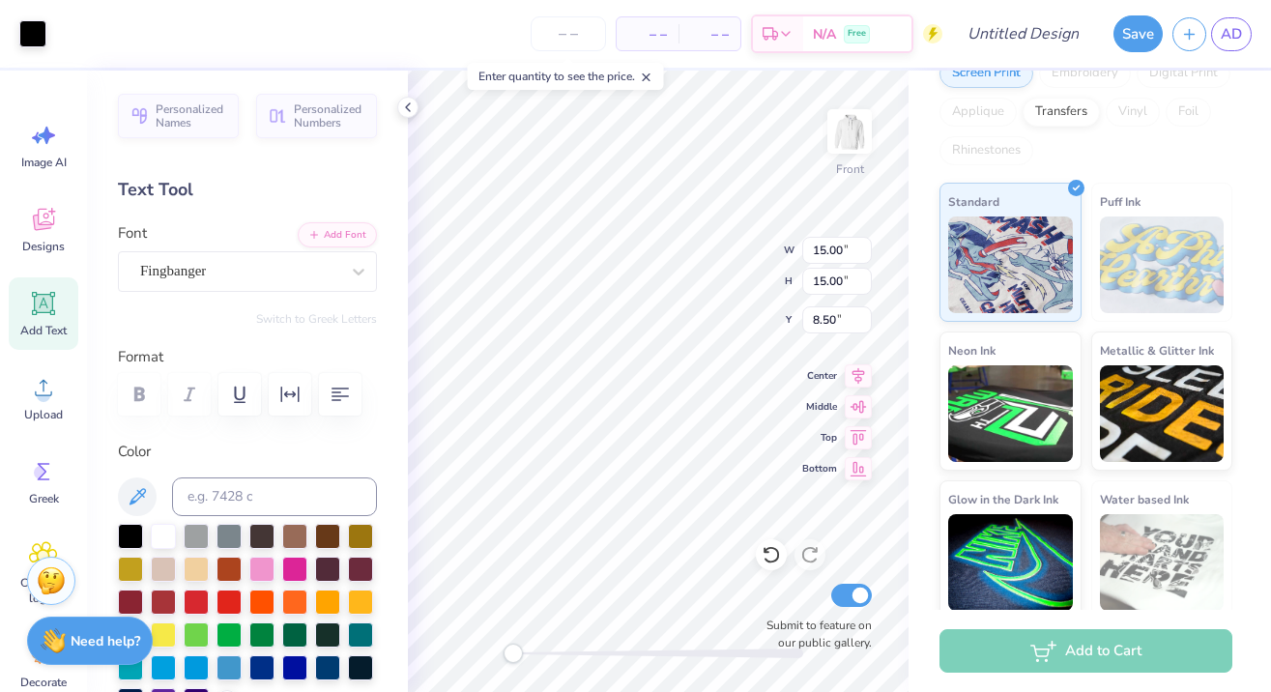
type input "3.08"
type input "1.85"
type input "15.32"
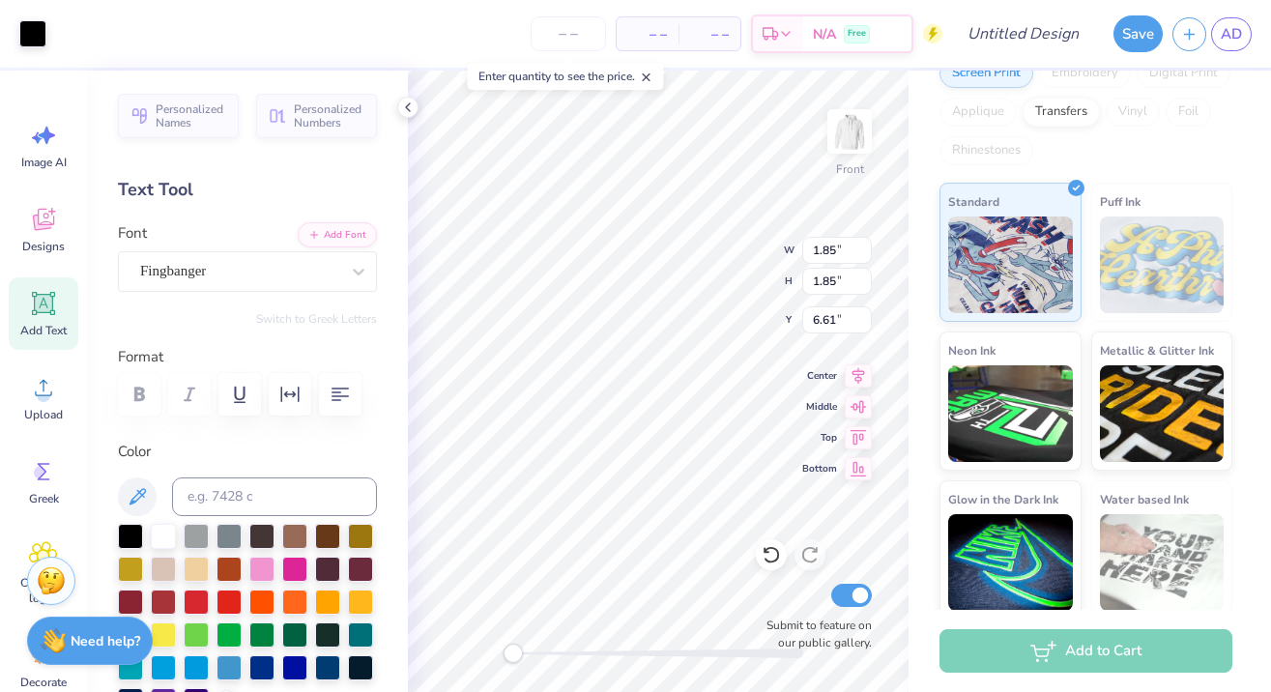
type input "2.65"
drag, startPoint x: 515, startPoint y: 653, endPoint x: 549, endPoint y: 649, distance: 34.0
click at [550, 649] on div "Accessibility label" at bounding box center [555, 653] width 19 height 19
type input "2.65"
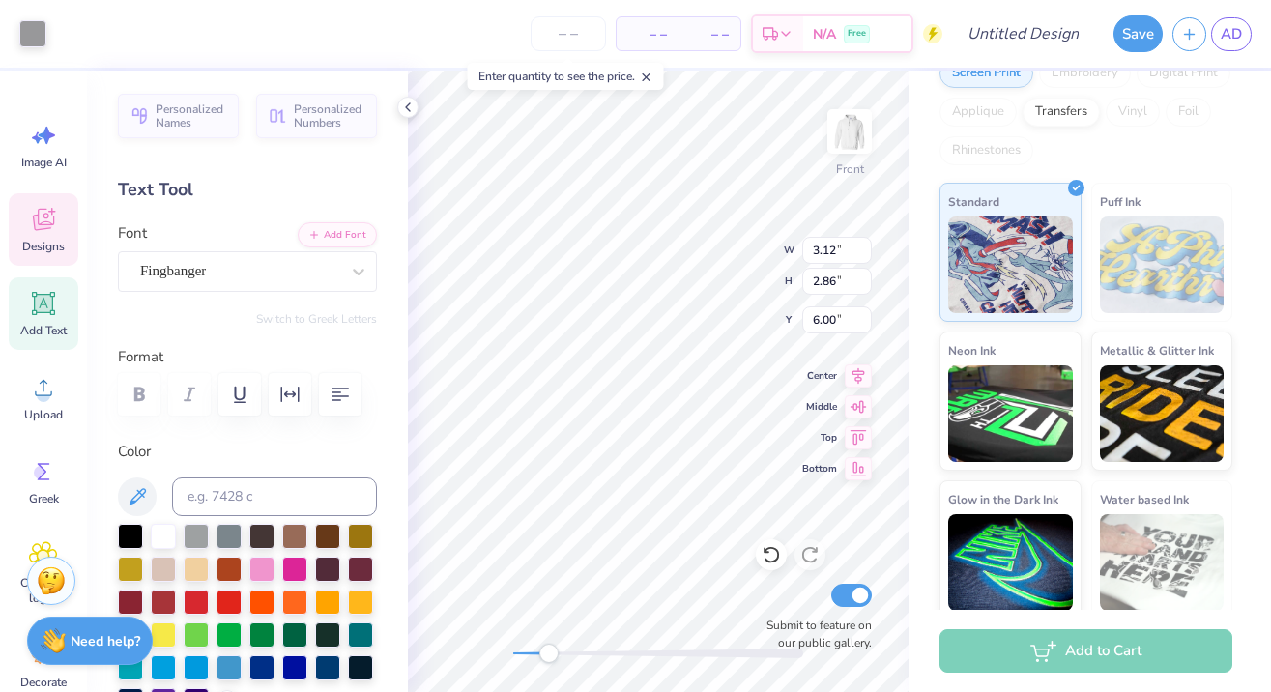
type input "2.65"
type input "6.45"
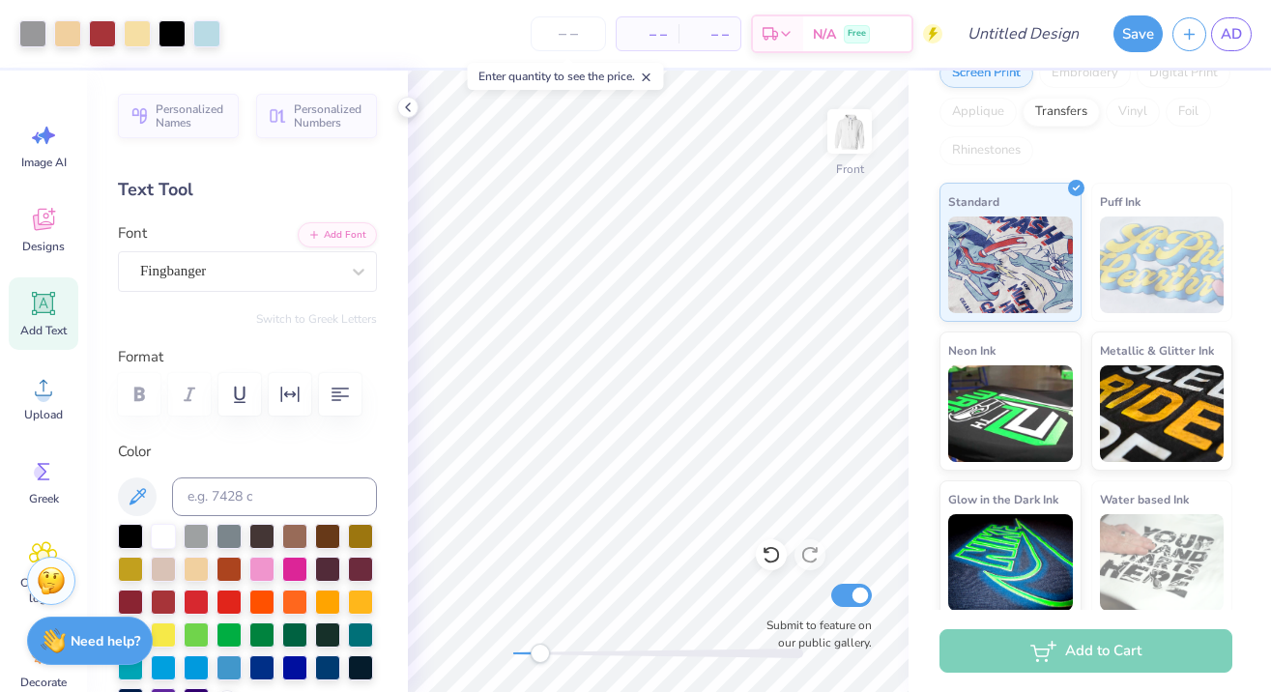
drag, startPoint x: 551, startPoint y: 653, endPoint x: 540, endPoint y: 650, distance: 11.0
click at [540, 650] on div "Accessibility label" at bounding box center [539, 653] width 19 height 19
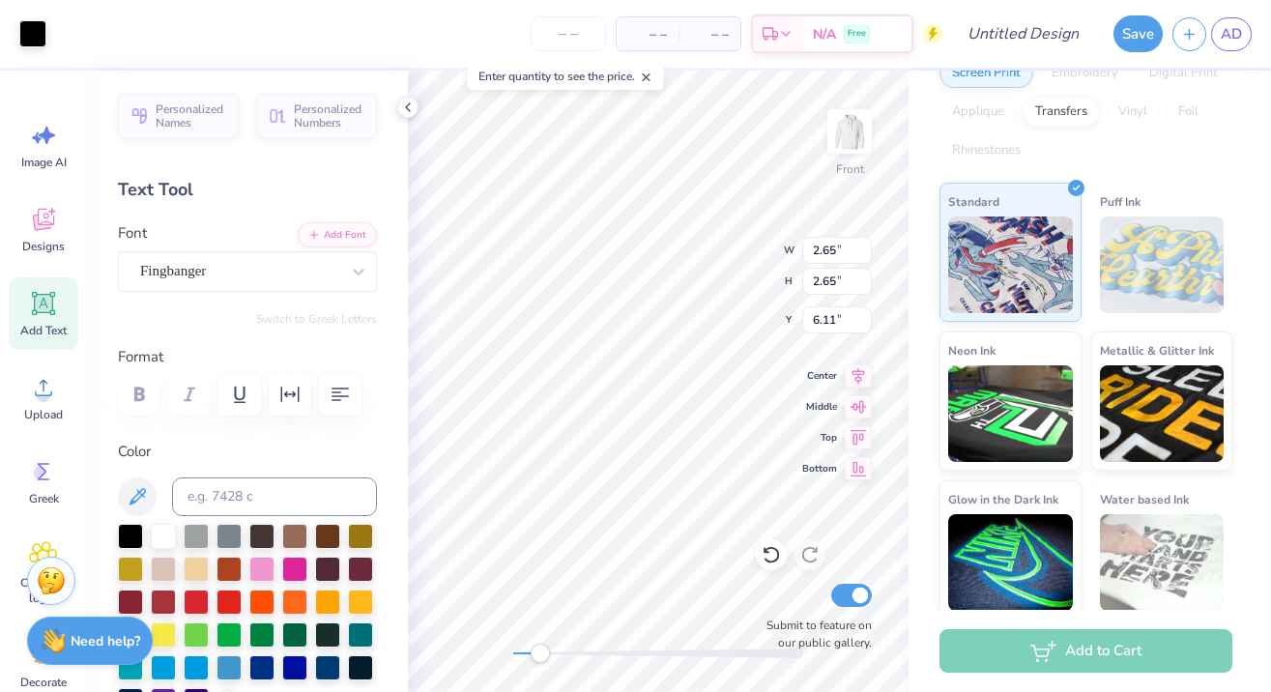
type input "12.35"
type input "7.00"
type input "6.45"
type input "2.65"
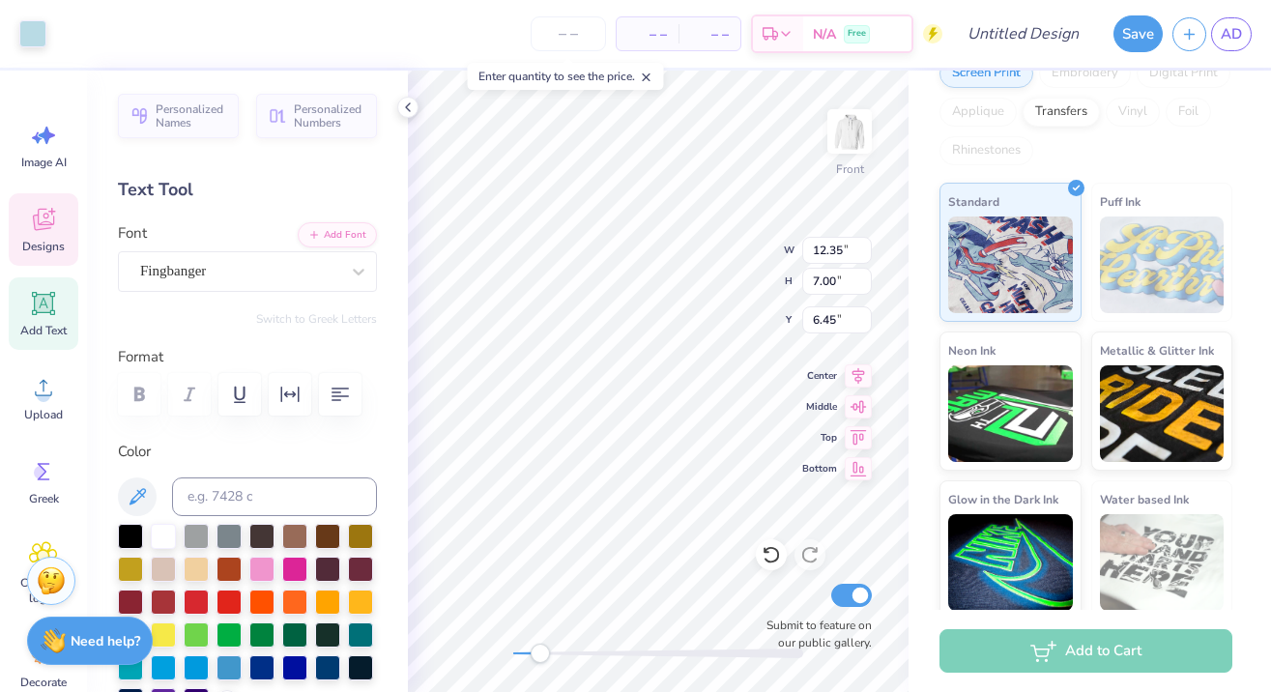
type input "6.11"
type input "3.12"
type input "2.86"
type input "6.00"
type input "2.65"
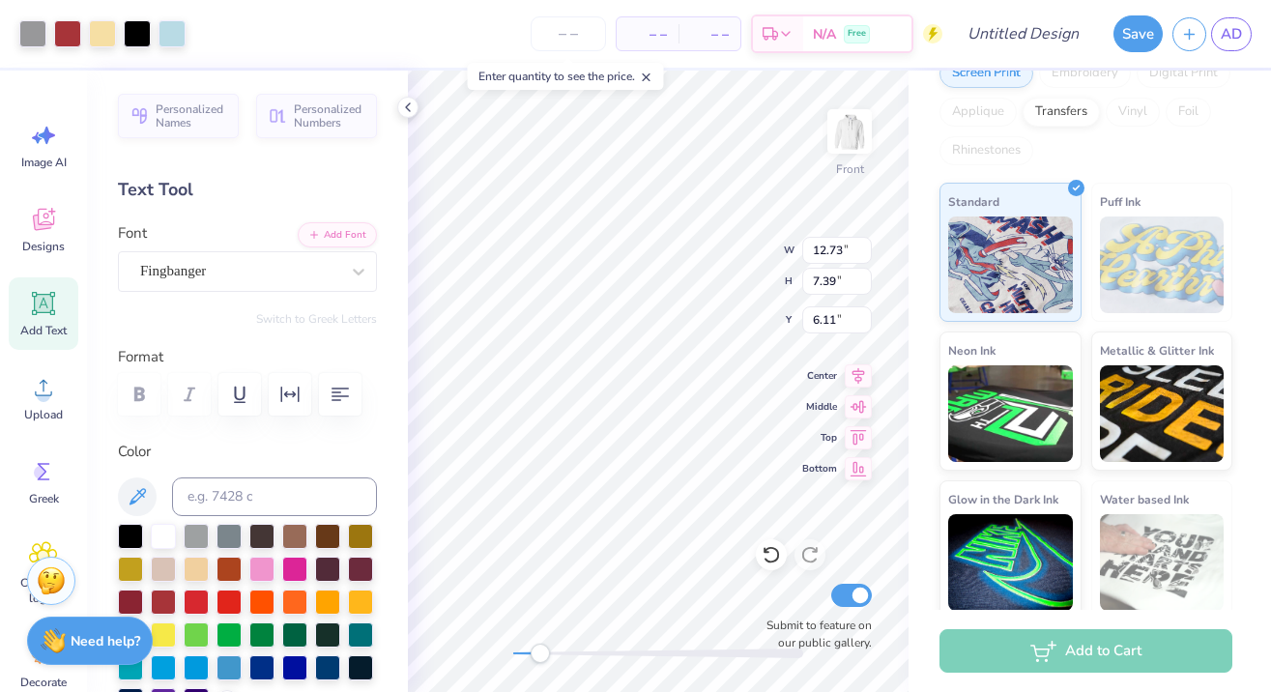
type input "2.65"
type input "14.94"
drag, startPoint x: 537, startPoint y: 659, endPoint x: 510, endPoint y: 657, distance: 27.1
click at [510, 657] on div "Accessibility label" at bounding box center [512, 653] width 19 height 19
drag, startPoint x: 515, startPoint y: 652, endPoint x: 540, endPoint y: 651, distance: 25.1
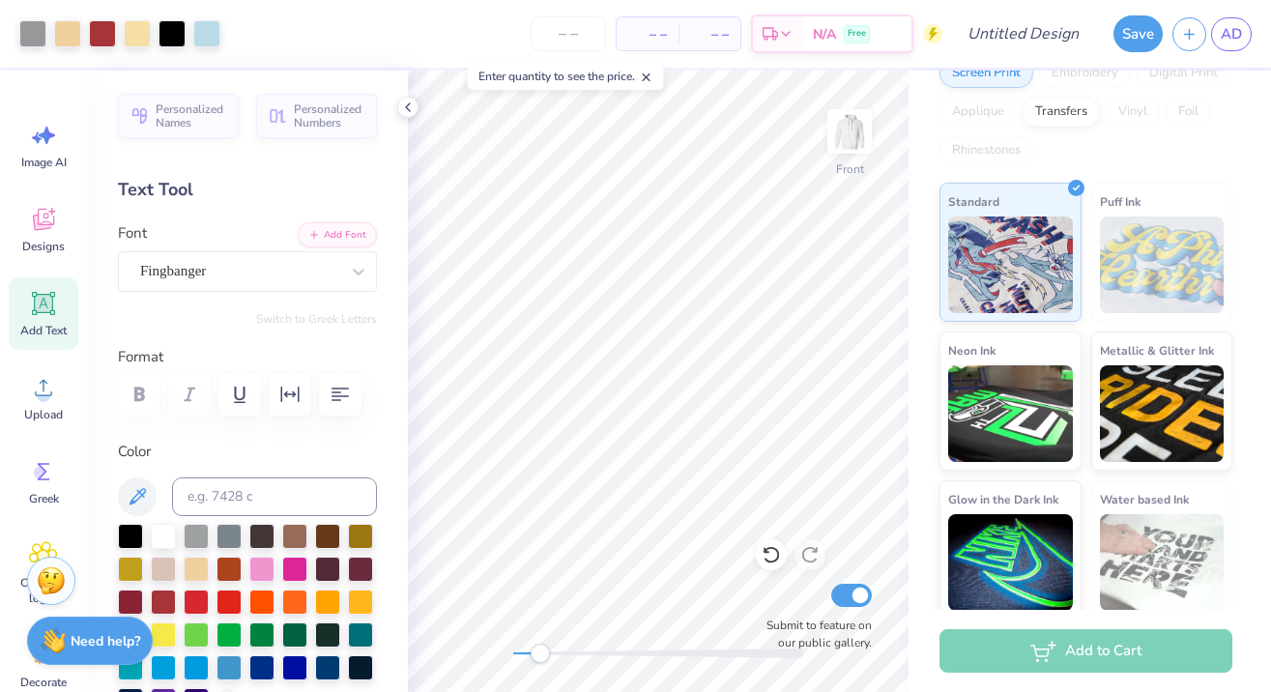
click at [540, 651] on div "Accessibility label" at bounding box center [539, 653] width 19 height 19
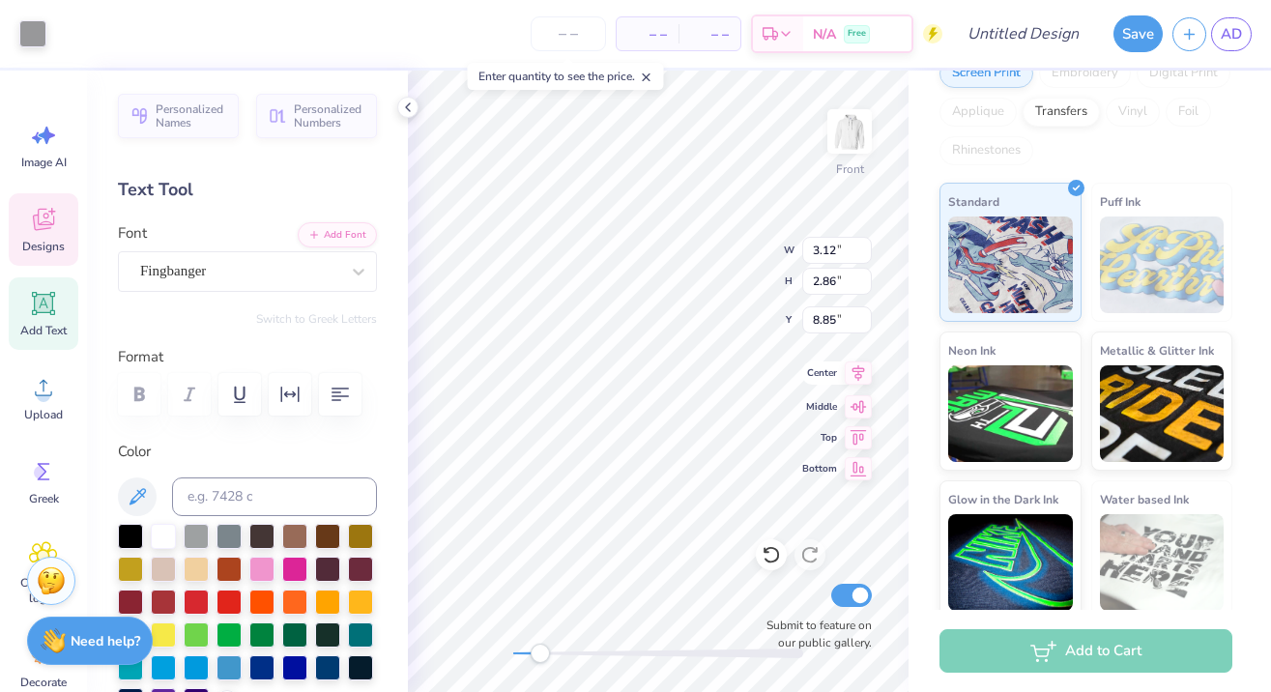
type input "2.11"
type input "1.94"
type input "1.74"
type input "1.60"
type input "6.25"
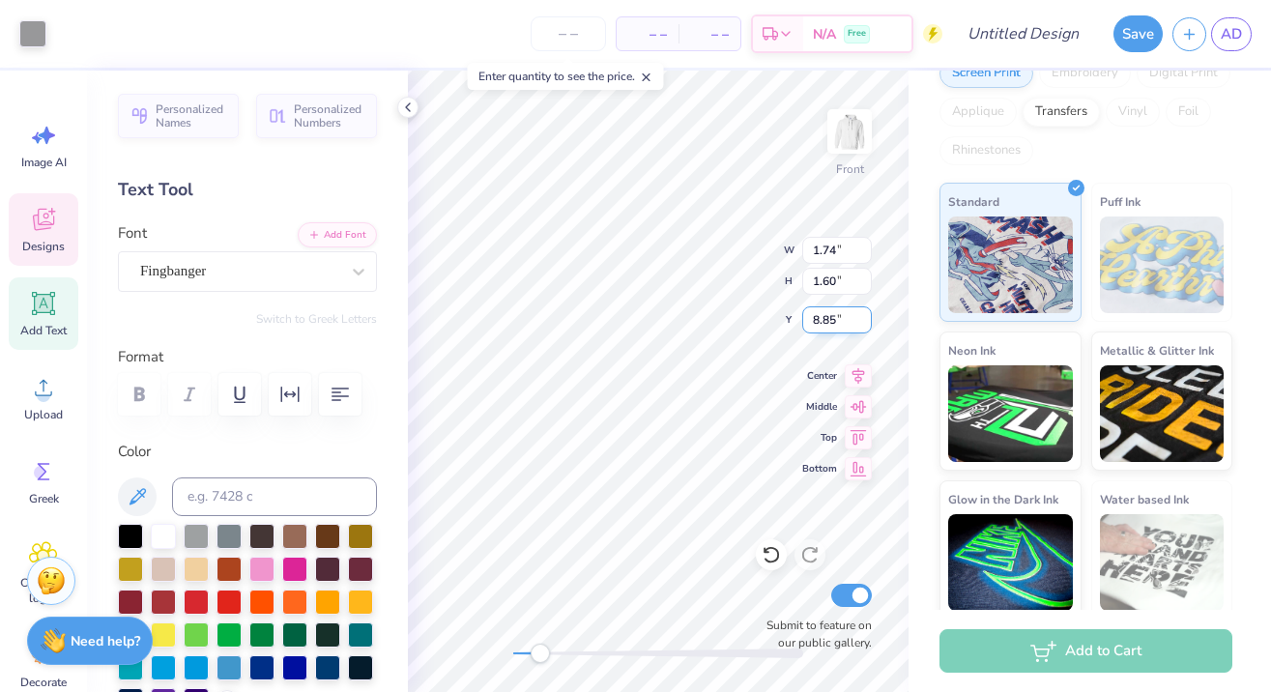
type input "3.86"
type input "8.44"
type input "12.35"
type input "7.00"
type input "6.45"
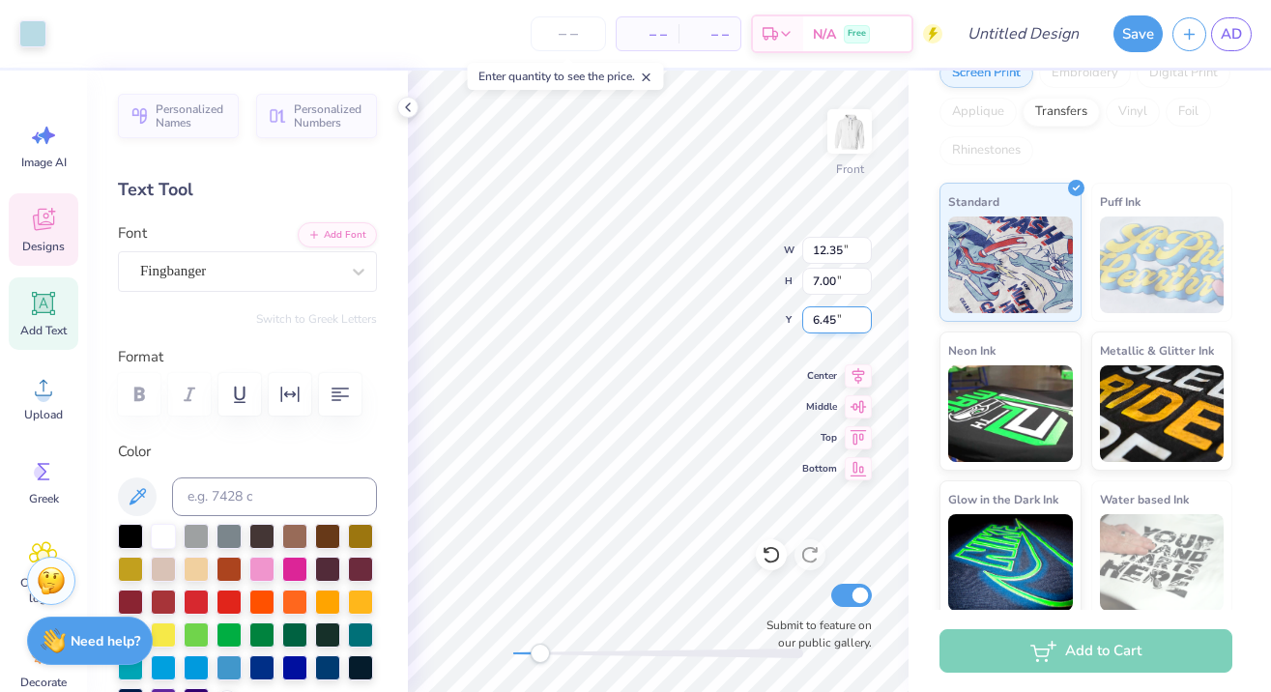
type input "12.34"
type input "6.69"
click at [767, 566] on div at bounding box center [771, 554] width 31 height 31
click at [532, 658] on div "Accessibility label" at bounding box center [531, 653] width 19 height 19
click at [144, 393] on div at bounding box center [247, 394] width 259 height 43
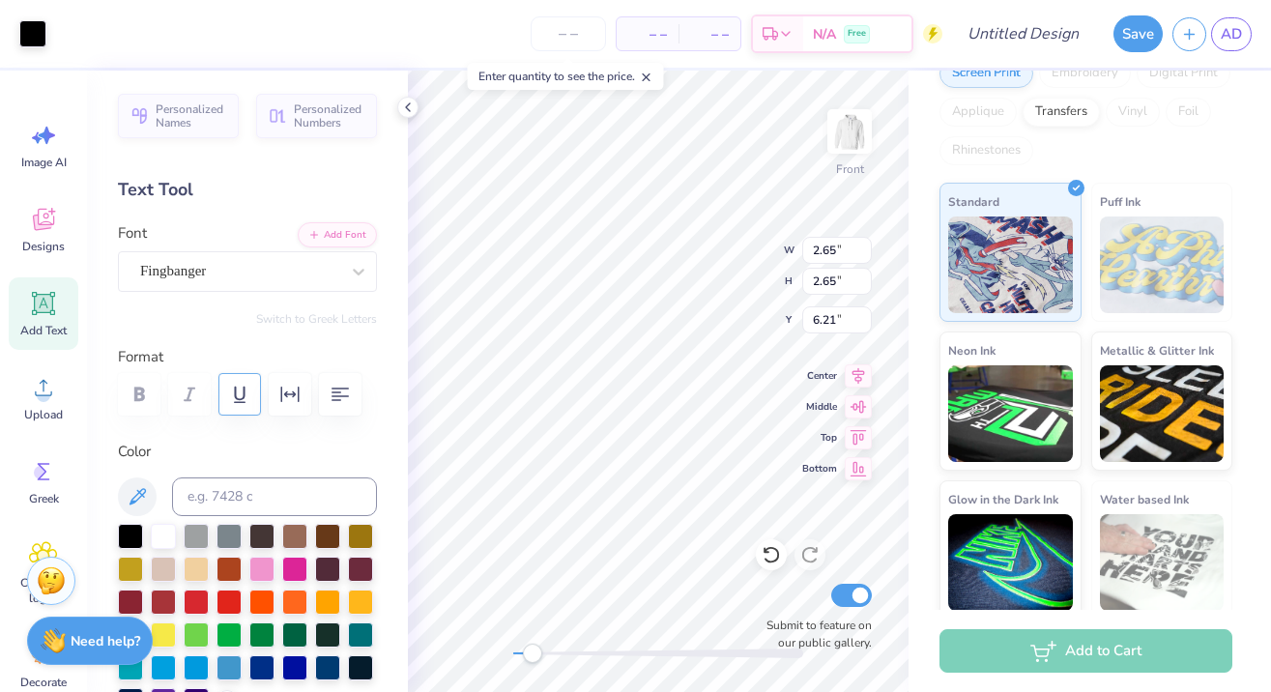
click at [246, 389] on icon "button" at bounding box center [239, 394] width 23 height 23
click at [247, 399] on icon "button" at bounding box center [239, 394] width 23 height 23
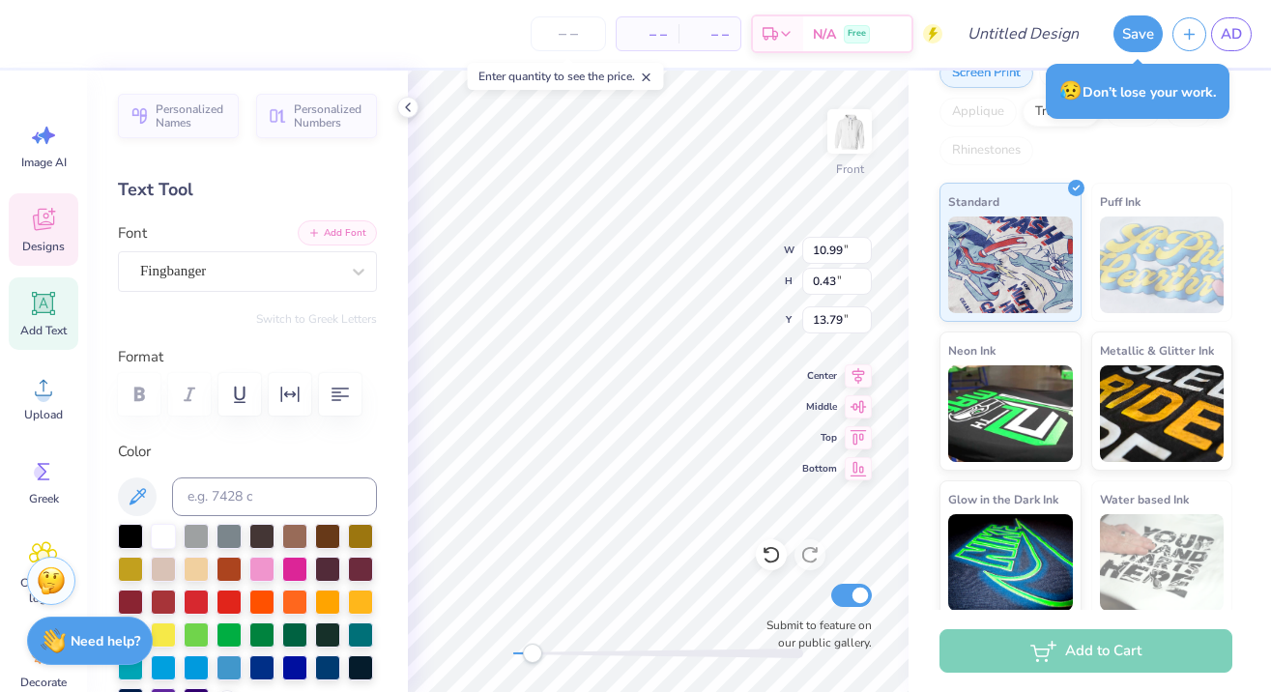
type textarea "A Little Rain NEver Hurt ANybody."
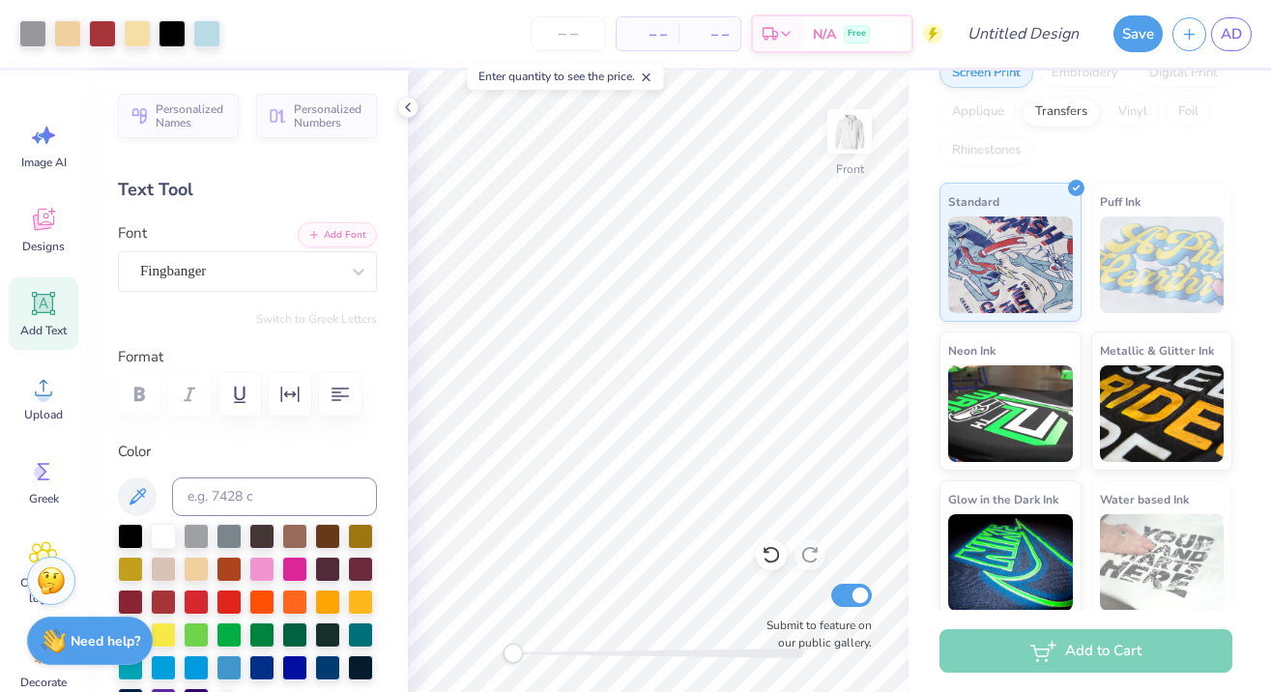
drag, startPoint x: 530, startPoint y: 655, endPoint x: 510, endPoint y: 654, distance: 20.3
click at [510, 654] on div "Accessibility label" at bounding box center [512, 653] width 19 height 19
drag, startPoint x: 518, startPoint y: 654, endPoint x: 541, endPoint y: 655, distance: 23.2
click at [541, 655] on div "Accessibility label" at bounding box center [540, 653] width 19 height 19
click at [770, 555] on icon at bounding box center [770, 554] width 19 height 19
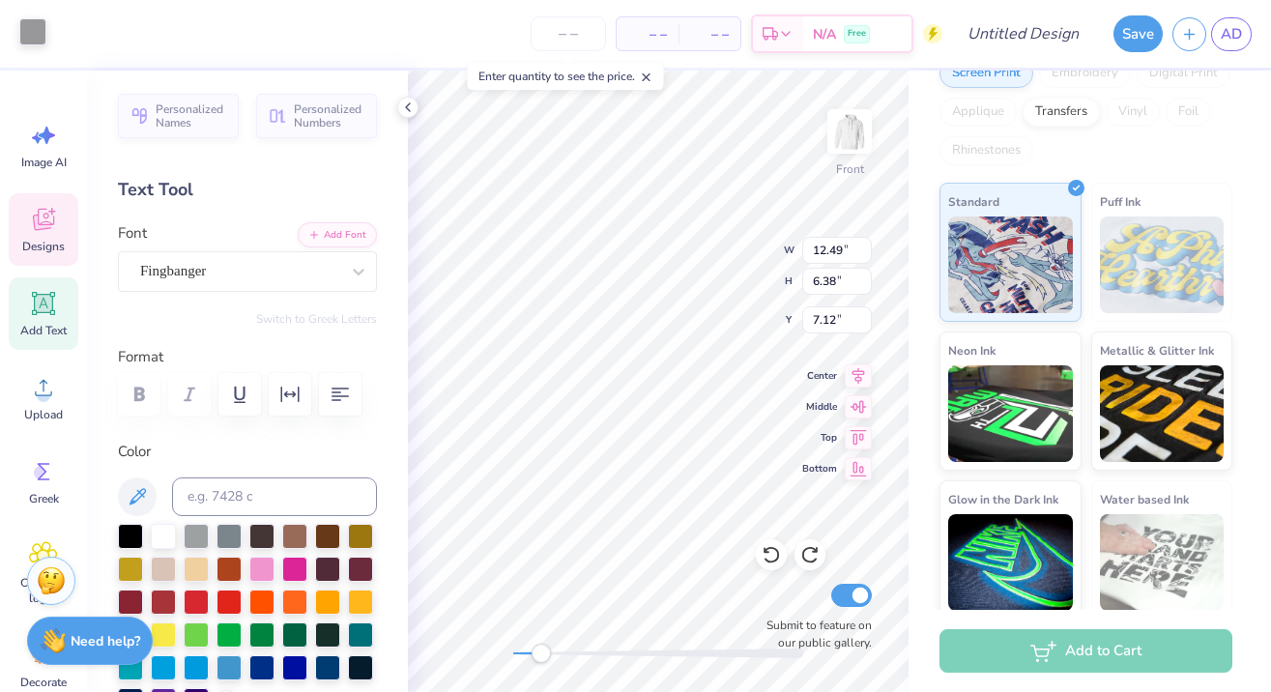
click at [39, 29] on div at bounding box center [32, 31] width 27 height 27
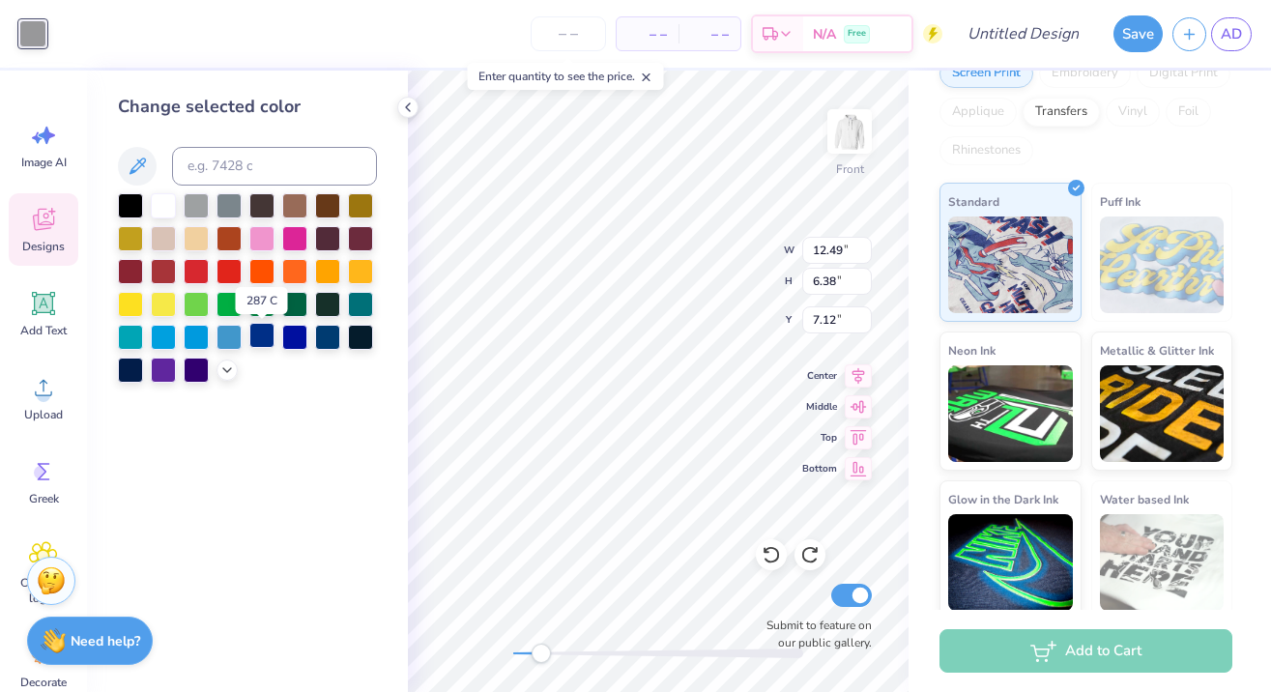
click at [268, 338] on div at bounding box center [261, 335] width 25 height 25
click at [223, 375] on icon at bounding box center [226, 367] width 15 height 15
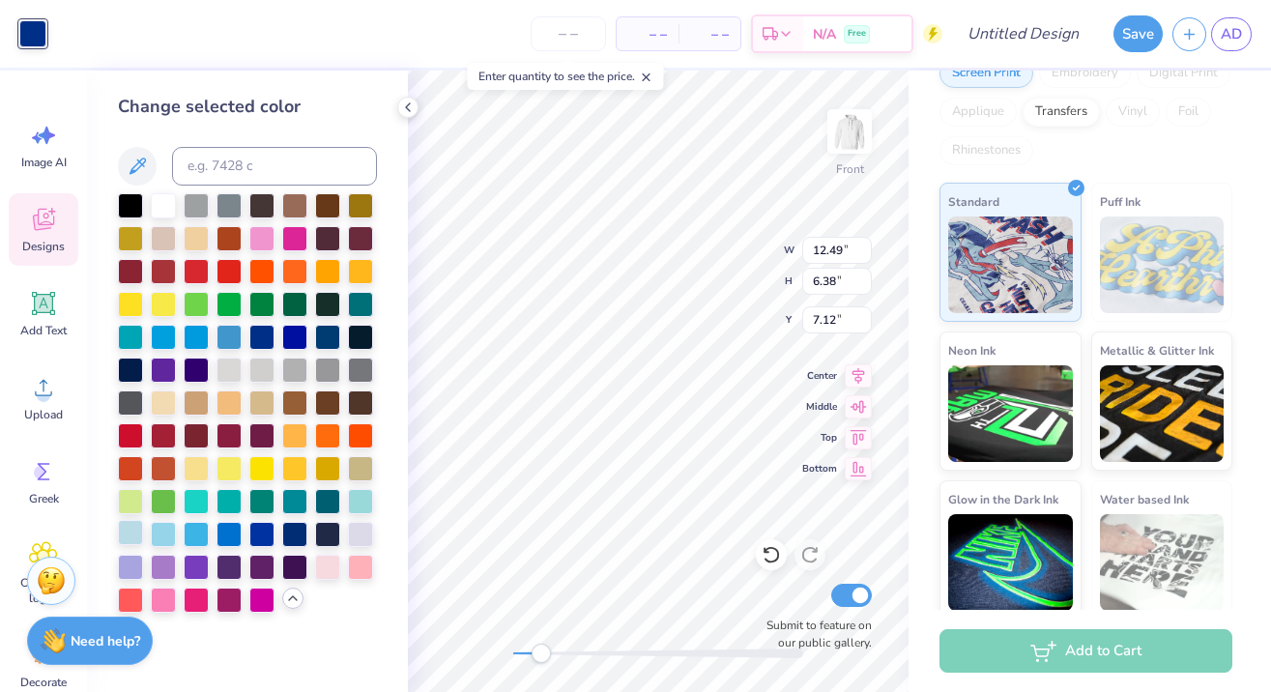
click at [129, 536] on div at bounding box center [130, 532] width 25 height 25
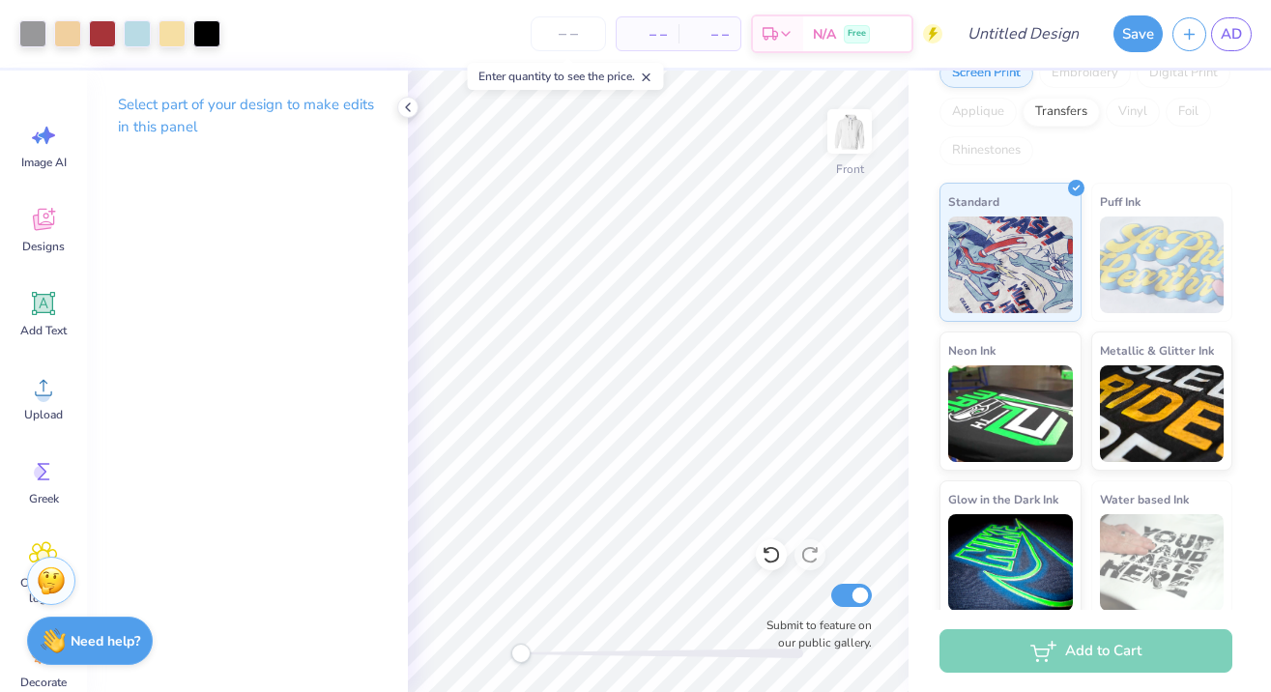
drag, startPoint x: 540, startPoint y: 650, endPoint x: 521, endPoint y: 650, distance: 19.3
click at [521, 650] on div "Accessibility label" at bounding box center [520, 653] width 19 height 19
click at [765, 548] on icon at bounding box center [770, 554] width 19 height 19
click at [770, 546] on icon at bounding box center [770, 554] width 19 height 19
drag, startPoint x: 518, startPoint y: 650, endPoint x: 560, endPoint y: 645, distance: 42.9
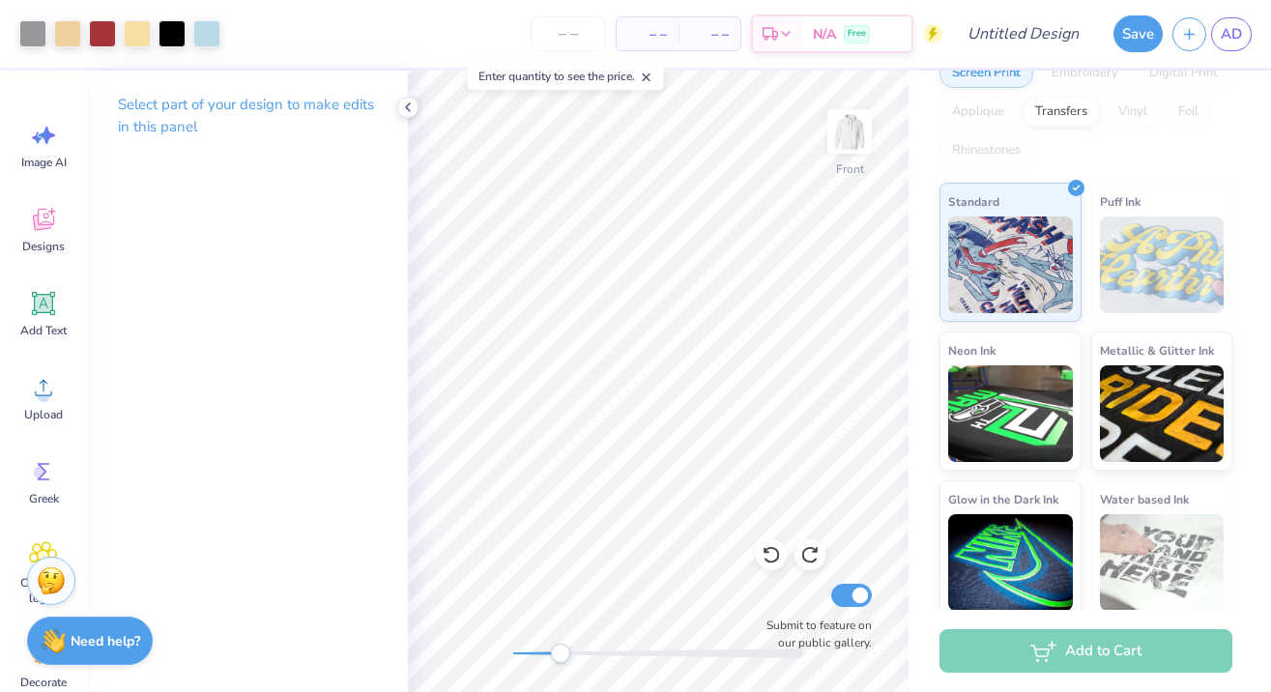
click at [560, 645] on div "Accessibility label" at bounding box center [560, 653] width 19 height 19
click at [207, 33] on div at bounding box center [206, 31] width 27 height 27
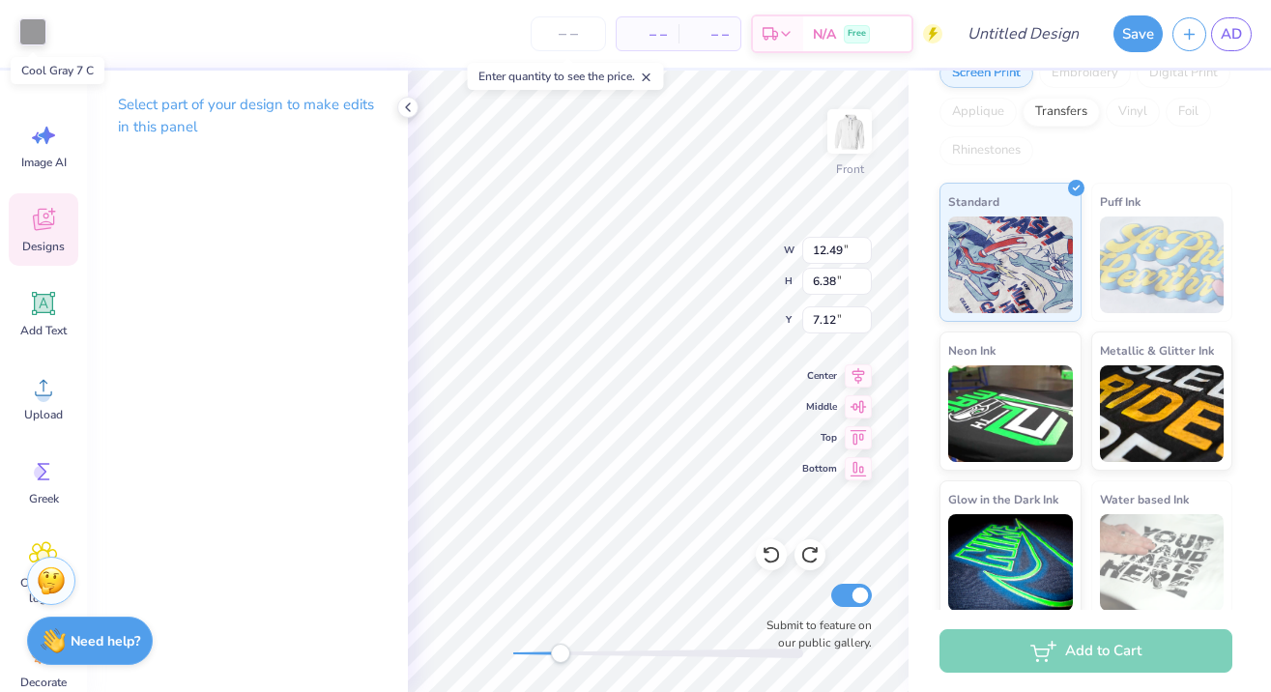
click at [34, 32] on div at bounding box center [32, 31] width 27 height 27
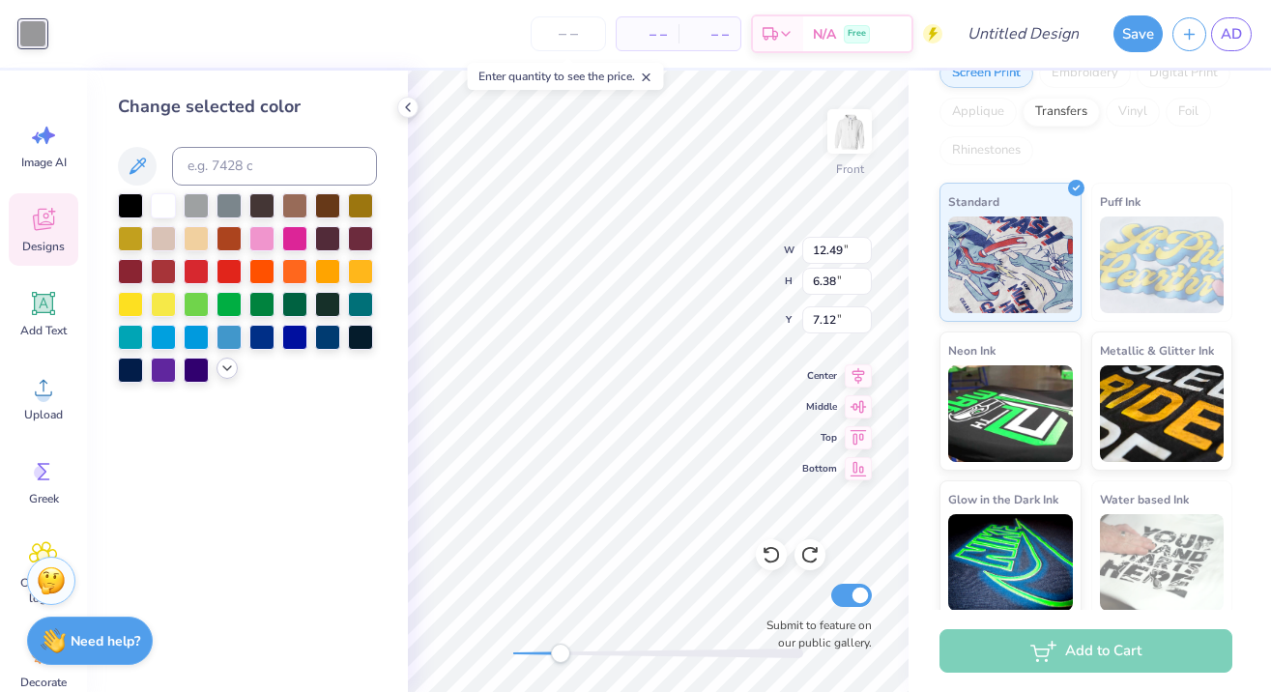
click at [226, 370] on polyline at bounding box center [227, 368] width 8 height 4
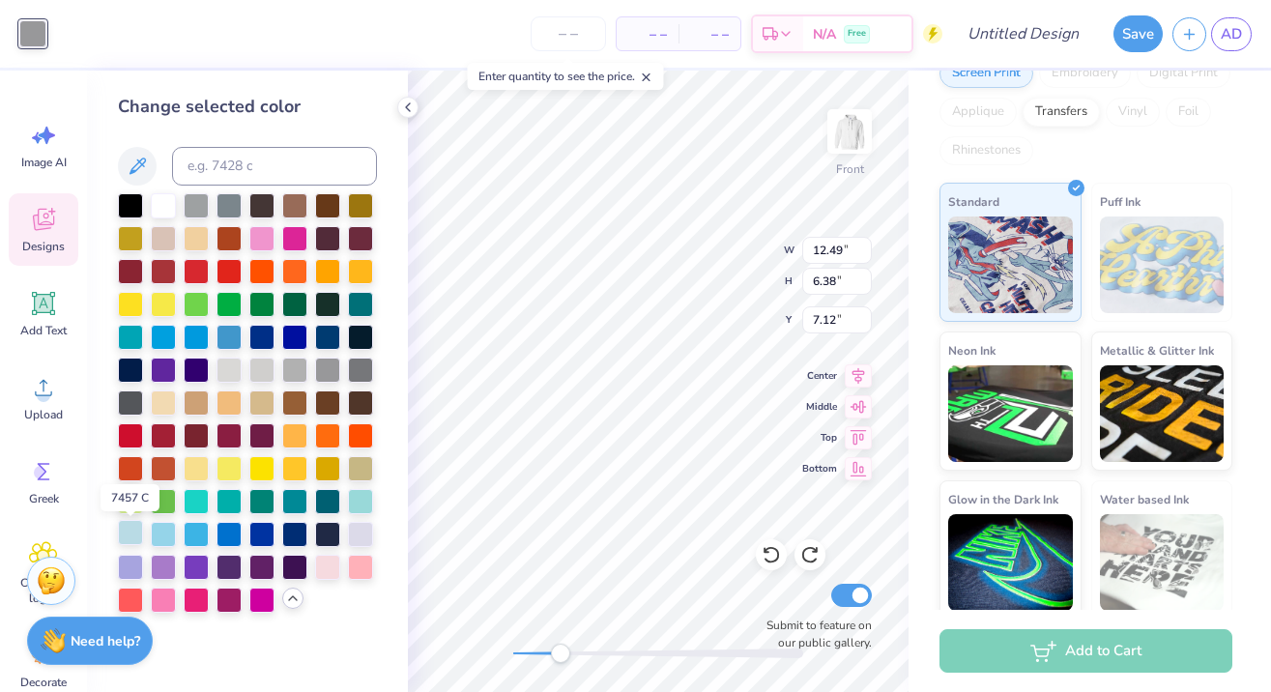
click at [134, 545] on div at bounding box center [130, 532] width 25 height 25
click at [502, 653] on div "Front W 12.49 12.49 " H 6.38 6.38 " Y 7.12 7.12 " Center Middle Top Bottom Subm…" at bounding box center [658, 381] width 501 height 621
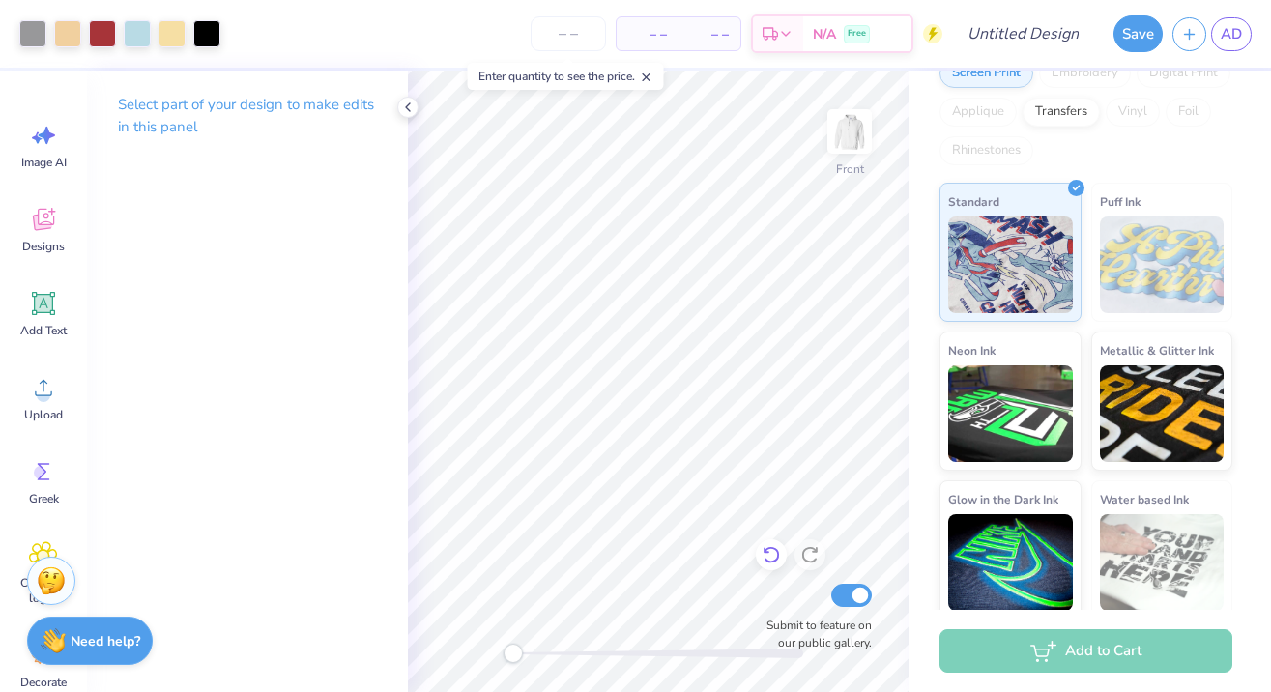
click at [776, 557] on icon at bounding box center [770, 554] width 19 height 19
click at [131, 30] on div at bounding box center [137, 31] width 27 height 27
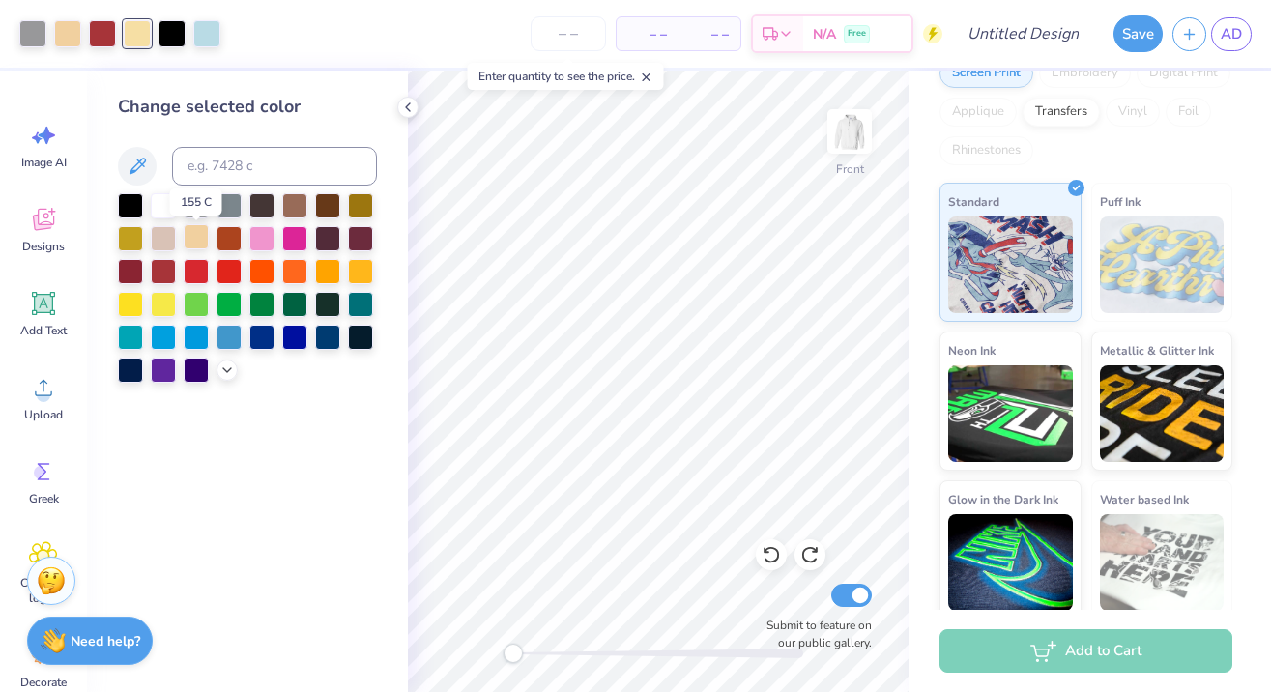
click at [200, 244] on div at bounding box center [196, 236] width 25 height 25
drag, startPoint x: 509, startPoint y: 655, endPoint x: 550, endPoint y: 656, distance: 40.6
click at [550, 656] on div "Accessibility label" at bounding box center [548, 653] width 19 height 19
click at [758, 557] on div at bounding box center [771, 554] width 31 height 31
click at [222, 370] on icon at bounding box center [226, 367] width 15 height 15
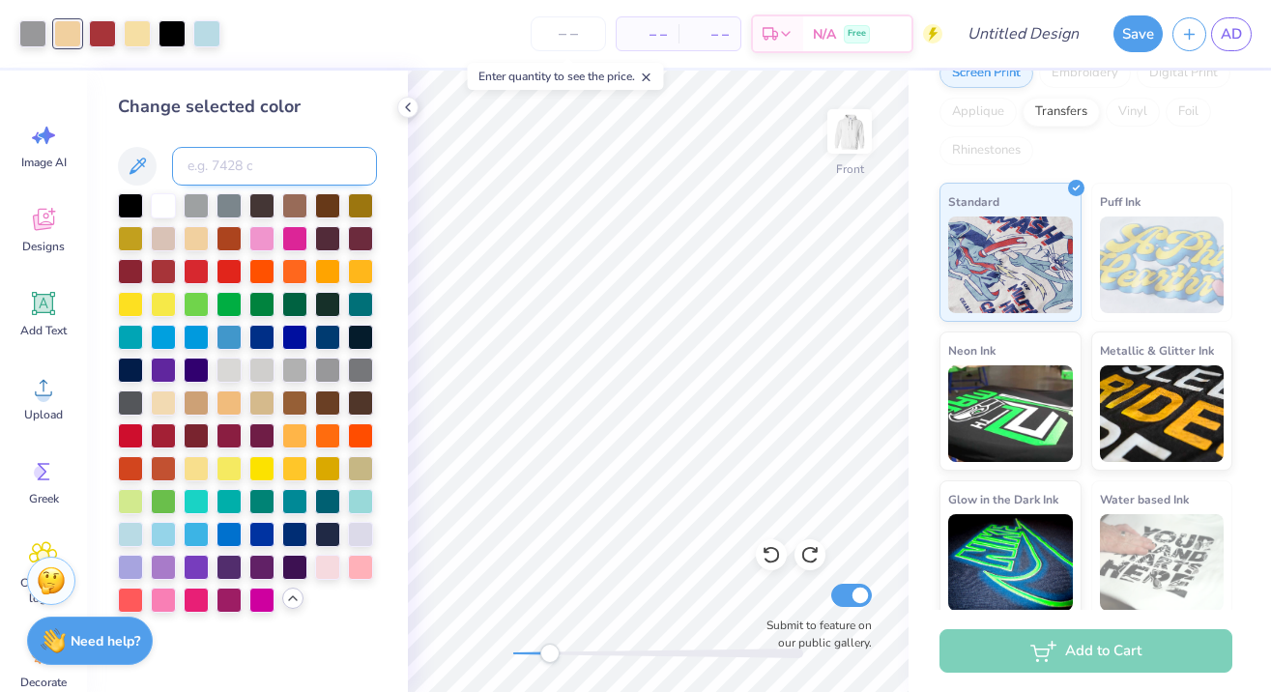
click at [210, 153] on input at bounding box center [274, 166] width 205 height 39
type input "7401"
click at [769, 559] on icon at bounding box center [770, 554] width 19 height 19
click at [808, 560] on icon at bounding box center [809, 554] width 19 height 19
drag, startPoint x: 551, startPoint y: 653, endPoint x: 516, endPoint y: 652, distance: 34.8
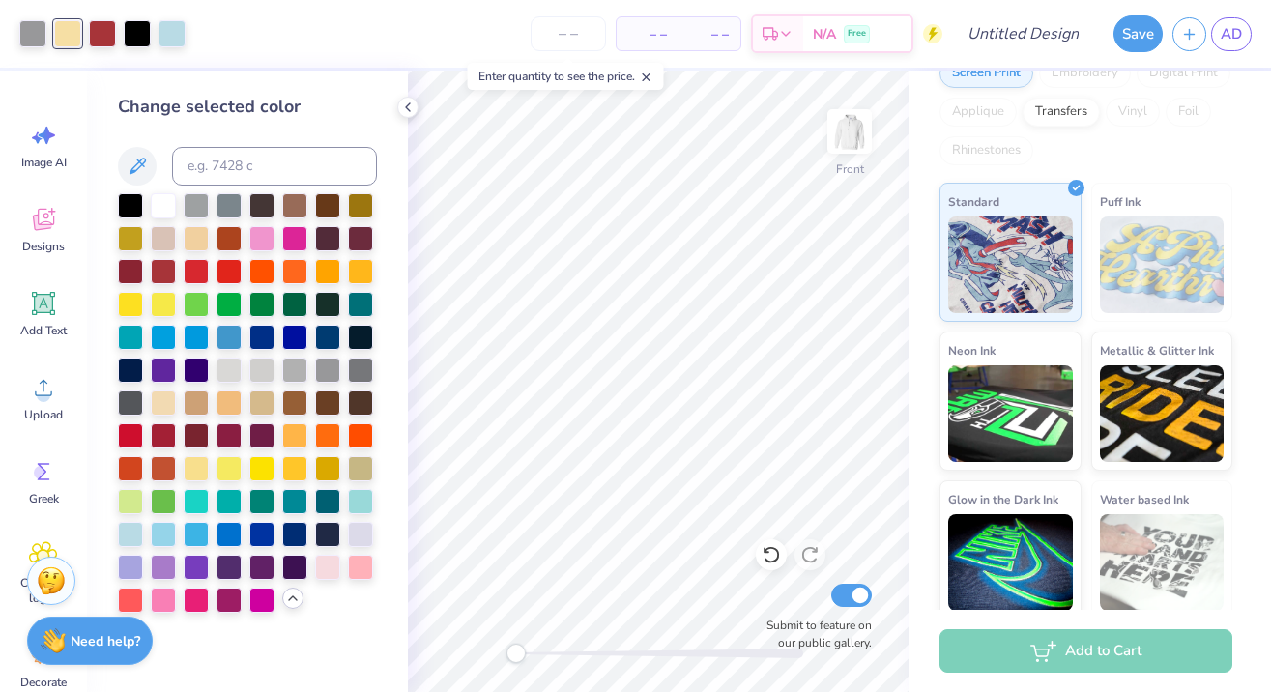
click at [516, 652] on div "Accessibility label" at bounding box center [515, 653] width 19 height 19
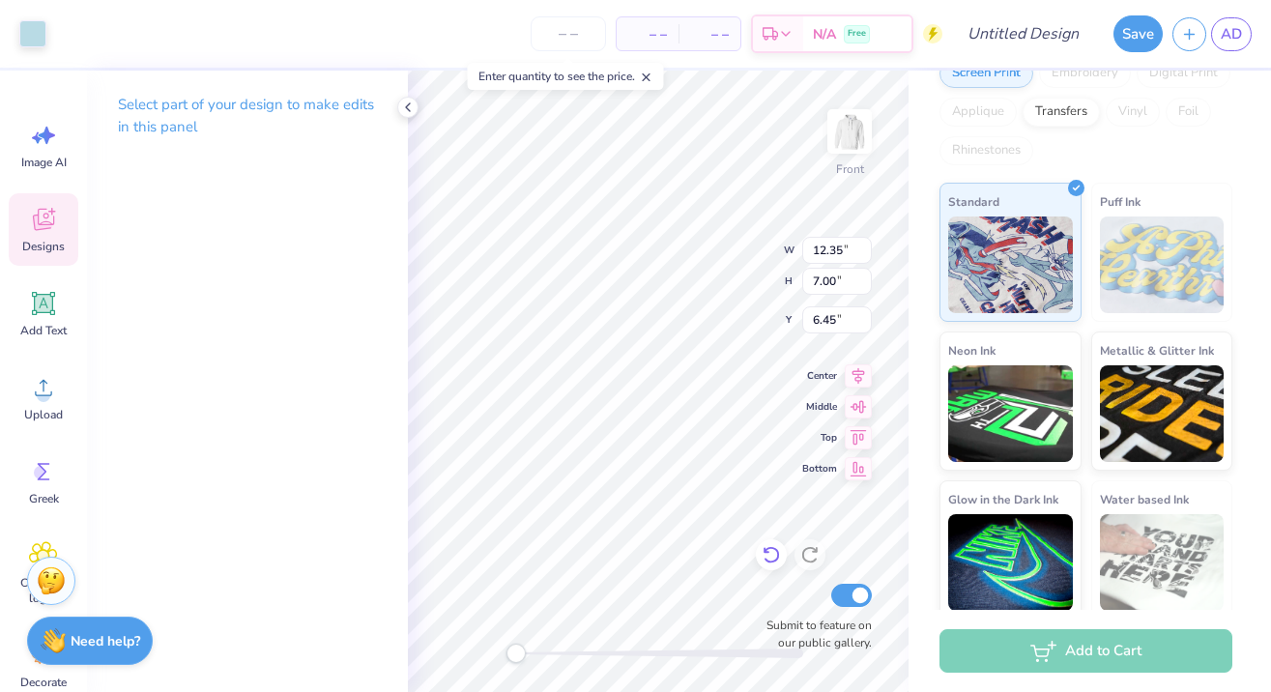
click at [767, 559] on icon at bounding box center [770, 554] width 19 height 19
click at [813, 556] on icon at bounding box center [809, 554] width 19 height 19
type input "14.06"
type input "8.94"
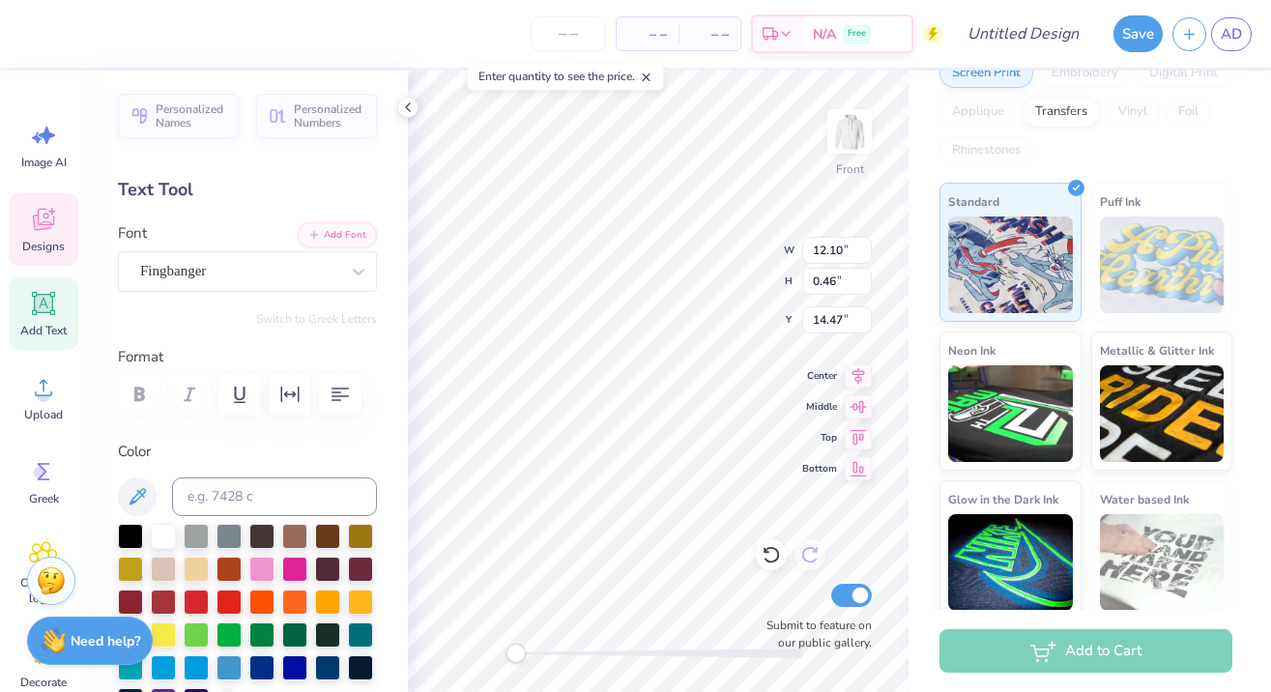
scroll to position [1, 1]
type textarea "A Little Rain NEver Hurt ANybody."
click at [384, 379] on div "Personalized Names Personalized Numbers Text Tool Add Font Font Fingbanger Swit…" at bounding box center [247, 381] width 321 height 621
click at [849, 146] on img at bounding box center [849, 131] width 77 height 77
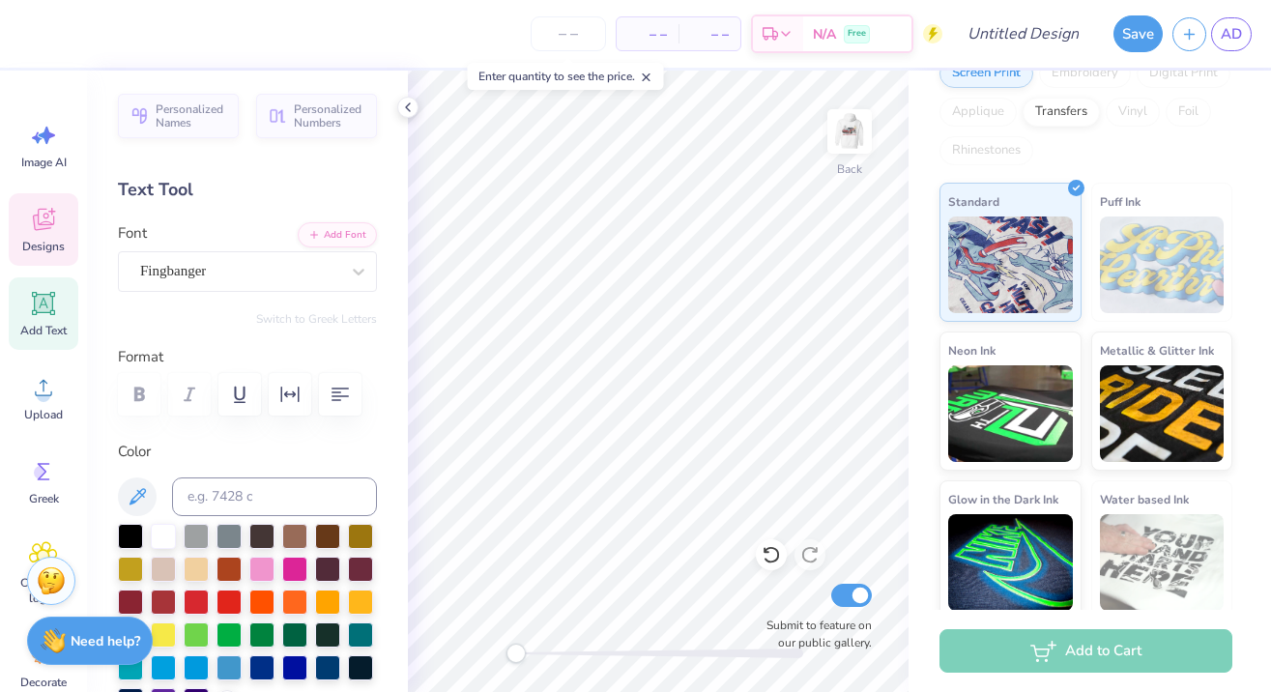
scroll to position [-1, 0]
click at [47, 217] on icon at bounding box center [43, 220] width 21 height 22
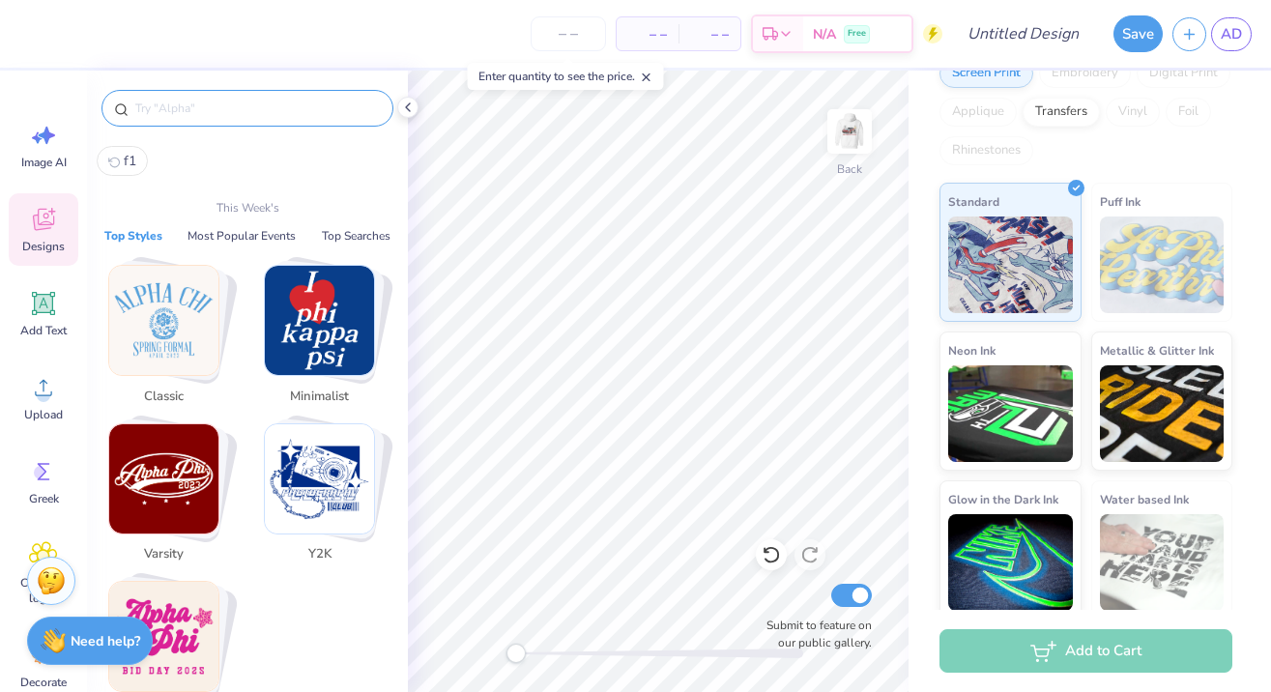
click at [173, 105] on input "text" at bounding box center [256, 108] width 247 height 19
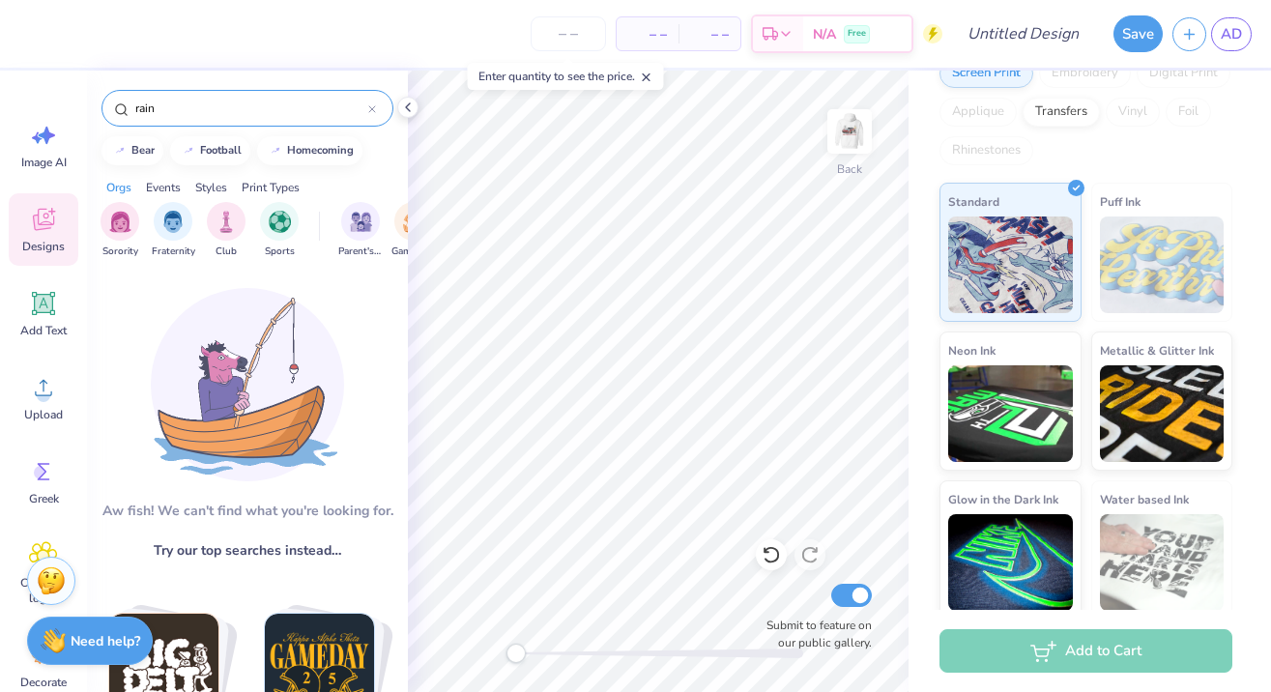
scroll to position [0, 0]
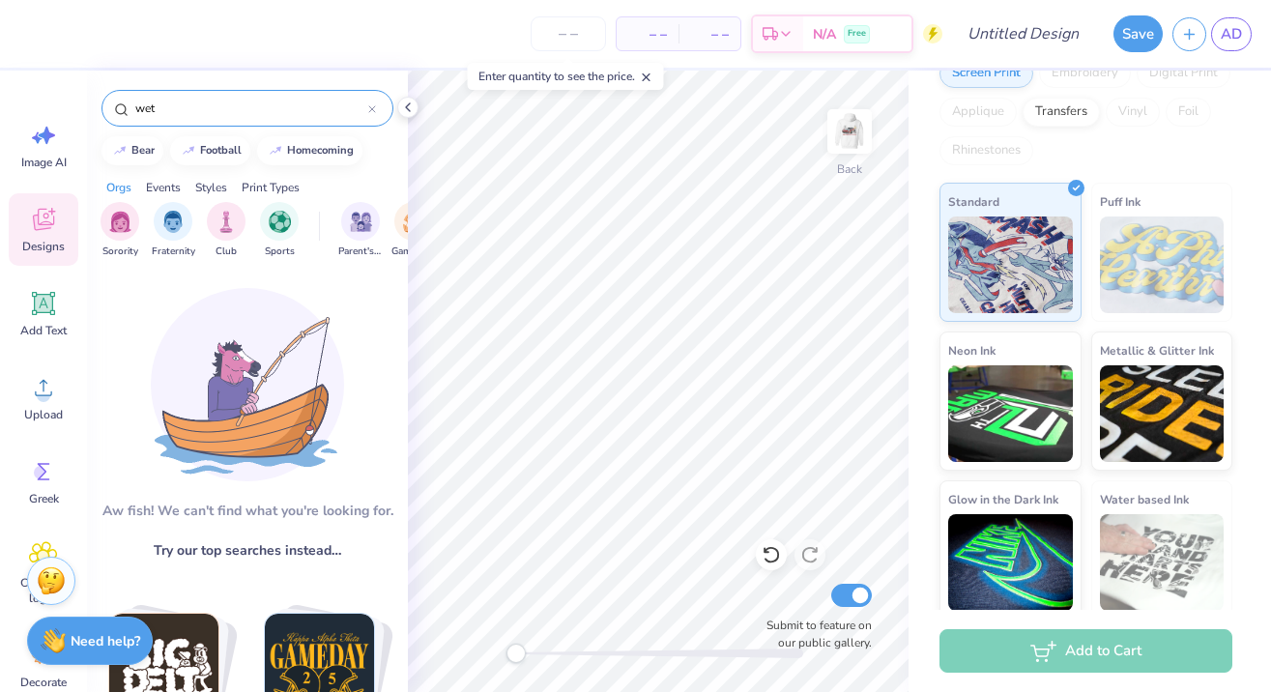
type input "wet"
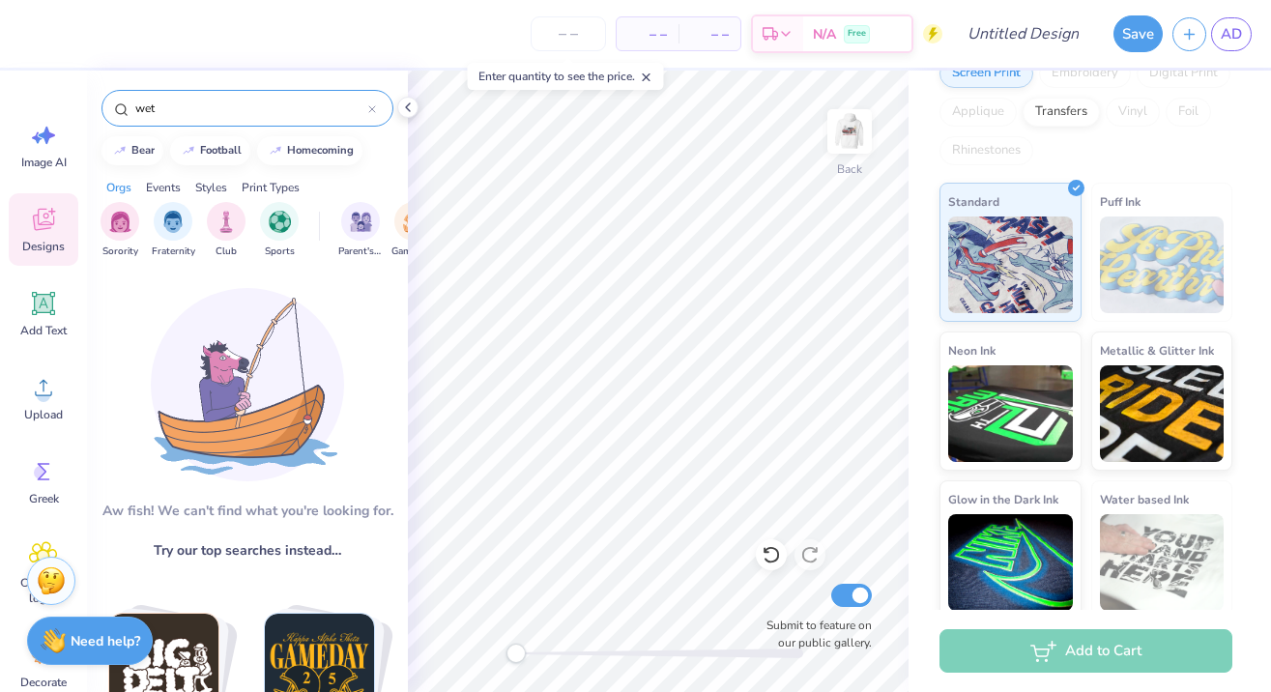
click at [376, 107] on div "wet" at bounding box center [247, 108] width 292 height 37
click at [375, 109] on icon at bounding box center [372, 109] width 8 height 8
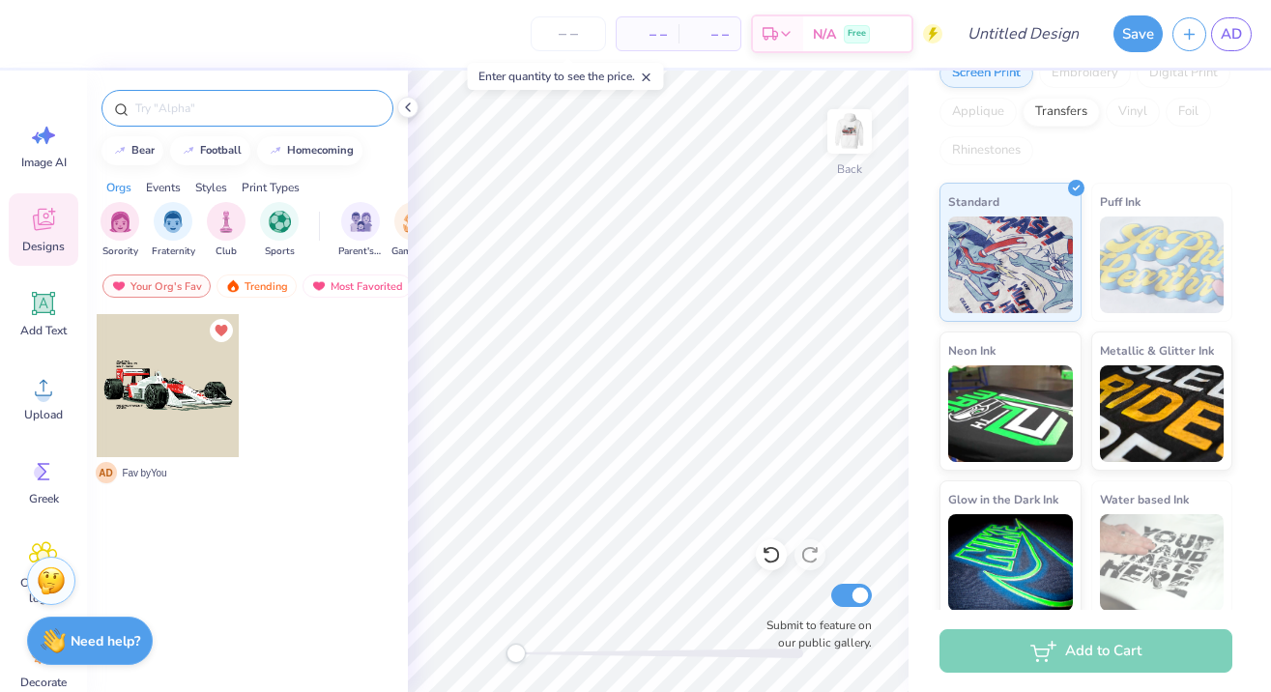
click at [27, 225] on div "Designs" at bounding box center [44, 229] width 70 height 72
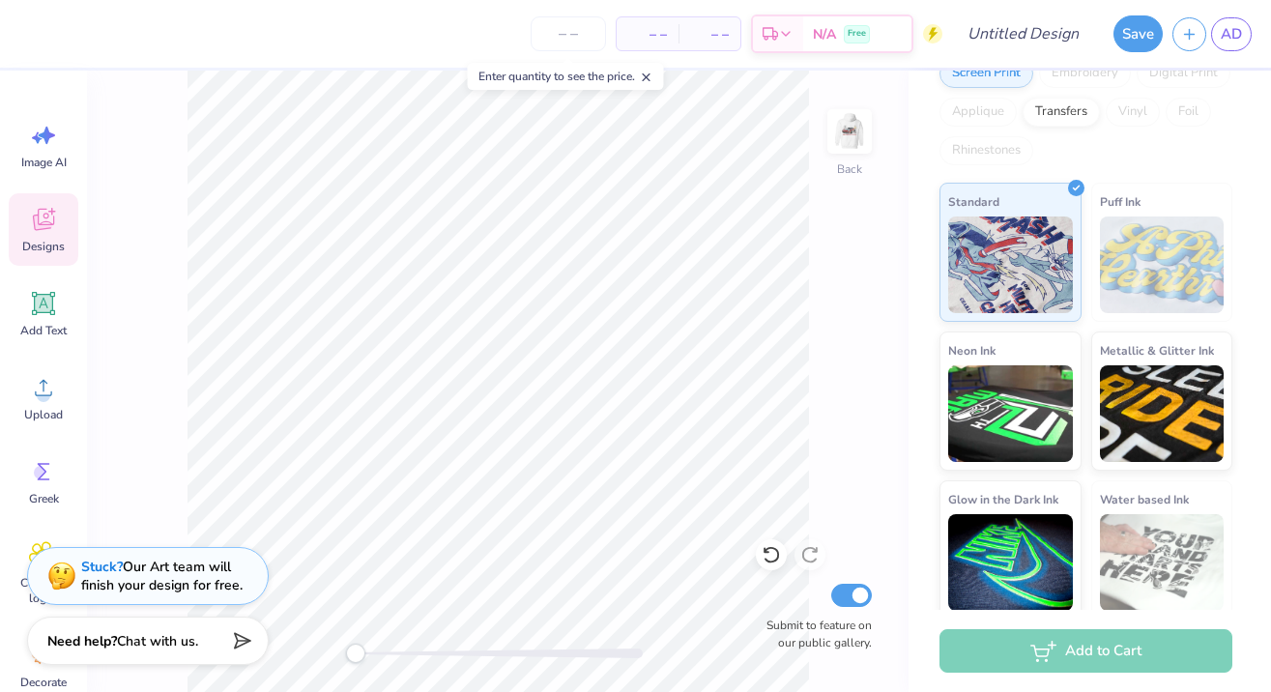
click at [38, 224] on icon at bounding box center [43, 222] width 18 height 15
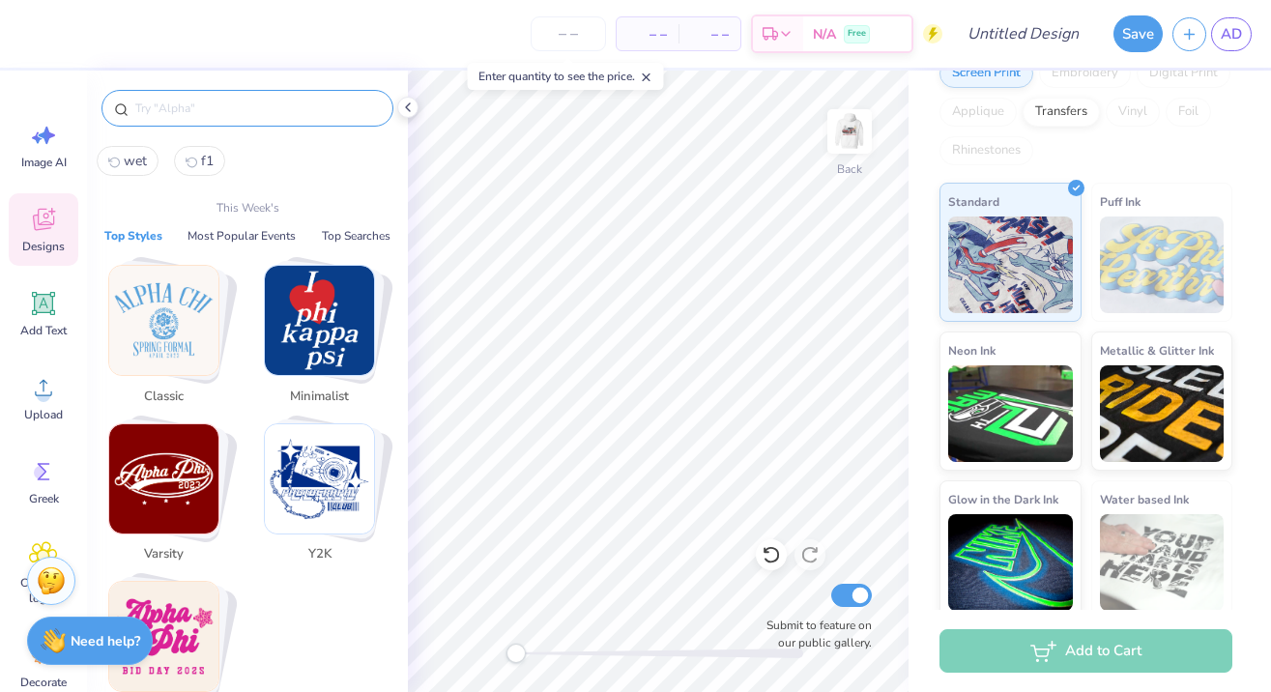
click at [157, 110] on input "text" at bounding box center [256, 108] width 247 height 19
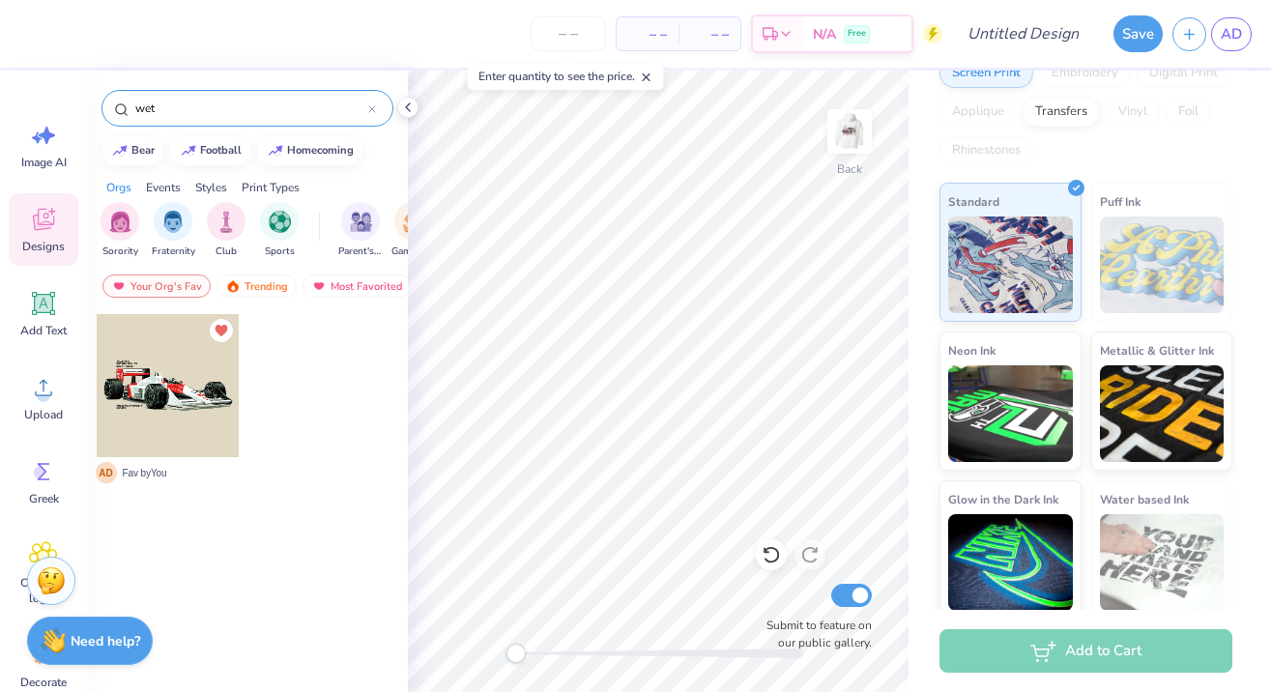
type input "wet"
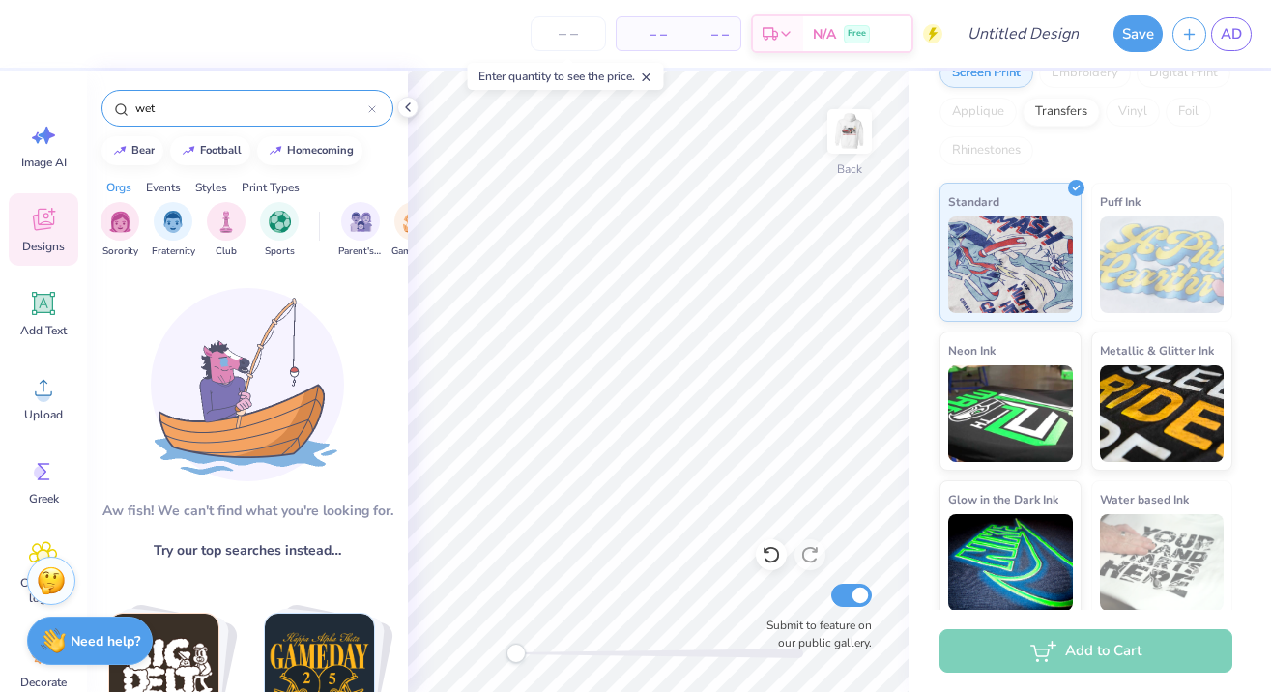
click at [29, 215] on icon at bounding box center [43, 219] width 29 height 29
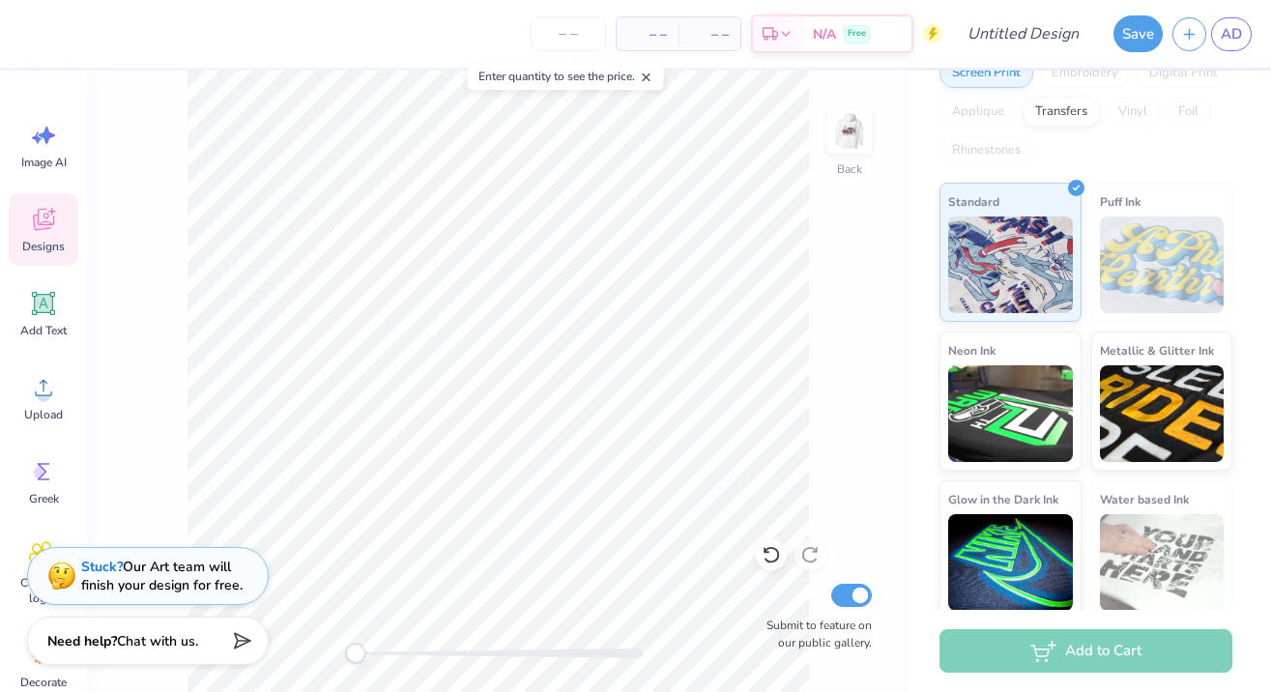
click at [29, 252] on span "Designs" at bounding box center [43, 246] width 43 height 15
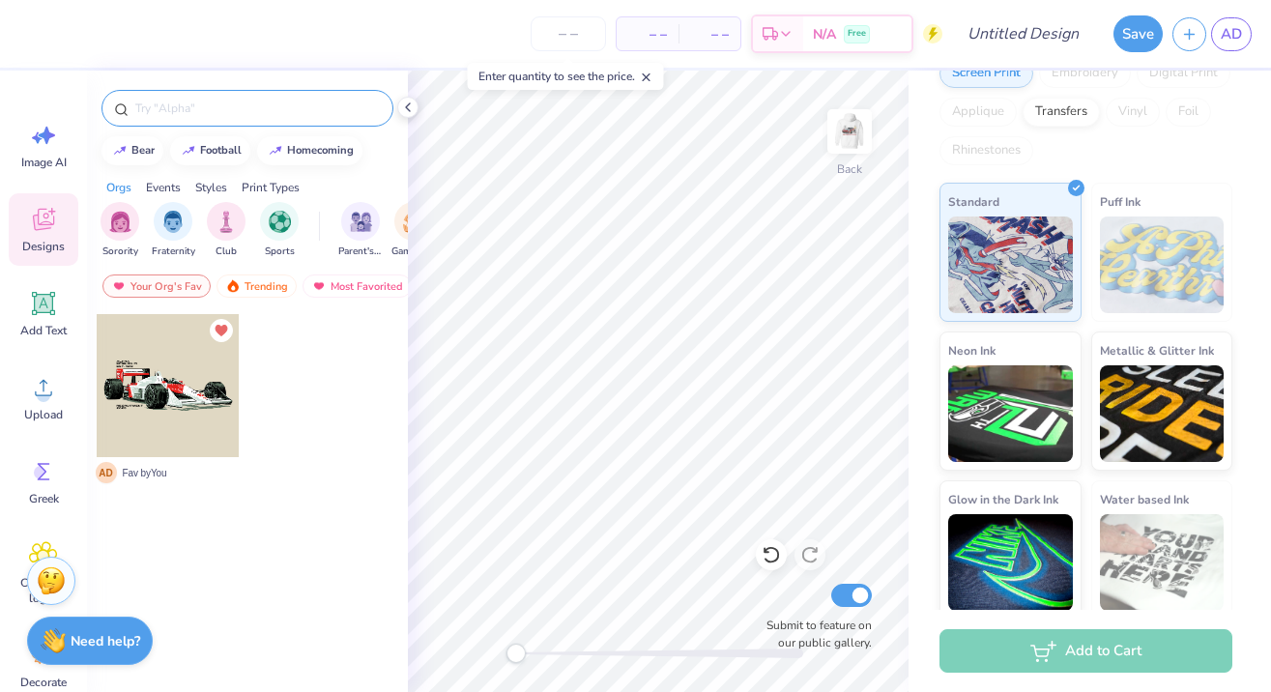
click at [148, 116] on input "text" at bounding box center [256, 108] width 247 height 19
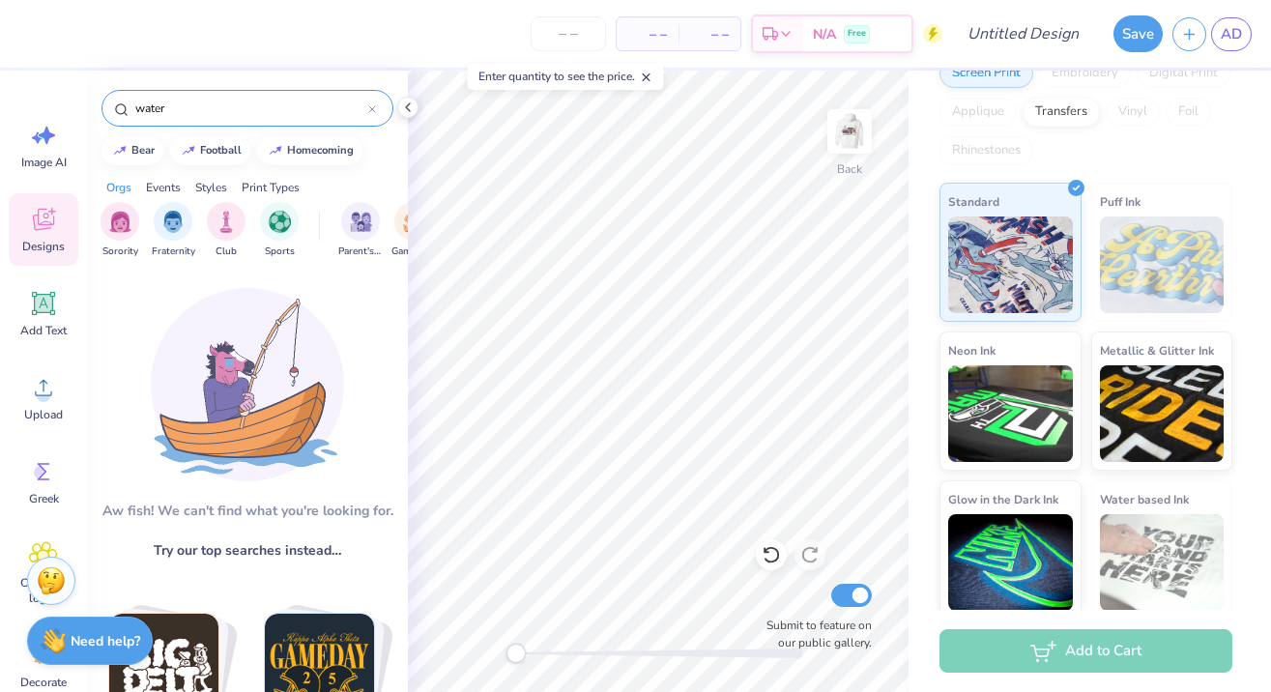
click at [164, 118] on div "water" at bounding box center [247, 108] width 292 height 37
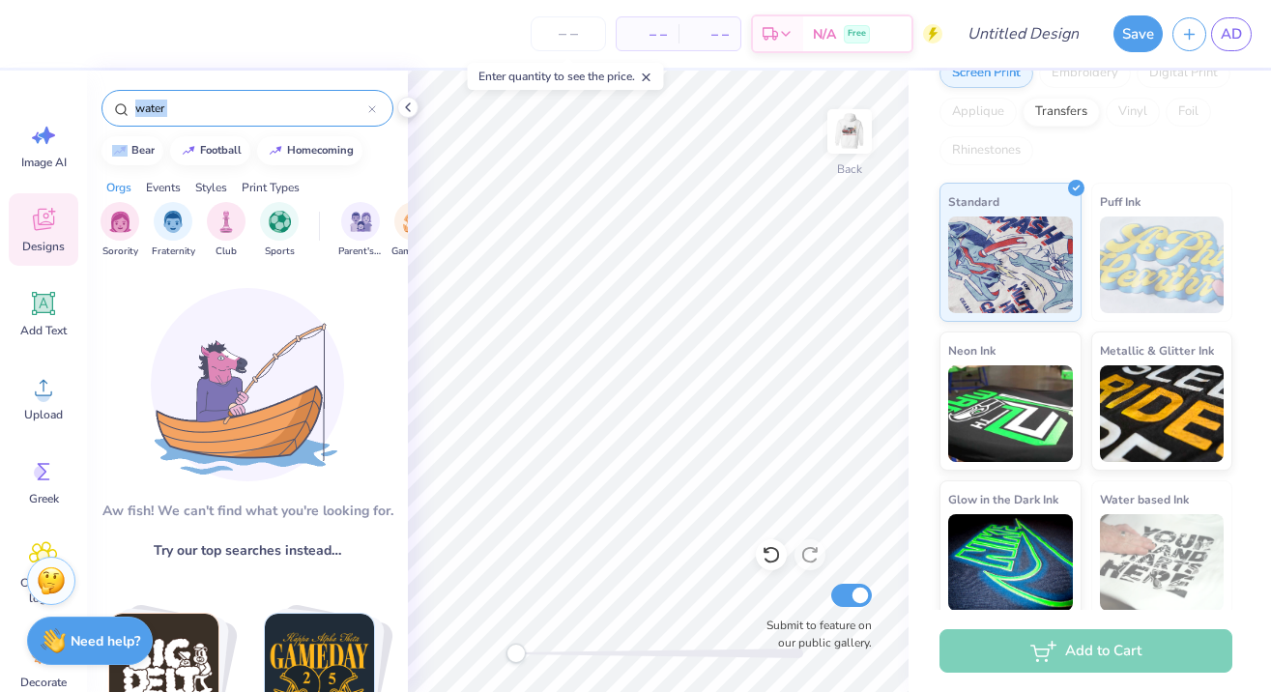
click at [164, 118] on div "water" at bounding box center [247, 108] width 292 height 37
click at [153, 111] on input "water" at bounding box center [250, 108] width 235 height 19
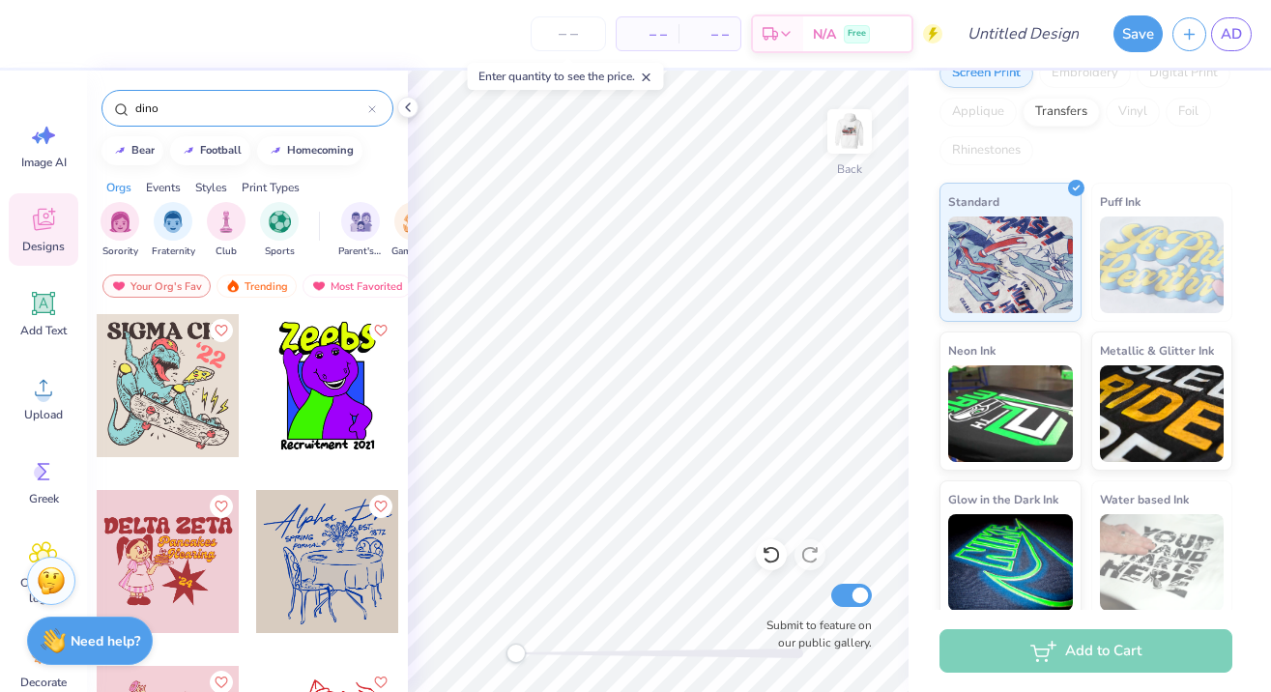
type input "dino"
click at [49, 216] on icon at bounding box center [43, 219] width 29 height 29
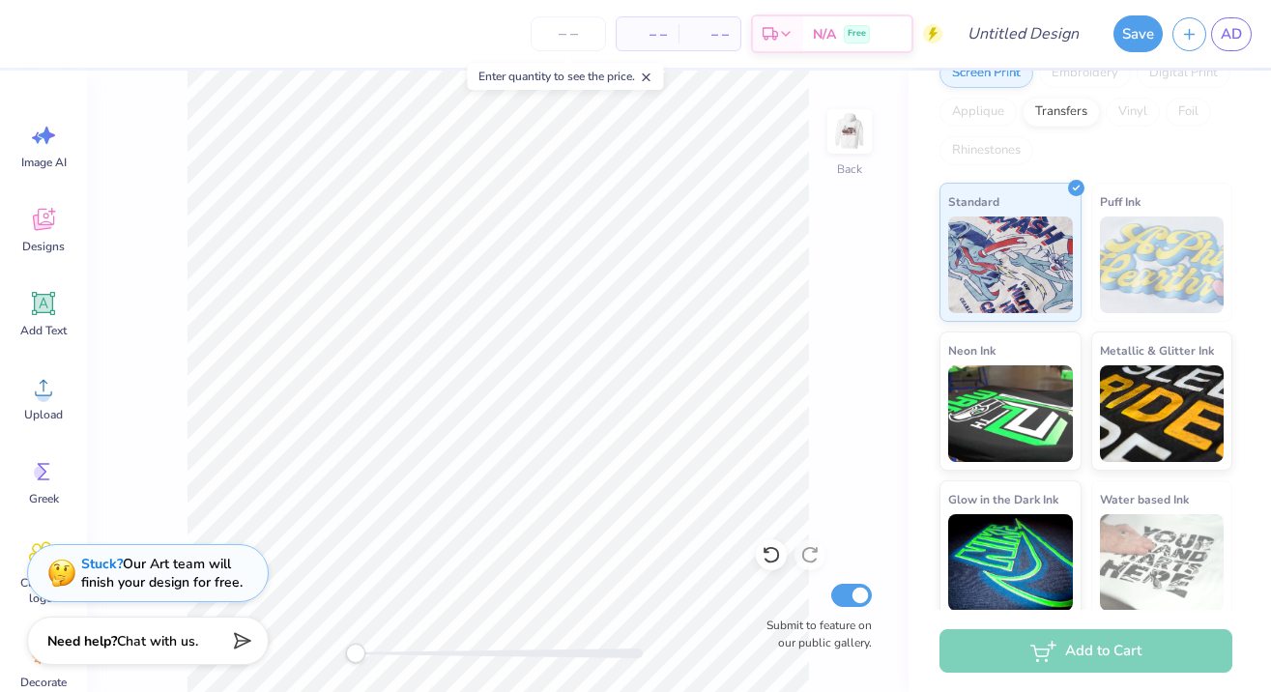
click at [102, 571] on strong "Stuck?" at bounding box center [102, 564] width 42 height 18
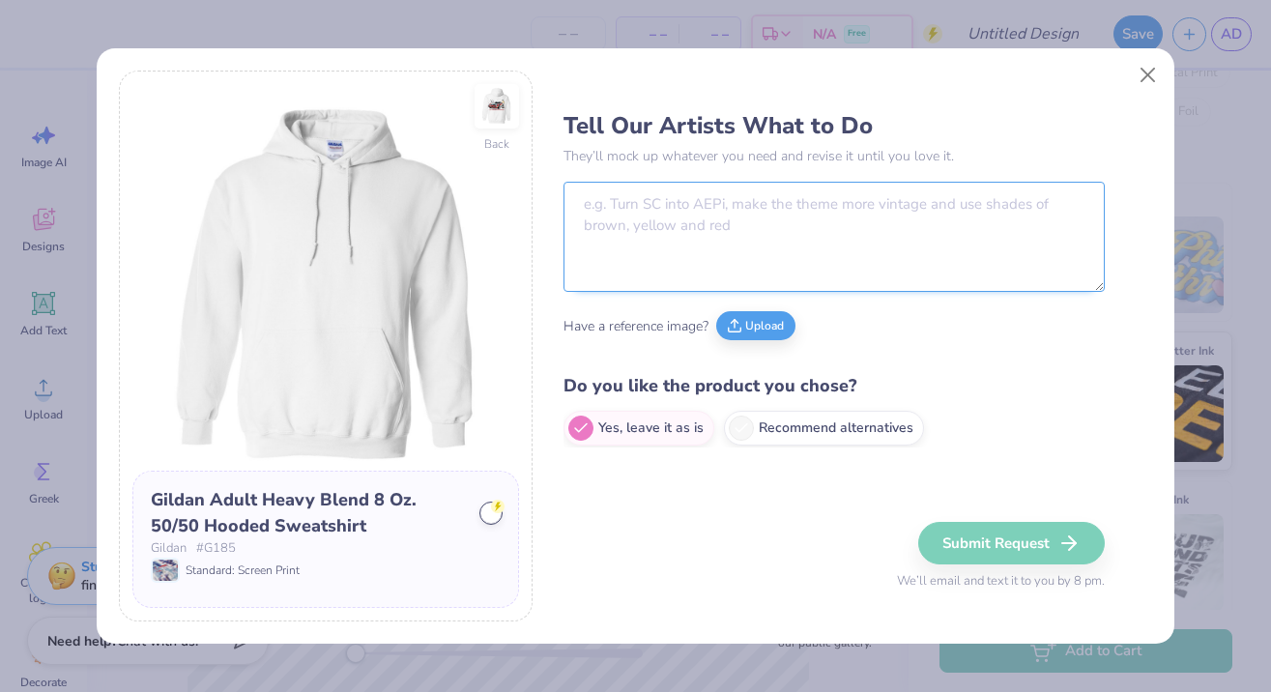
click at [604, 249] on textarea at bounding box center [833, 237] width 541 height 110
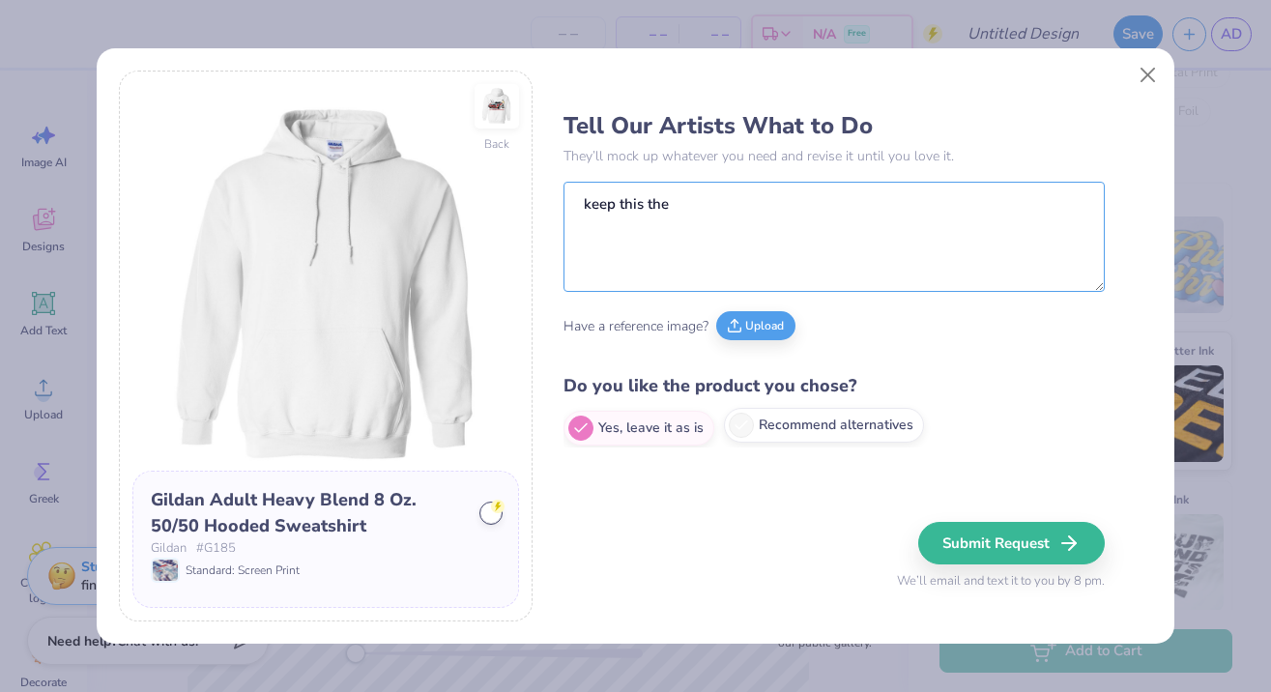
type textarea "keep this the"
click at [747, 420] on span at bounding box center [741, 425] width 25 height 25
click at [576, 422] on input "Recommend alternatives" at bounding box center [569, 428] width 13 height 13
radio input "true"
click at [746, 219] on textarea "keep this the" at bounding box center [833, 237] width 541 height 110
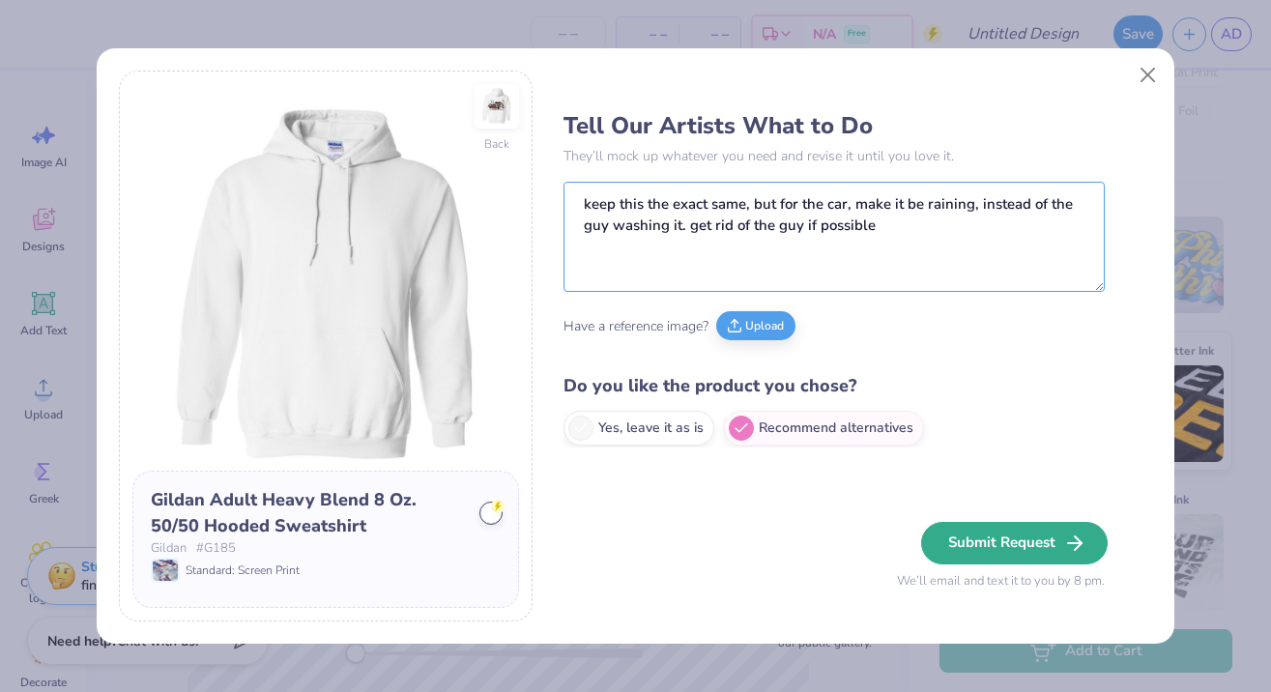
type textarea "keep this the exact same, but for the car, make it be raining, instead of the g…"
click at [1025, 533] on button "Submit Request" at bounding box center [1014, 543] width 186 height 43
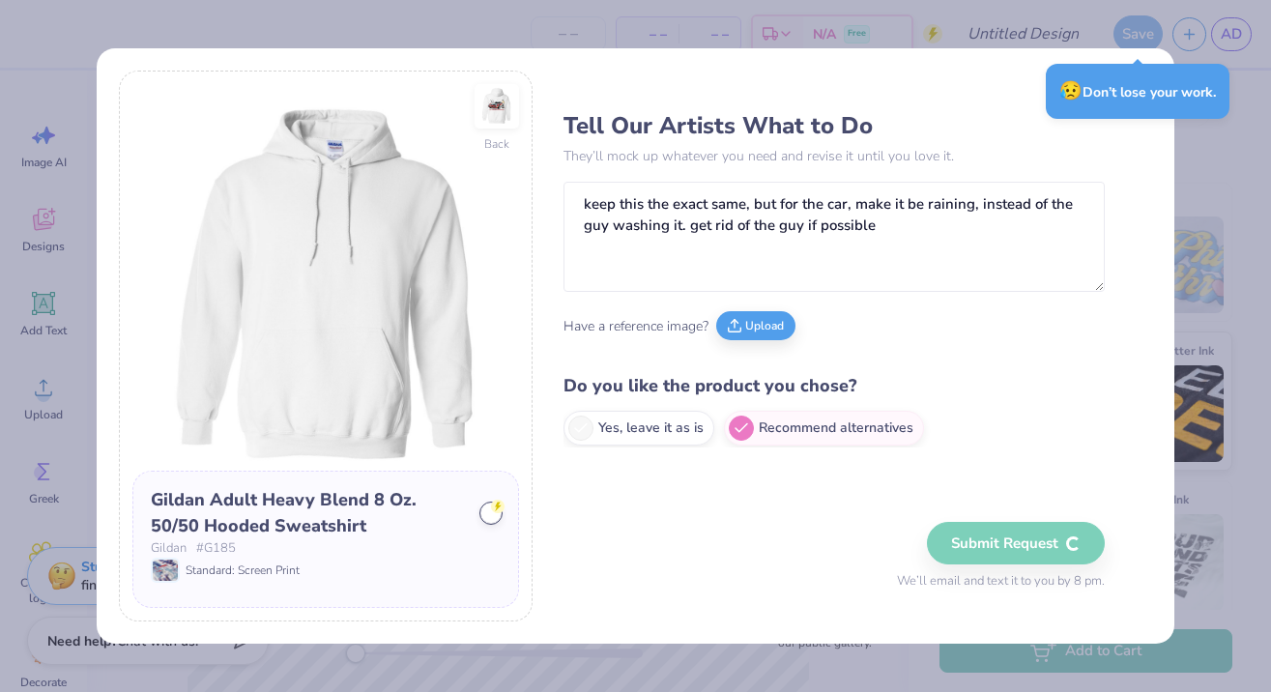
radio input "true"
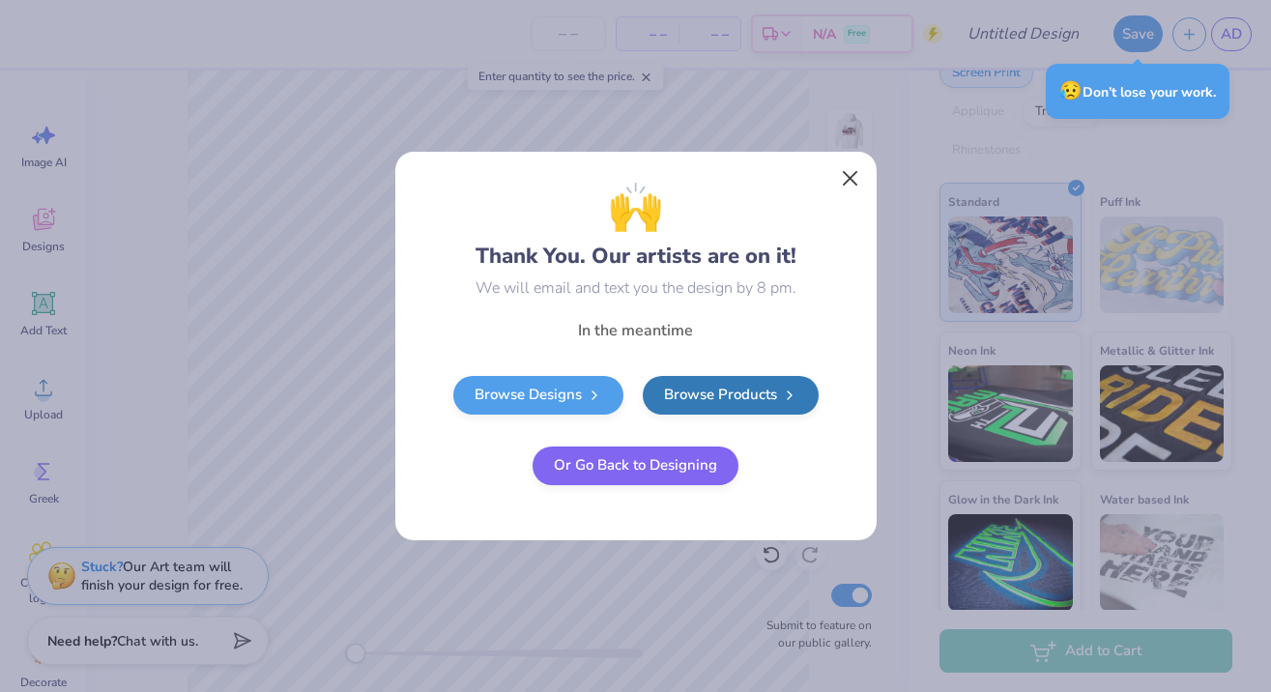
click at [851, 188] on button "Close" at bounding box center [849, 178] width 37 height 37
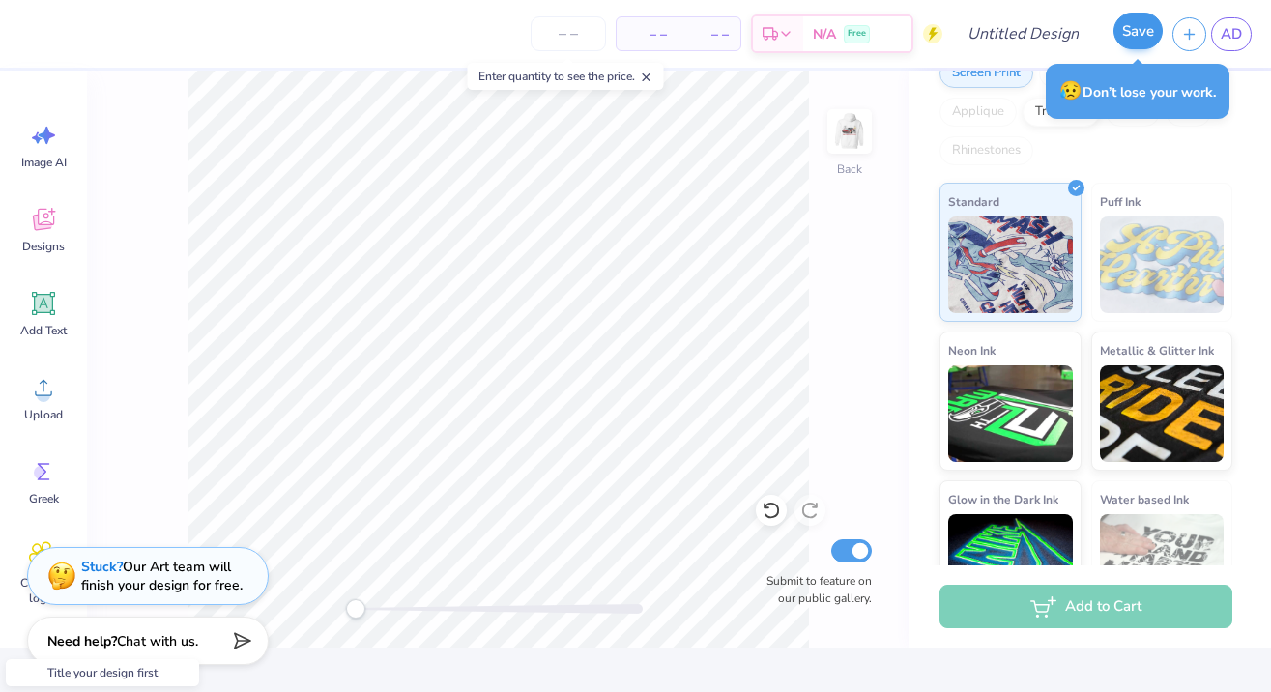
click at [1120, 42] on button "Save" at bounding box center [1137, 31] width 49 height 37
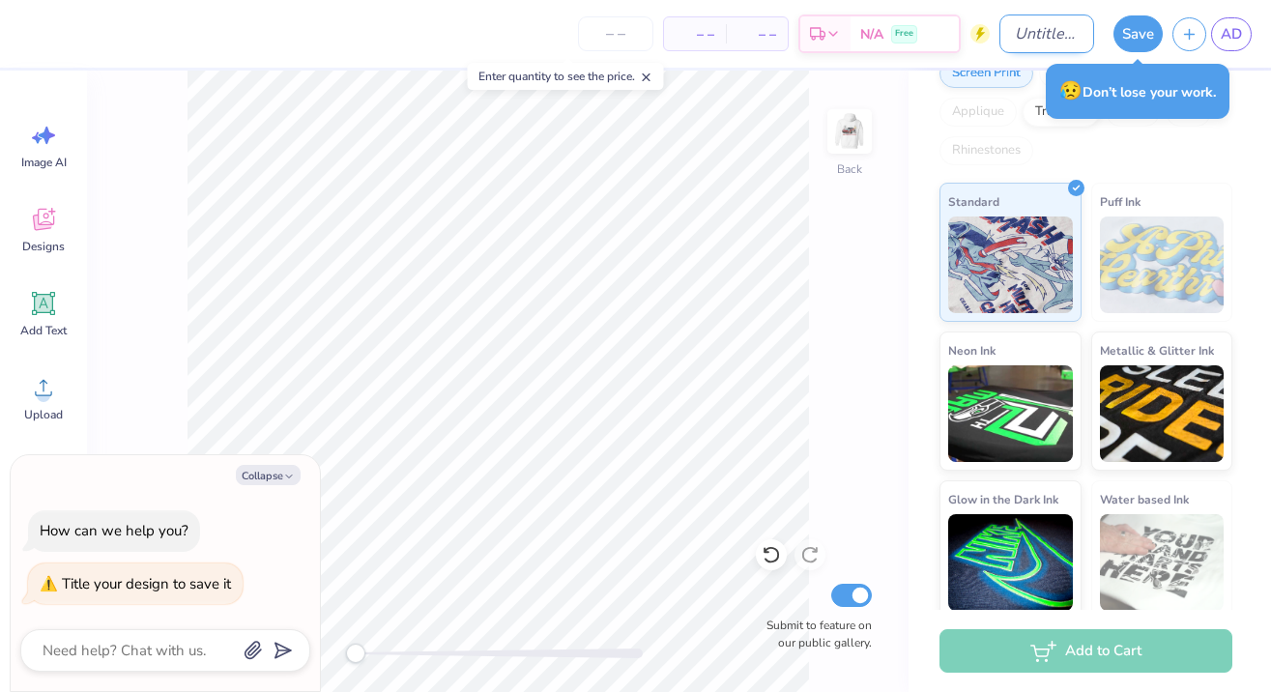
type textarea "x"
click at [999, 43] on input "Design Title" at bounding box center [1046, 33] width 95 height 39
type input "d"
type textarea "x"
type input "dl"
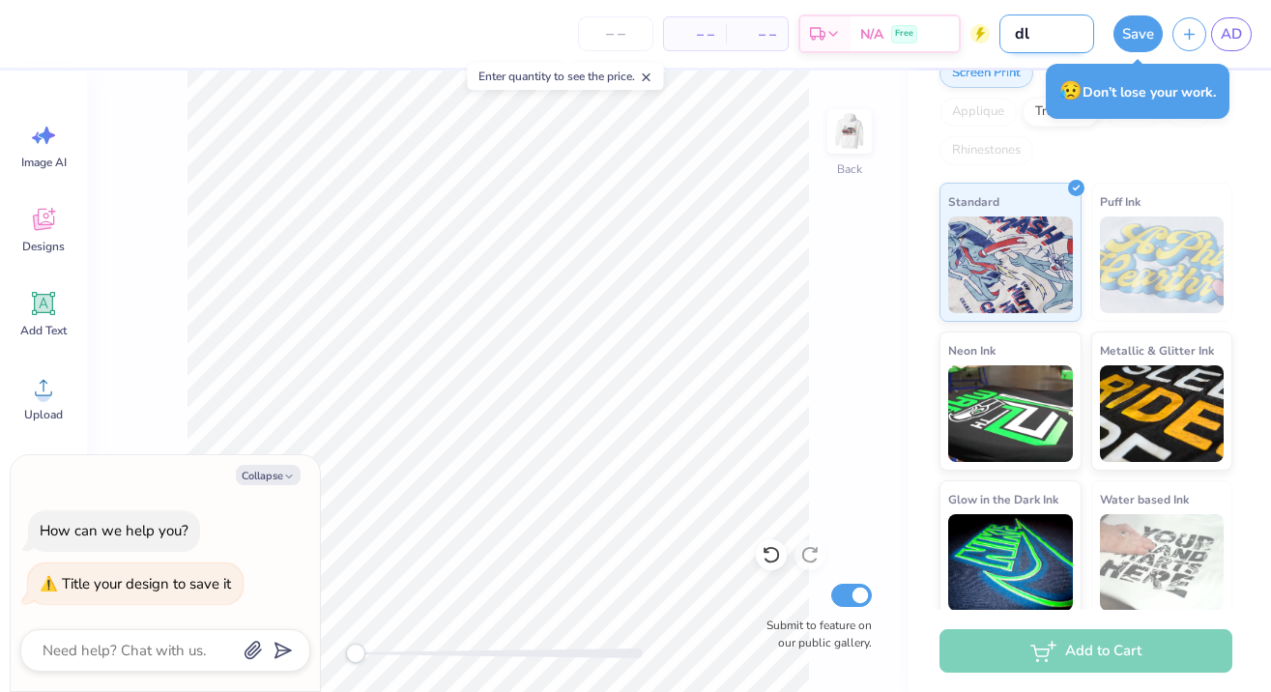
type textarea "x"
type input "dlx"
type textarea "x"
type input "dlx"
type textarea "x"
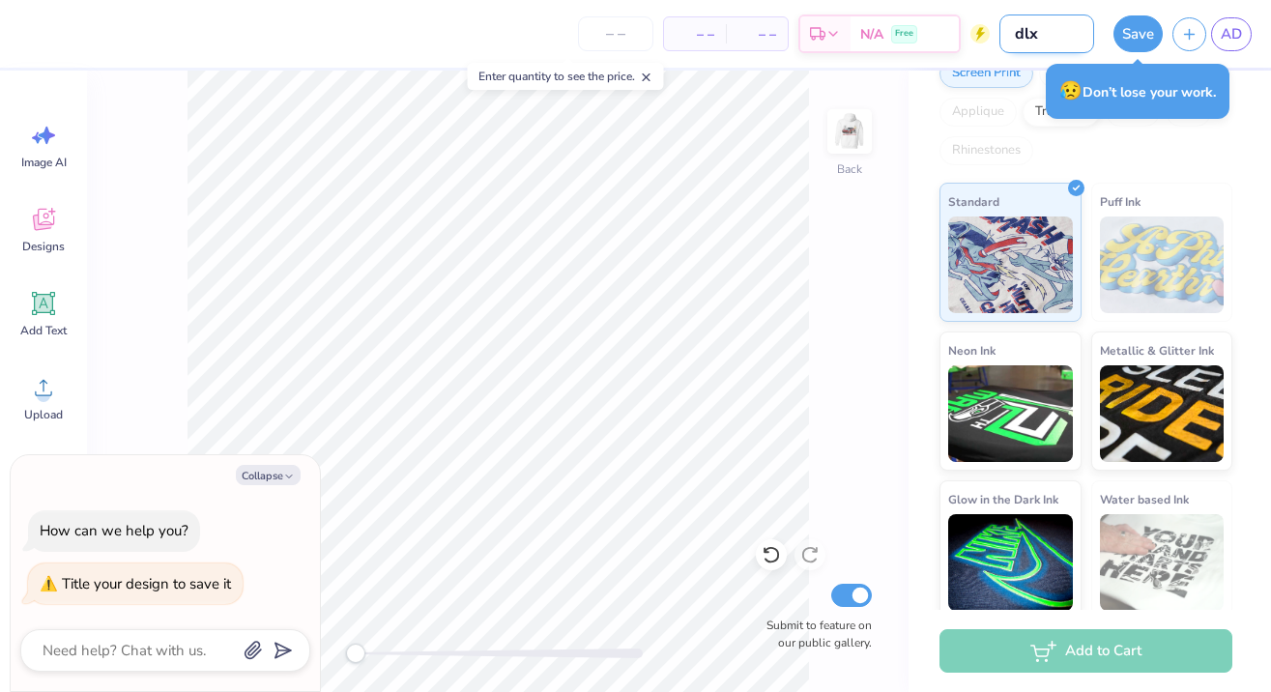
type input "dlx 5"
type textarea "x"
type input "dlx 5t"
type textarea "x"
type input "dlx 5th"
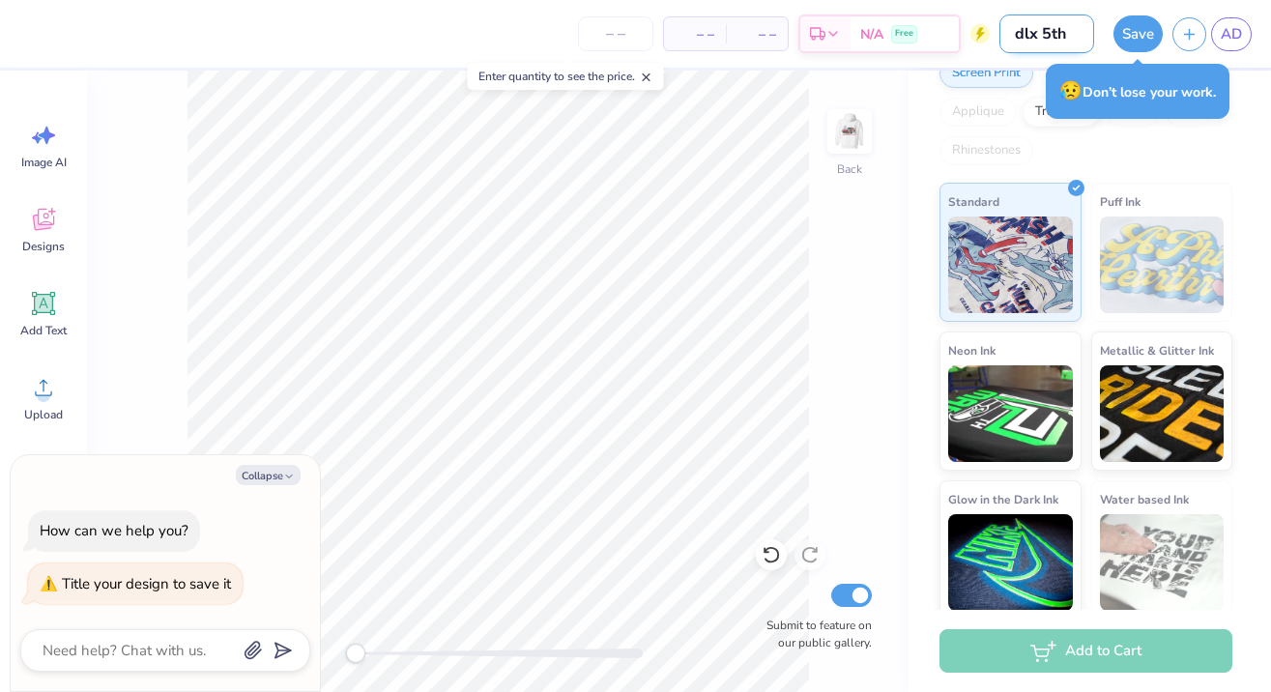
type textarea "x"
type input "dlx 5th"
type textarea "x"
type input "dlx 5th a"
type textarea "x"
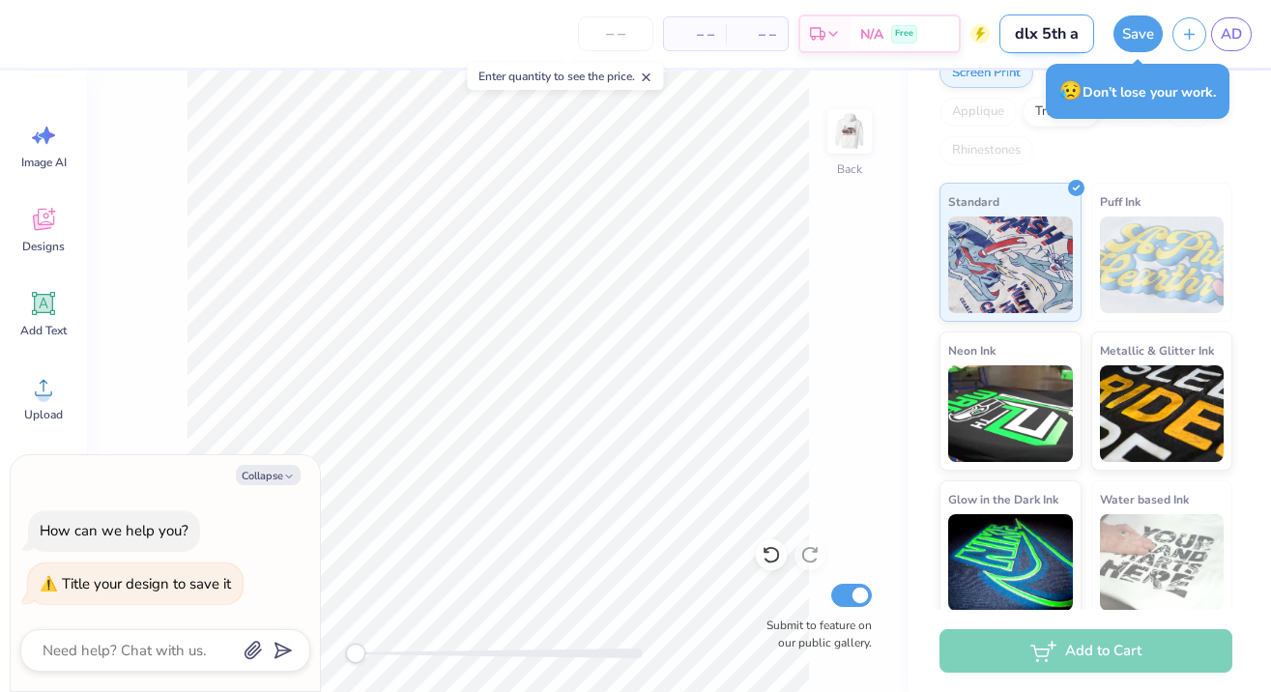
type input "dlx 5th an"
type textarea "x"
type input "dlx 5th [PERSON_NAME]"
type textarea "x"
type input "dlx 5th anni"
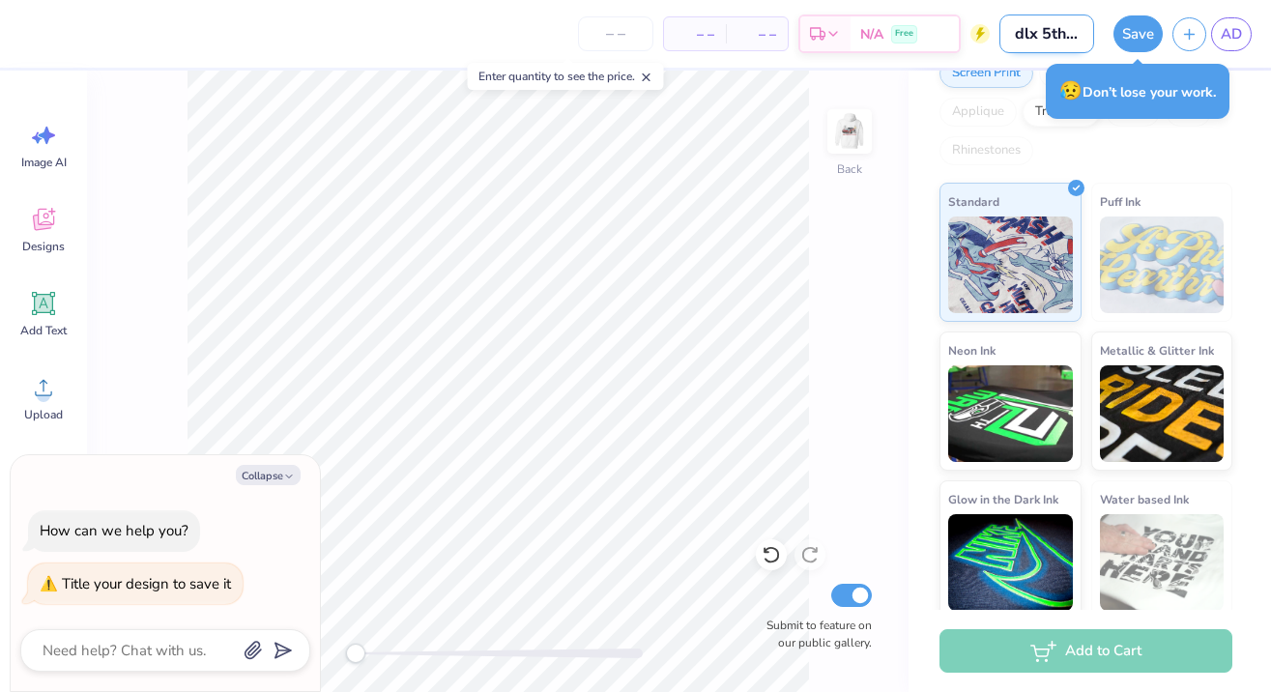
type textarea "x"
type input "dlx 5th anniv"
type textarea "x"
type input "dlx 5th annive"
type textarea "x"
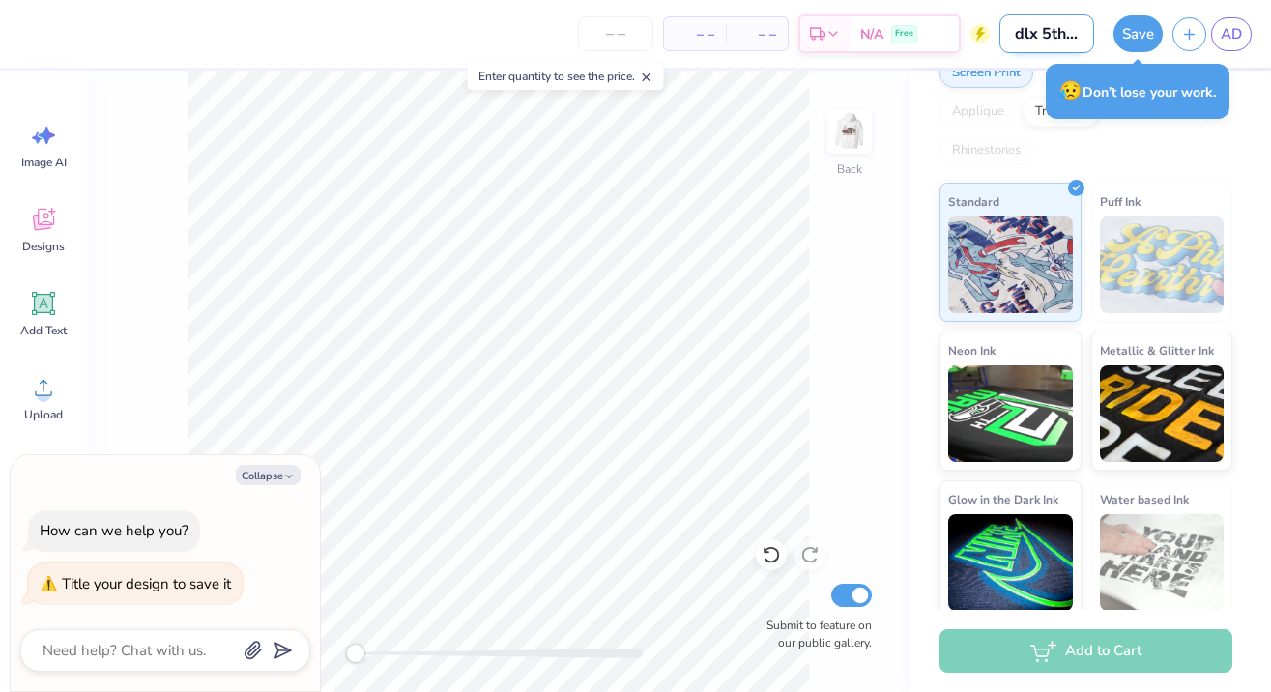
type input "dlx 5th anniver"
type textarea "x"
type input "dlx 5th annivers"
type textarea "x"
type input "dlx 5th anniversa"
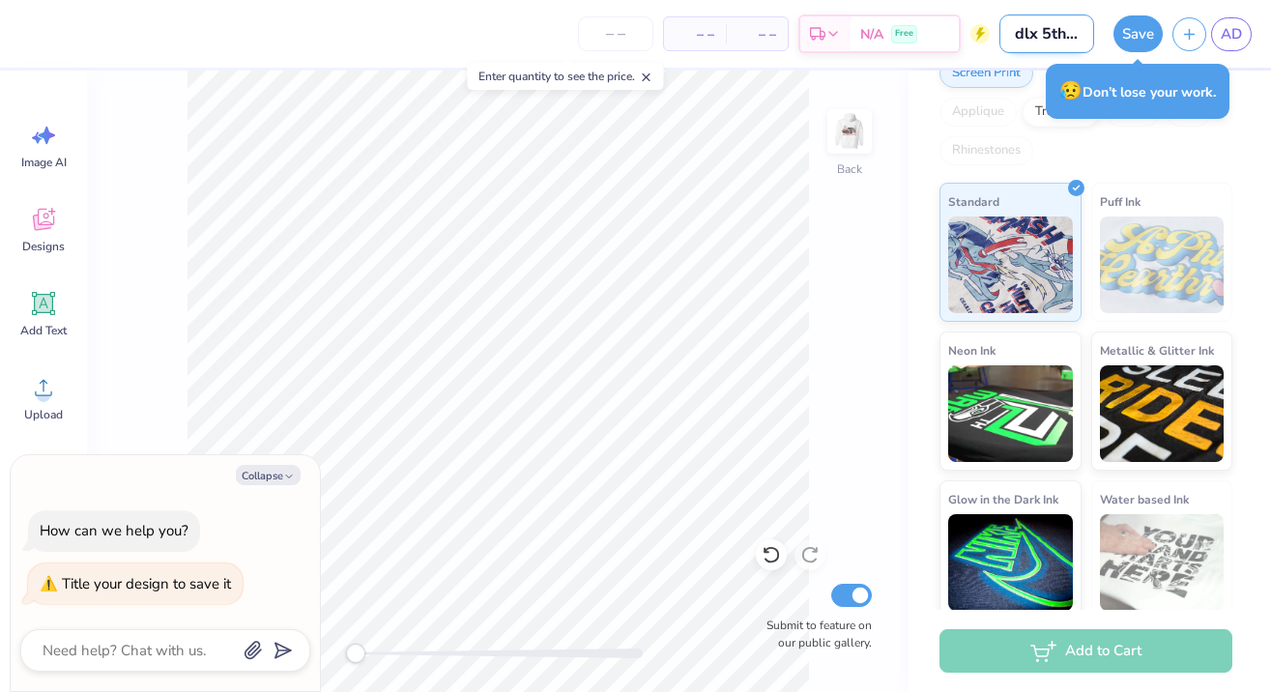
type textarea "x"
type input "dlx 5th anniversar"
type textarea "x"
type input "dlx 5th anniversary"
type textarea "x"
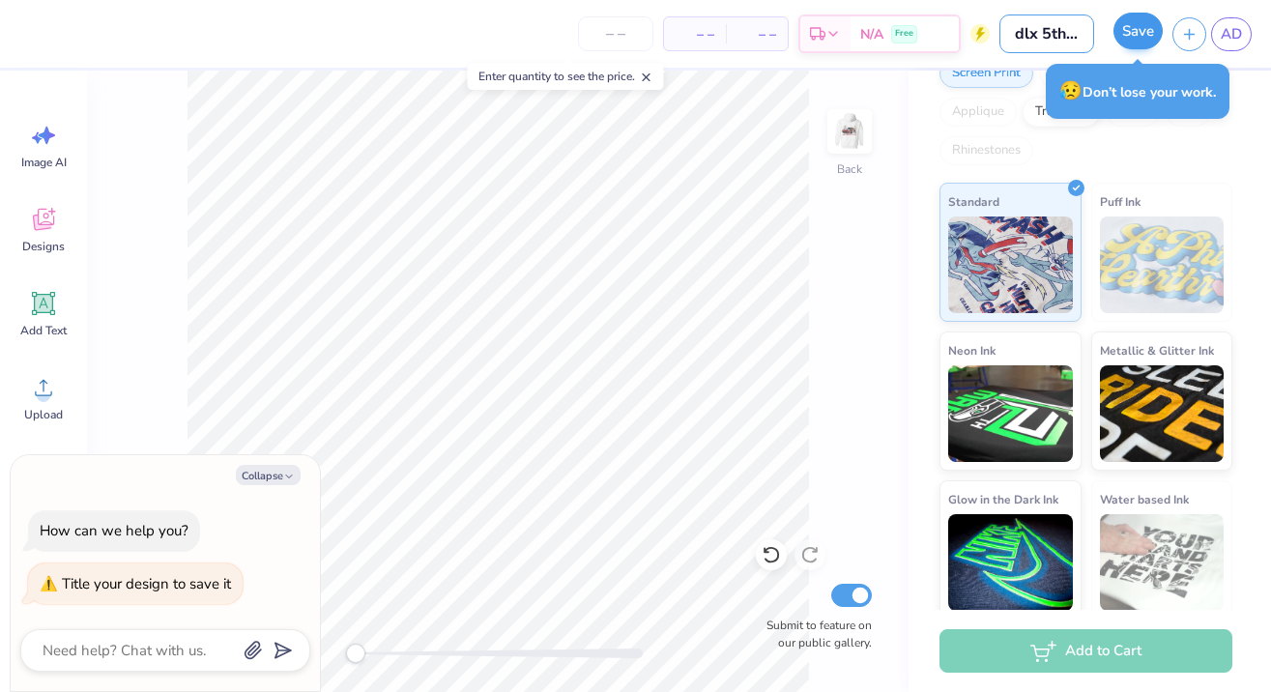
type input "dlx 5th anniversary"
click at [1133, 45] on button "Save" at bounding box center [1137, 31] width 49 height 37
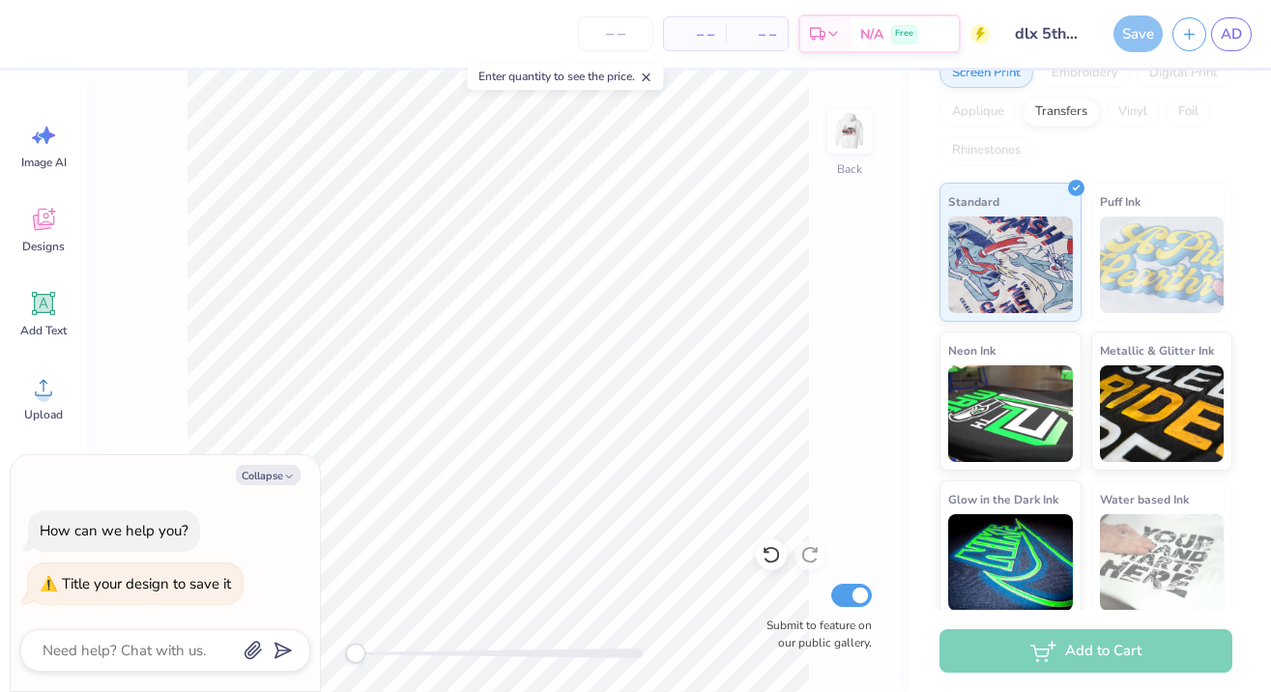
click at [1136, 38] on div "Save" at bounding box center [1137, 33] width 49 height 37
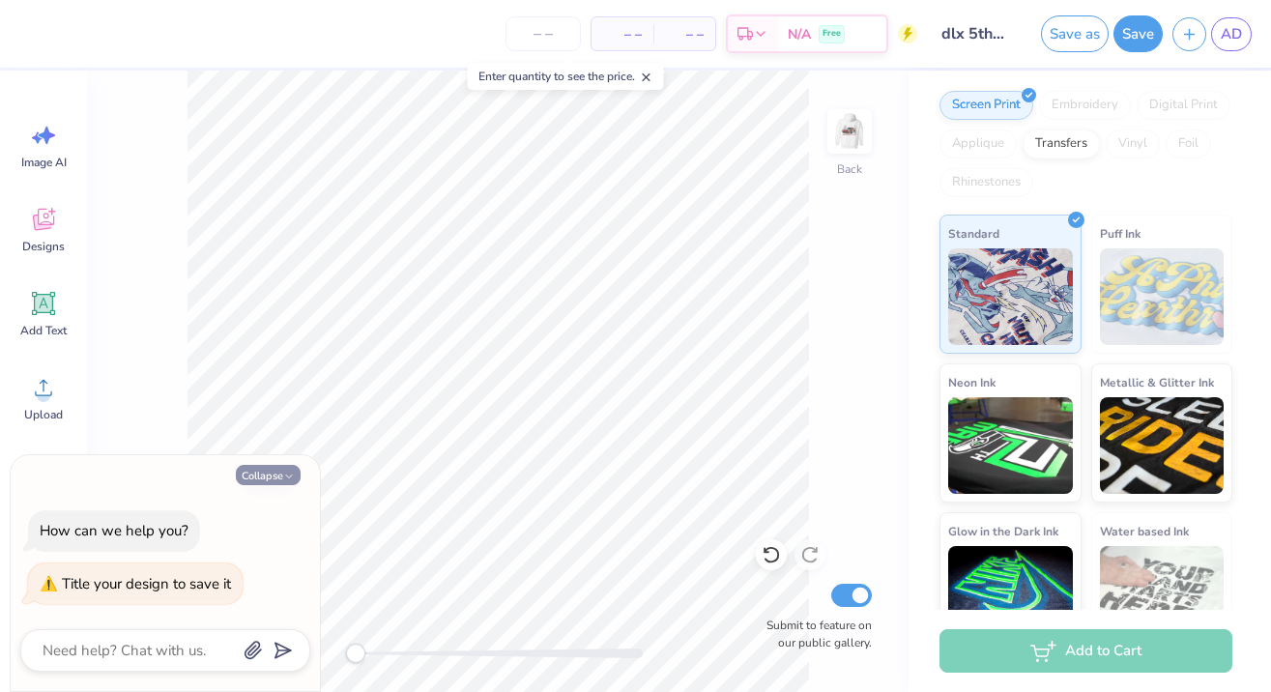
click at [286, 466] on button "Collapse" at bounding box center [268, 475] width 65 height 20
type textarea "x"
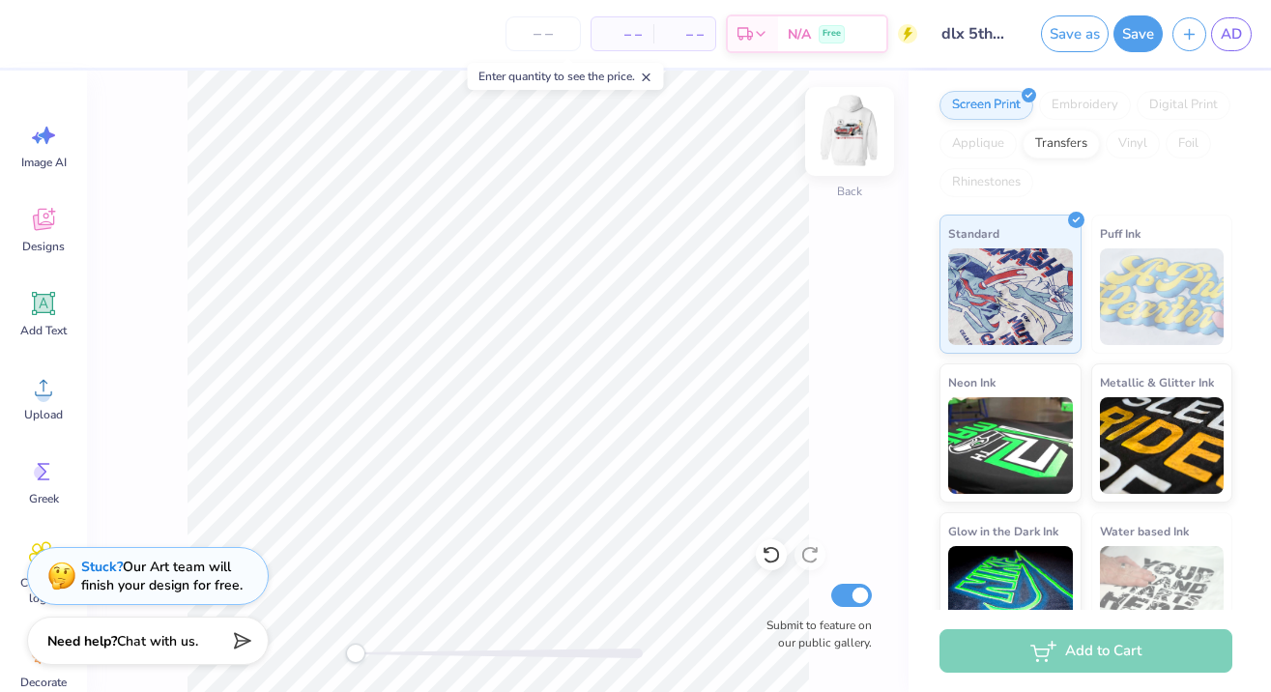
click at [843, 145] on img at bounding box center [849, 131] width 77 height 77
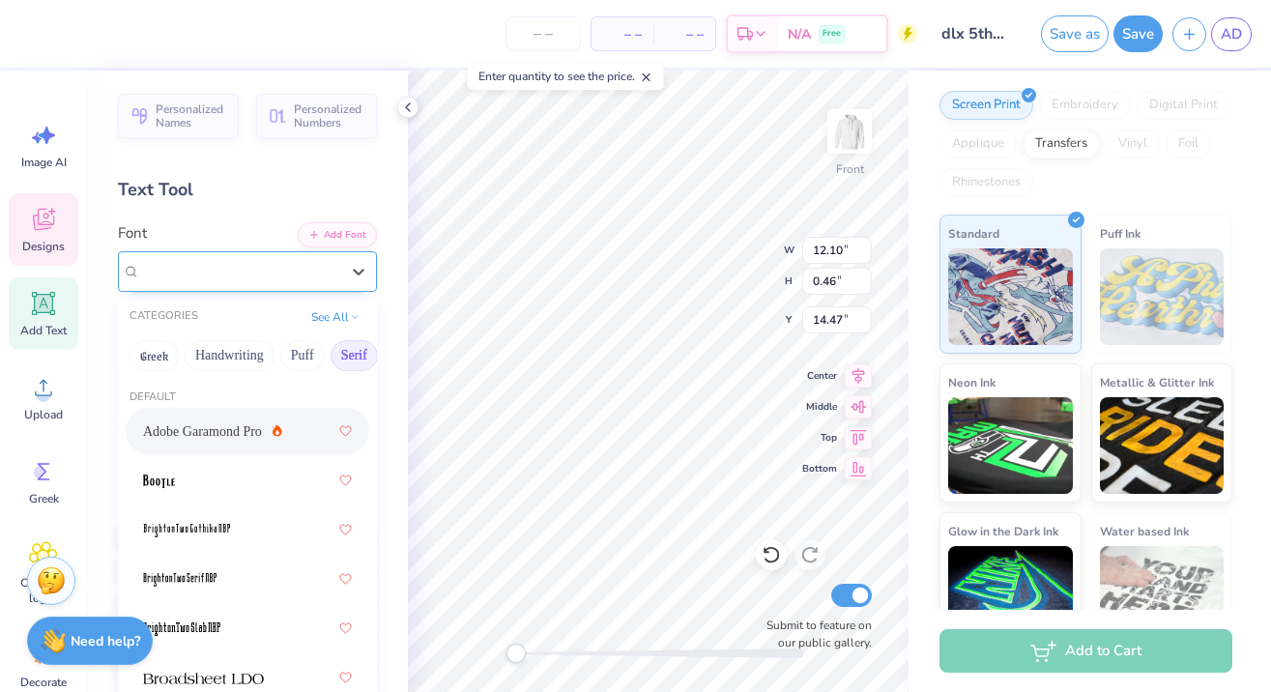
click at [238, 273] on div "Fingbanger" at bounding box center [239, 271] width 203 height 30
click at [275, 361] on button "Calligraphy" at bounding box center [286, 355] width 85 height 31
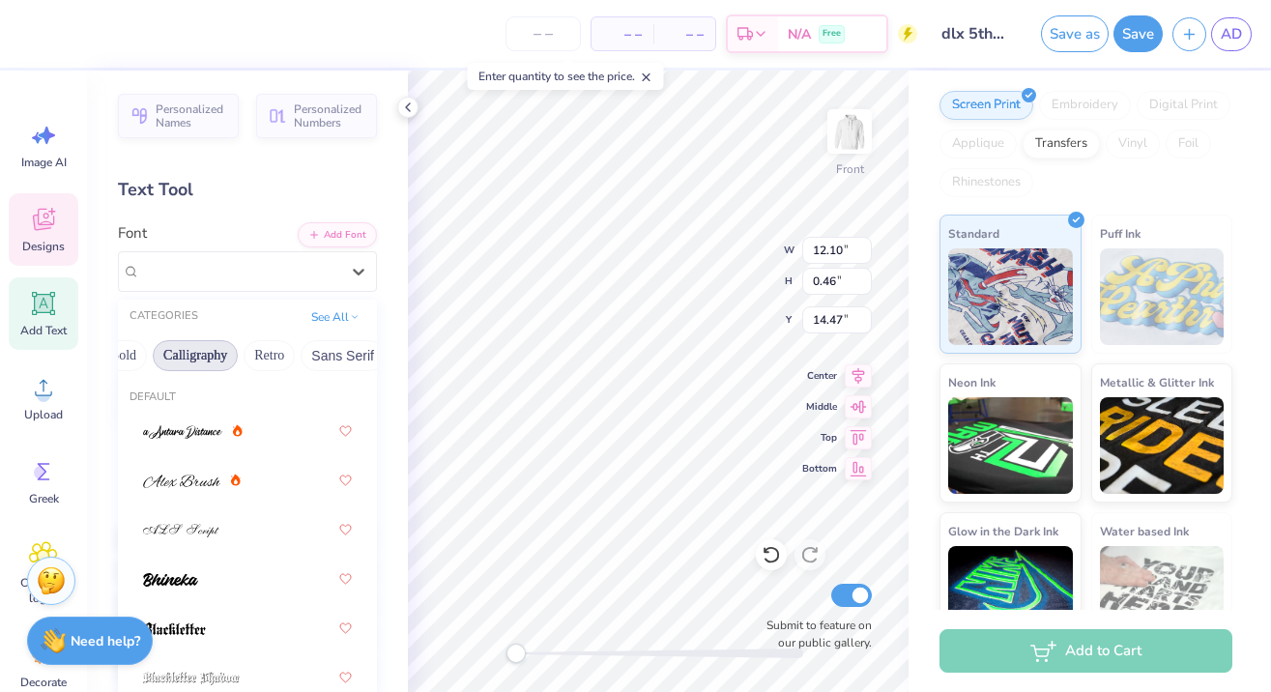
scroll to position [0, 301]
click at [245, 359] on button "Retro" at bounding box center [252, 355] width 51 height 31
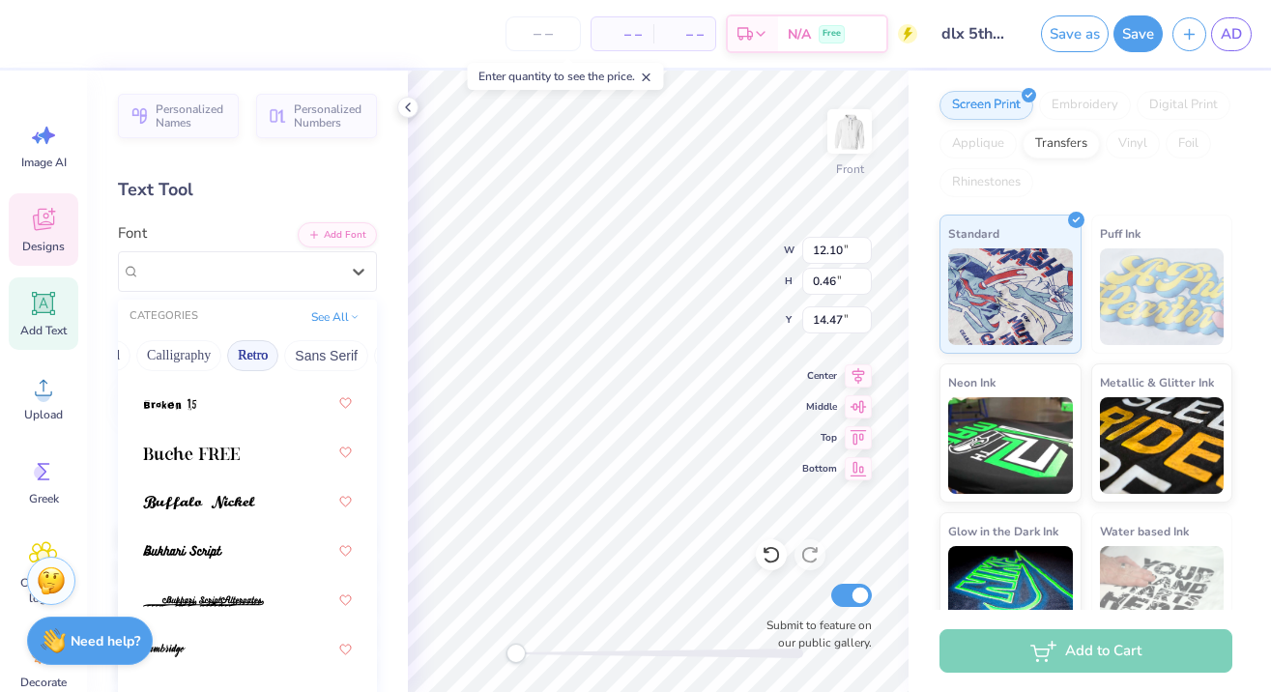
scroll to position [478, 0]
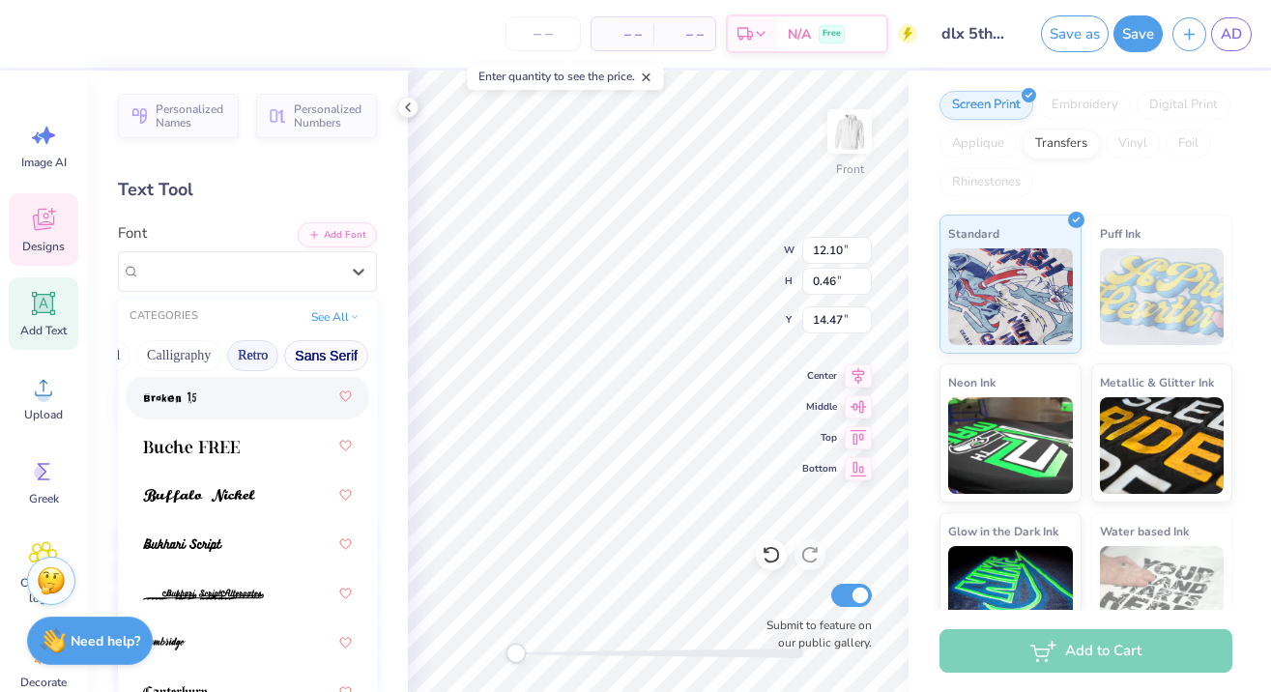
click at [326, 359] on button "Sans Serif" at bounding box center [326, 355] width 84 height 31
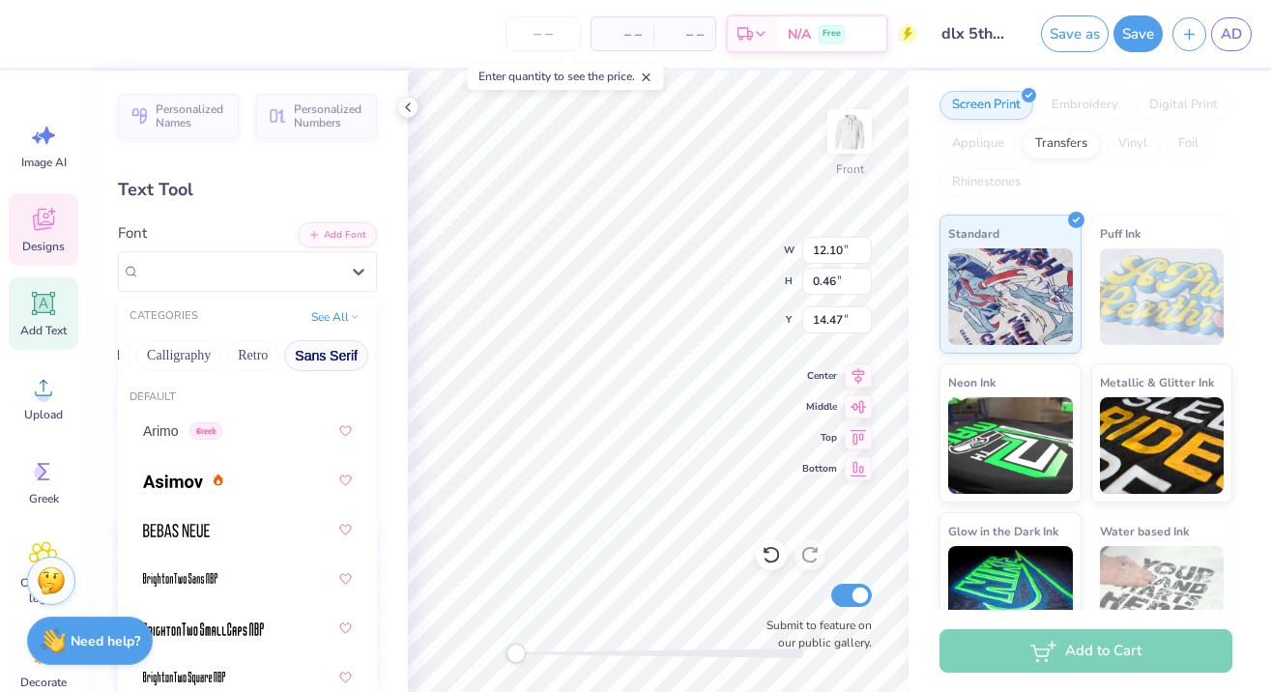
scroll to position [0, 0]
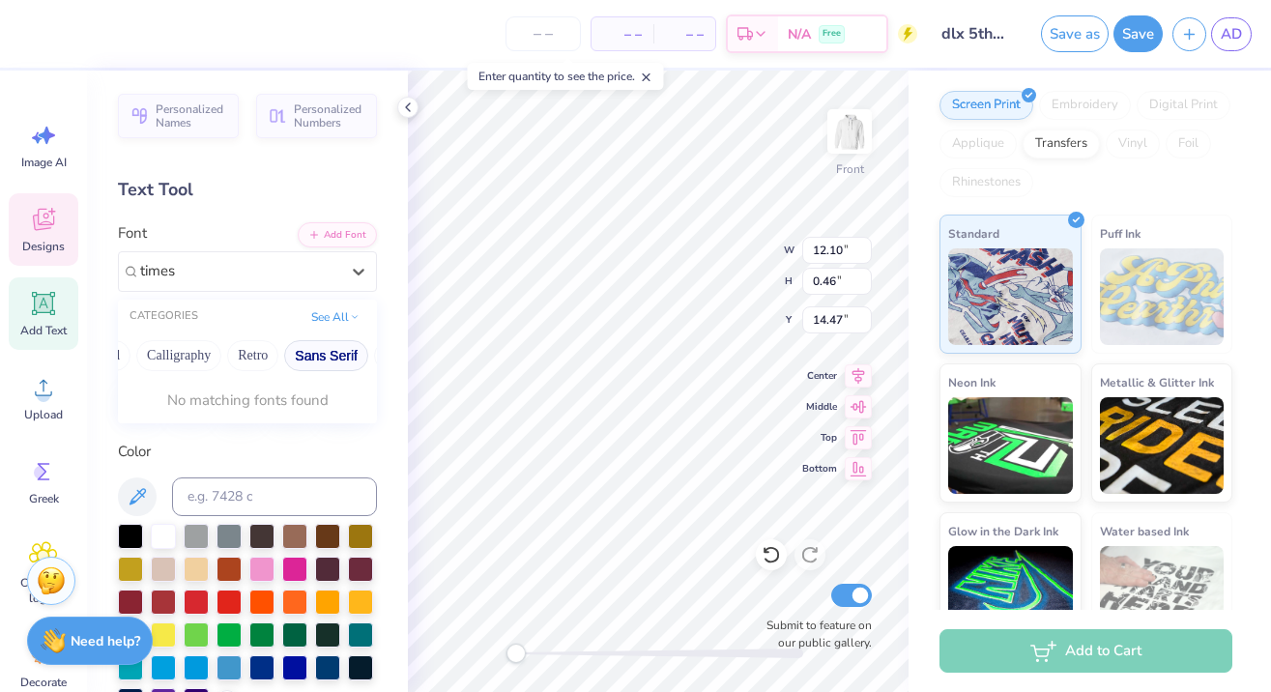
click at [306, 359] on button "Sans Serif" at bounding box center [326, 355] width 84 height 31
click at [204, 444] on div "Times New Roman" at bounding box center [247, 431] width 209 height 35
type input "times"
drag, startPoint x: 518, startPoint y: 655, endPoint x: 575, endPoint y: 655, distance: 57.0
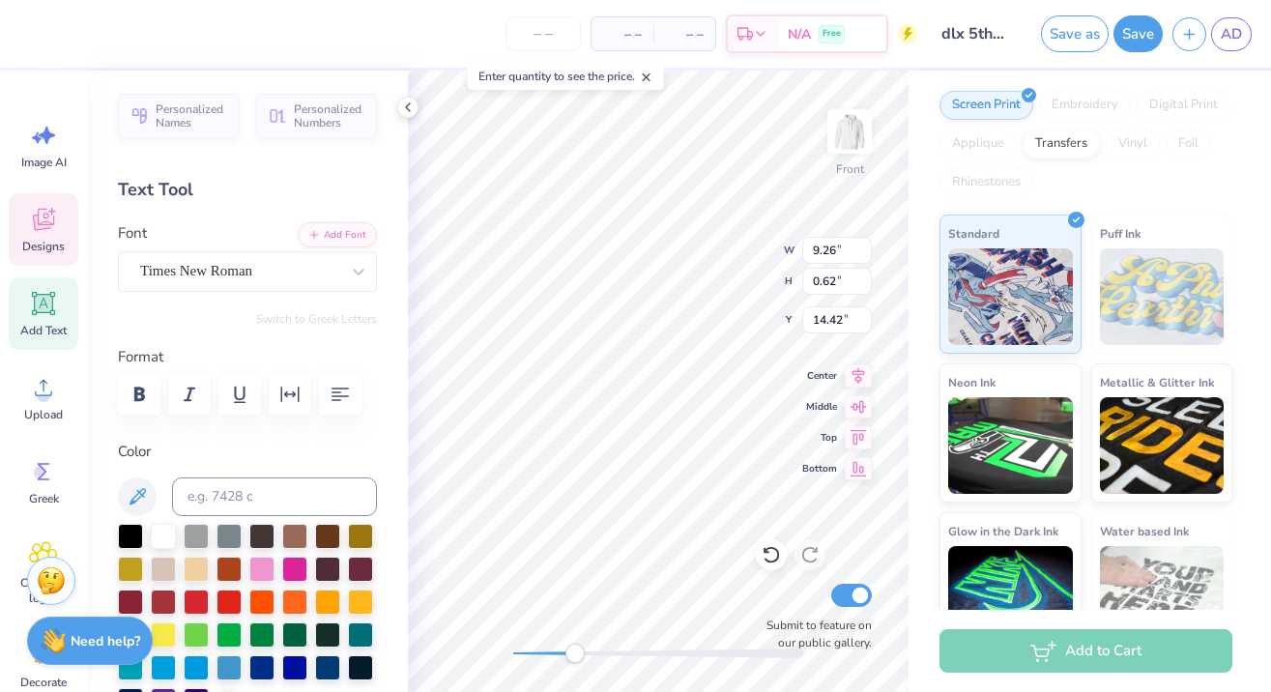
click at [575, 655] on div "Accessibility label" at bounding box center [574, 653] width 19 height 19
click at [568, 651] on div "Accessibility label" at bounding box center [574, 653] width 19 height 19
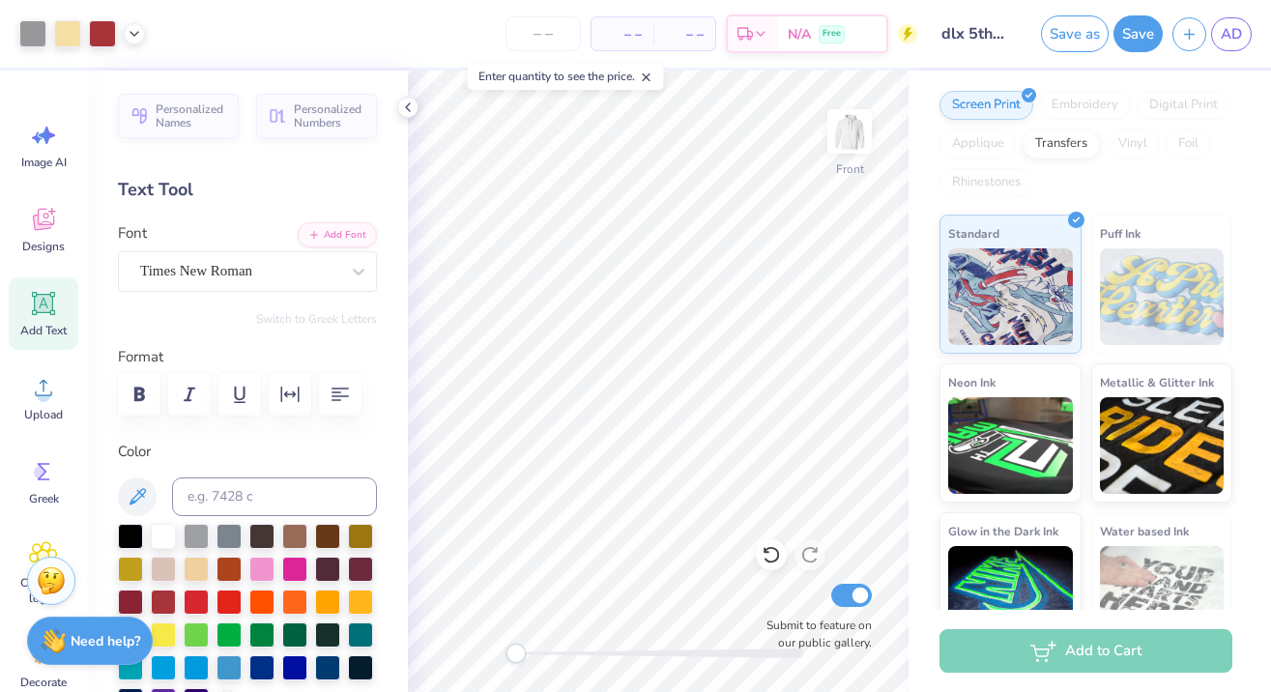
drag, startPoint x: 568, startPoint y: 651, endPoint x: 516, endPoint y: 648, distance: 52.3
click at [516, 648] on div "Accessibility label" at bounding box center [515, 653] width 19 height 19
drag, startPoint x: 523, startPoint y: 654, endPoint x: 549, endPoint y: 654, distance: 26.1
click at [549, 654] on div "Accessibility label" at bounding box center [541, 653] width 19 height 19
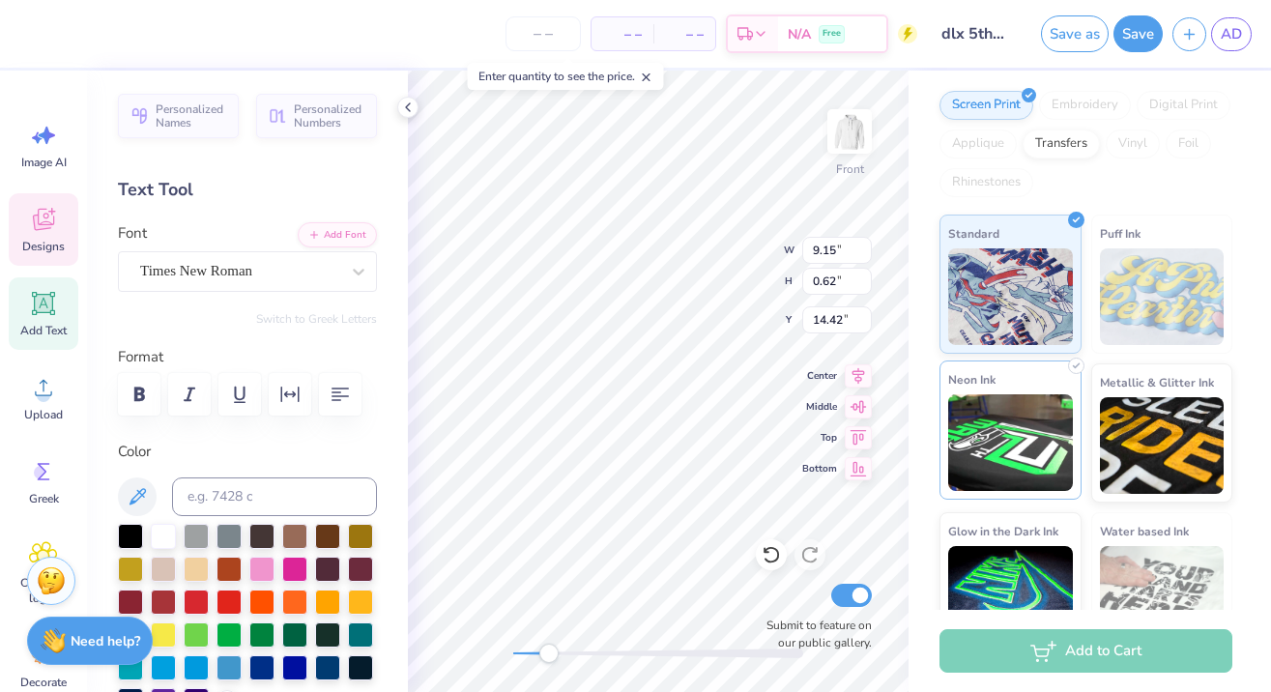
scroll to position [0, 13]
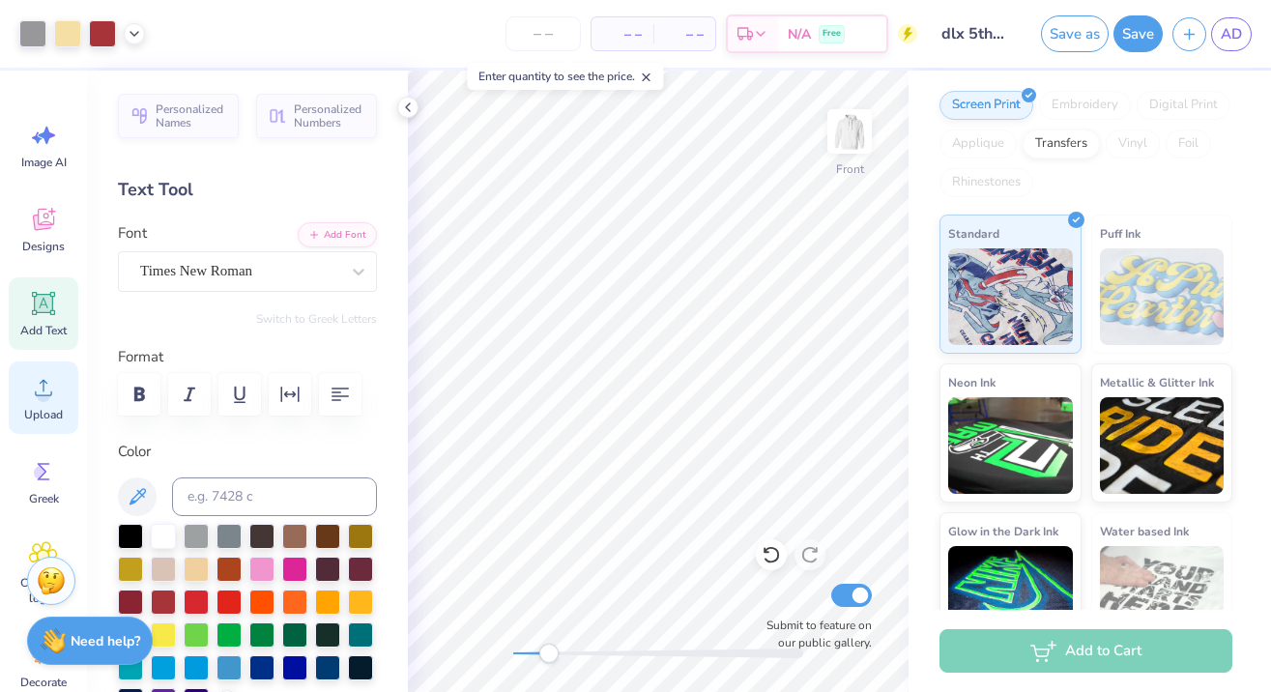
click at [43, 393] on circle at bounding box center [44, 395] width 14 height 14
click at [45, 309] on icon at bounding box center [44, 304] width 18 height 18
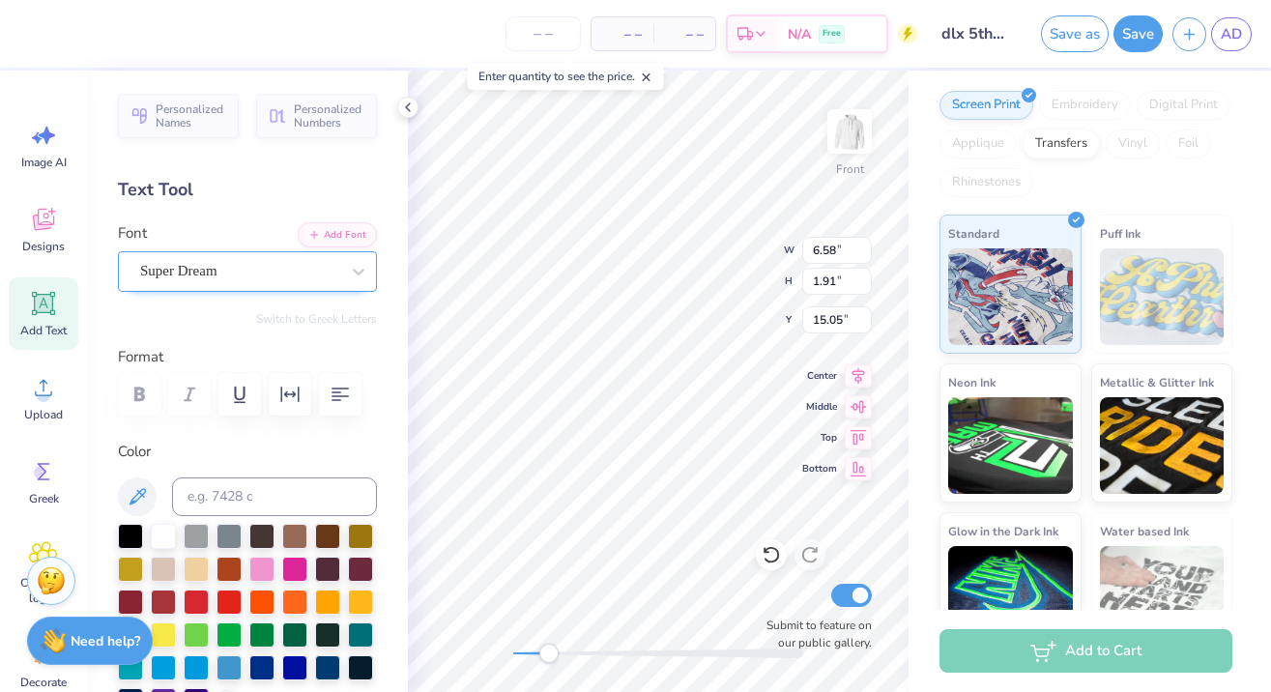
click at [171, 260] on span "Super Dream" at bounding box center [178, 271] width 77 height 22
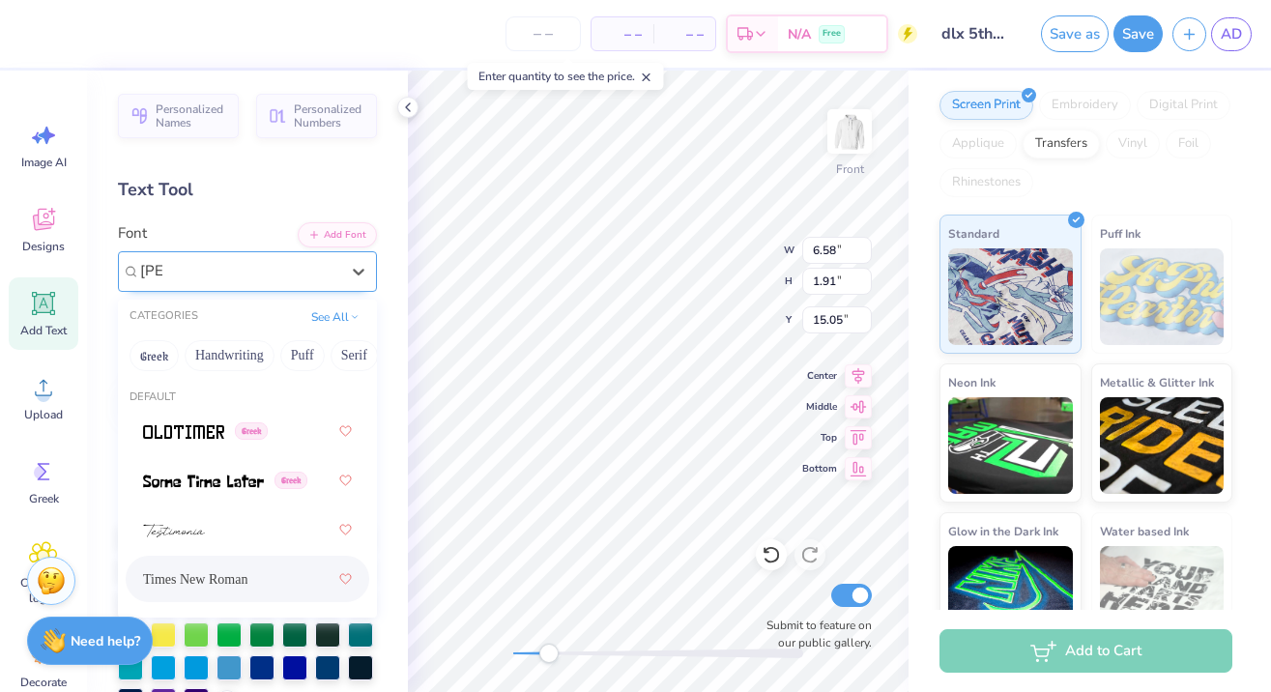
click at [215, 578] on span "Times New Roman" at bounding box center [195, 579] width 104 height 20
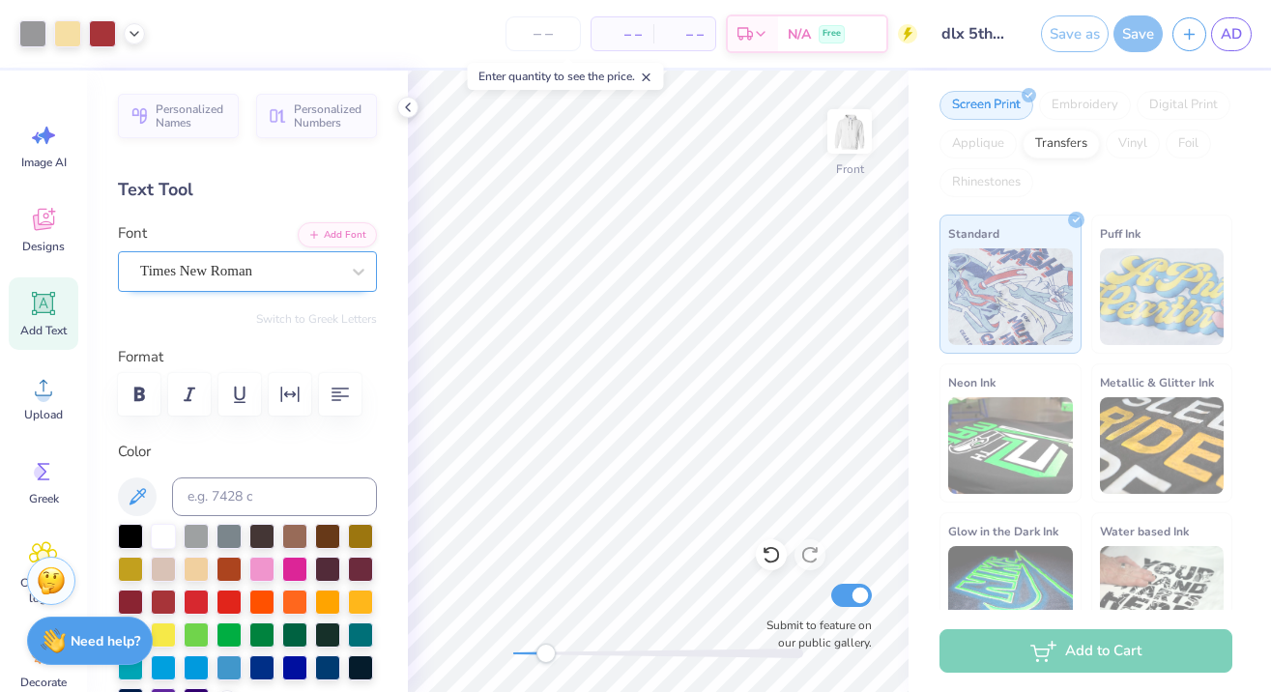
click at [546, 656] on div "Accessibility label" at bounding box center [545, 653] width 19 height 19
click at [133, 33] on polyline at bounding box center [134, 32] width 8 height 4
click at [133, 33] on icon at bounding box center [134, 31] width 15 height 15
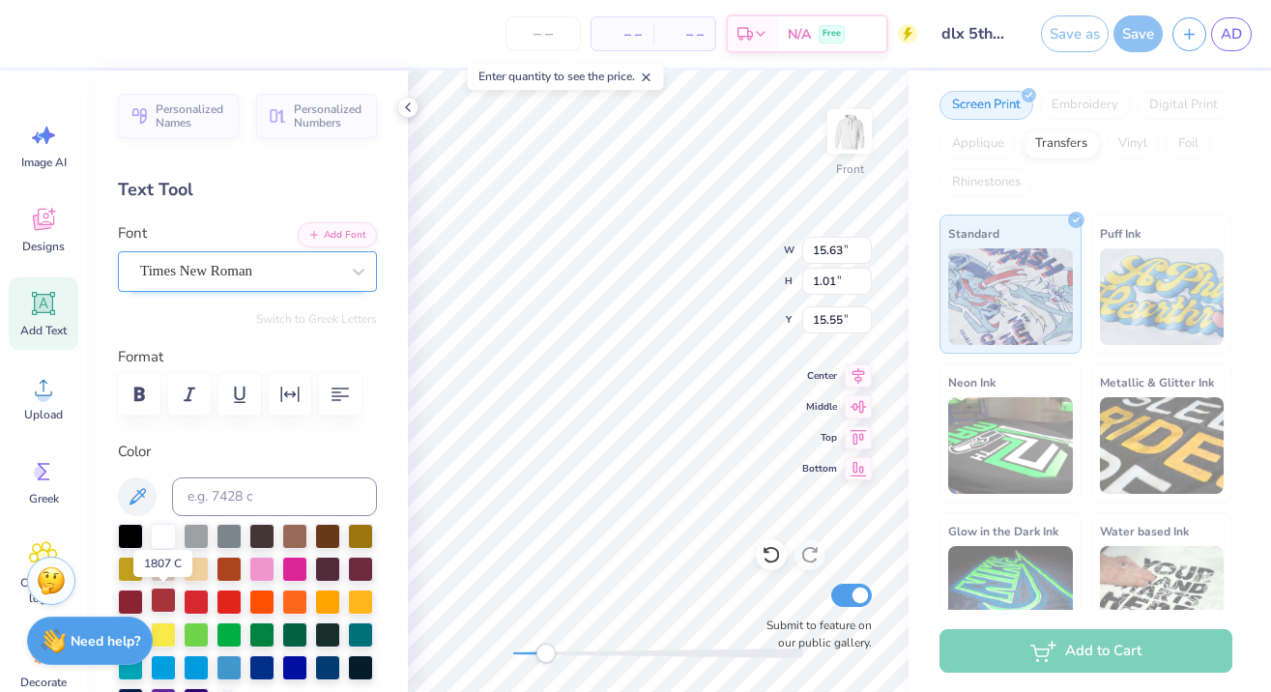
click at [157, 603] on div at bounding box center [163, 599] width 25 height 25
drag, startPoint x: 553, startPoint y: 655, endPoint x: 506, endPoint y: 652, distance: 46.5
click at [506, 652] on div "Accessibility label" at bounding box center [512, 653] width 19 height 19
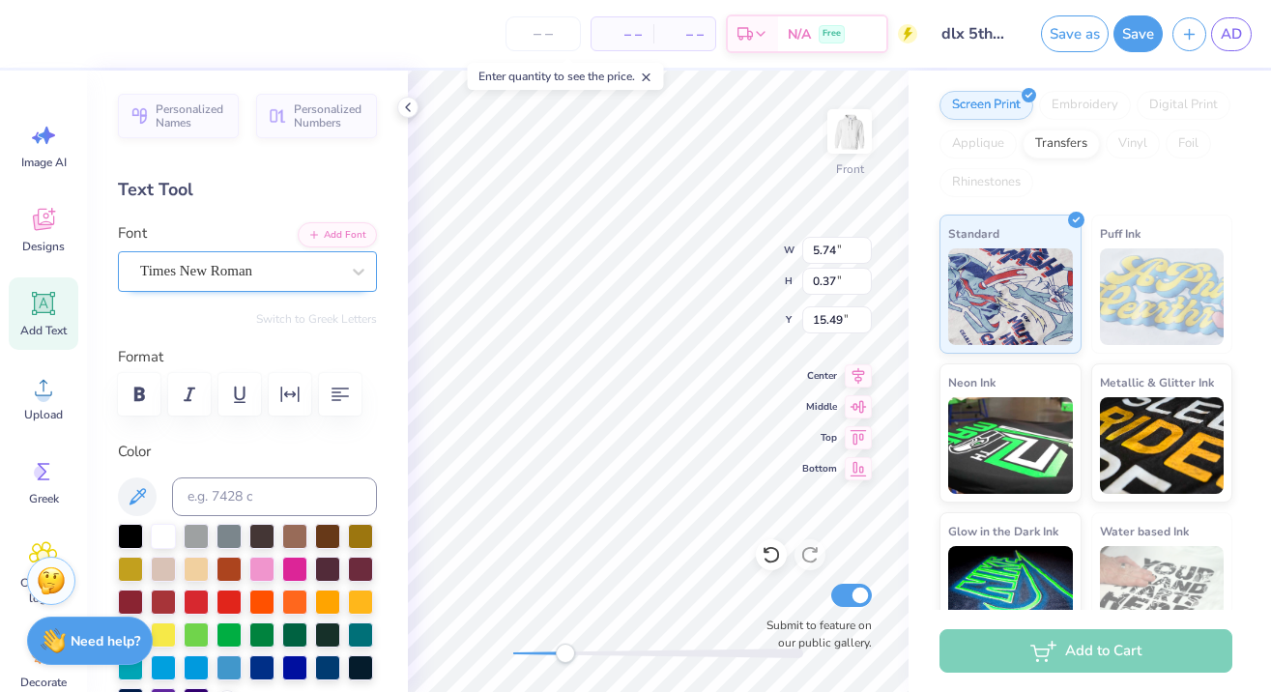
drag, startPoint x: 512, startPoint y: 650, endPoint x: 564, endPoint y: 648, distance: 52.2
click at [564, 648] on div "Accessibility label" at bounding box center [565, 653] width 19 height 19
click at [135, 394] on icon "button" at bounding box center [139, 394] width 11 height 14
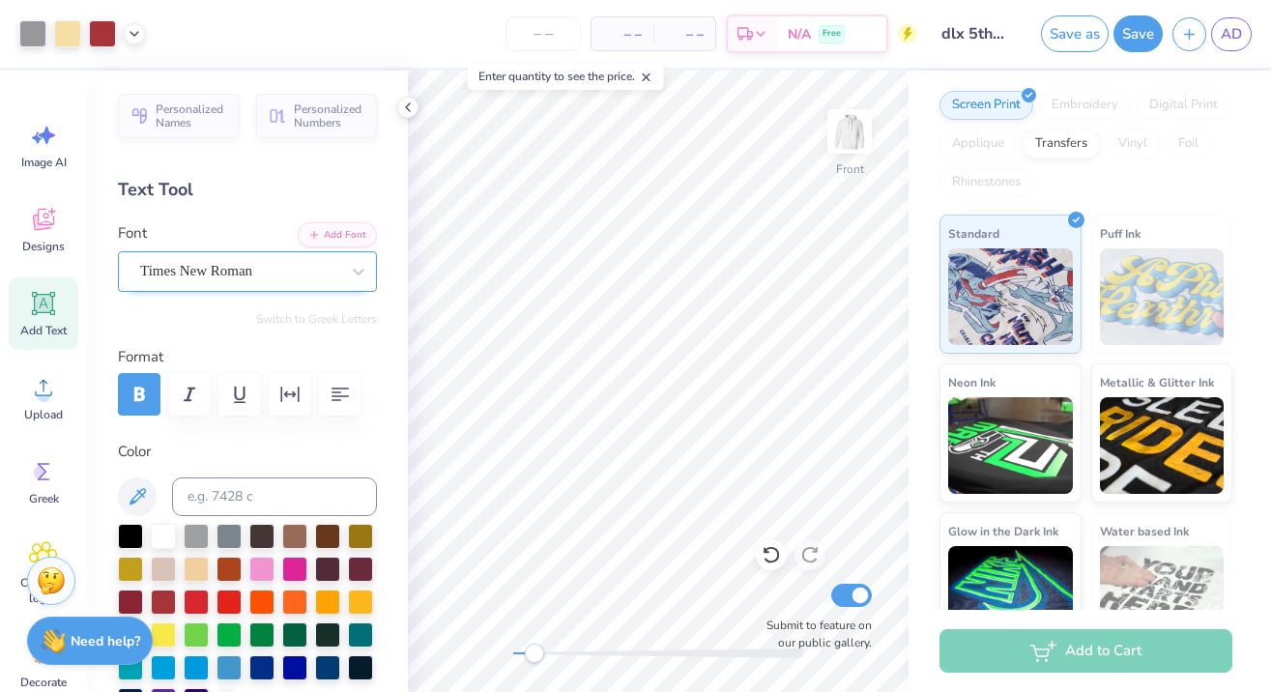
drag, startPoint x: 563, startPoint y: 655, endPoint x: 534, endPoint y: 651, distance: 29.2
click at [534, 651] on div "Accessibility label" at bounding box center [534, 653] width 19 height 19
click at [494, 653] on div "Front Submit to feature on our public gallery." at bounding box center [658, 381] width 501 height 621
drag, startPoint x: 517, startPoint y: 651, endPoint x: 532, endPoint y: 653, distance: 15.6
click at [532, 653] on div "Accessibility label" at bounding box center [532, 653] width 19 height 19
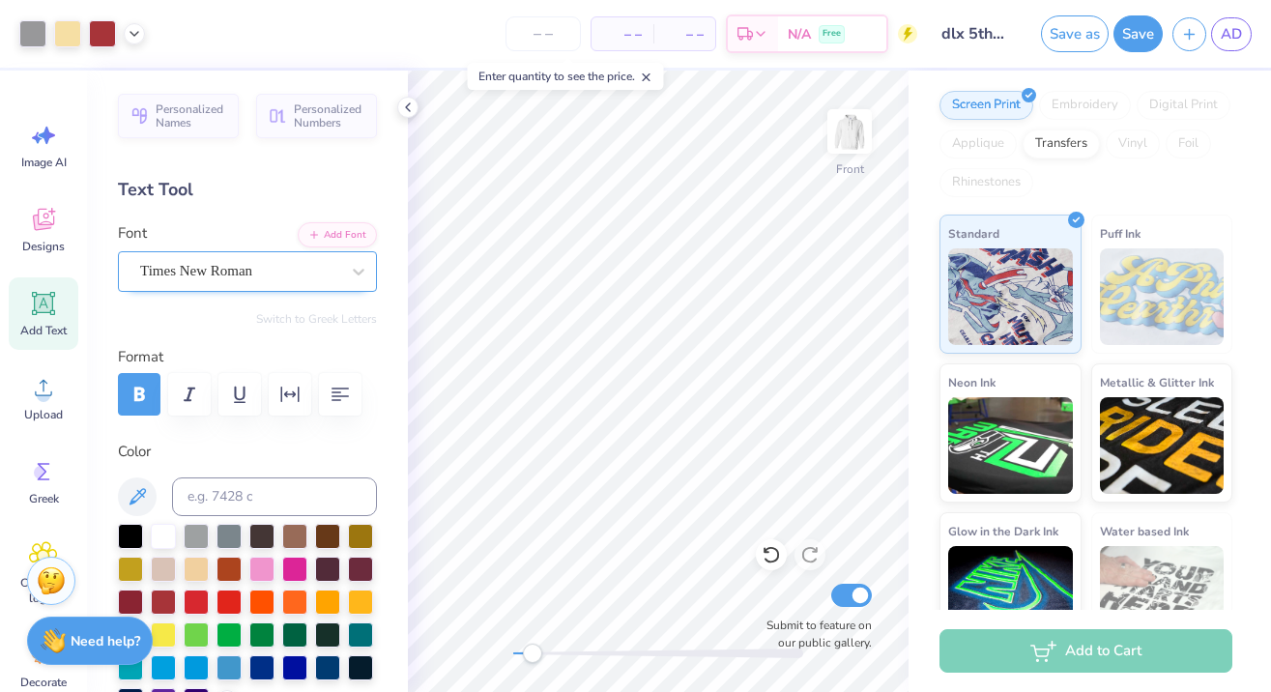
click at [532, 660] on div "Accessibility label" at bounding box center [532, 653] width 19 height 19
click at [139, 34] on icon at bounding box center [134, 31] width 15 height 15
drag, startPoint x: 529, startPoint y: 645, endPoint x: 512, endPoint y: 644, distance: 16.5
click at [512, 644] on div "Accessibility label" at bounding box center [512, 653] width 19 height 19
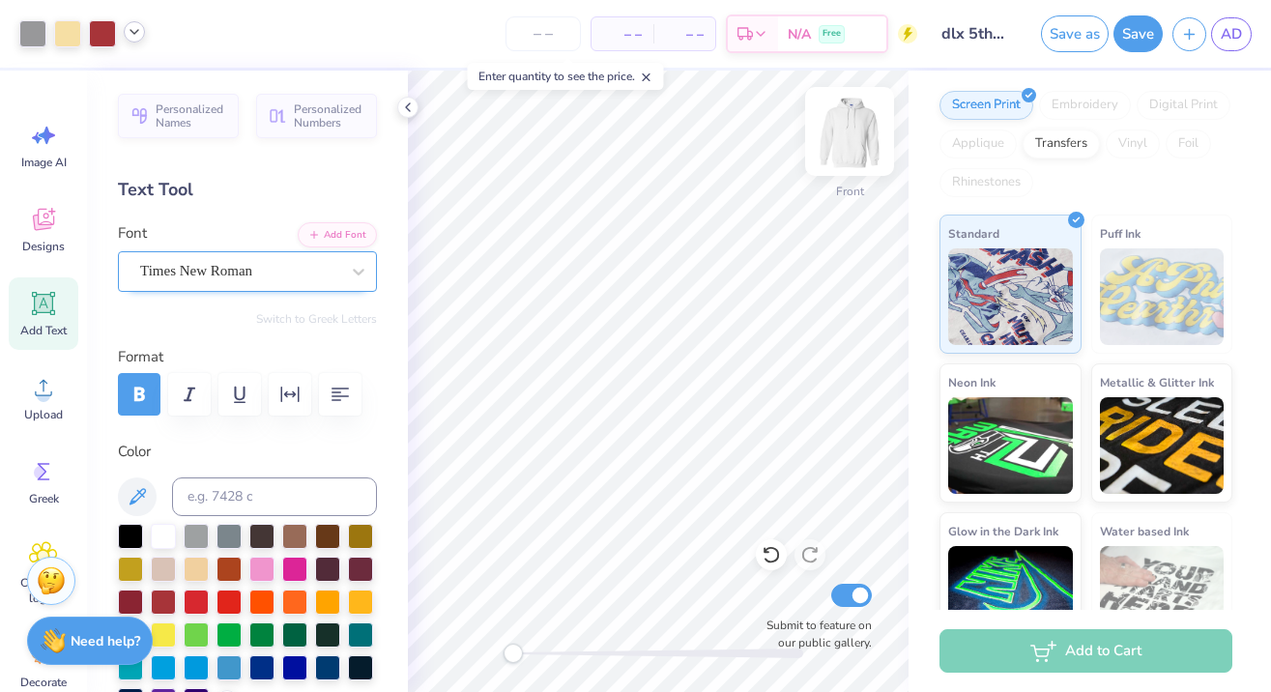
click at [827, 138] on img at bounding box center [849, 131] width 77 height 77
click at [49, 306] on icon at bounding box center [44, 304] width 18 height 18
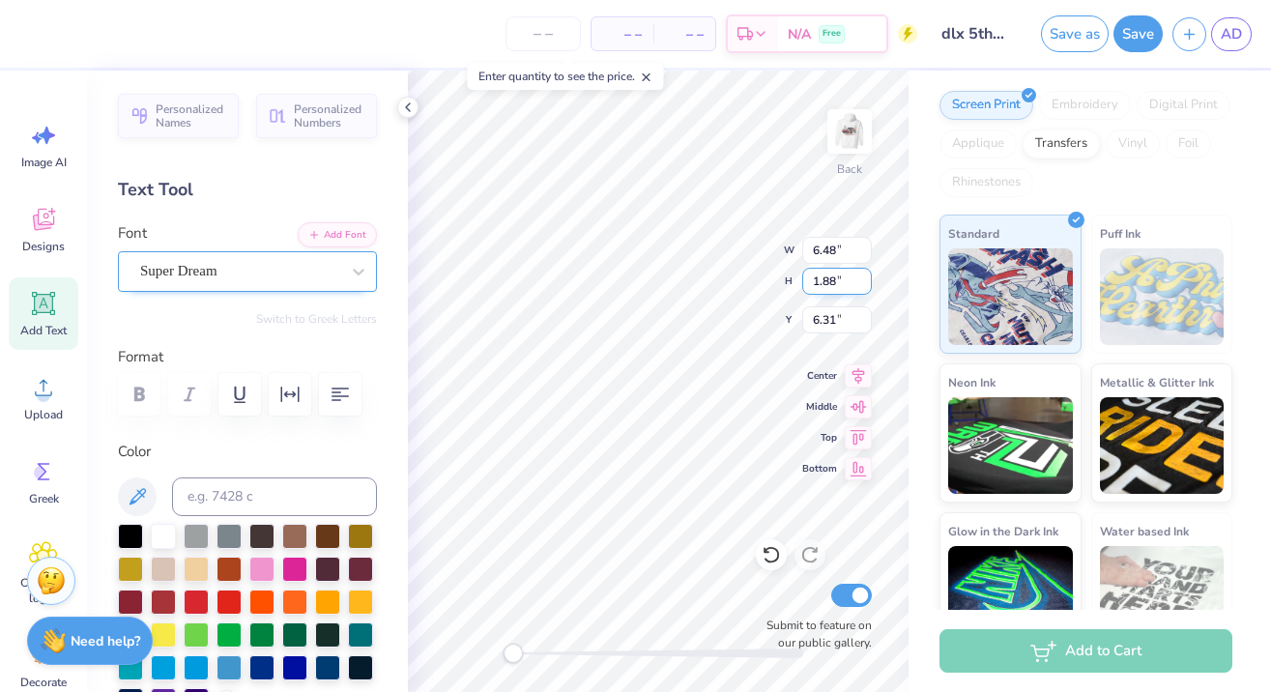
scroll to position [0, 3]
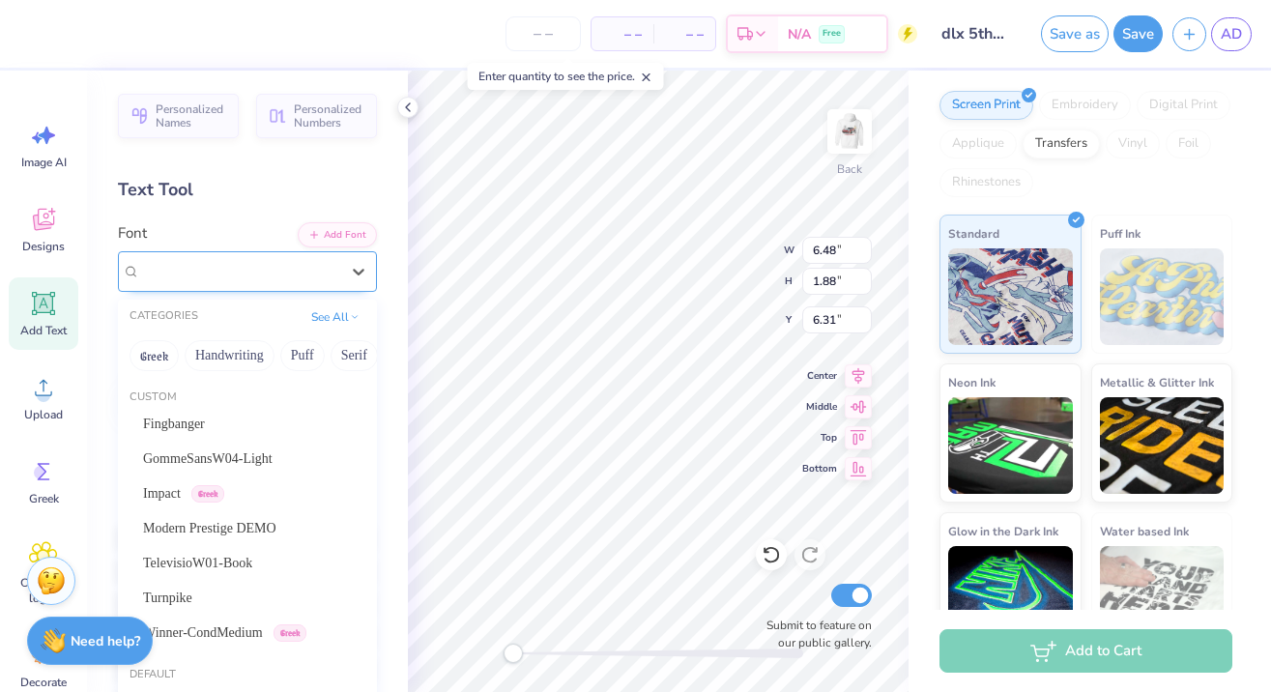
click at [189, 290] on div "Super Dream" at bounding box center [247, 271] width 259 height 41
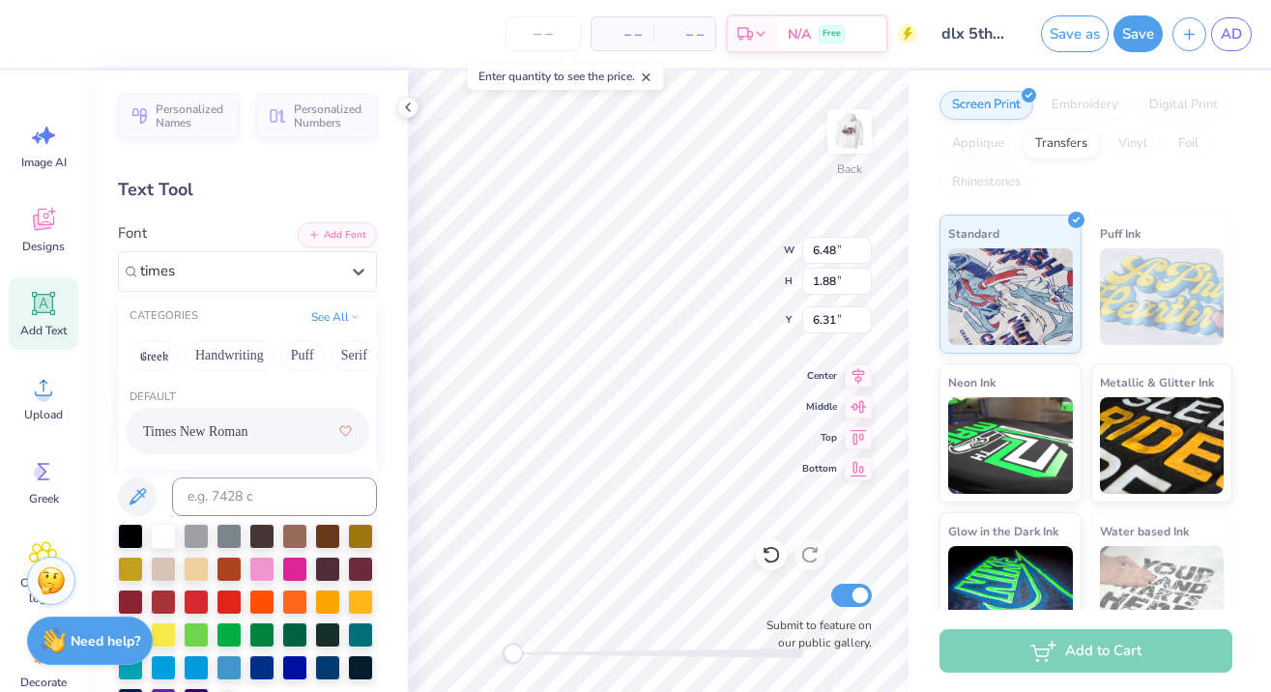
click at [202, 442] on span "Times New Roman" at bounding box center [195, 431] width 104 height 20
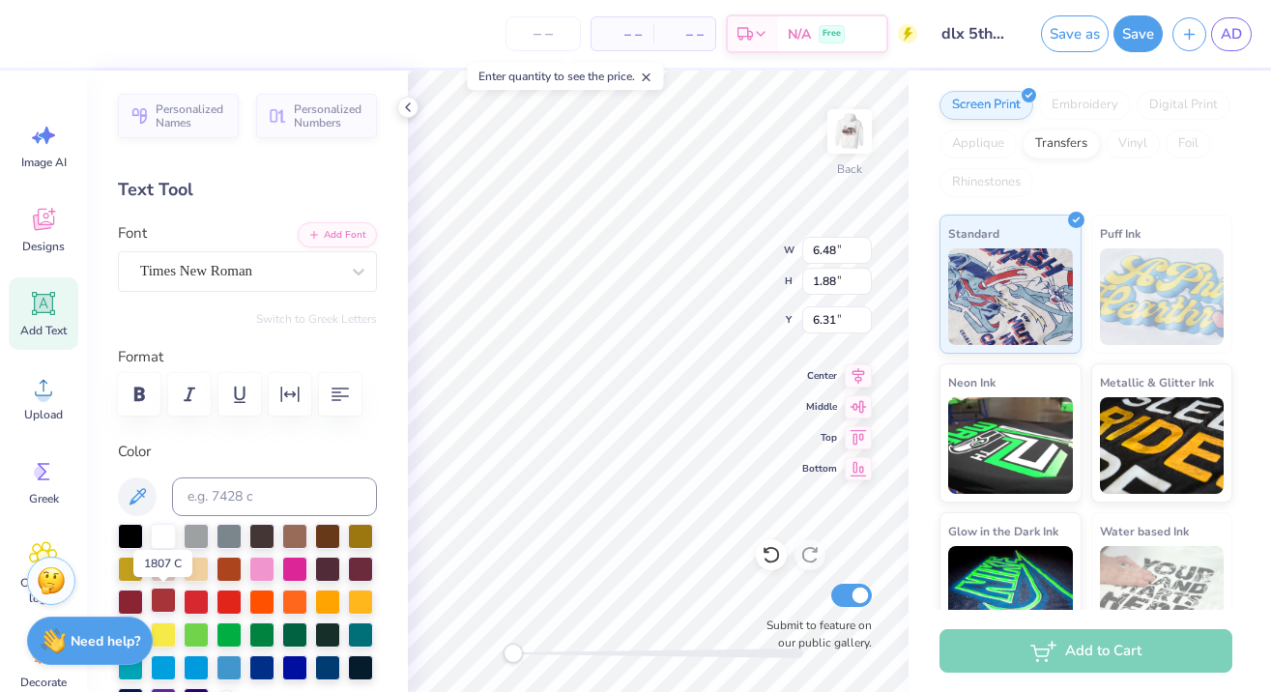
click at [169, 612] on div at bounding box center [163, 599] width 25 height 25
click at [137, 390] on icon "button" at bounding box center [139, 394] width 11 height 14
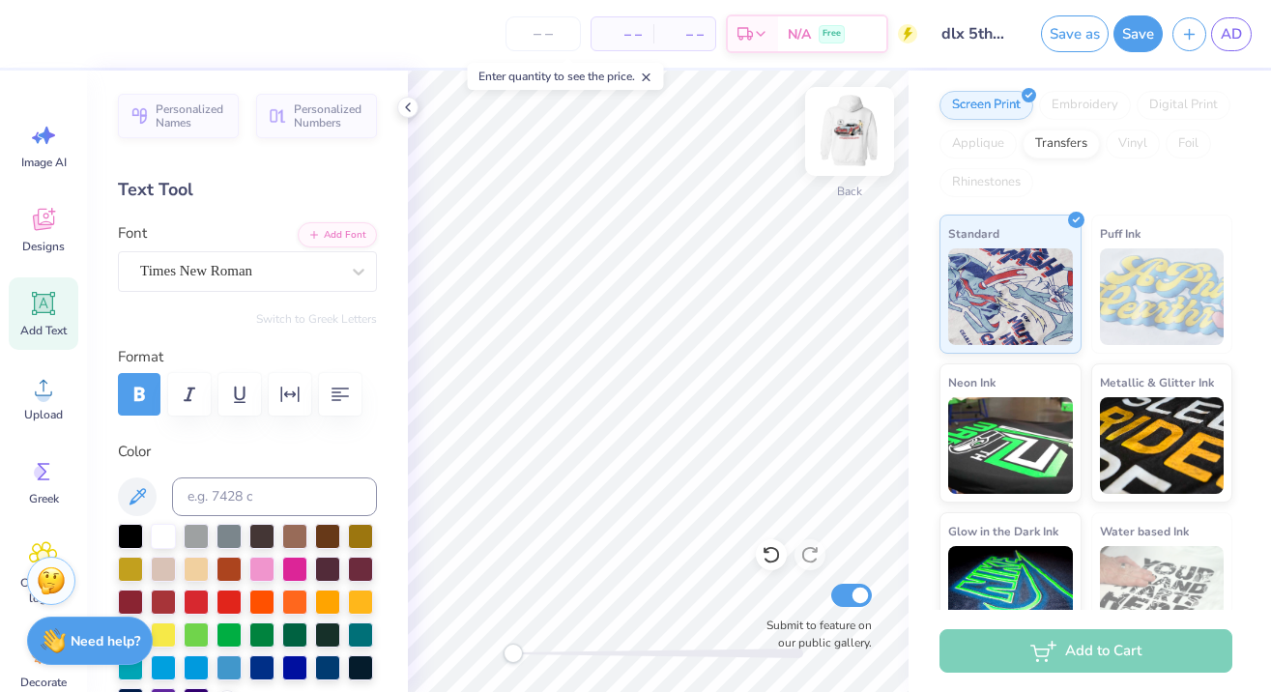
click at [845, 127] on img at bounding box center [849, 131] width 77 height 77
click at [849, 133] on img at bounding box center [849, 131] width 77 height 77
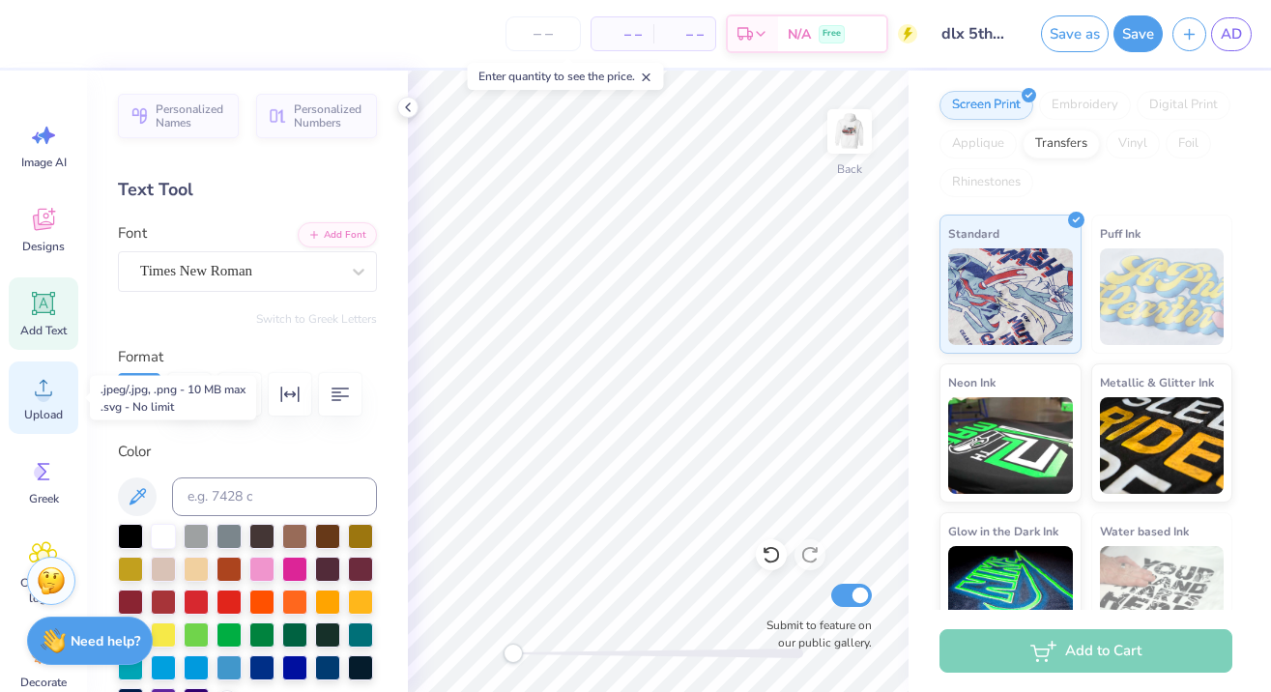
click at [30, 395] on icon at bounding box center [43, 387] width 29 height 29
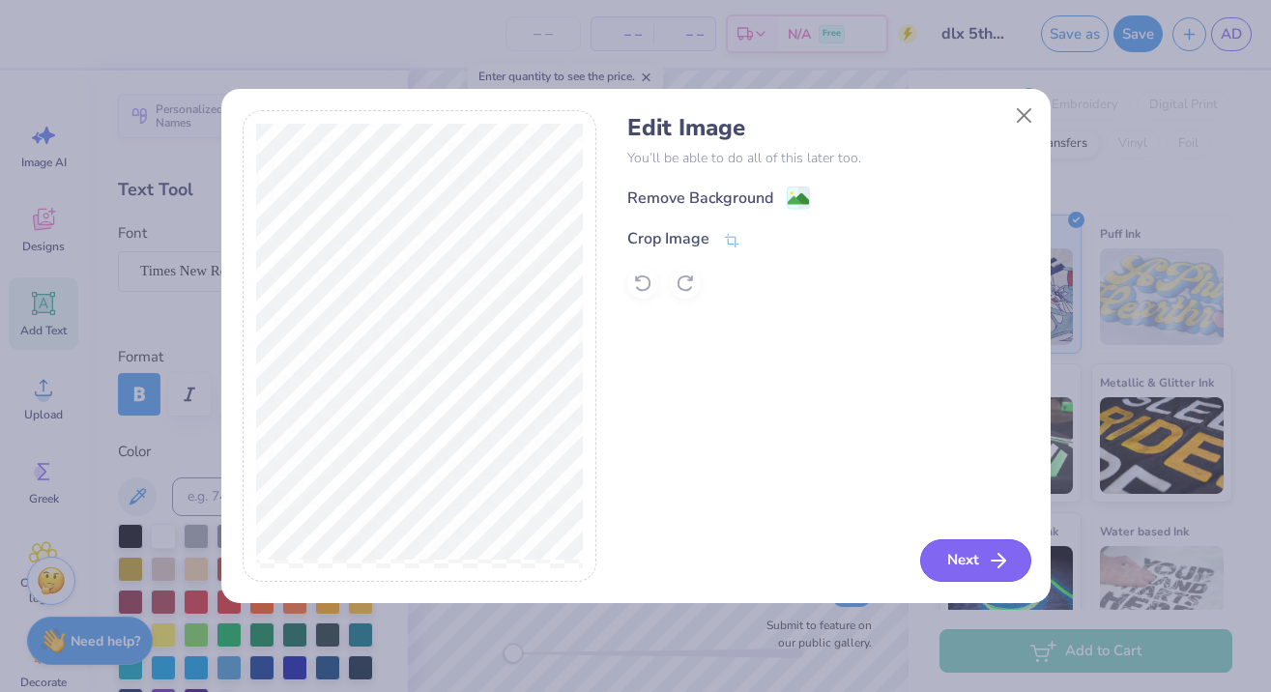
click at [983, 571] on button "Next" at bounding box center [975, 560] width 111 height 43
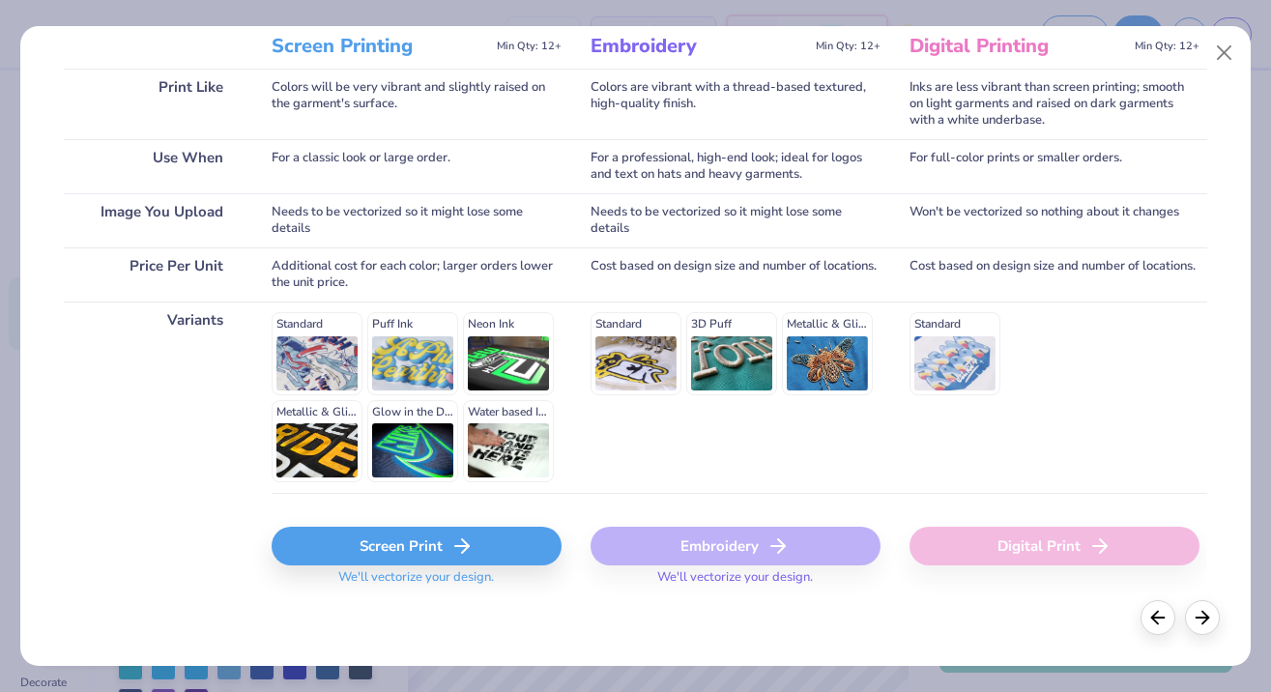
scroll to position [271, 0]
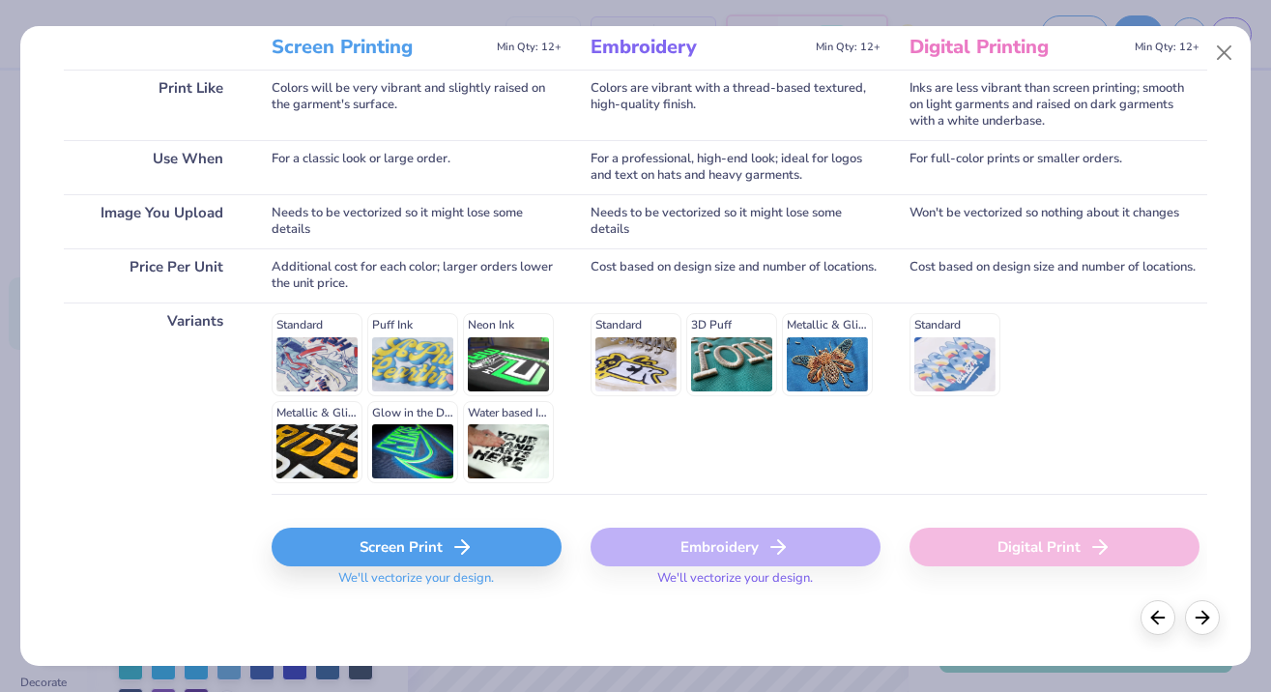
click at [423, 549] on div "Screen Print" at bounding box center [417, 547] width 290 height 39
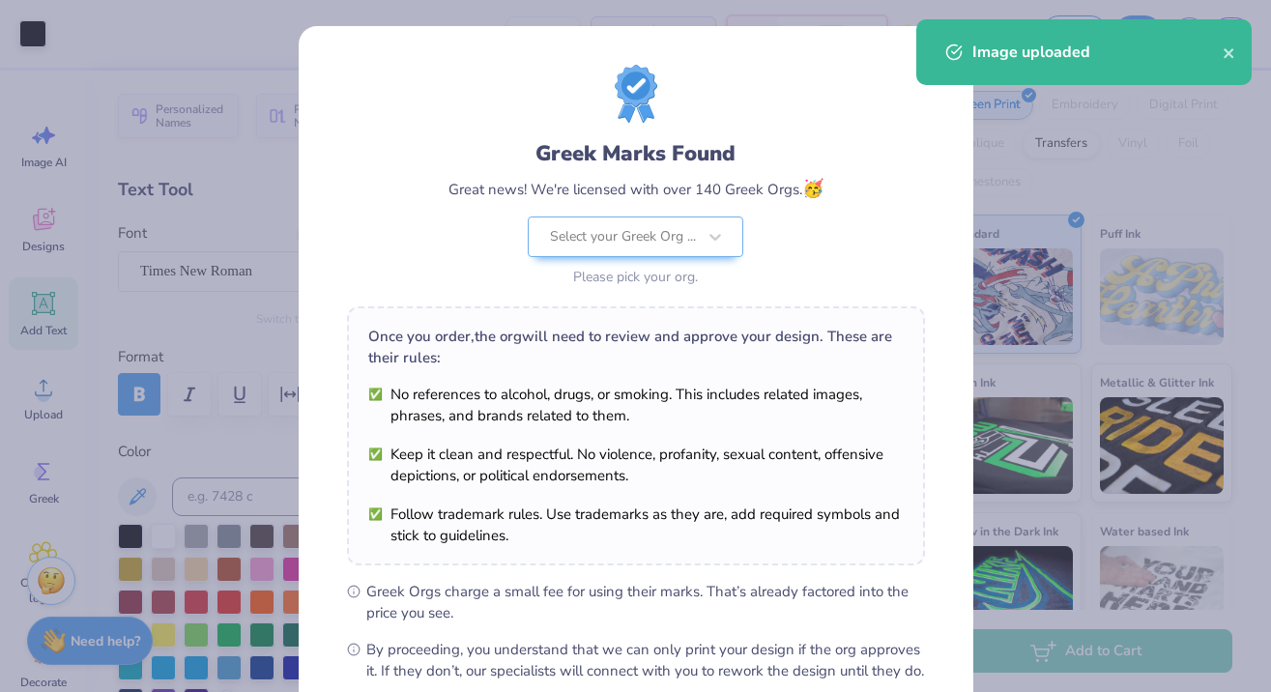
click at [667, 393] on body "Art colors – – Per Item – – Total Est. Delivery N/A Free Design Title dlx 5th a…" at bounding box center [635, 346] width 1271 height 692
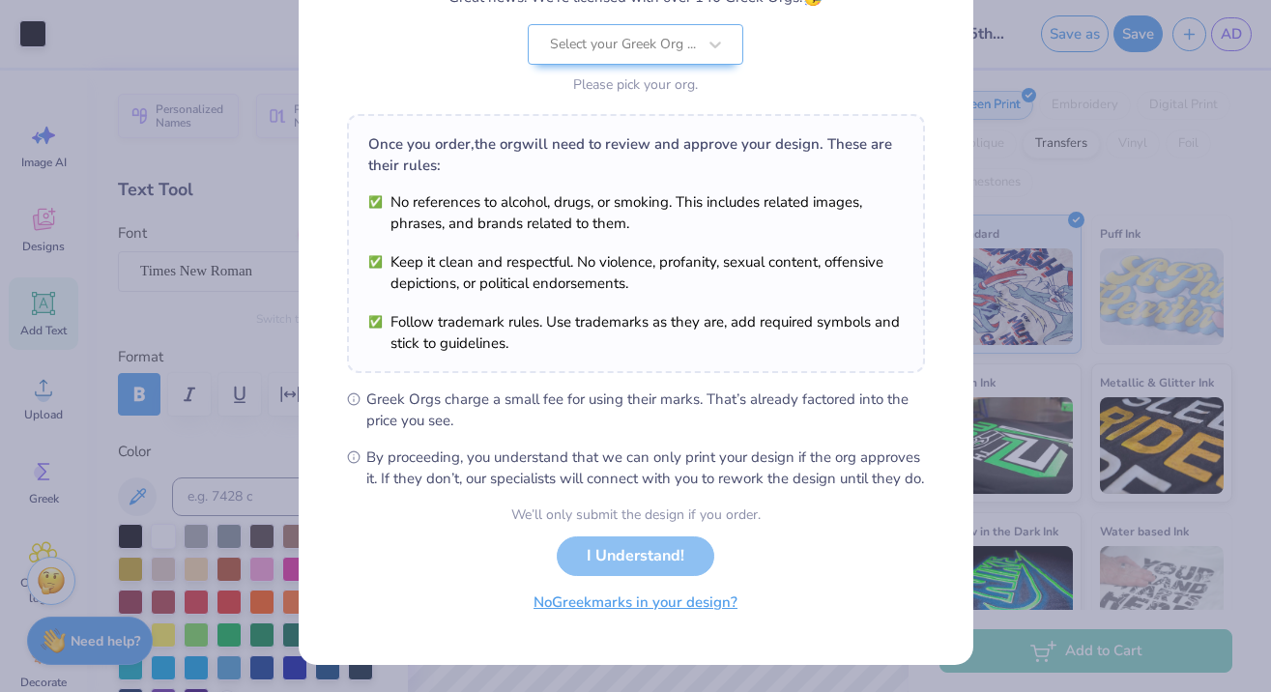
click at [643, 613] on button "No Greek marks in your design?" at bounding box center [635, 603] width 237 height 40
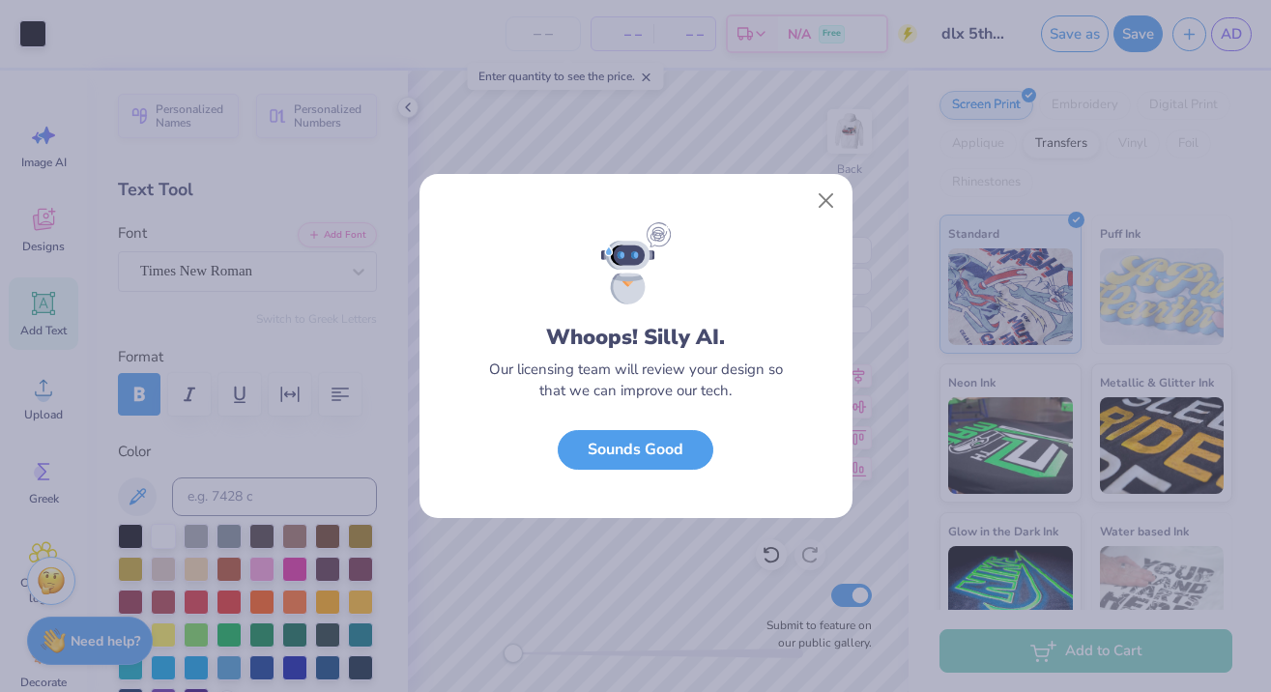
scroll to position [0, 0]
click at [600, 457] on button "Sounds Good" at bounding box center [636, 445] width 156 height 40
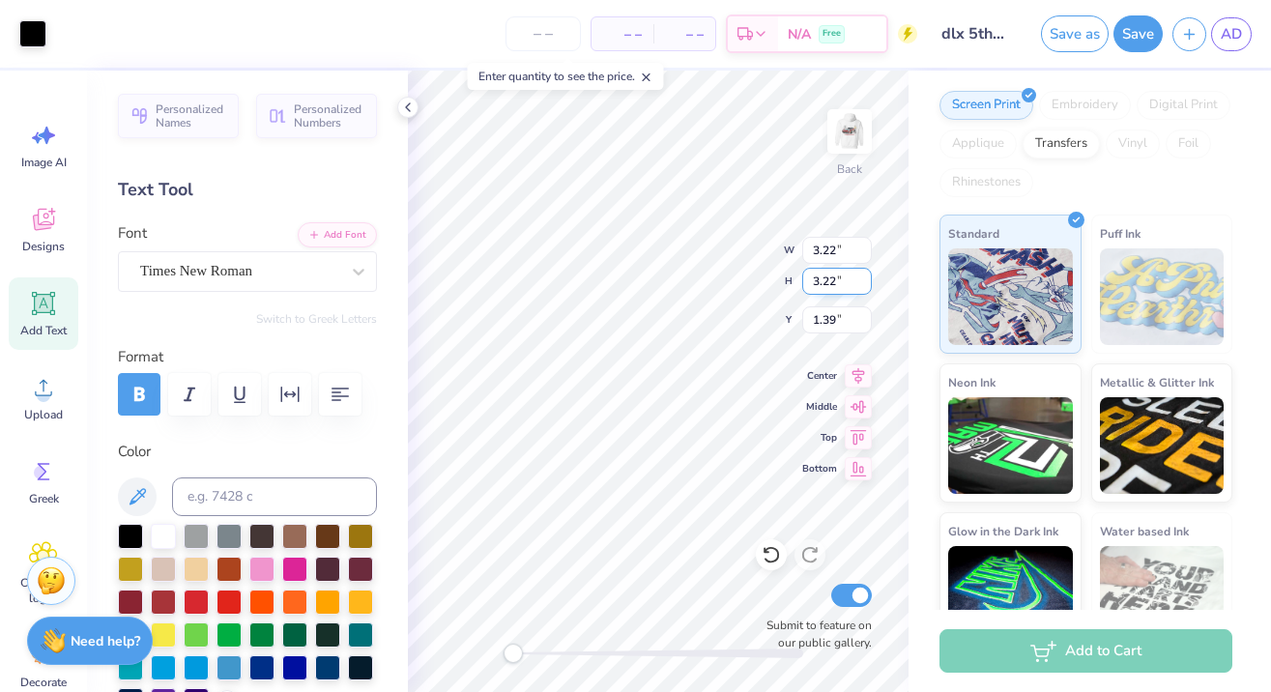
click at [833, 280] on input "3.22" at bounding box center [837, 281] width 70 height 27
click at [864, 145] on img at bounding box center [849, 131] width 77 height 77
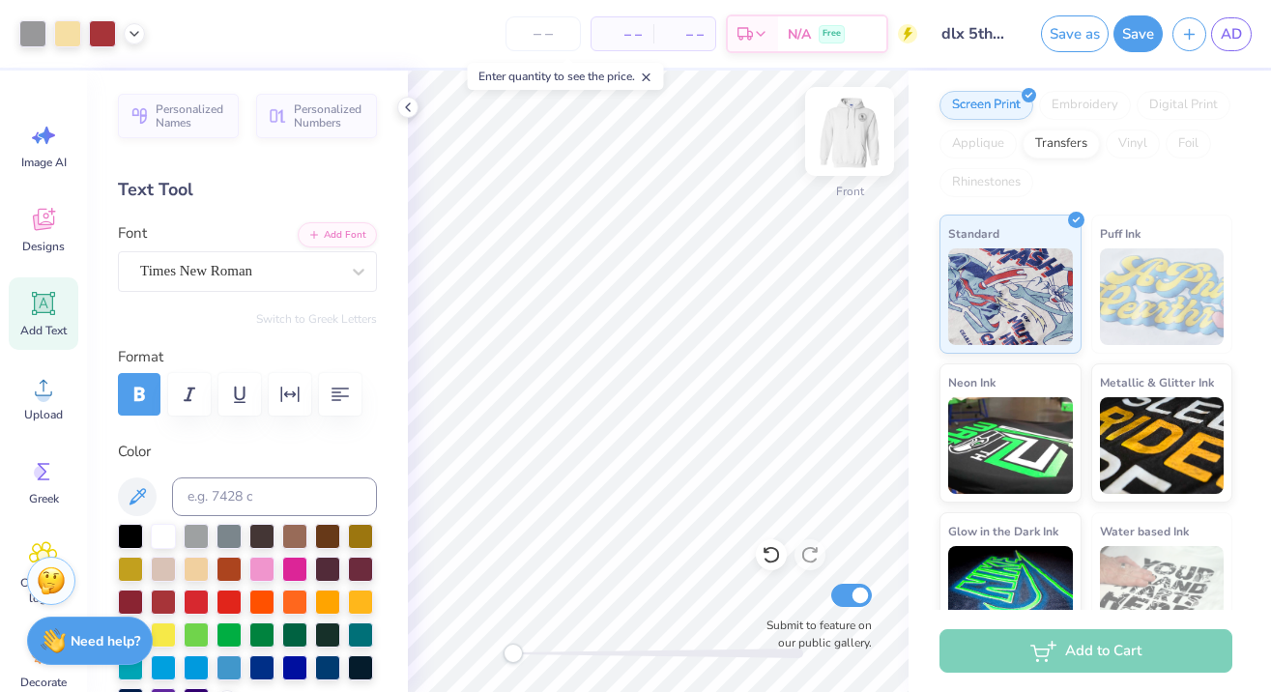
click at [856, 145] on img at bounding box center [849, 131] width 77 height 77
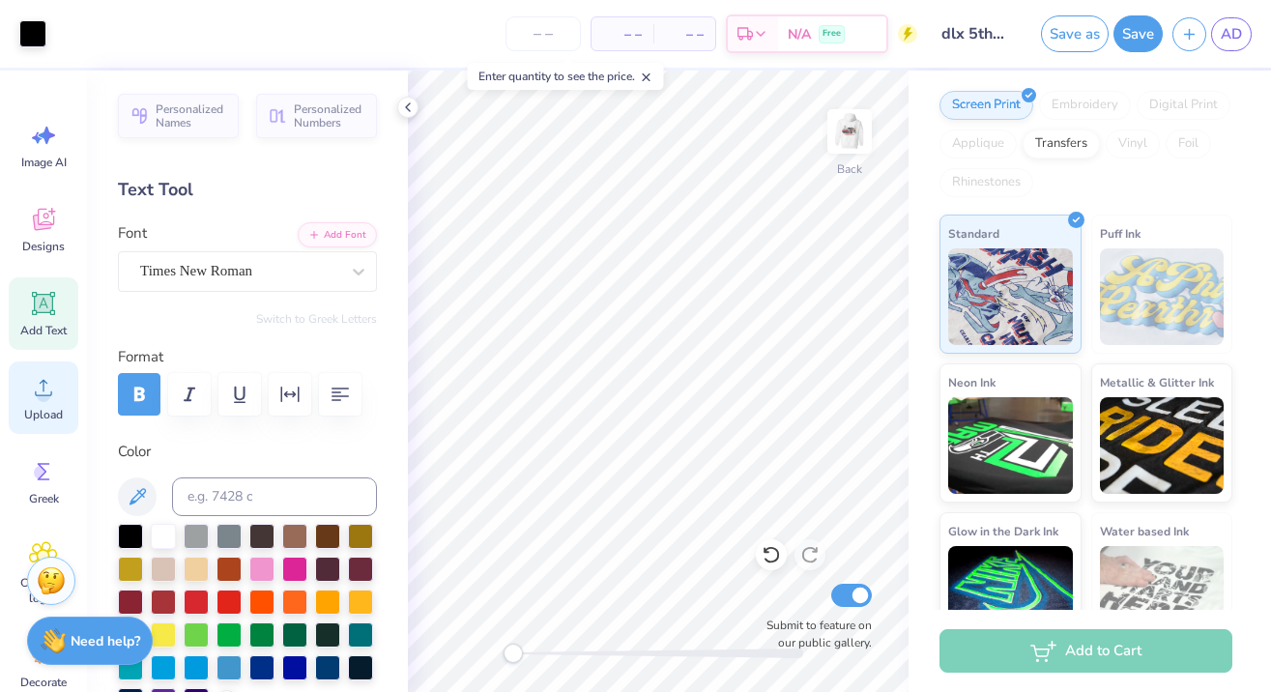
click at [44, 395] on icon at bounding box center [43, 388] width 17 height 16
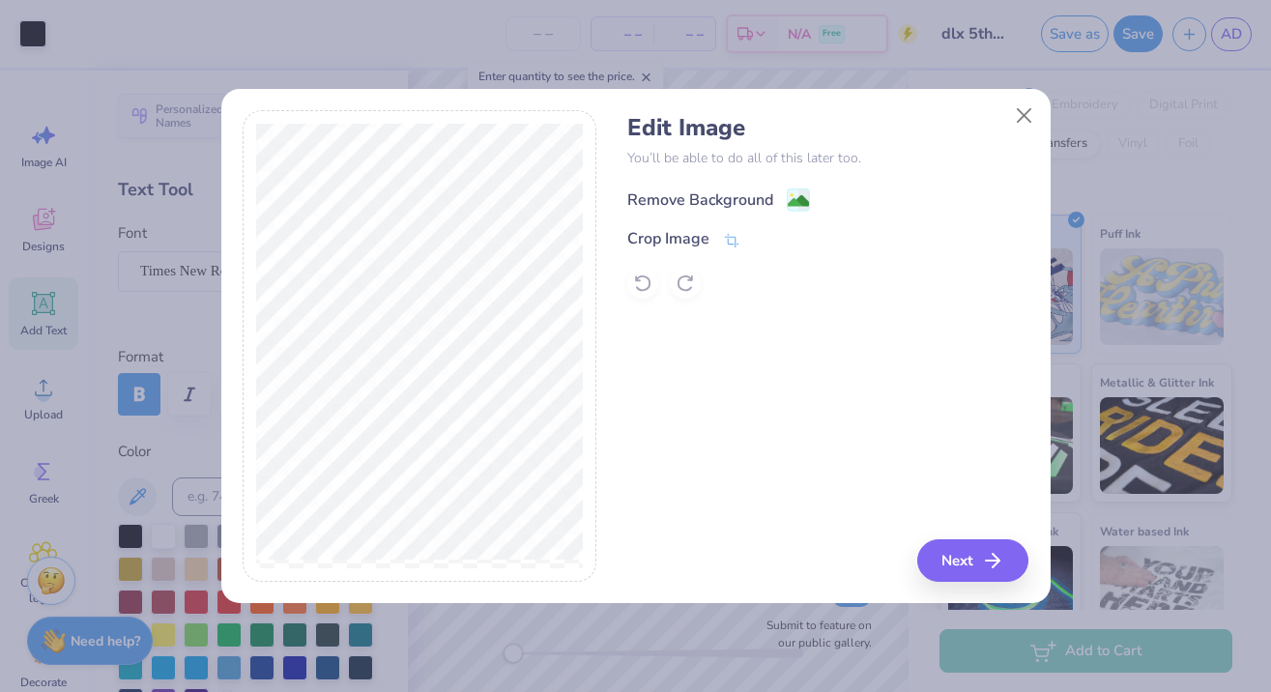
click at [791, 197] on image at bounding box center [798, 200] width 21 height 21
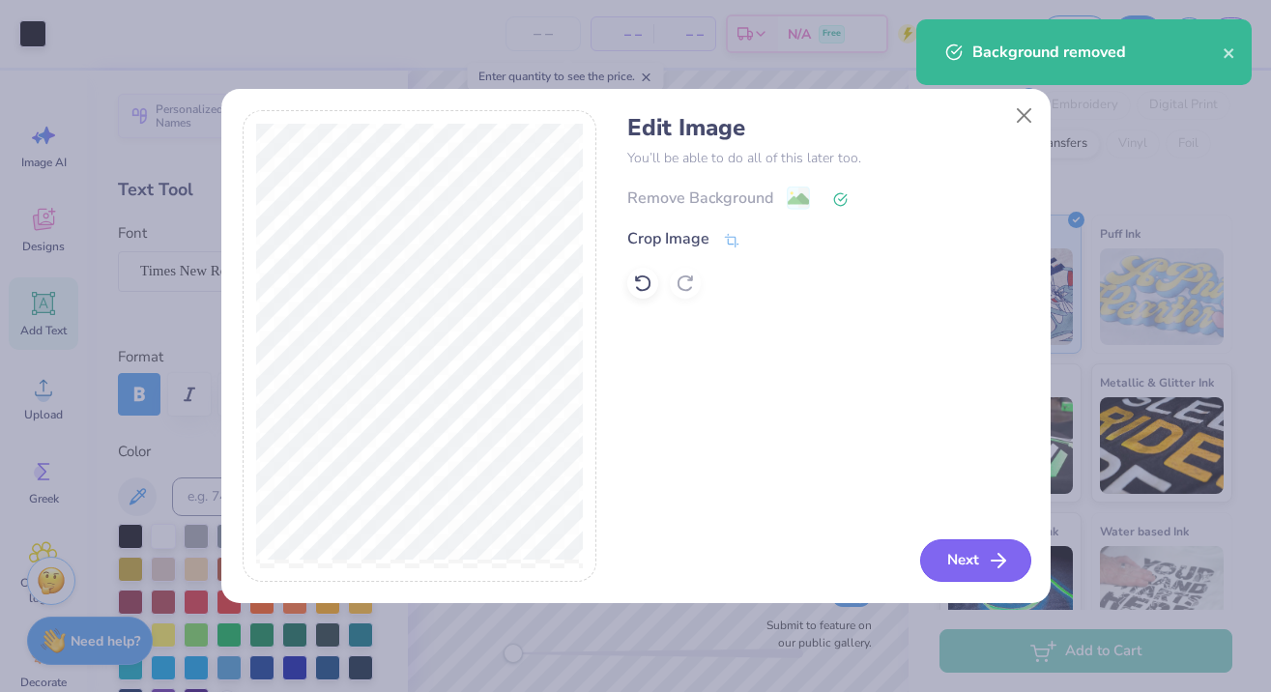
click at [955, 562] on button "Next" at bounding box center [975, 560] width 111 height 43
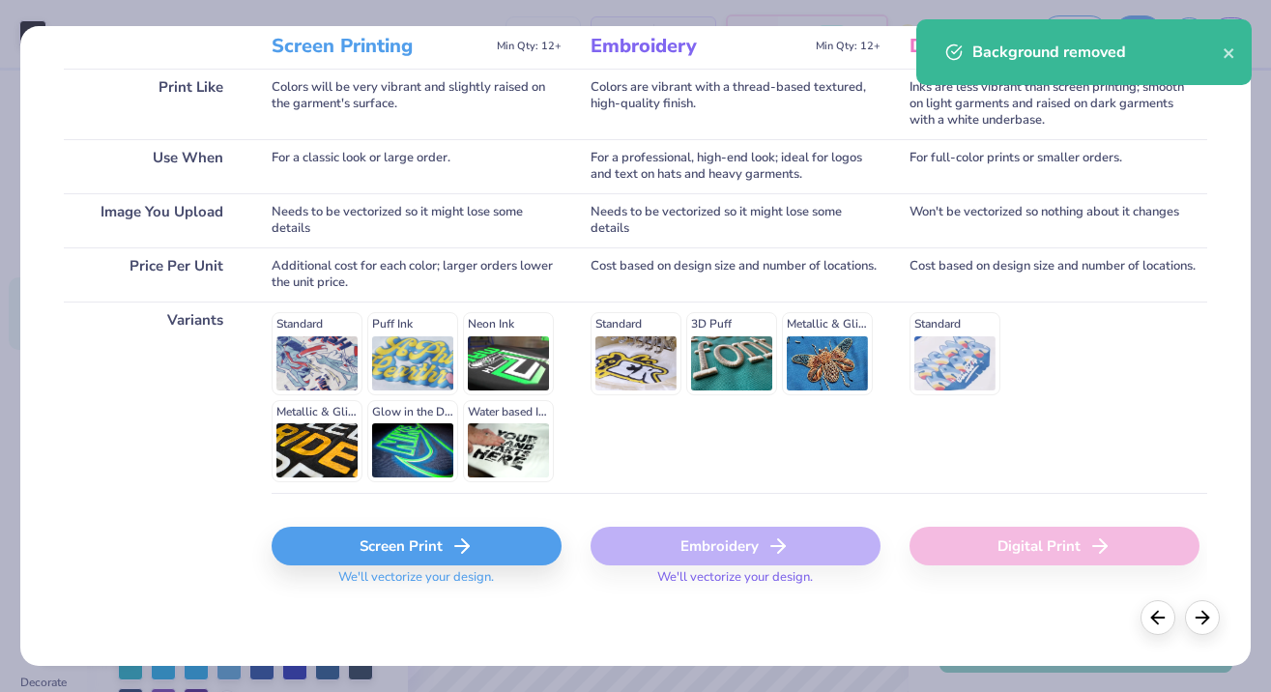
scroll to position [271, 0]
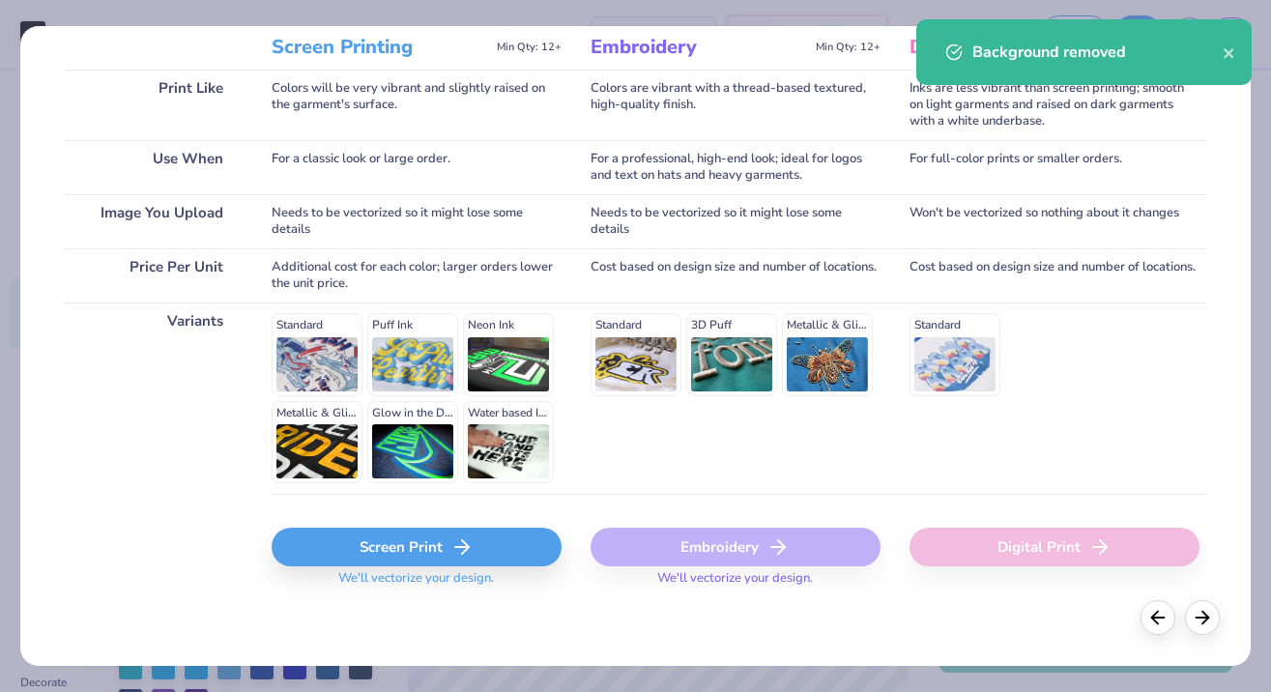
click at [358, 539] on div "Screen Print" at bounding box center [417, 547] width 290 height 39
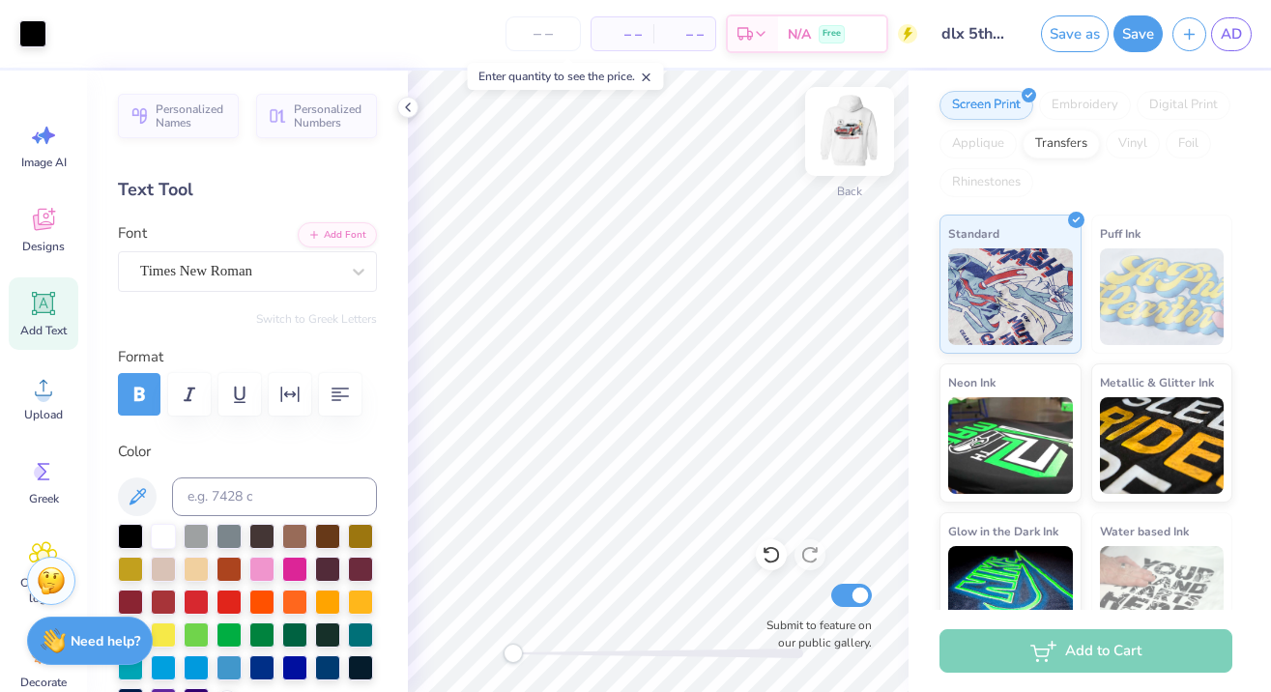
click at [843, 144] on img at bounding box center [849, 131] width 77 height 77
click at [845, 147] on img at bounding box center [849, 131] width 77 height 77
click at [518, 658] on div "Accessibility label" at bounding box center [517, 653] width 19 height 19
click at [409, 108] on icon at bounding box center [407, 107] width 15 height 15
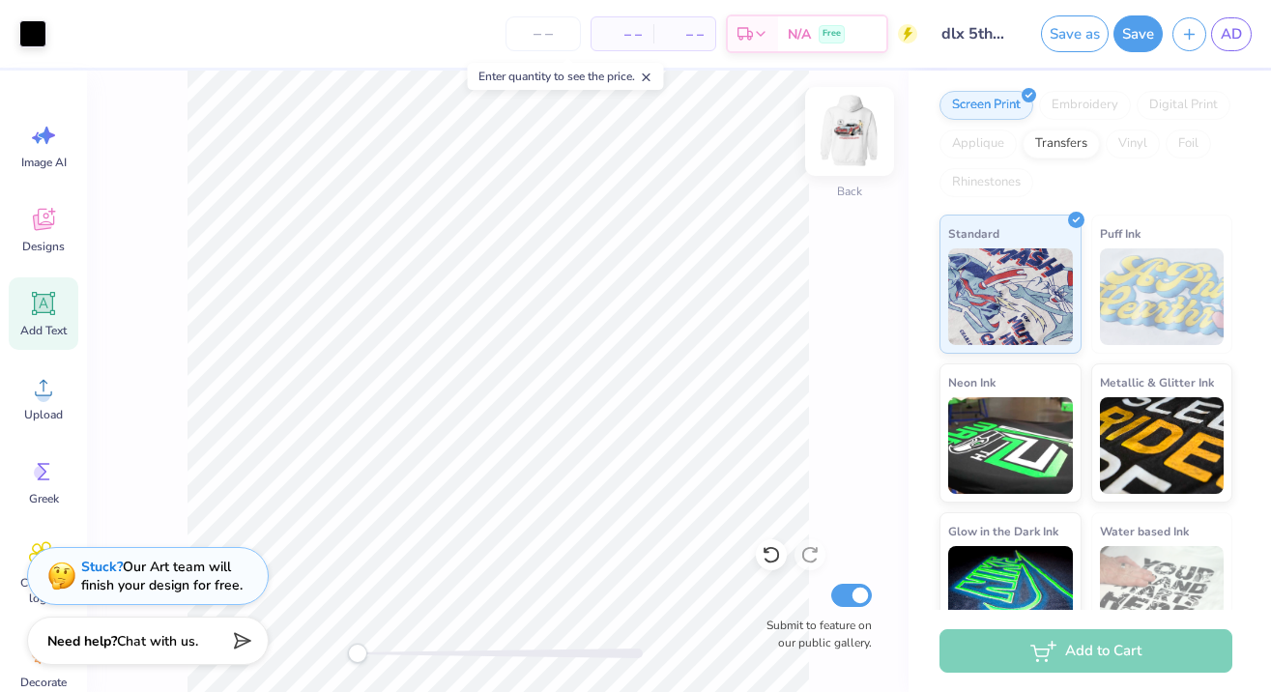
click at [837, 135] on img at bounding box center [849, 131] width 77 height 77
drag, startPoint x: 363, startPoint y: 658, endPoint x: 390, endPoint y: 659, distance: 27.1
click at [390, 659] on div "Accessibility label" at bounding box center [390, 653] width 19 height 19
click at [843, 139] on img at bounding box center [849, 131] width 77 height 77
drag, startPoint x: 388, startPoint y: 657, endPoint x: 355, endPoint y: 657, distance: 33.8
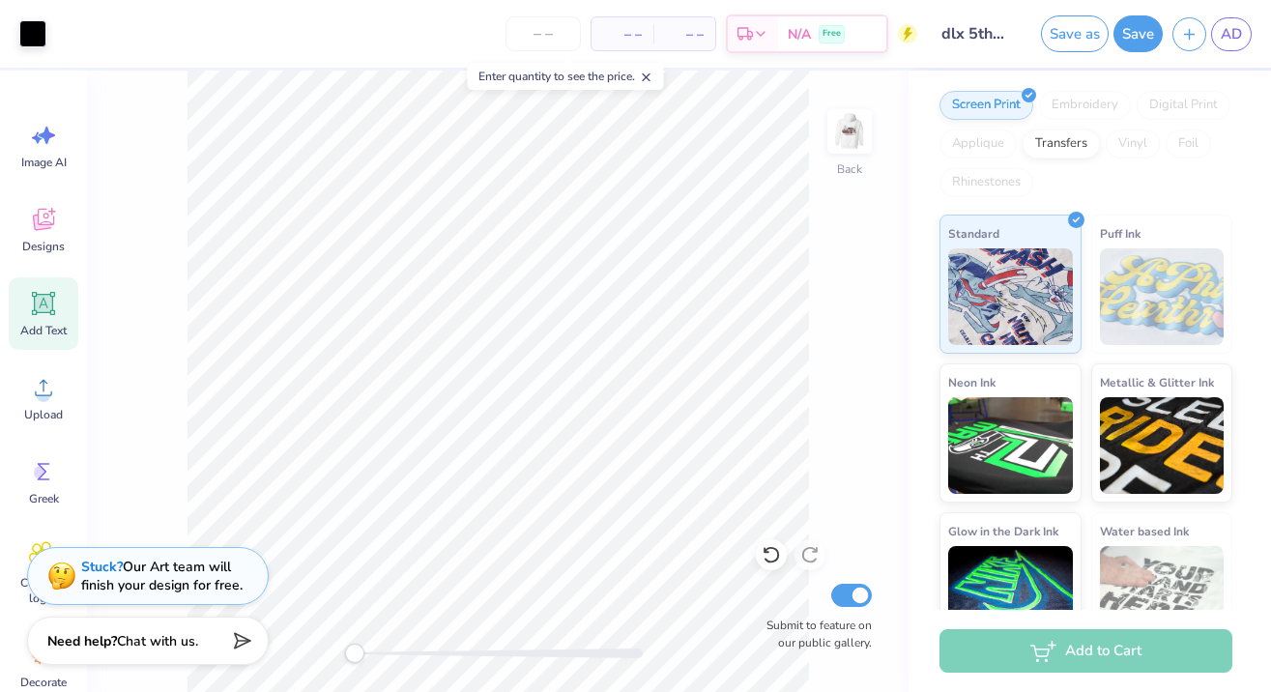
click at [355, 657] on div "Accessibility label" at bounding box center [354, 653] width 19 height 19
click at [853, 128] on img at bounding box center [849, 131] width 77 height 77
click at [1142, 36] on button "Save" at bounding box center [1137, 31] width 49 height 37
click at [621, 40] on span "– –" at bounding box center [622, 34] width 39 height 20
click at [546, 39] on input "number" at bounding box center [542, 33] width 75 height 35
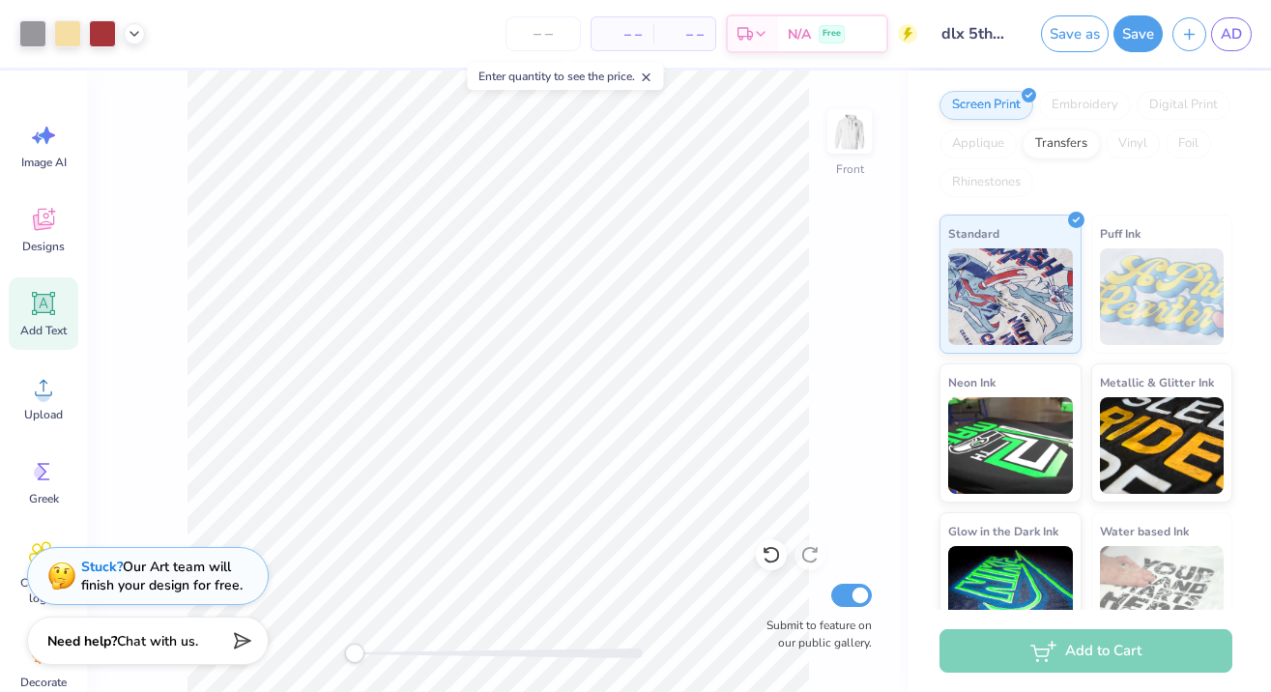
click at [650, 75] on icon at bounding box center [647, 78] width 14 height 14
click at [567, 38] on input "number" at bounding box center [542, 33] width 75 height 35
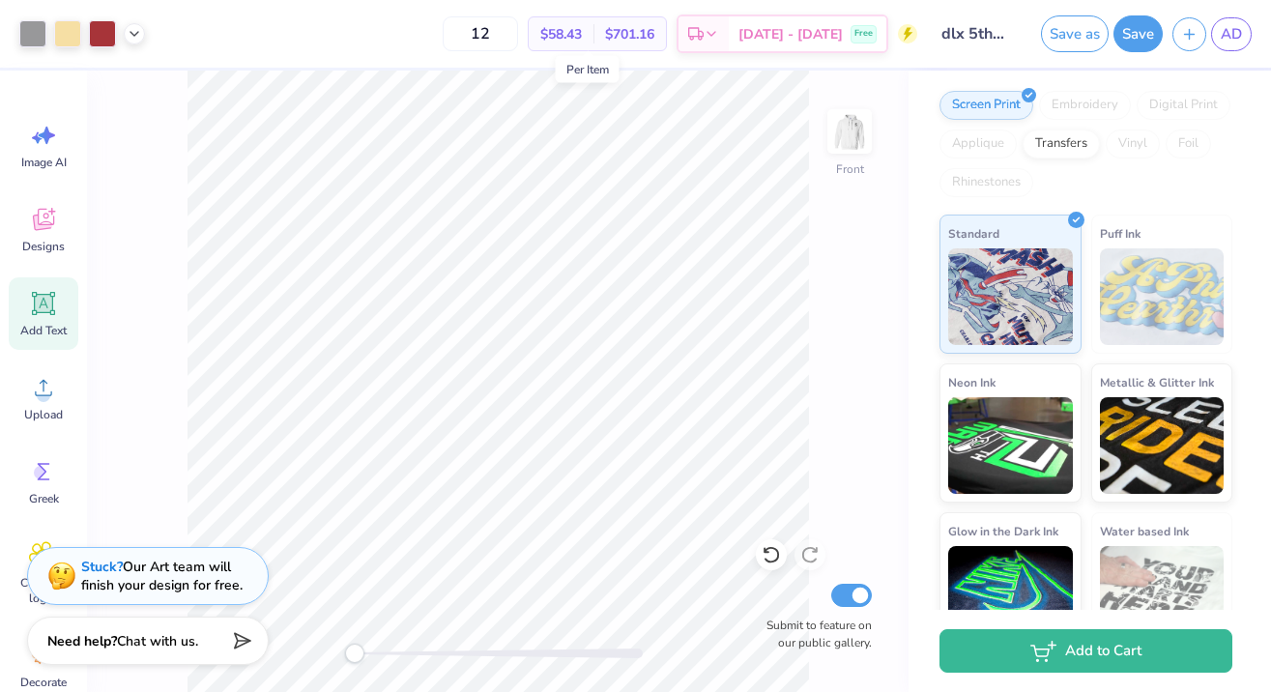
click at [582, 38] on span "$58.43" at bounding box center [561, 34] width 42 height 20
click at [582, 33] on span "$58.43" at bounding box center [561, 34] width 42 height 20
click at [518, 41] on input "12" at bounding box center [480, 33] width 75 height 35
click at [512, 28] on input "20" at bounding box center [480, 33] width 75 height 35
click at [515, 30] on input "25" at bounding box center [480, 33] width 75 height 35
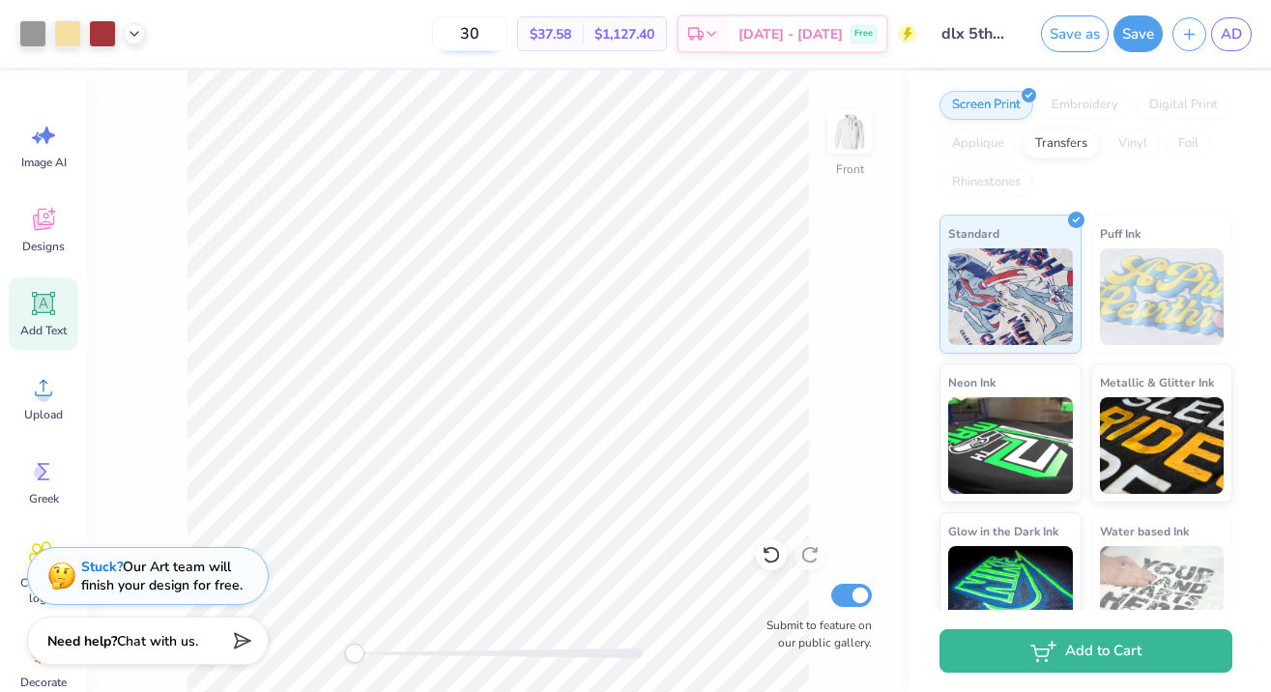
click at [507, 39] on input "30" at bounding box center [469, 33] width 75 height 35
